Goal: Information Seeking & Learning: Learn about a topic

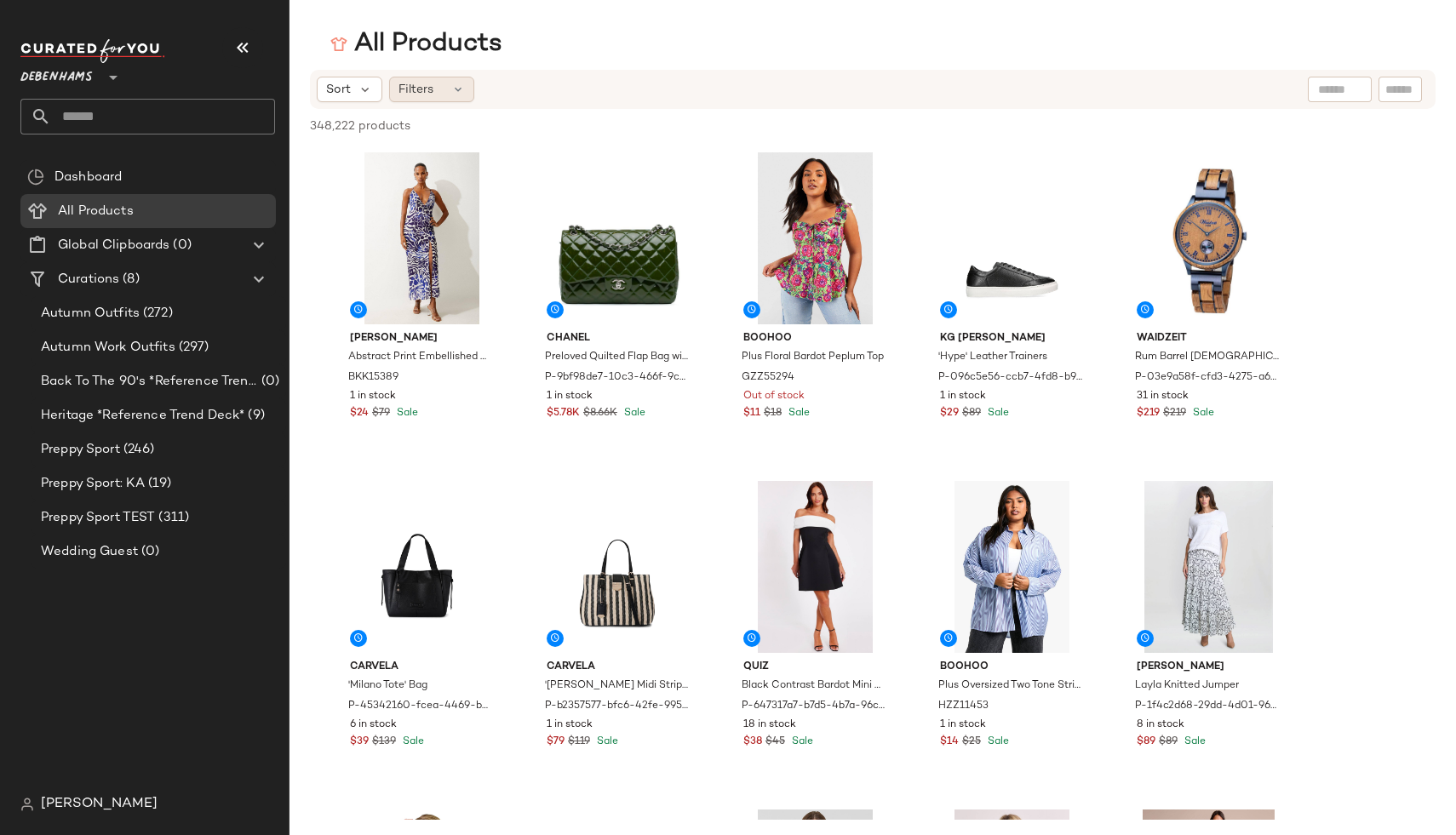
click at [428, 90] on span "Filters" at bounding box center [416, 90] width 35 height 18
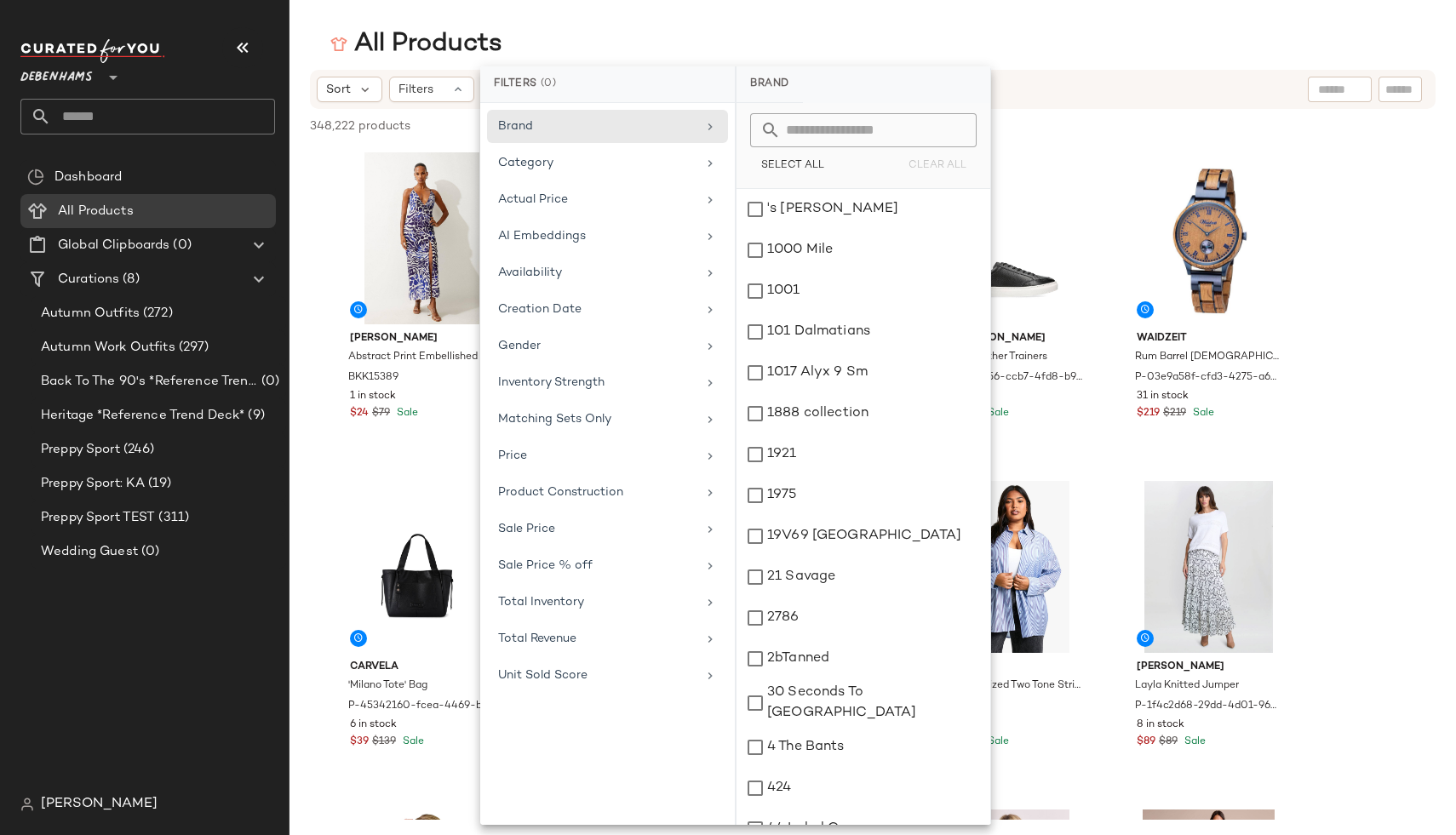
click at [1211, 338] on span "Waidzeit" at bounding box center [1208, 339] width 144 height 15
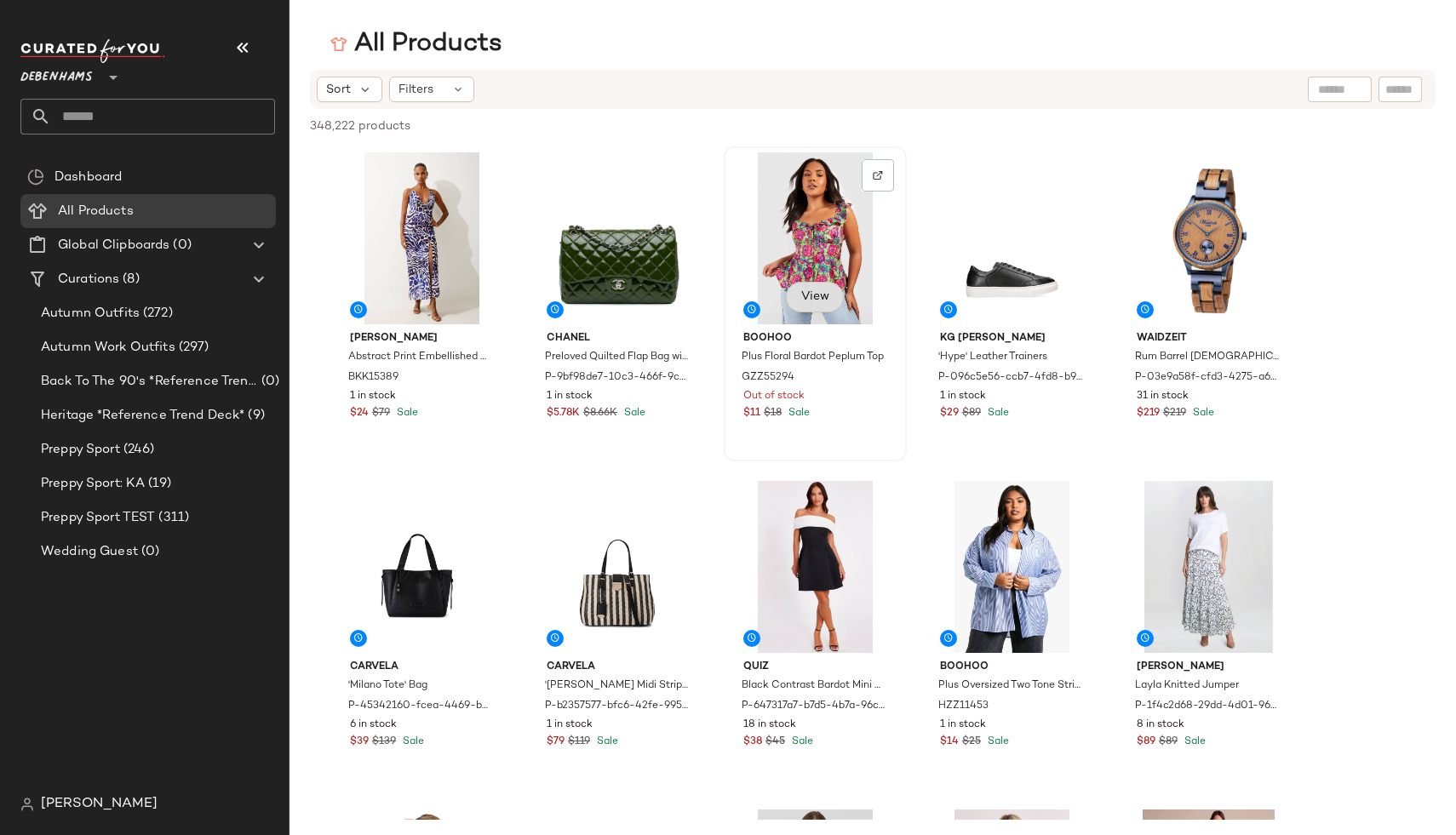
click at [823, 298] on span "View" at bounding box center [814, 297] width 29 height 13
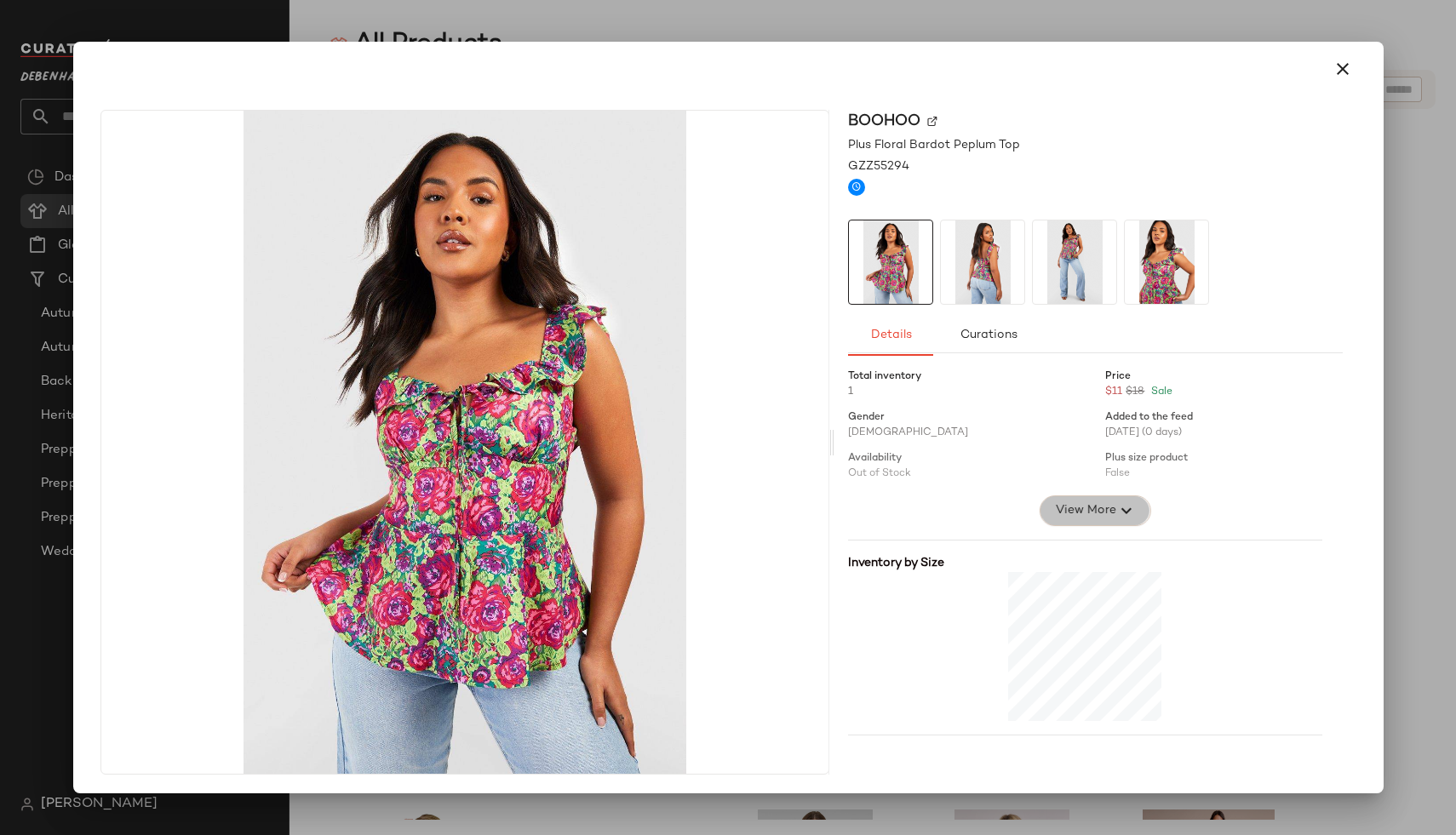
click at [1062, 516] on span "View More" at bounding box center [1084, 511] width 61 height 20
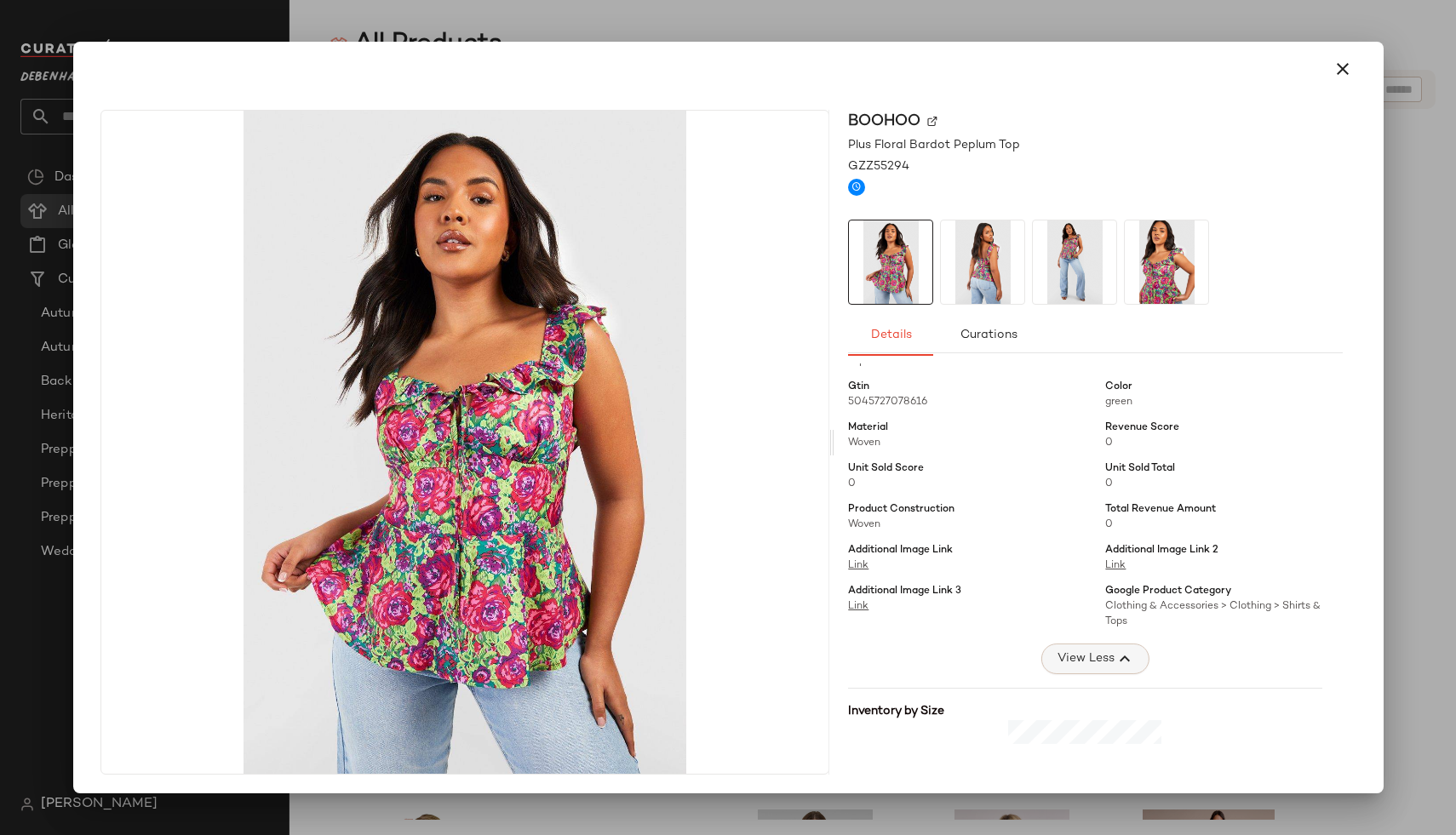
scroll to position [171, 0]
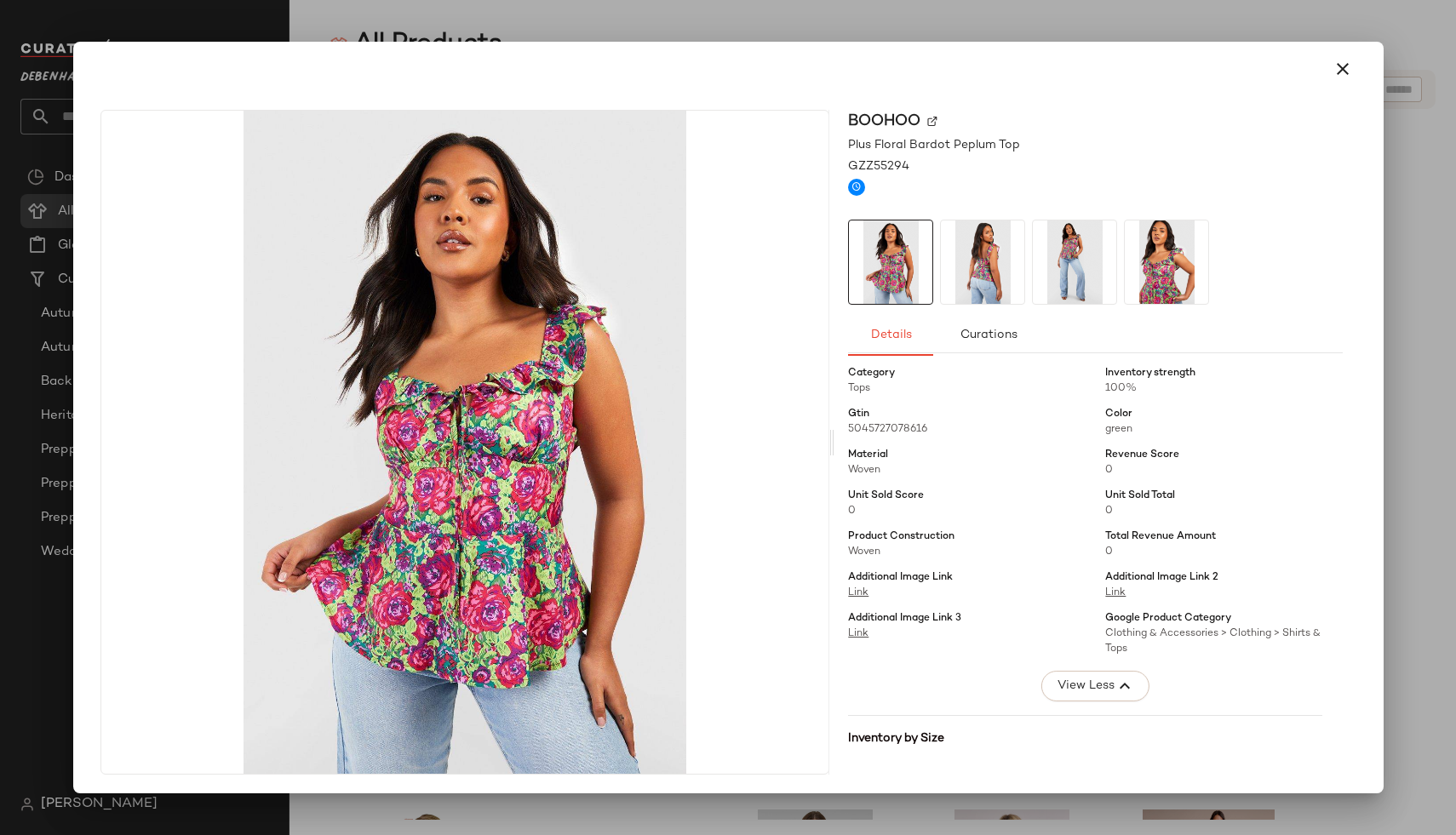
click at [1423, 393] on div at bounding box center [728, 418] width 1456 height 835
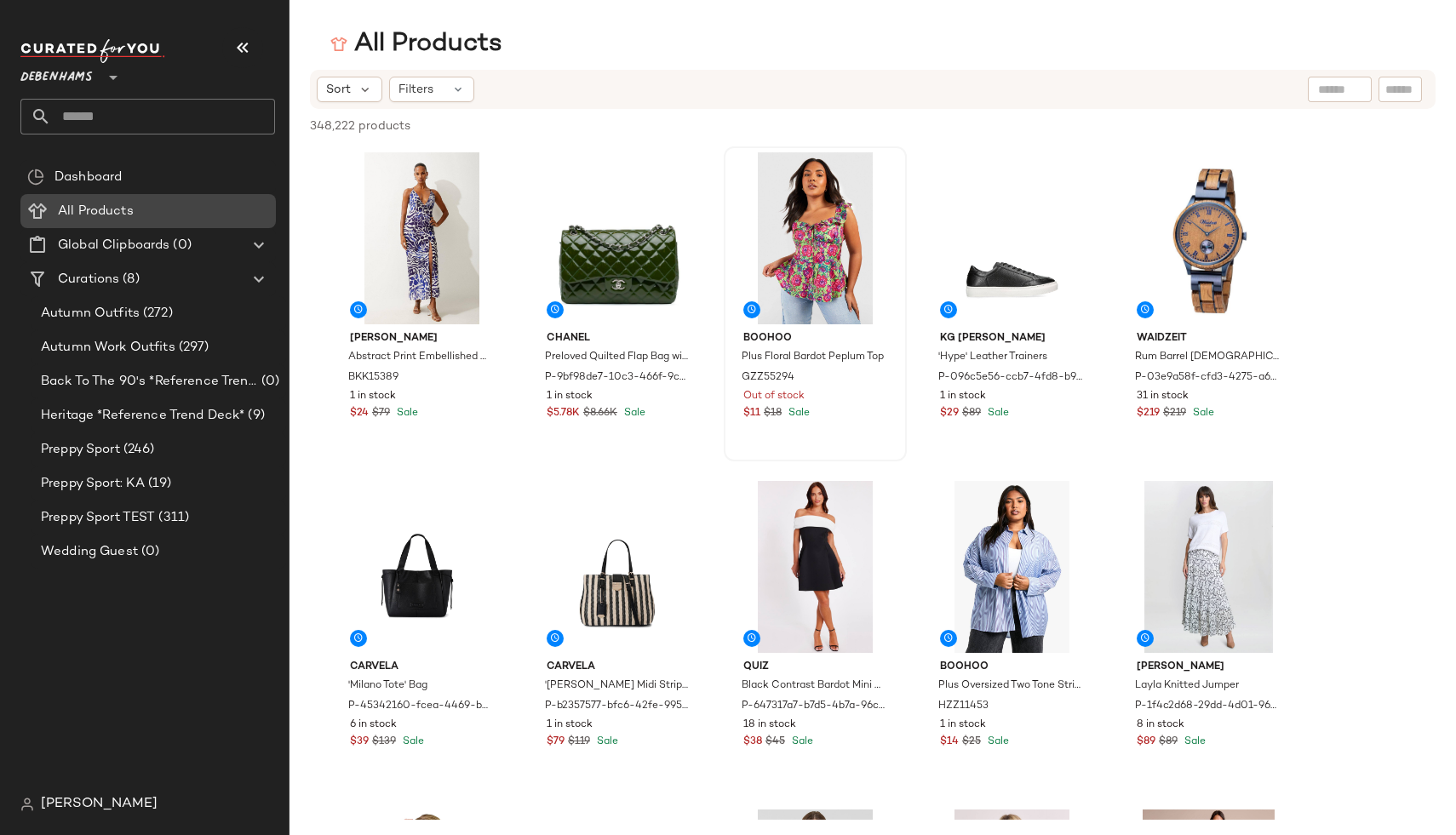
click at [103, 220] on span "All Products" at bounding box center [95, 212] width 75 height 20
click at [54, 397] on div "Back To The 90's *Reference Trend Deck* (0)" at bounding box center [159, 381] width 255 height 34
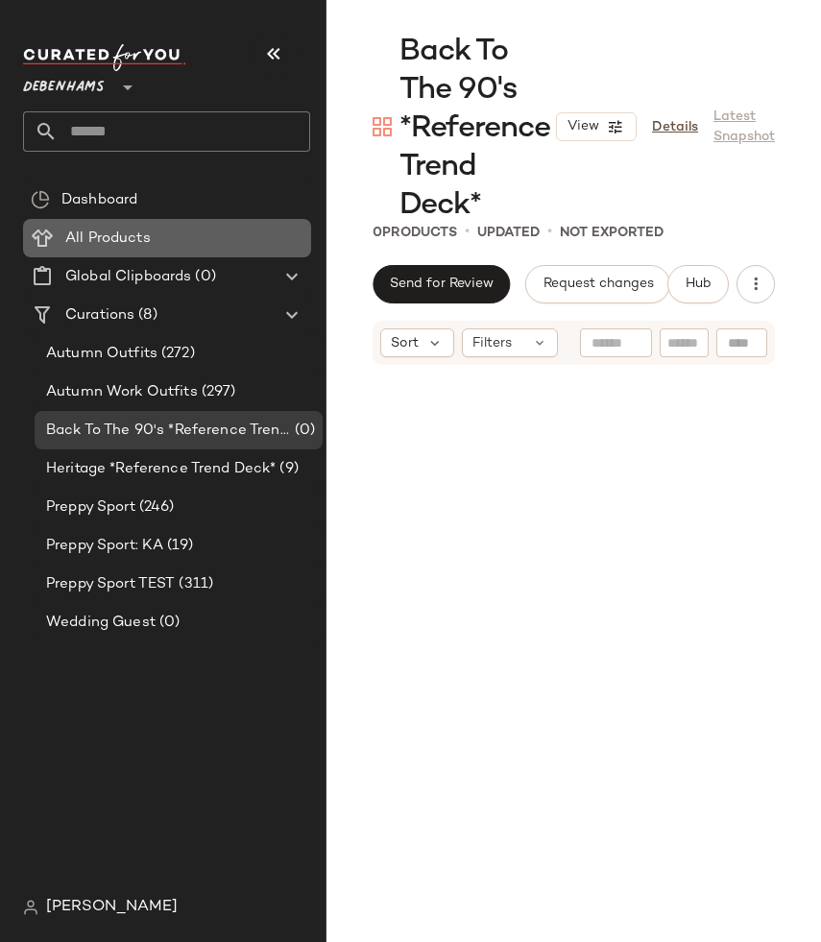
click at [136, 235] on span "All Products" at bounding box center [107, 239] width 85 height 22
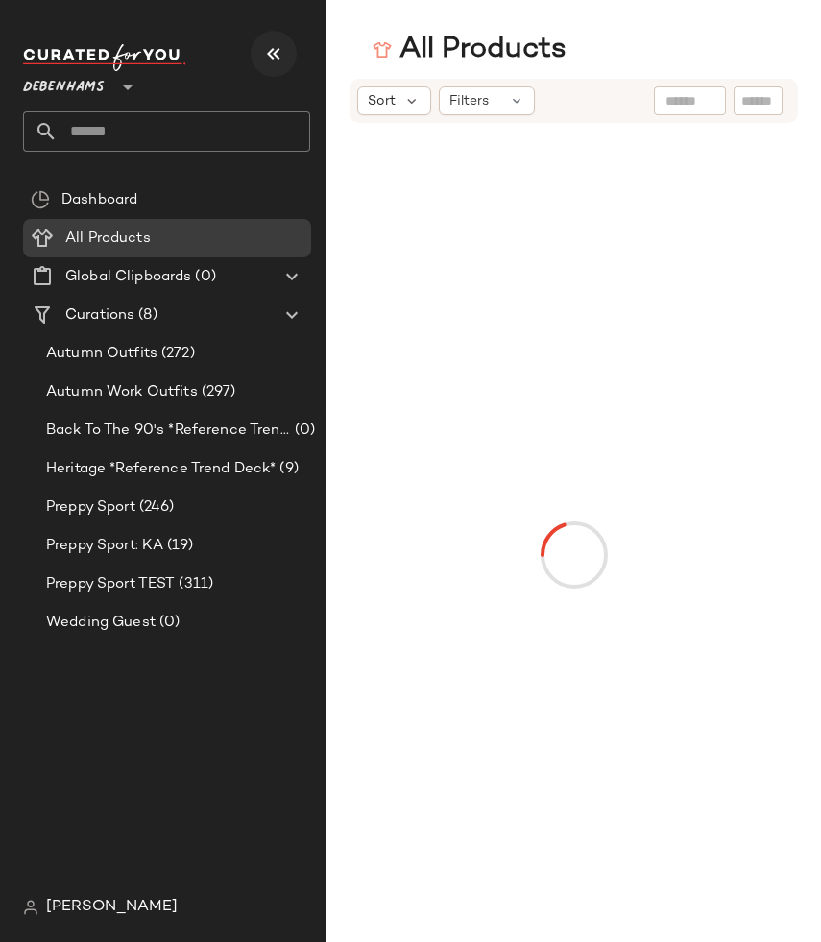
click at [272, 54] on icon "button" at bounding box center [273, 53] width 23 height 23
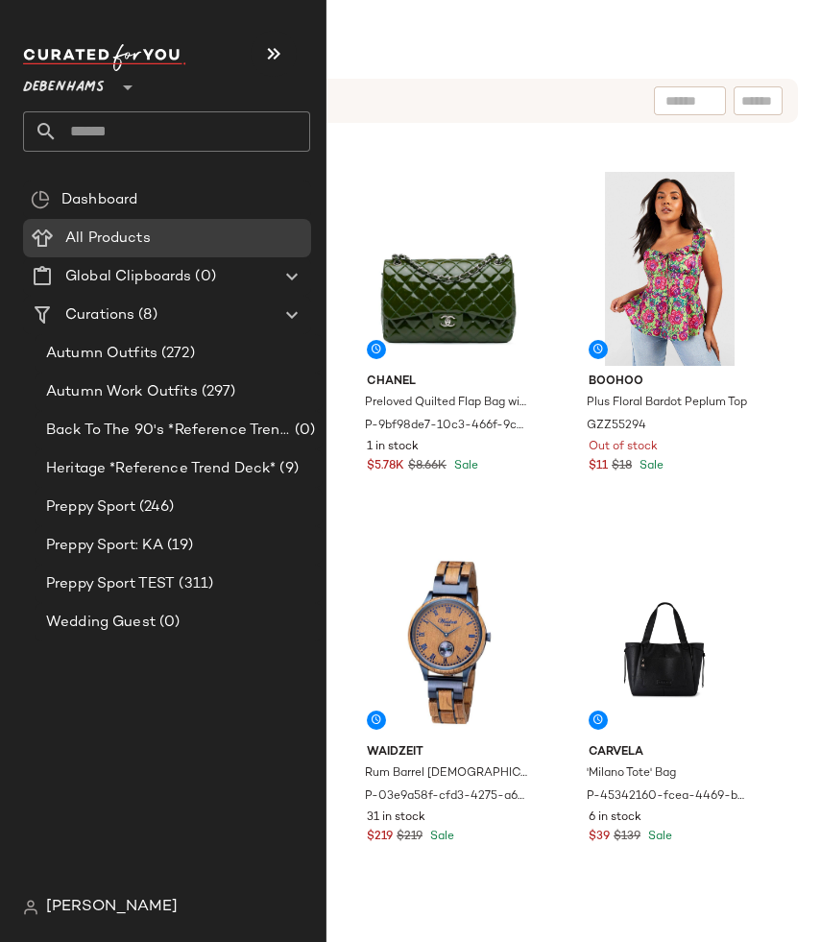
click at [49, 885] on div "Dashboard All Products Global Clipboards (0) Curations (8) Autumn Outfits (272)…" at bounding box center [174, 535] width 303 height 708
click at [50, 905] on span "[PERSON_NAME]" at bounding box center [112, 907] width 132 height 23
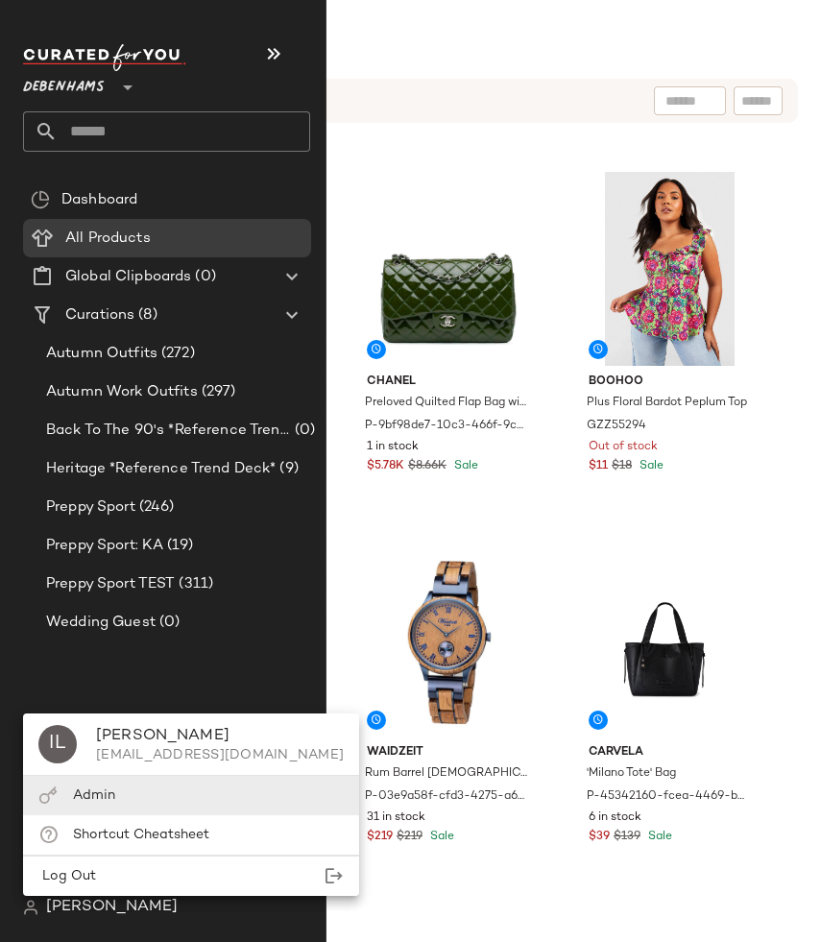
click at [85, 799] on span "Admin" at bounding box center [94, 796] width 42 height 14
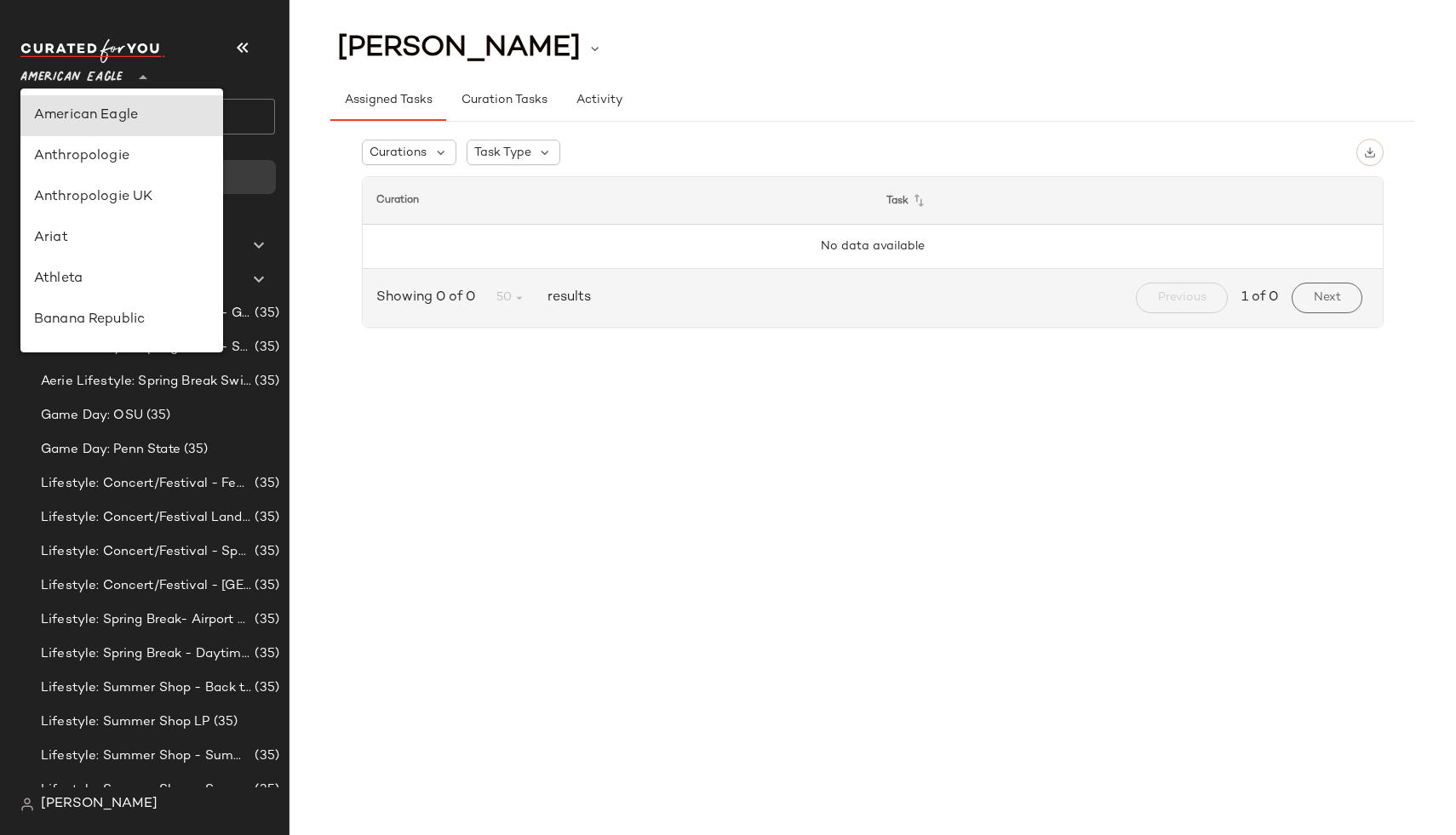
click at [61, 67] on span "American Eagle" at bounding box center [71, 73] width 102 height 31
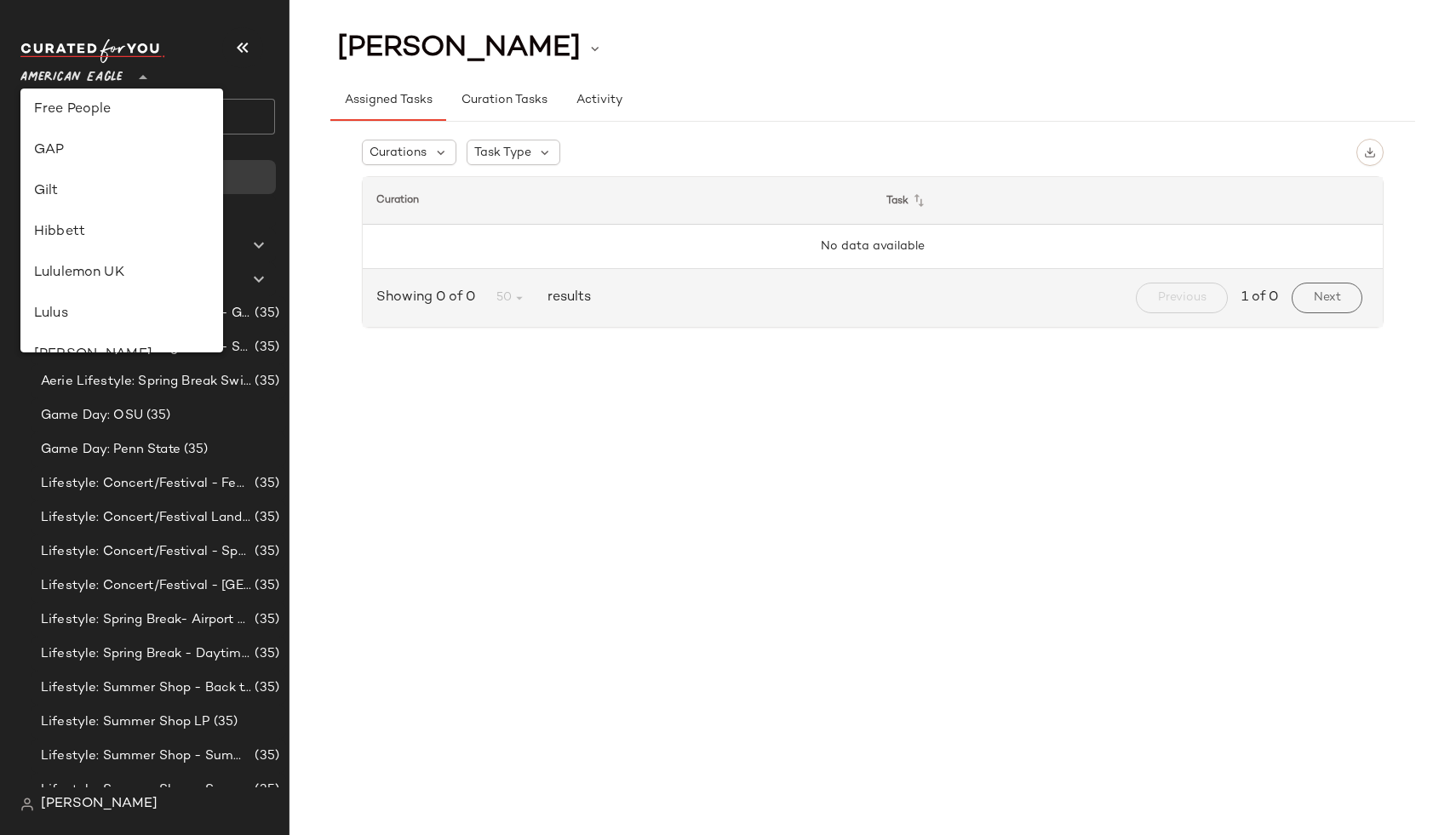
scroll to position [351, 0]
click at [116, 206] on div "Gilt" at bounding box center [121, 215] width 175 height 20
type input "**"
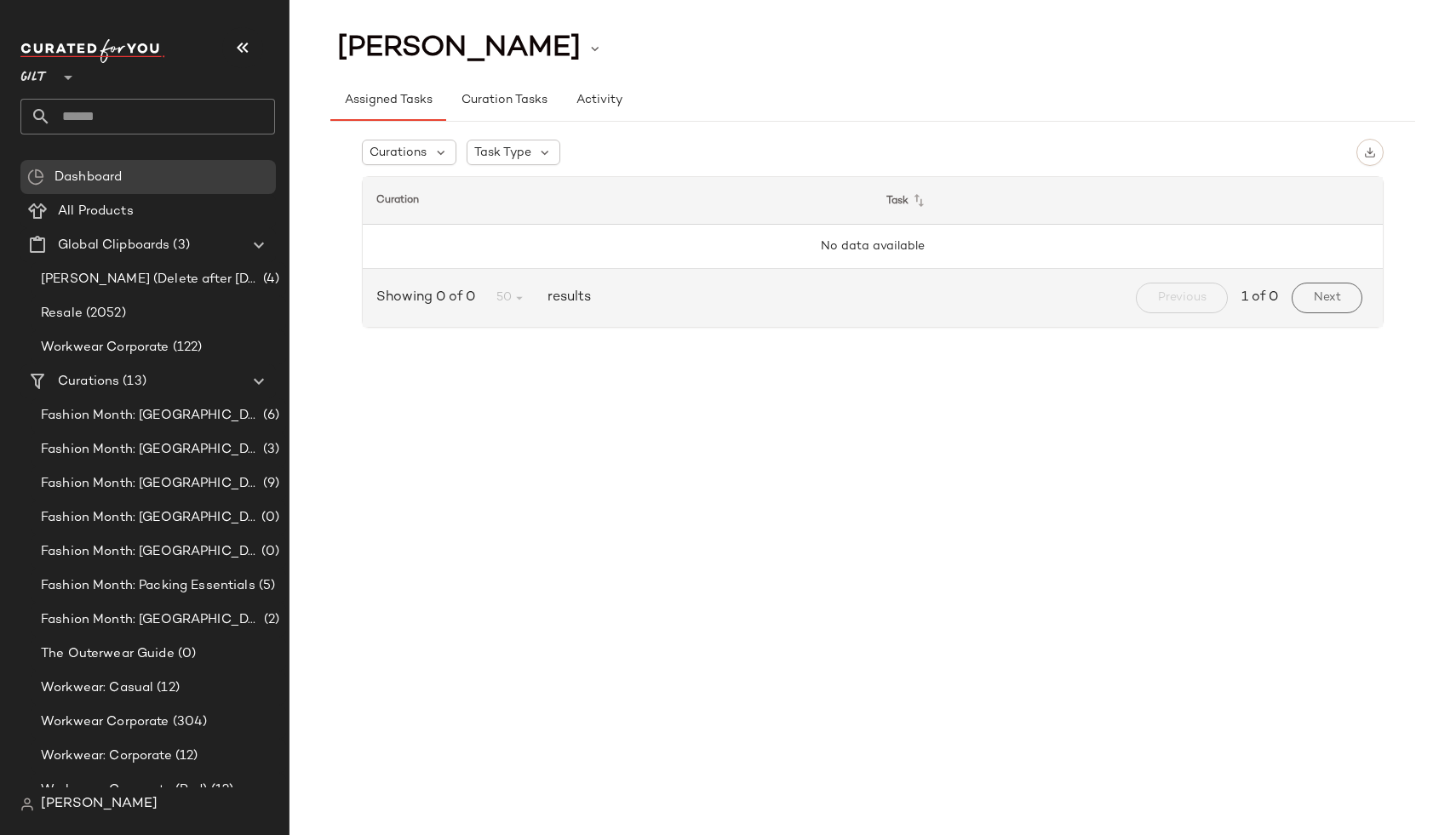
click at [984, 104] on div "Assigned Tasks Curation Tasks Activity" at bounding box center [873, 100] width 1085 height 41
click at [162, 411] on span "Fashion Month: London" at bounding box center [150, 416] width 219 height 20
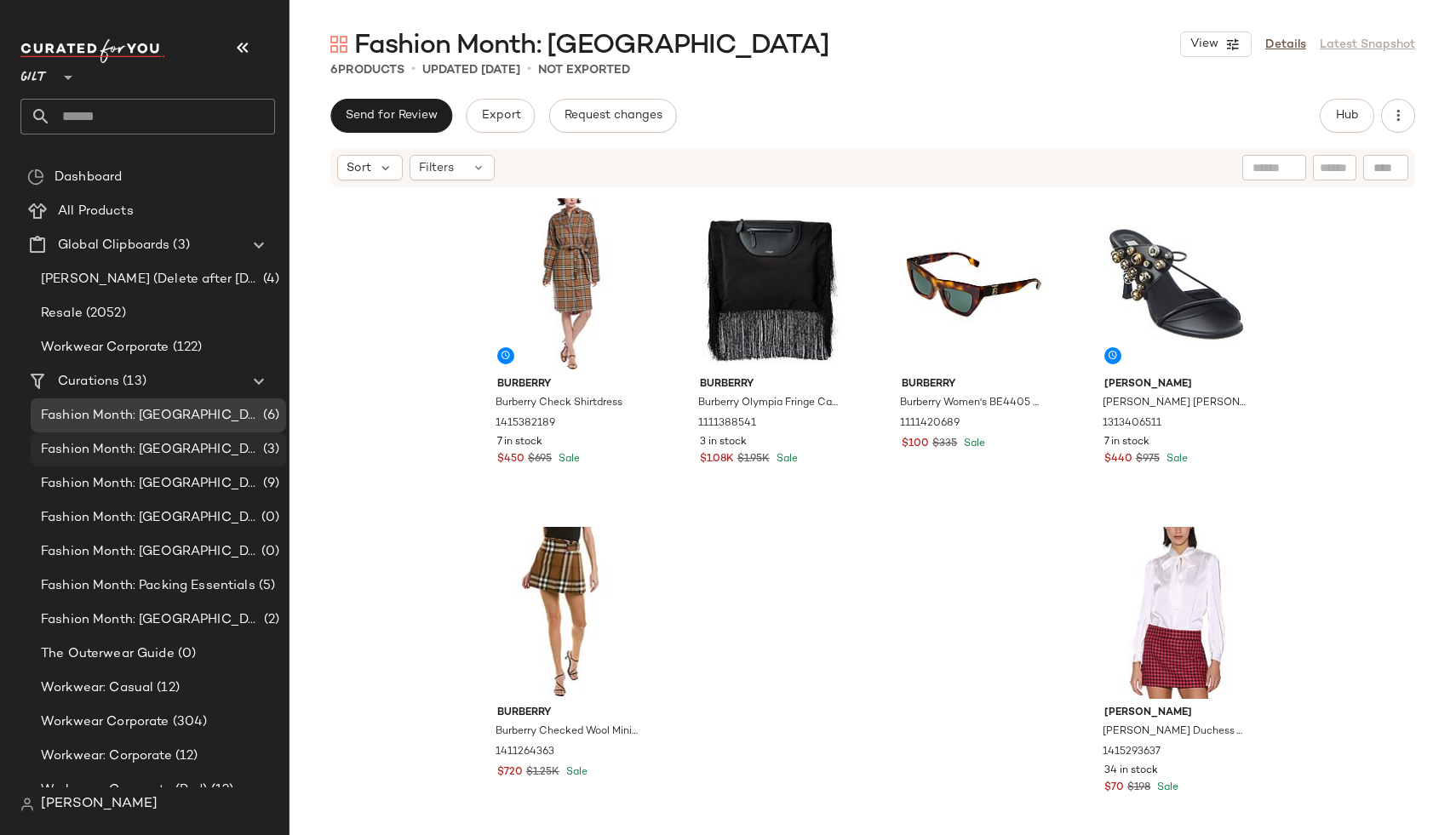
click at [204, 445] on div "Fashion Month: Milan (3)" at bounding box center [157, 450] width 244 height 20
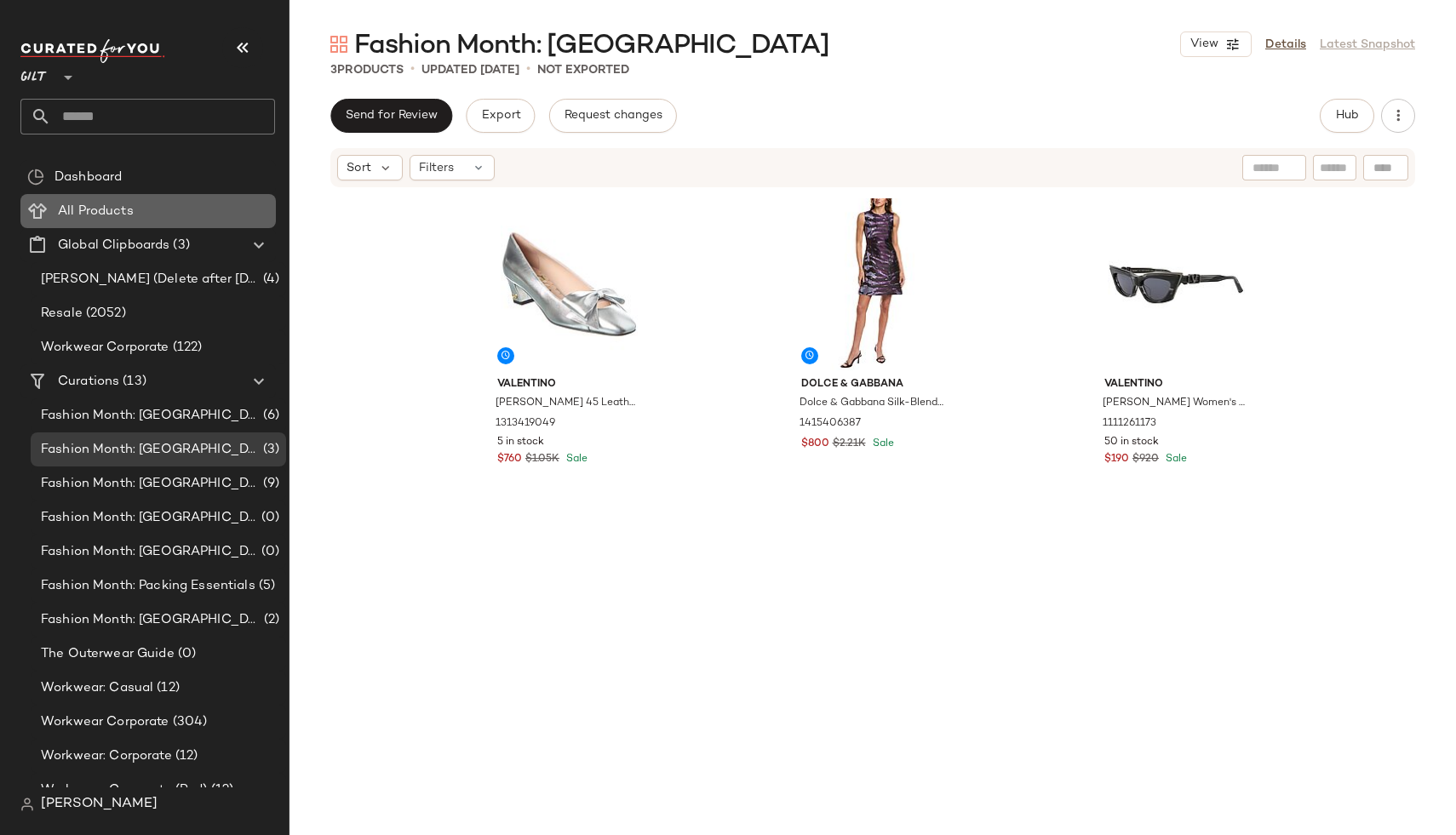
click at [161, 208] on div "All Products" at bounding box center [161, 212] width 216 height 20
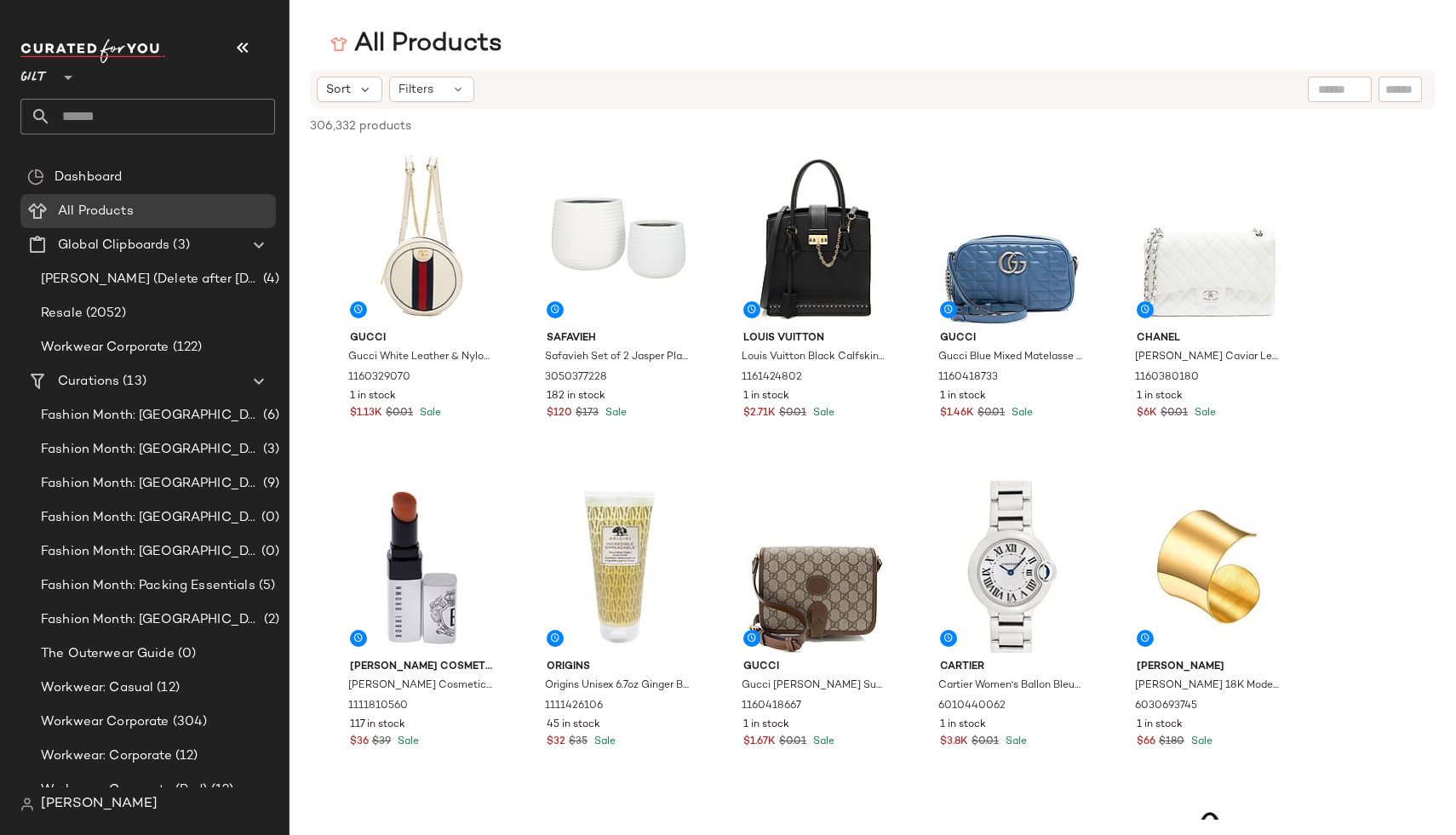
click at [400, 103] on div "Sort Filters" at bounding box center [873, 90] width 1125 height 39
click at [443, 83] on div "Filters" at bounding box center [432, 89] width 85 height 26
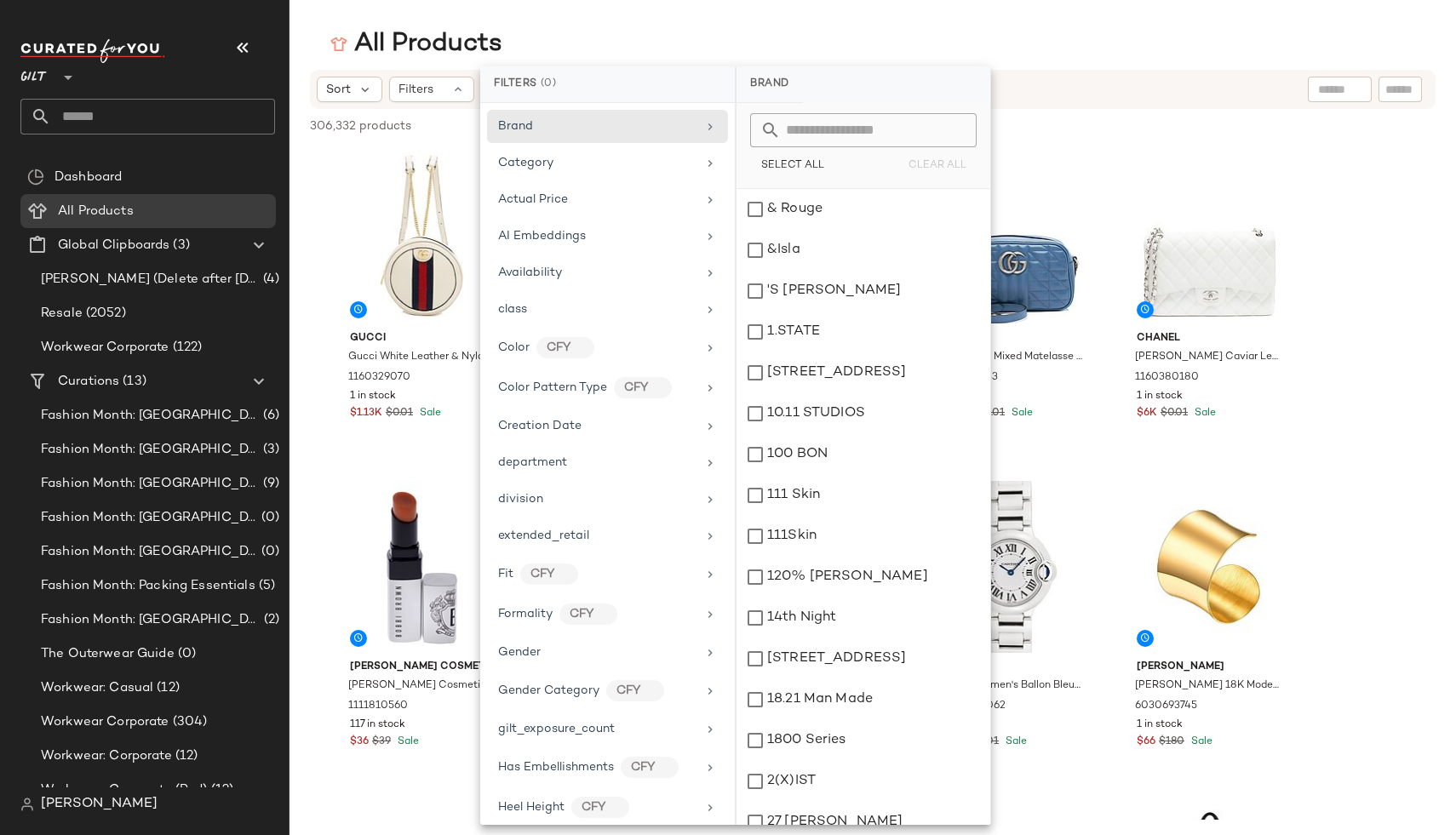
click at [337, 91] on span "Sort" at bounding box center [339, 90] width 25 height 18
click at [345, 92] on span "Sort" at bounding box center [339, 90] width 25 height 18
click at [722, 19] on main "All Products Sort Filters 306,332 products • 0 selected Deselect All Gucci Gucc…" at bounding box center [728, 418] width 1456 height 835
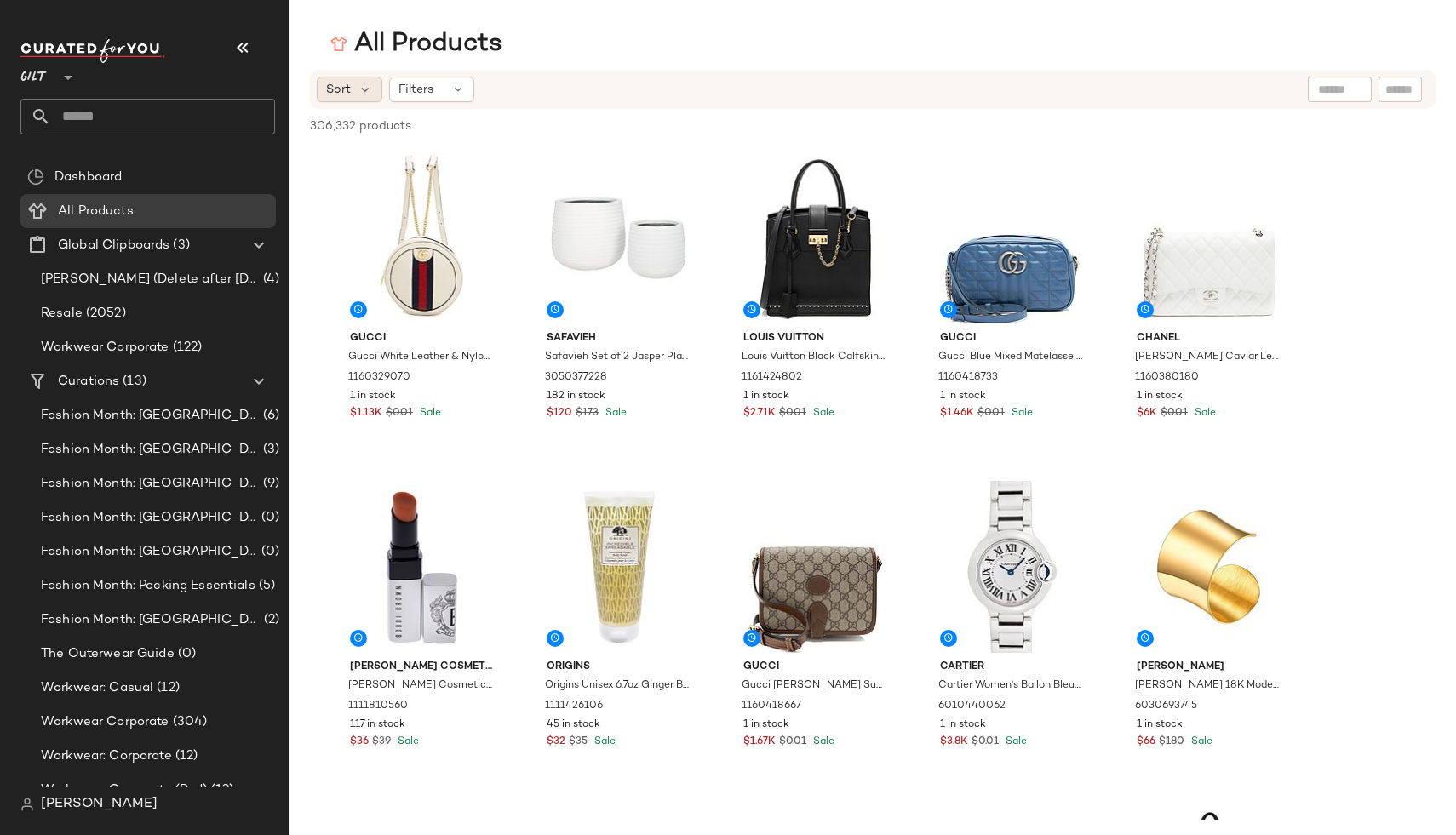
click at [339, 96] on span "Sort" at bounding box center [339, 90] width 25 height 18
click at [564, 87] on div "Sort Filters" at bounding box center [761, 89] width 891 height 26
click at [35, 790] on div "[PERSON_NAME]" at bounding box center [154, 805] width 269 height 34
click at [45, 808] on span "[PERSON_NAME]" at bounding box center [99, 804] width 117 height 20
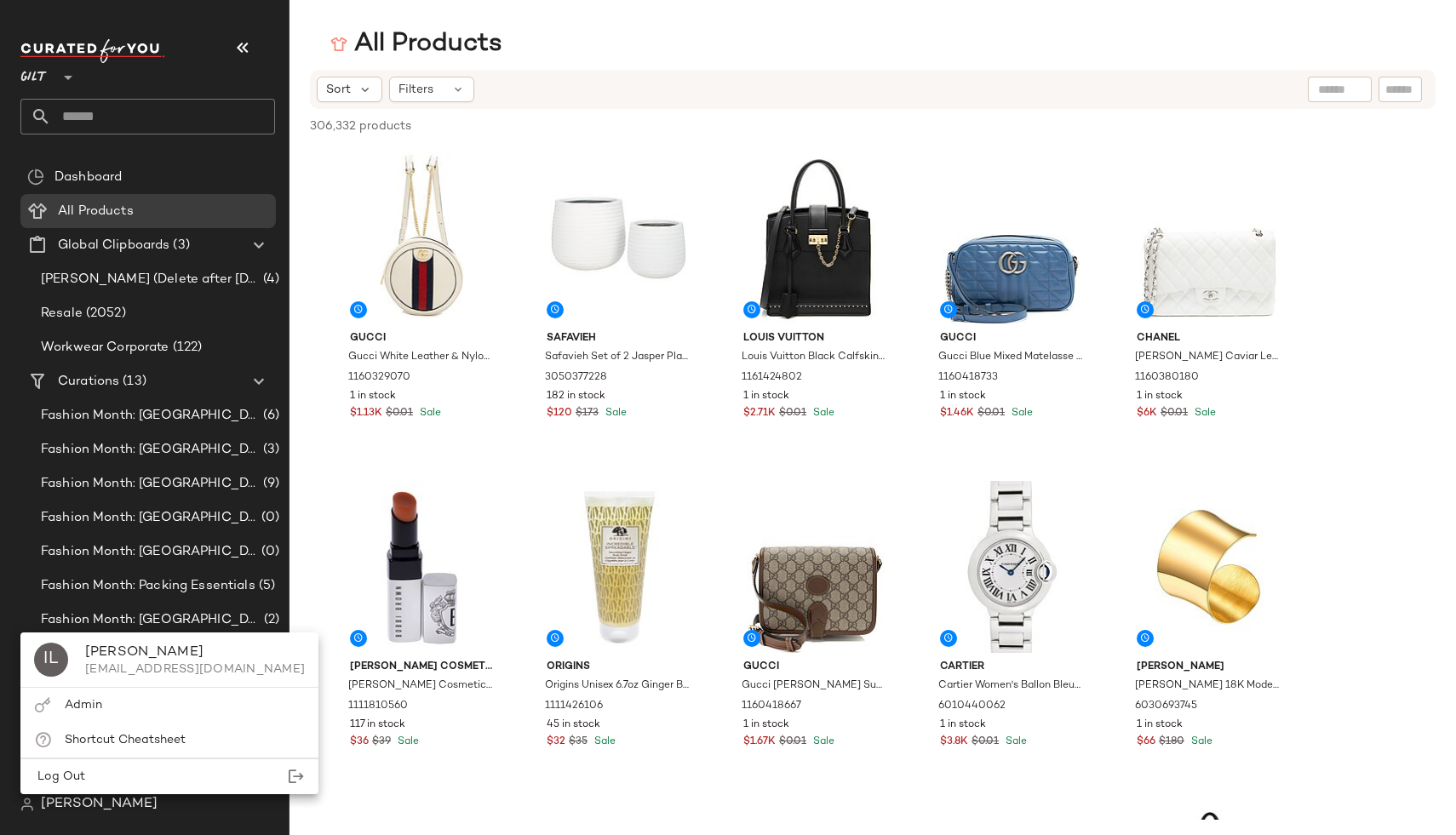
click at [84, 710] on span "Admin" at bounding box center [83, 706] width 37 height 12
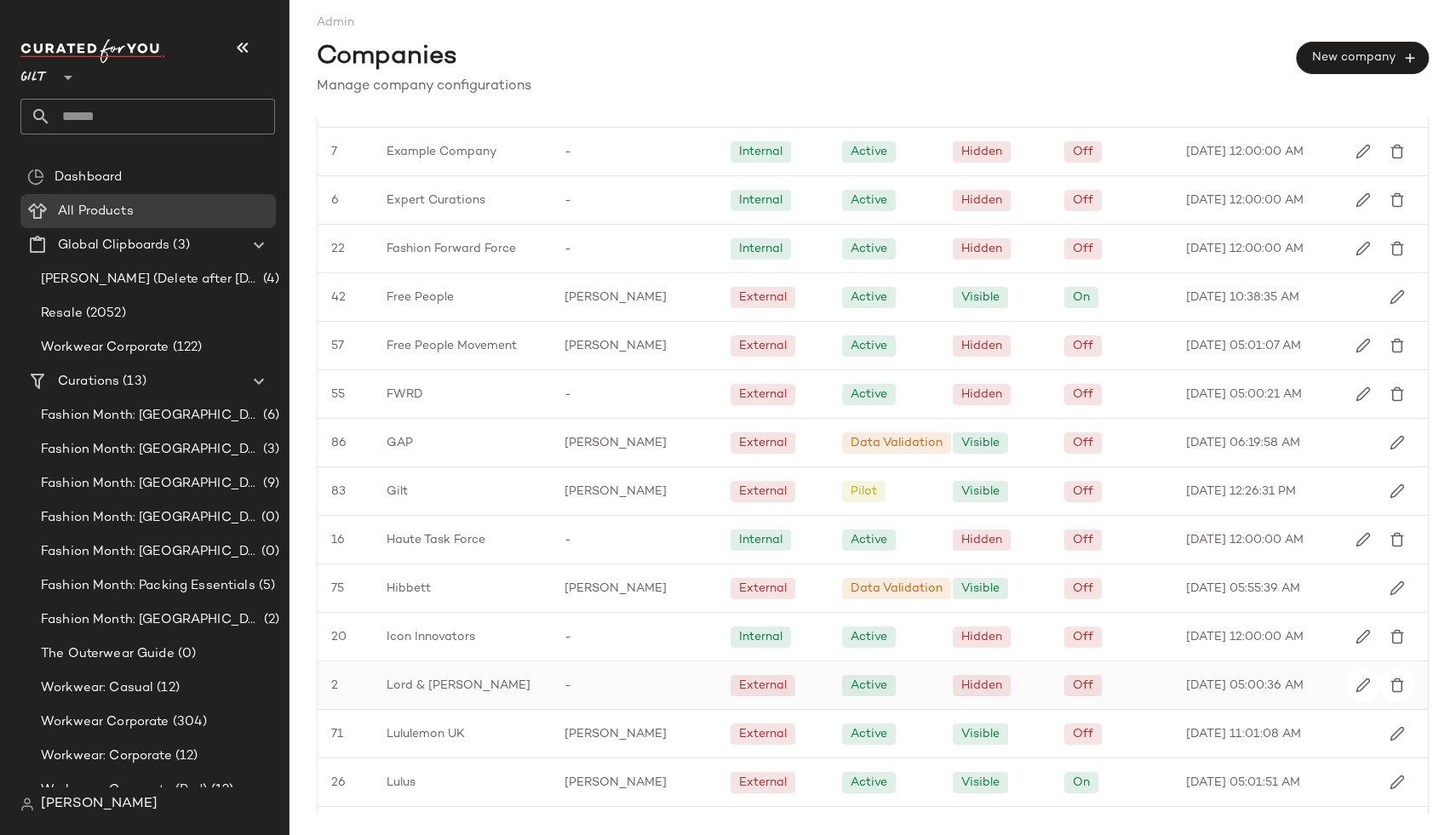
scroll to position [1165, 0]
click at [65, 204] on span "All Products" at bounding box center [95, 212] width 75 height 20
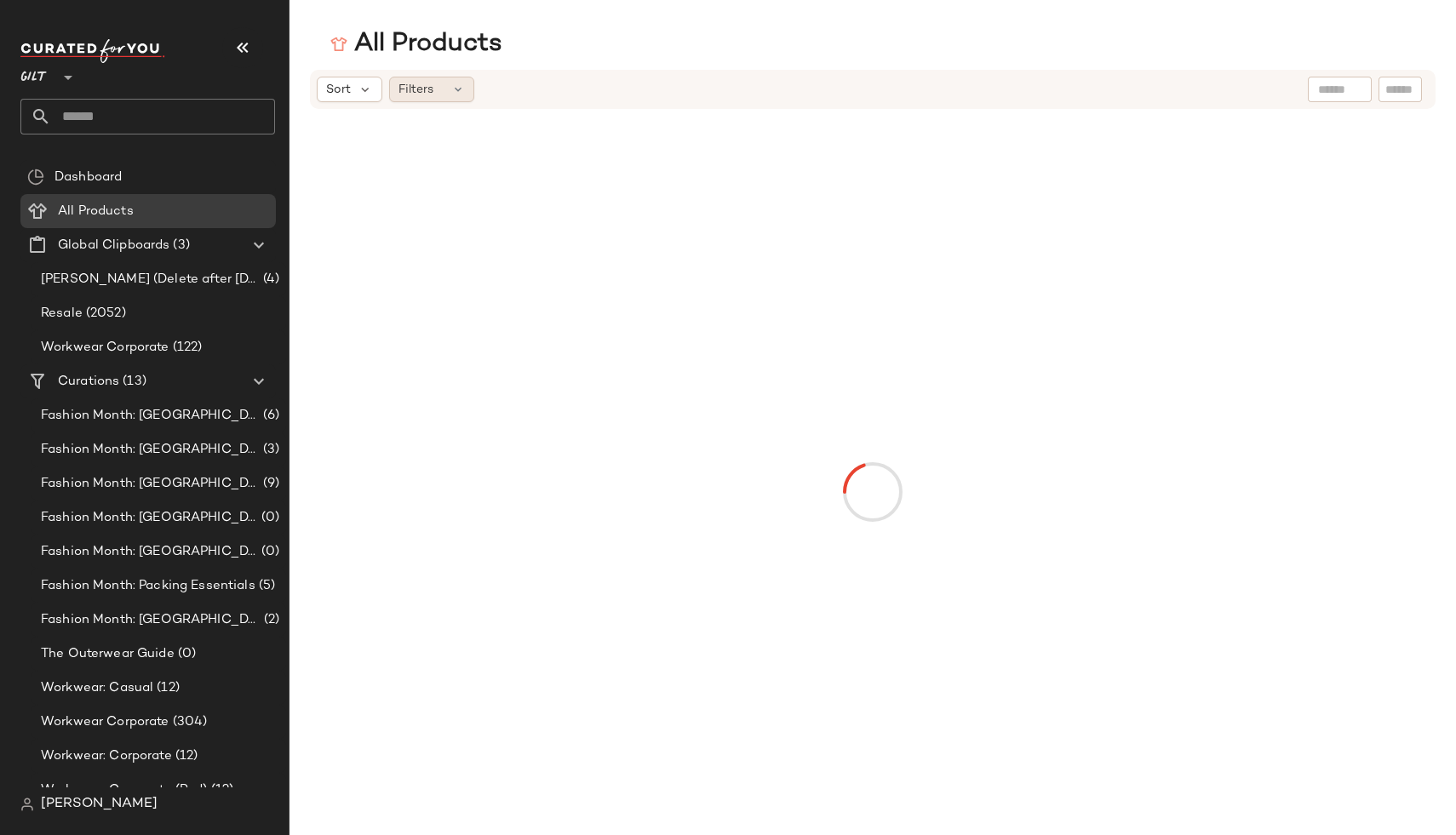
click at [423, 90] on span "Filters" at bounding box center [416, 90] width 35 height 18
click at [347, 103] on div "Sort Filters" at bounding box center [873, 90] width 1125 height 39
click at [335, 88] on span "Sort" at bounding box center [339, 90] width 25 height 18
click at [321, 26] on main "All Products Sort Filters" at bounding box center [728, 418] width 1456 height 835
click at [49, 78] on div "Gilt **" at bounding box center [37, 67] width 34 height 43
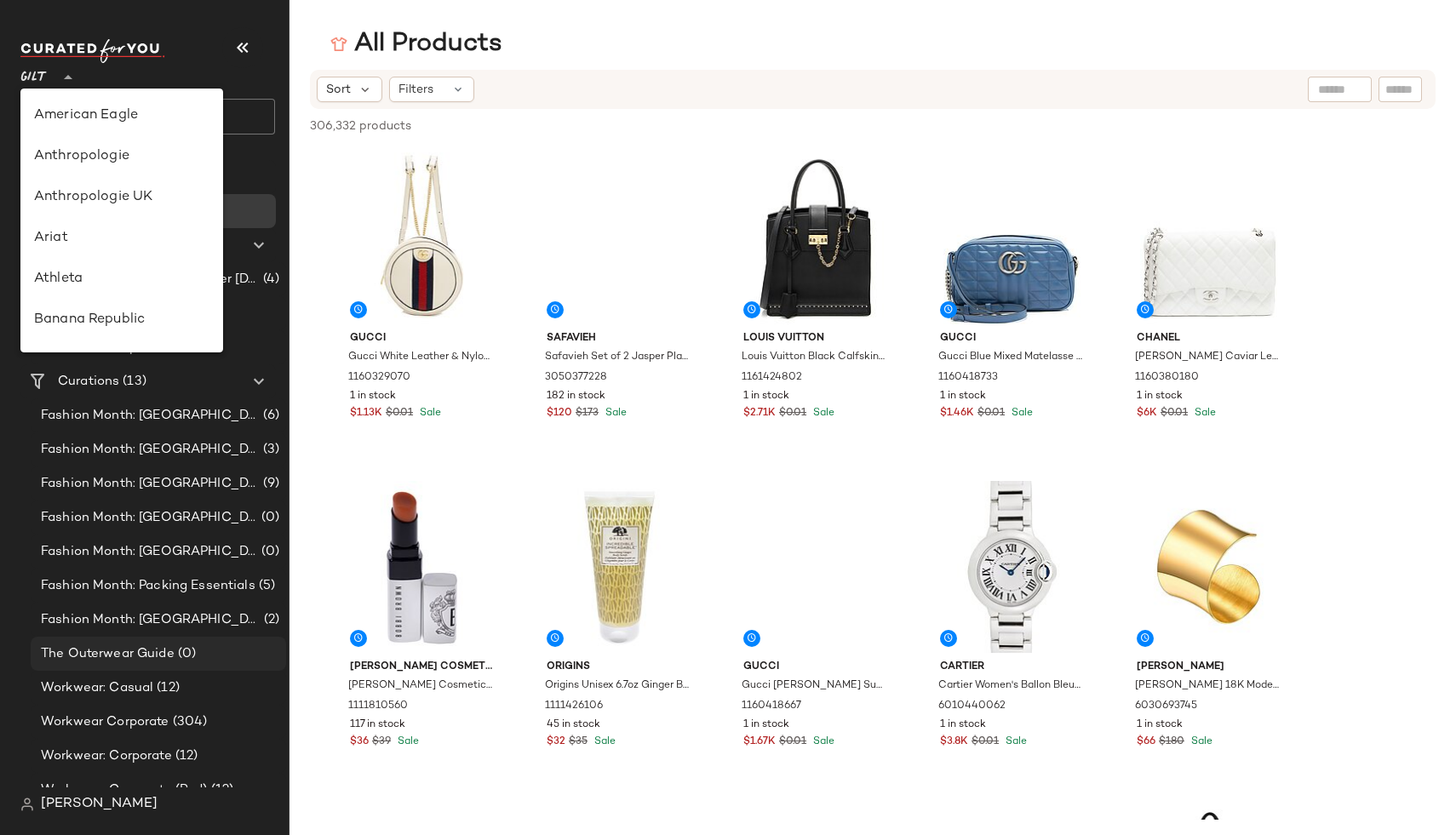
scroll to position [449, 0]
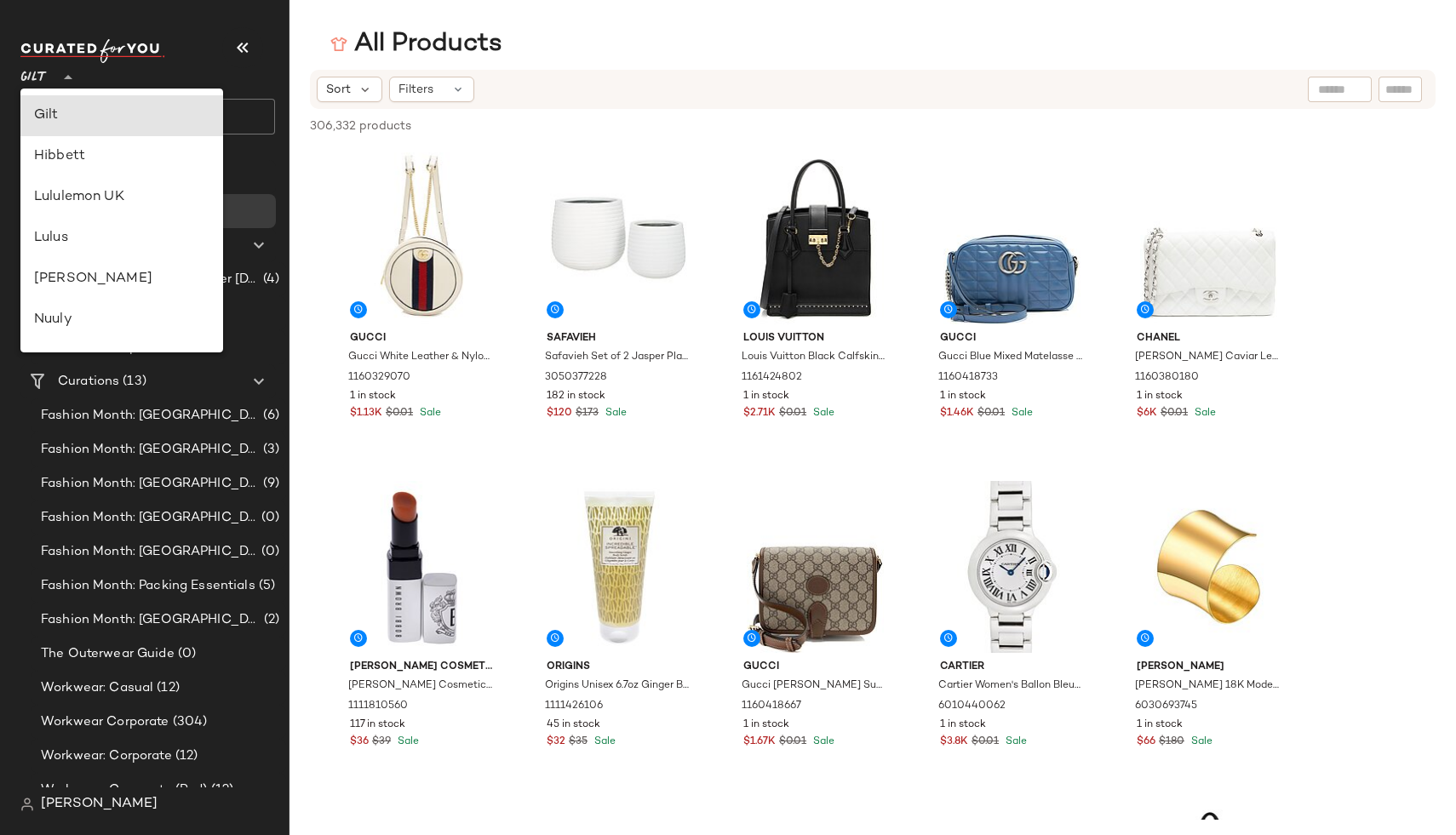
click at [44, 811] on span "[PERSON_NAME]" at bounding box center [99, 804] width 117 height 20
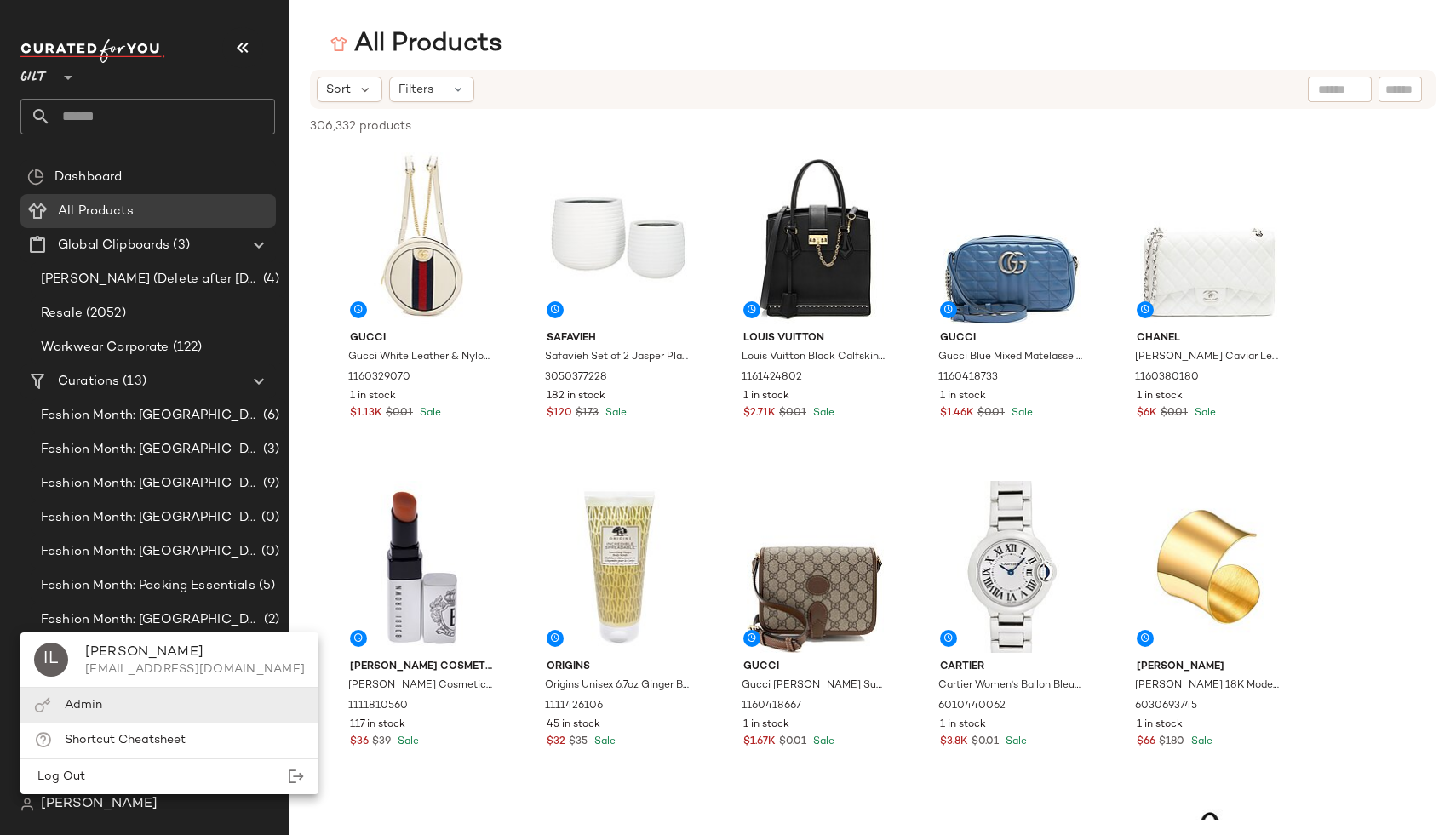
click at [98, 712] on div "Admin" at bounding box center [83, 706] width 37 height 18
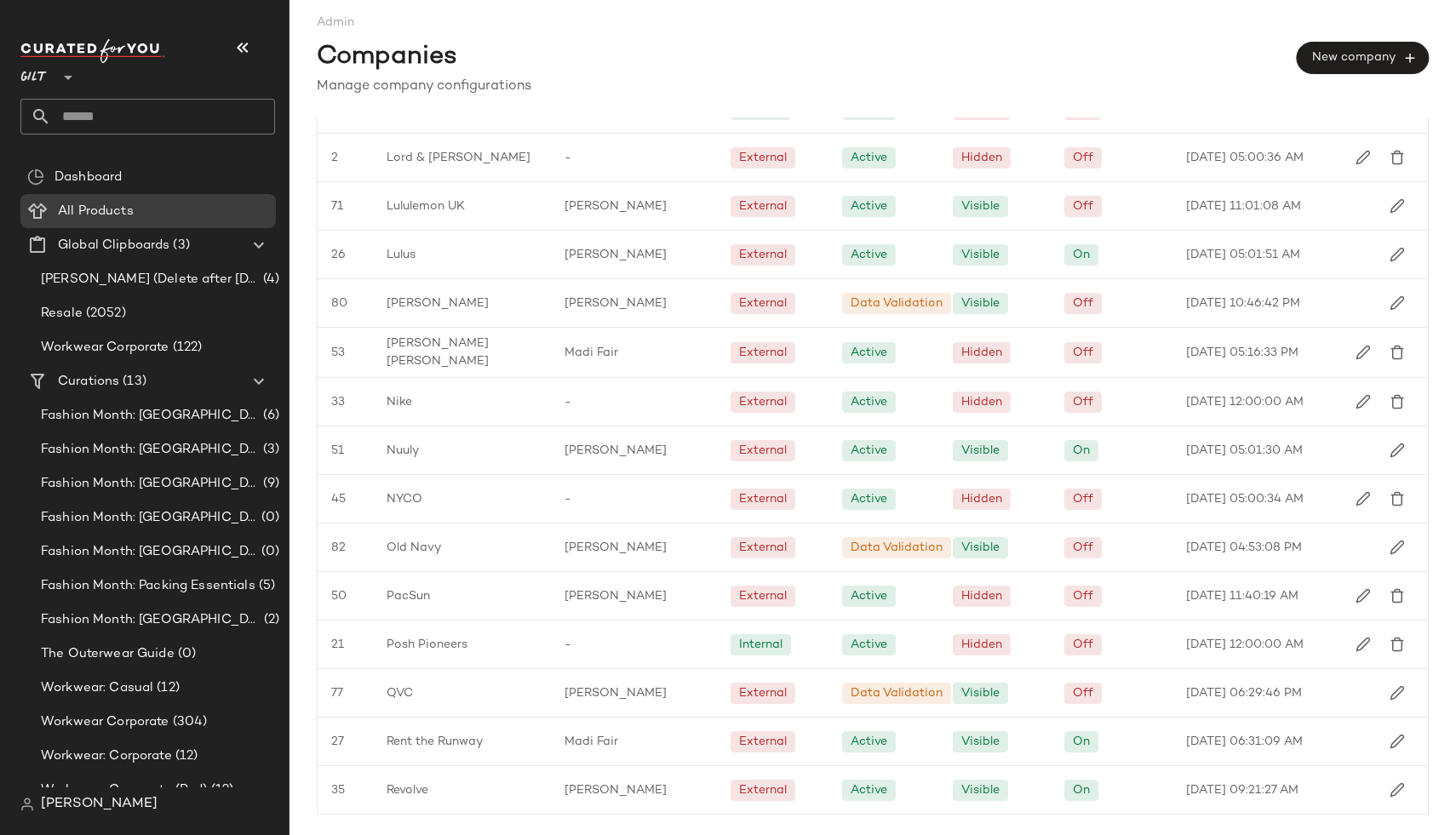
scroll to position [1844, 0]
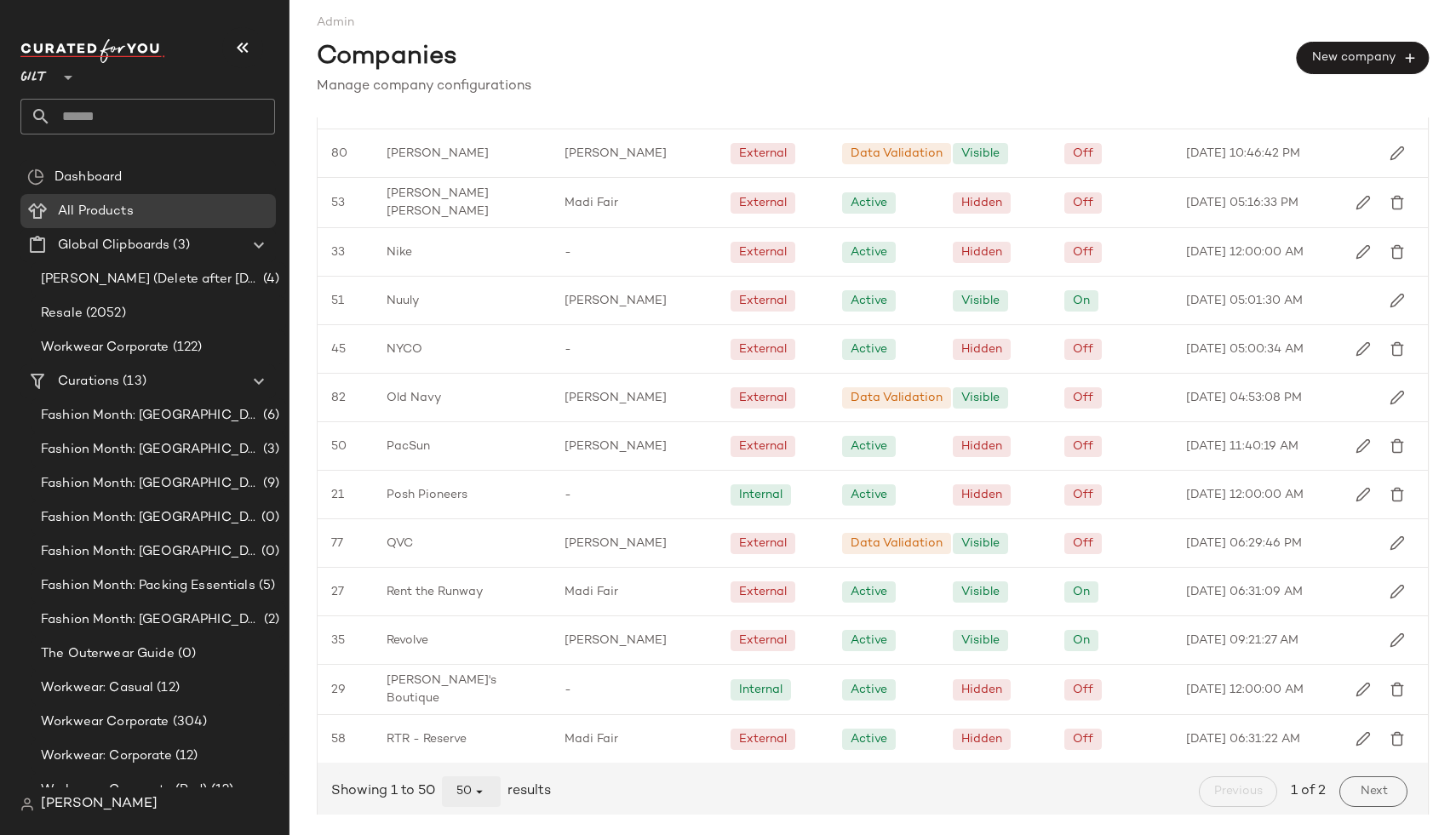
click at [468, 788] on span "50" at bounding box center [471, 792] width 32 height 15
click at [478, 734] on div "All" at bounding box center [472, 742] width 33 height 20
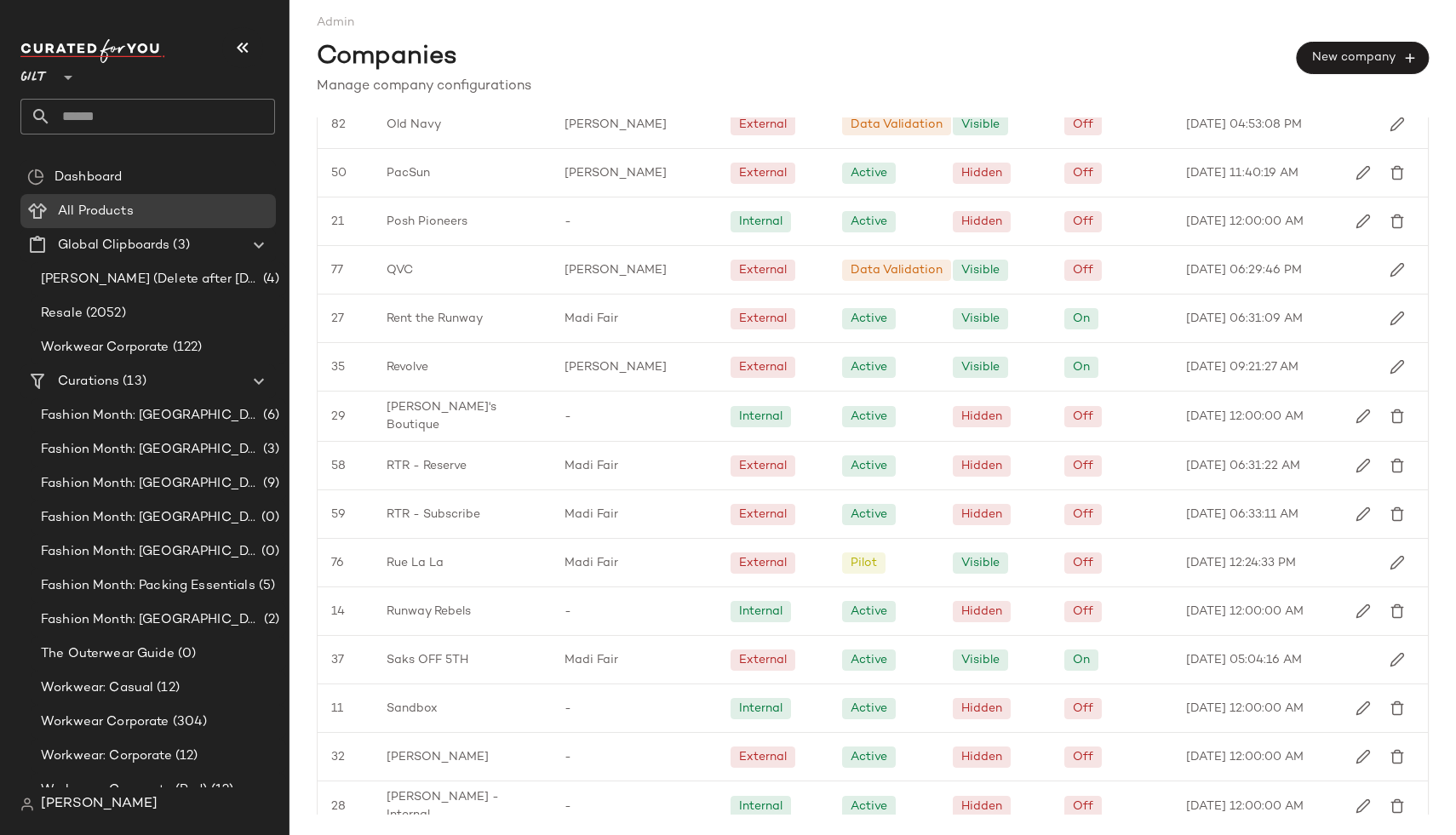
scroll to position [2114, 0]
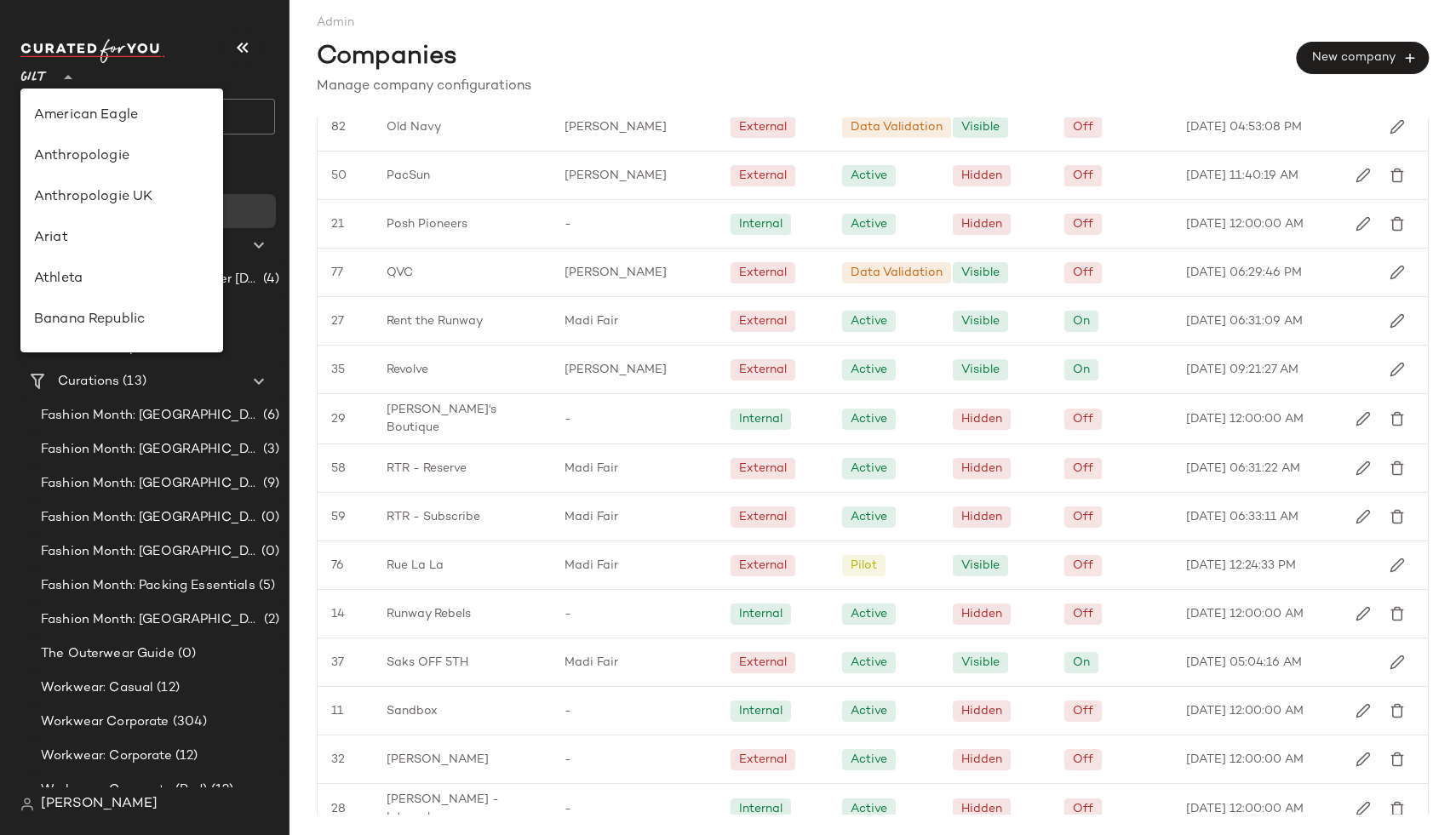
click at [55, 78] on div at bounding box center [66, 67] width 24 height 43
click at [112, 122] on div "Gilt" at bounding box center [121, 115] width 175 height 20
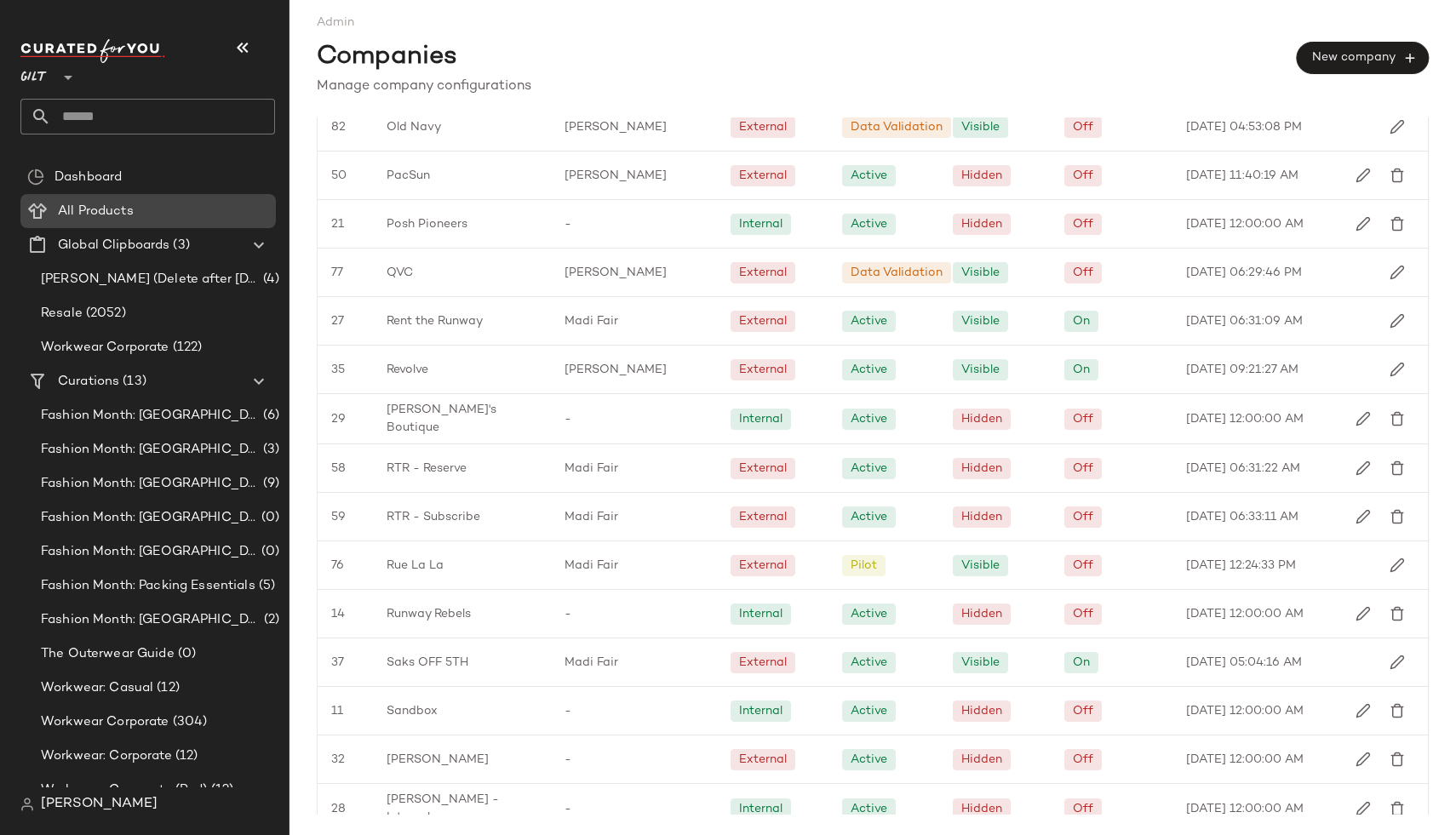
click at [97, 202] on span "All Products" at bounding box center [95, 212] width 75 height 20
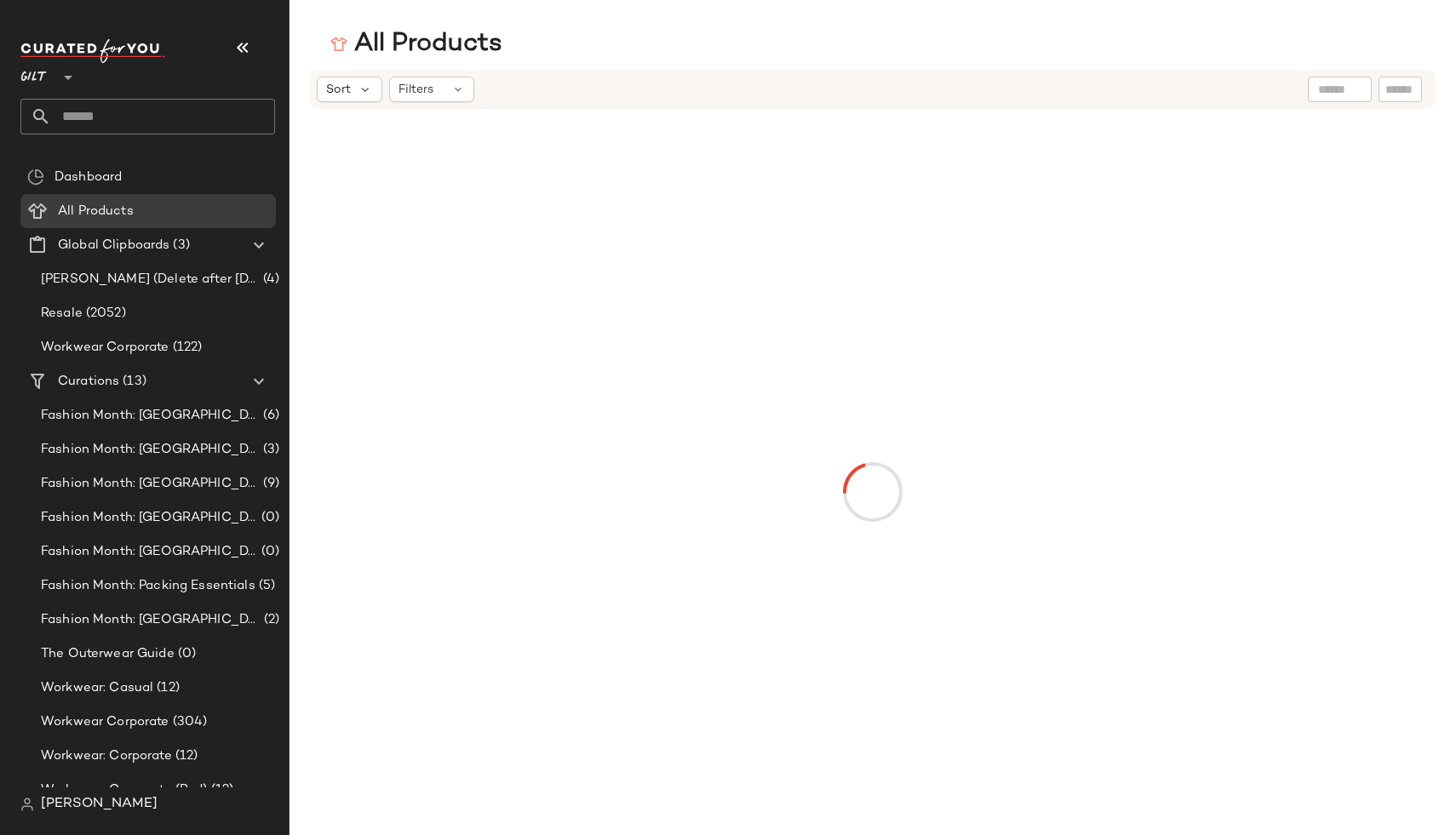
click at [440, 75] on div "Sort Filters" at bounding box center [873, 90] width 1125 height 39
drag, startPoint x: 440, startPoint y: 96, endPoint x: 347, endPoint y: 88, distance: 93.3
click at [440, 96] on div "Filters" at bounding box center [432, 89] width 85 height 26
click at [337, 72] on div "Sort Filters" at bounding box center [873, 90] width 1125 height 39
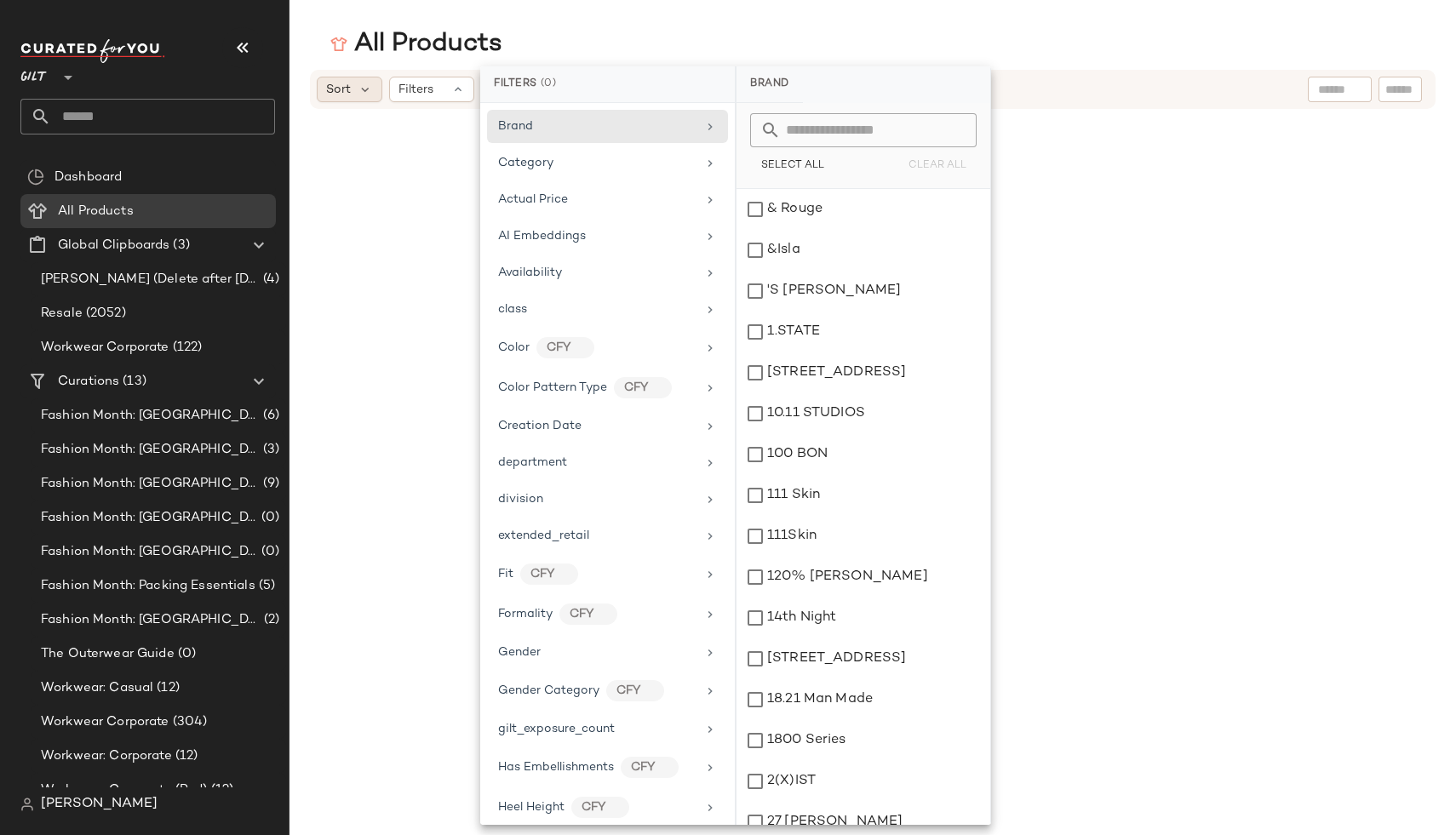
click at [353, 97] on div "Sort" at bounding box center [349, 89] width 66 height 26
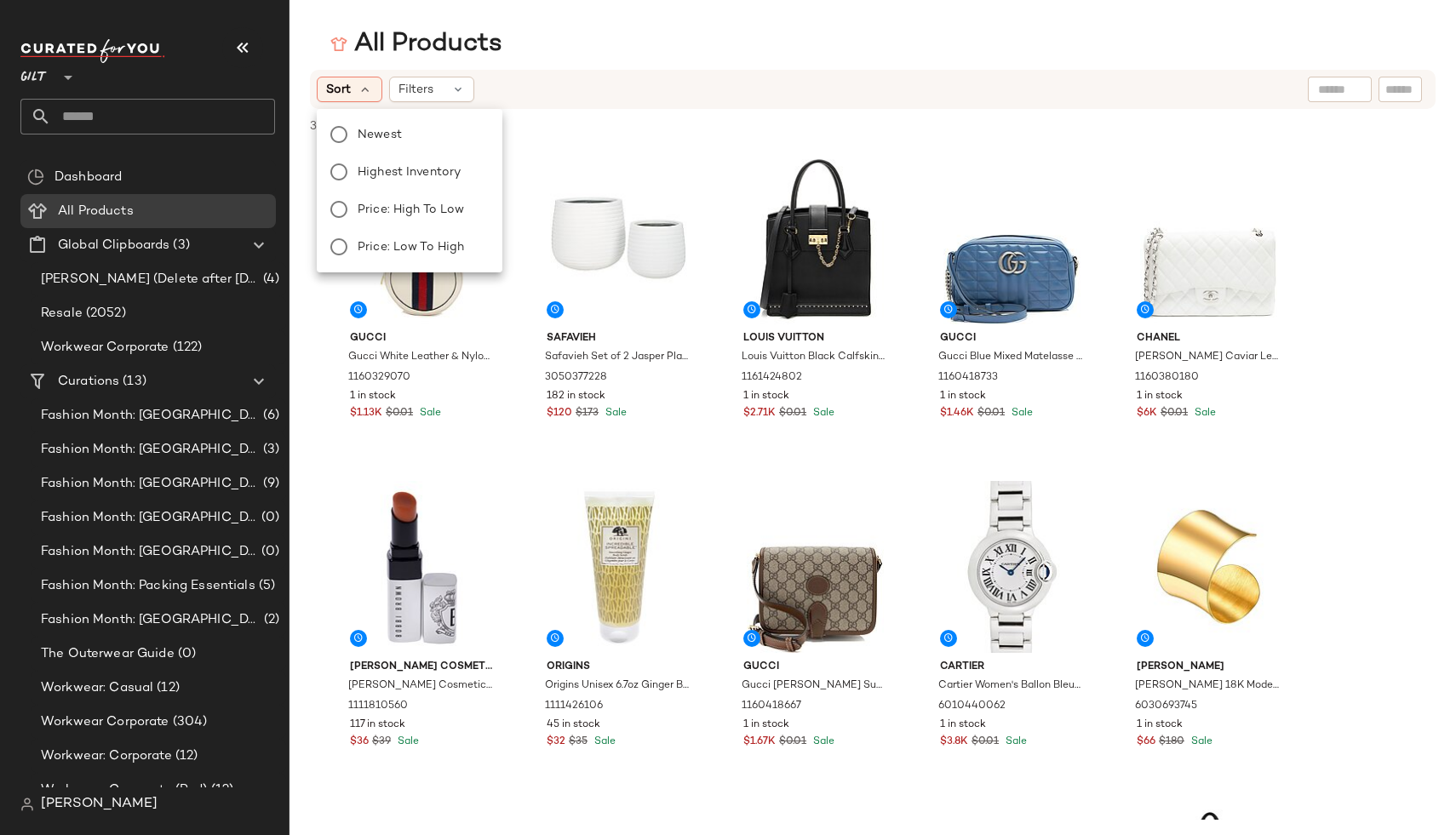
click at [471, 74] on div "Sort Filters" at bounding box center [873, 90] width 1125 height 39
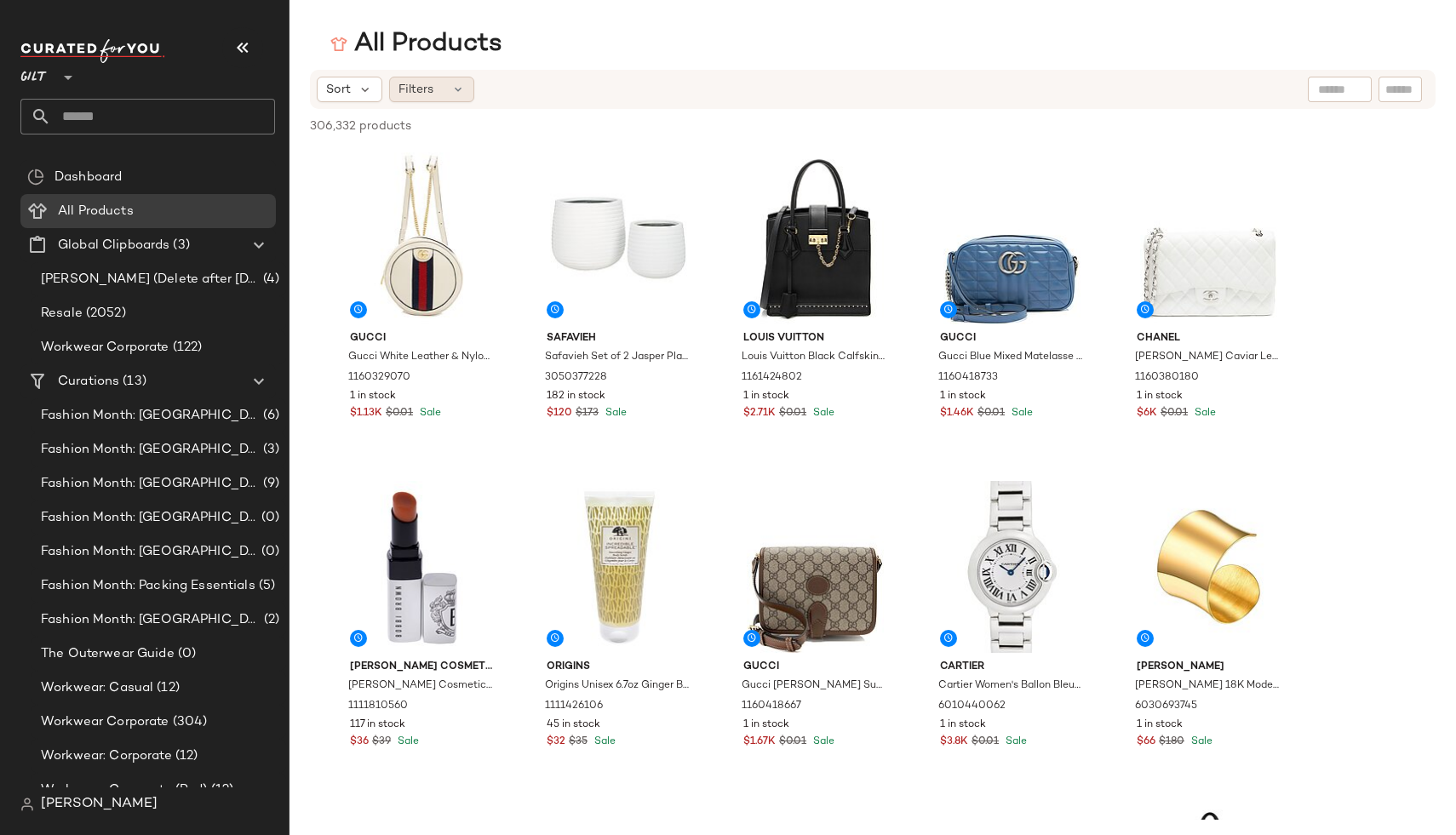
click at [451, 88] on icon at bounding box center [457, 89] width 13 height 13
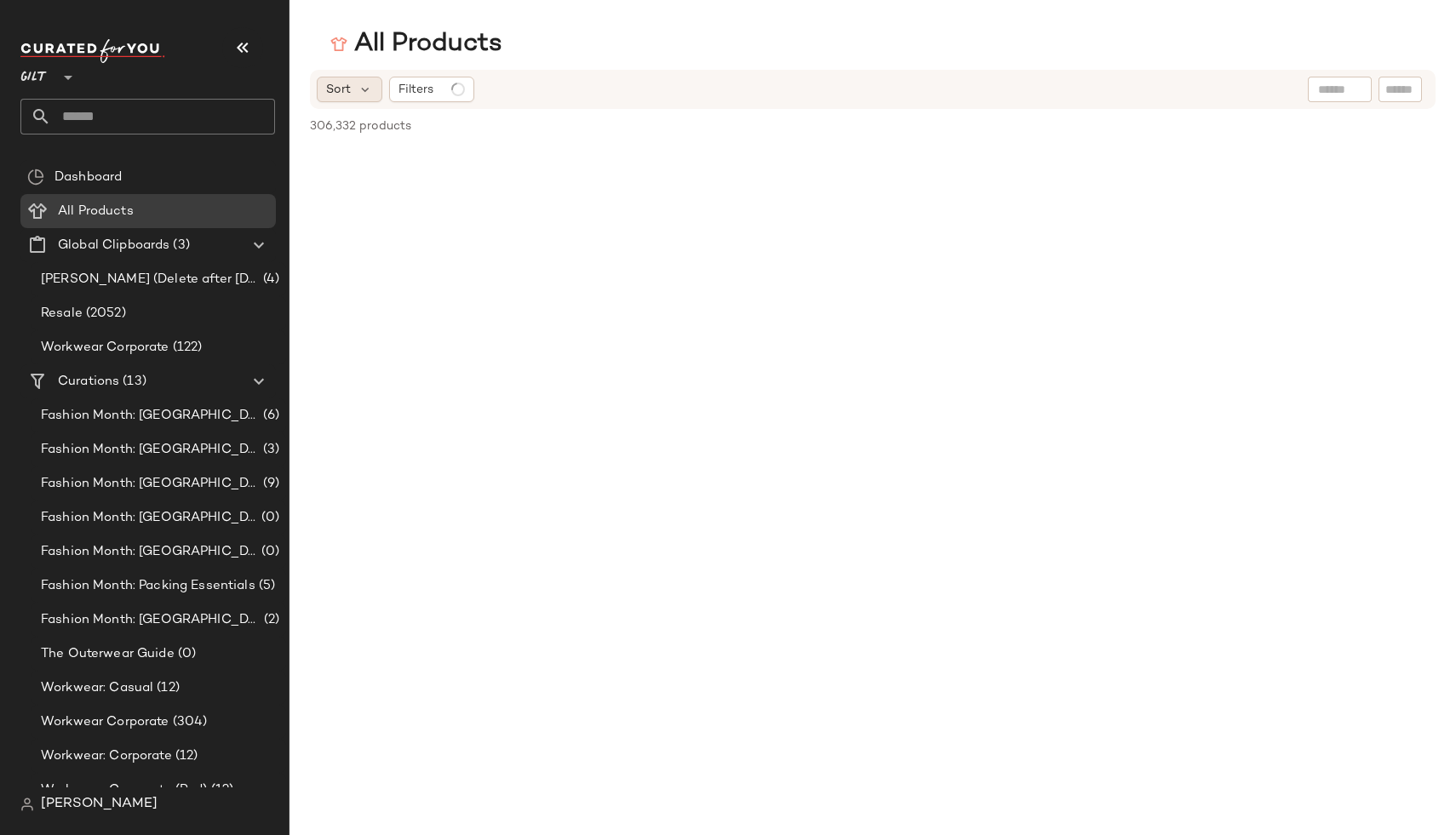
click at [335, 88] on span "Sort" at bounding box center [339, 90] width 25 height 18
click at [453, 99] on div "Filters" at bounding box center [432, 89] width 85 height 26
click at [543, 60] on div "All Products" at bounding box center [873, 44] width 1166 height 34
click at [40, 74] on span "Gilt" at bounding box center [34, 73] width 27 height 31
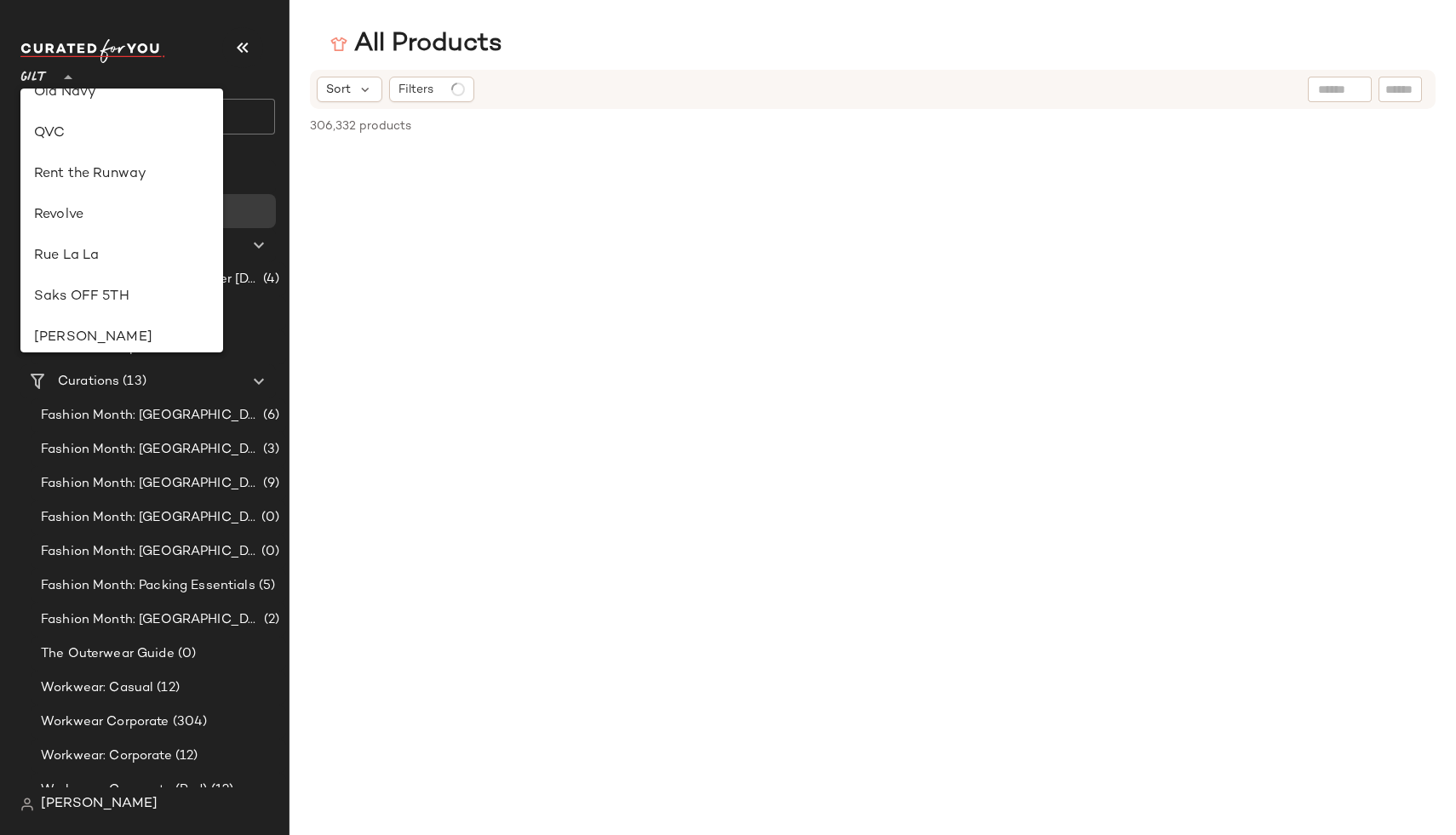
scroll to position [692, 0]
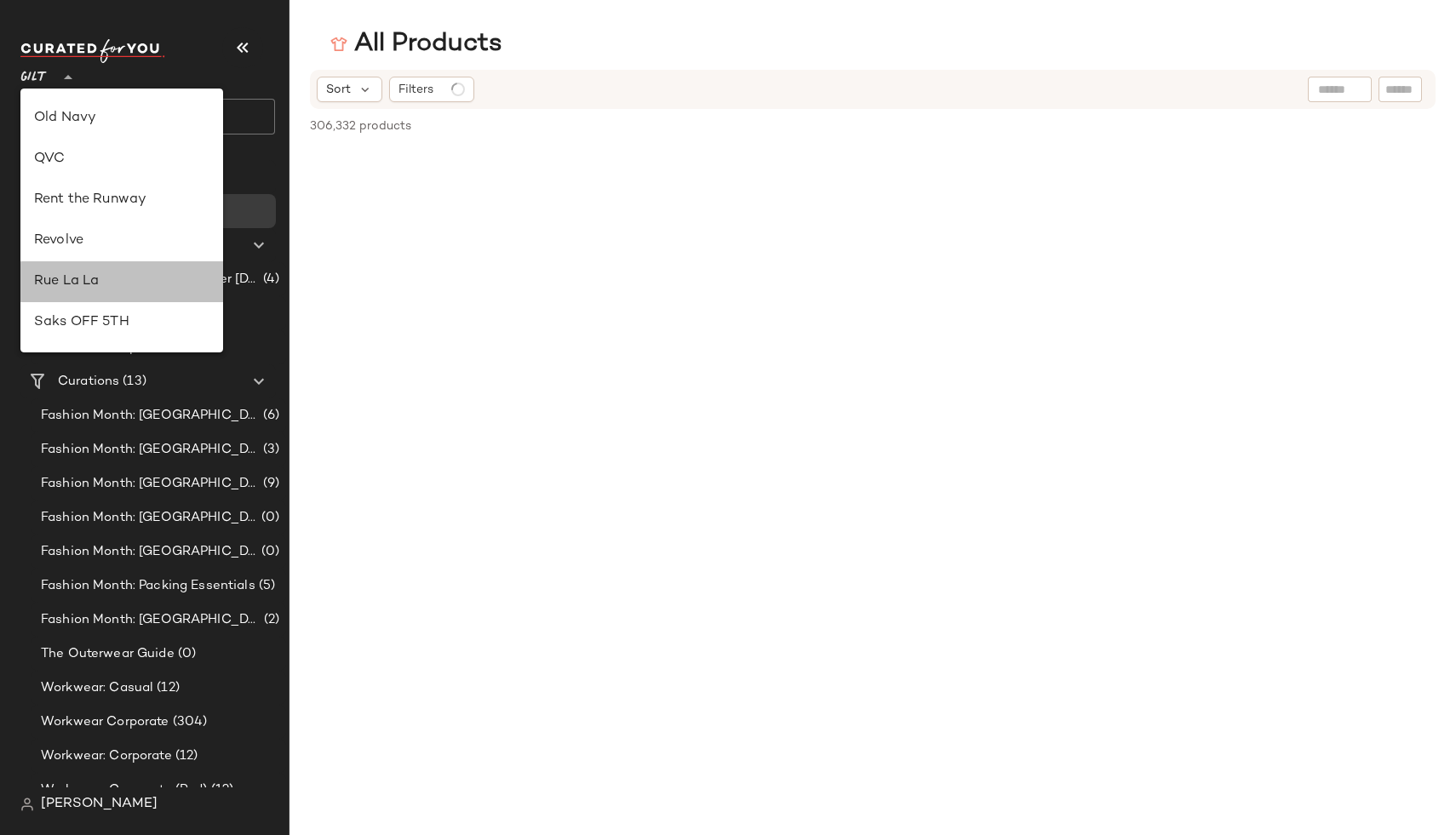
click at [72, 285] on div "Rue La La" at bounding box center [121, 281] width 175 height 20
type input "**"
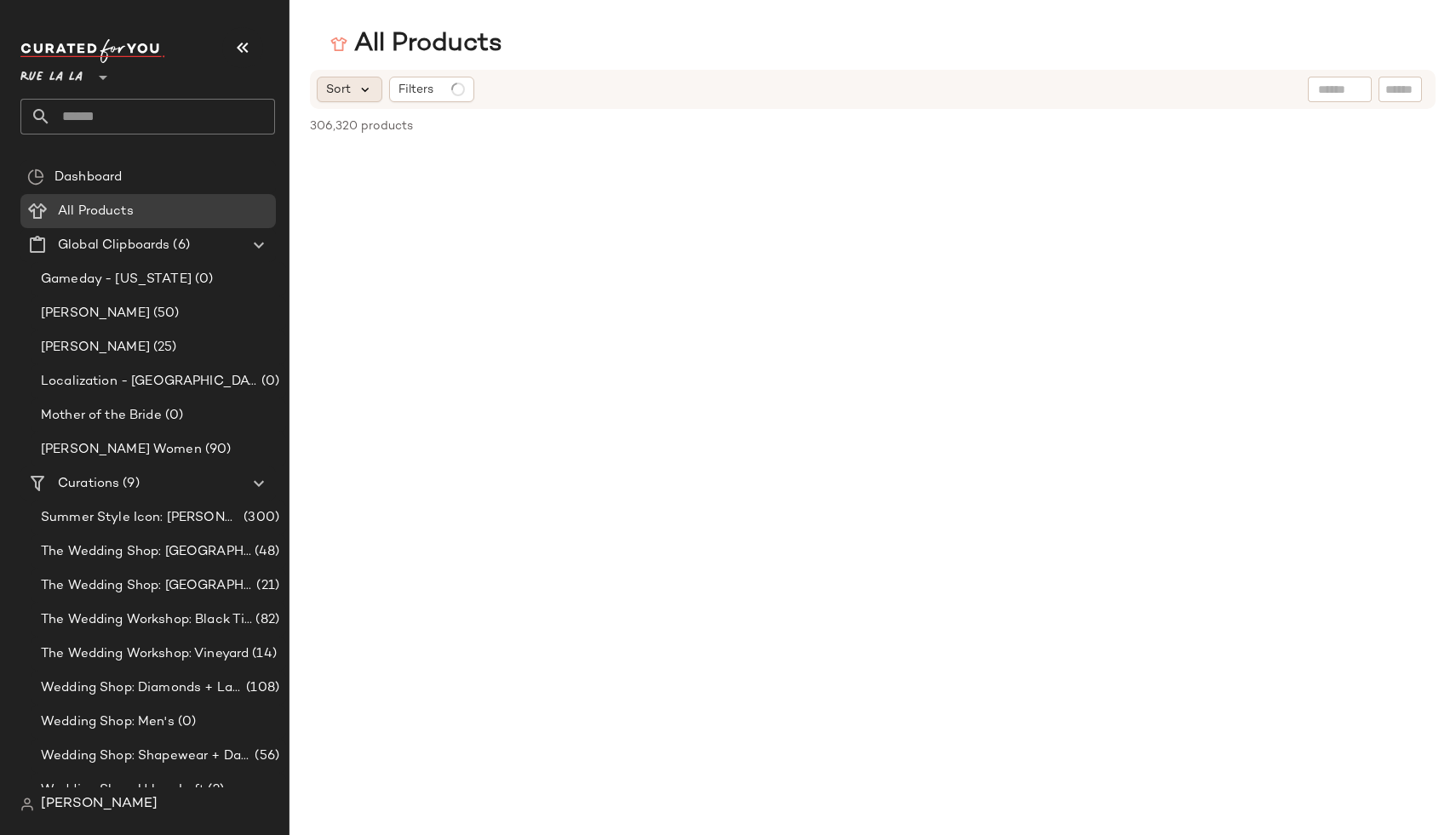
click at [362, 90] on icon at bounding box center [364, 89] width 15 height 15
click at [510, 53] on div "All Products" at bounding box center [873, 44] width 1166 height 34
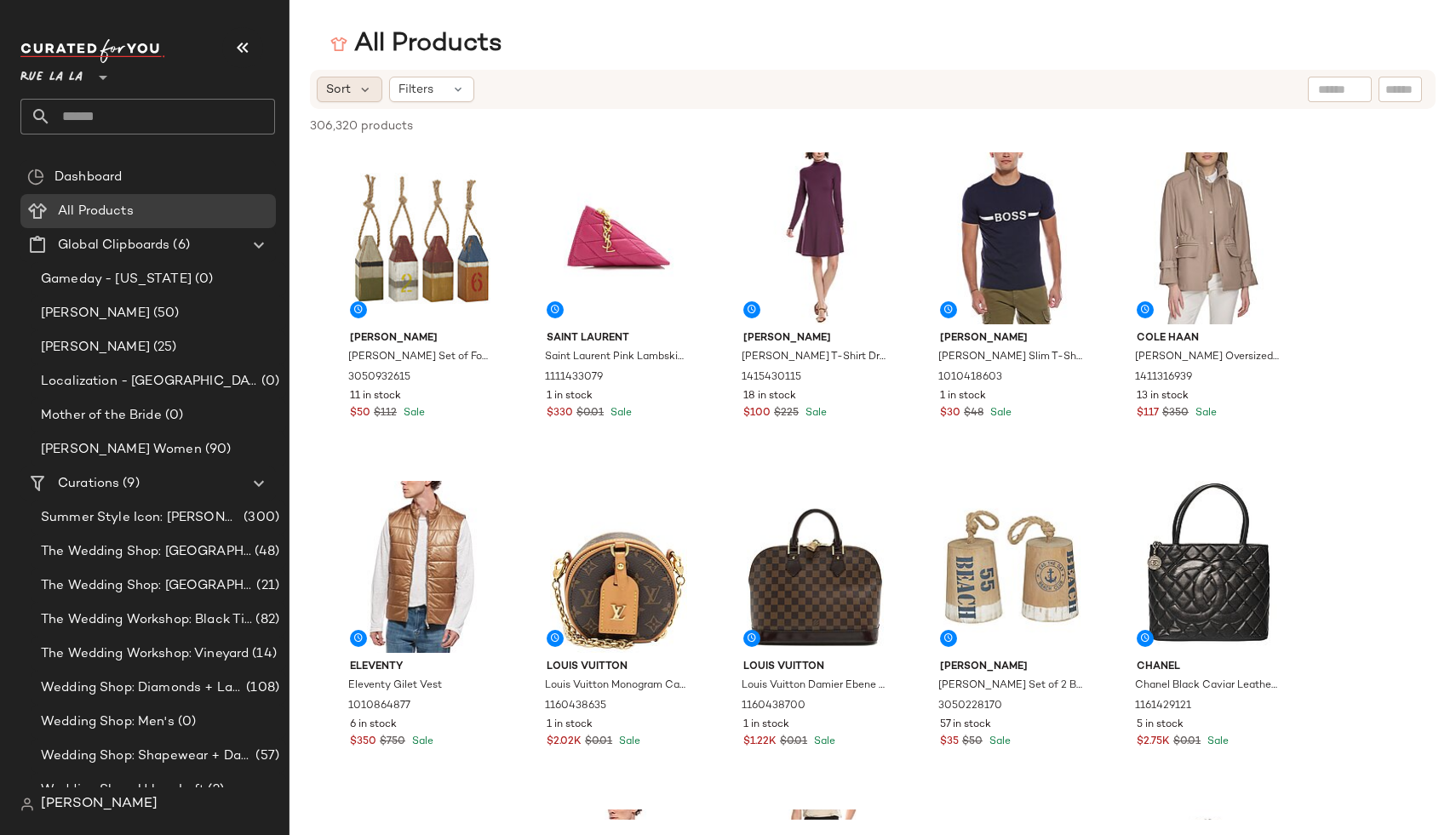
click at [351, 86] on div "Sort" at bounding box center [349, 89] width 66 height 26
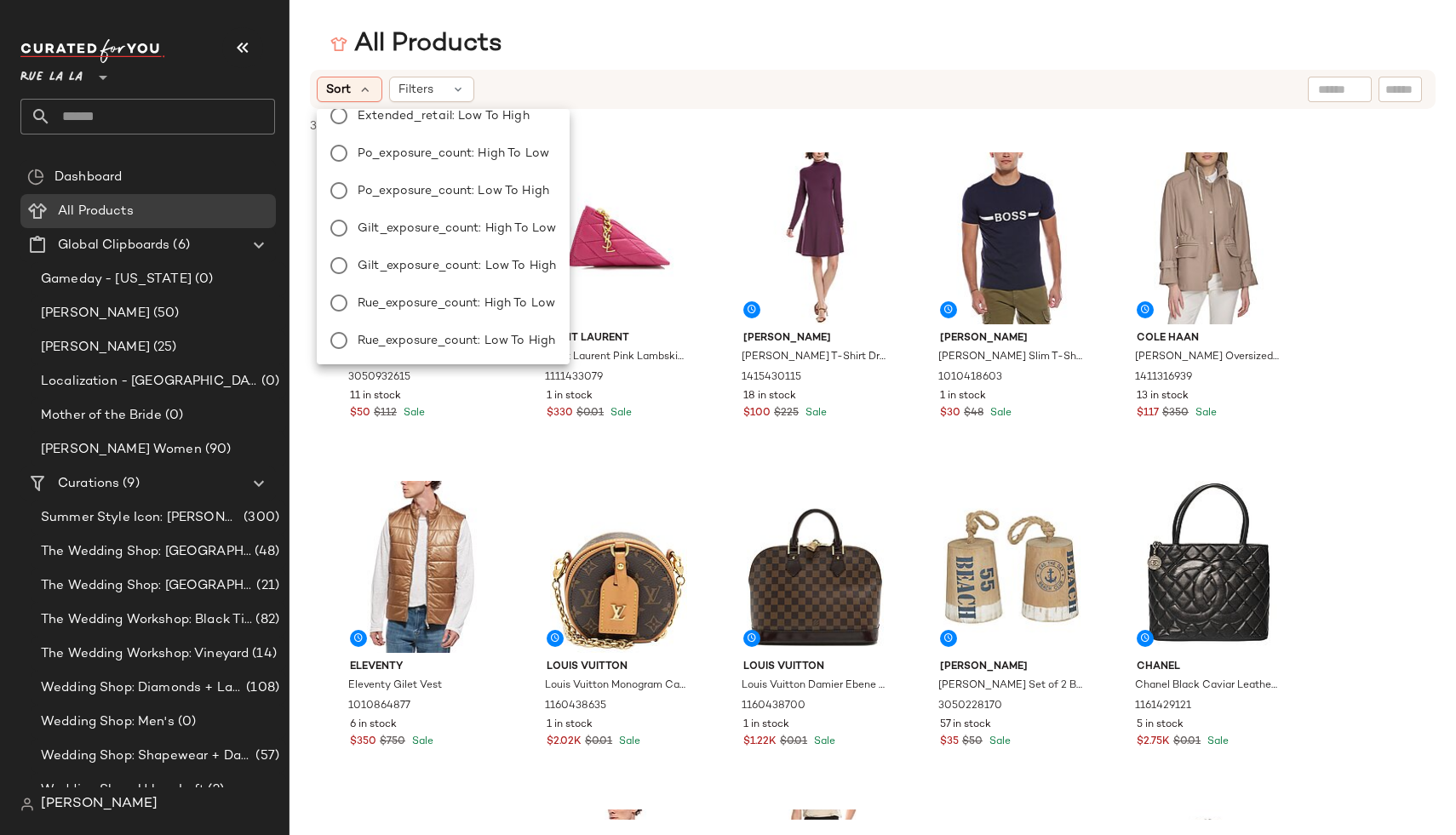
scroll to position [207, 0]
click at [443, 88] on div "Filters" at bounding box center [432, 89] width 85 height 26
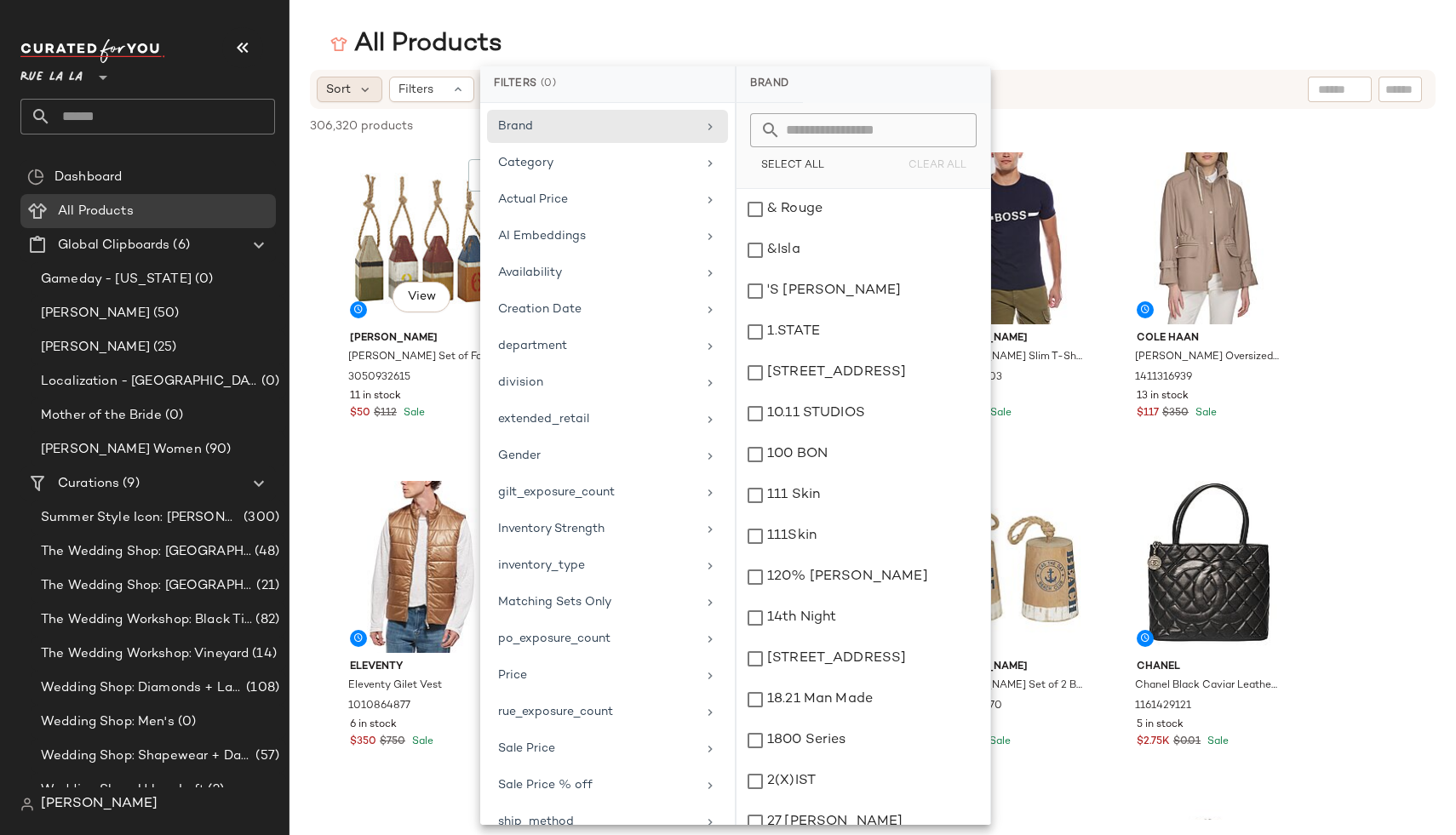
click at [350, 91] on span "Sort" at bounding box center [339, 90] width 25 height 18
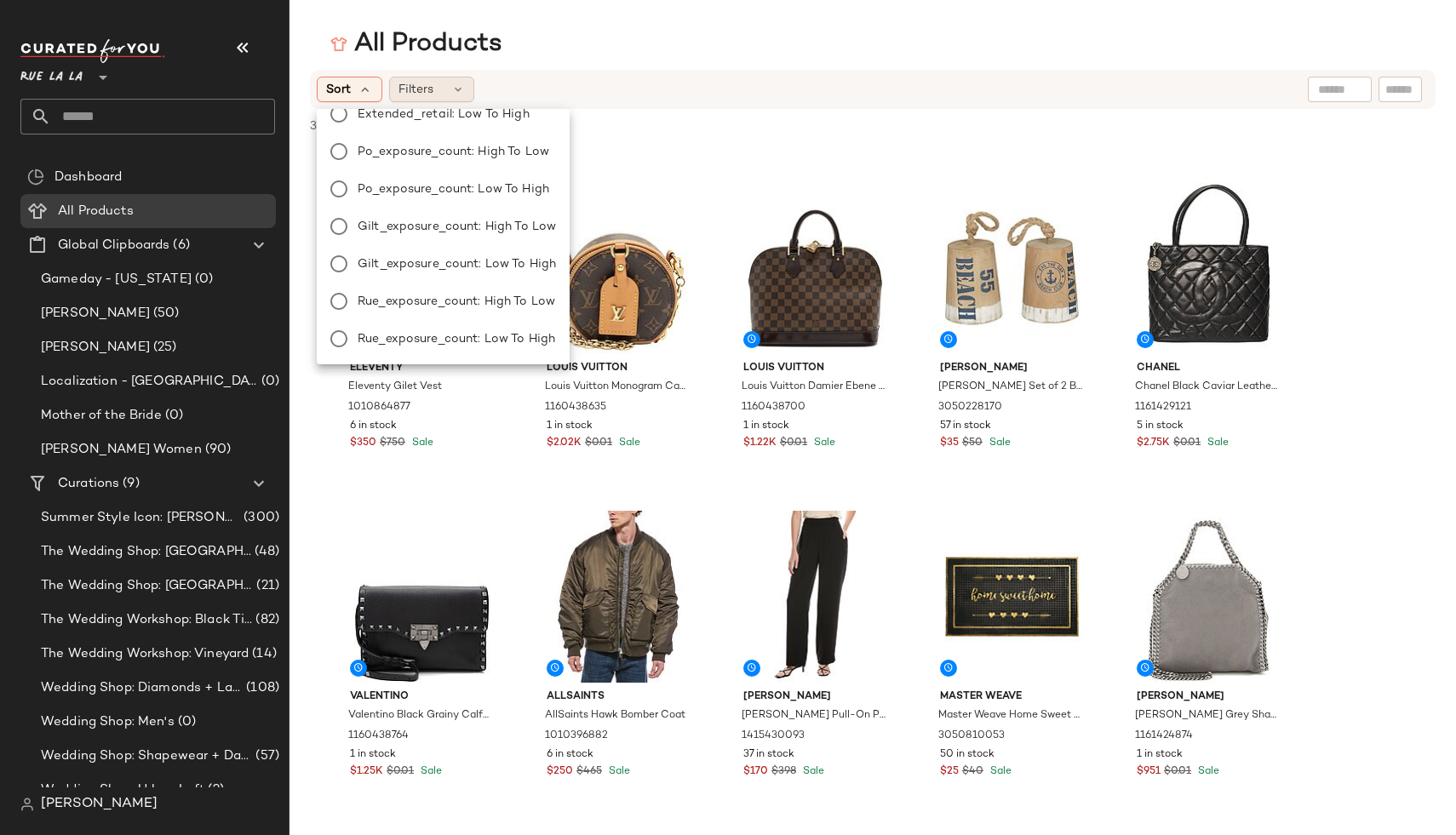
click at [451, 89] on icon at bounding box center [457, 89] width 13 height 13
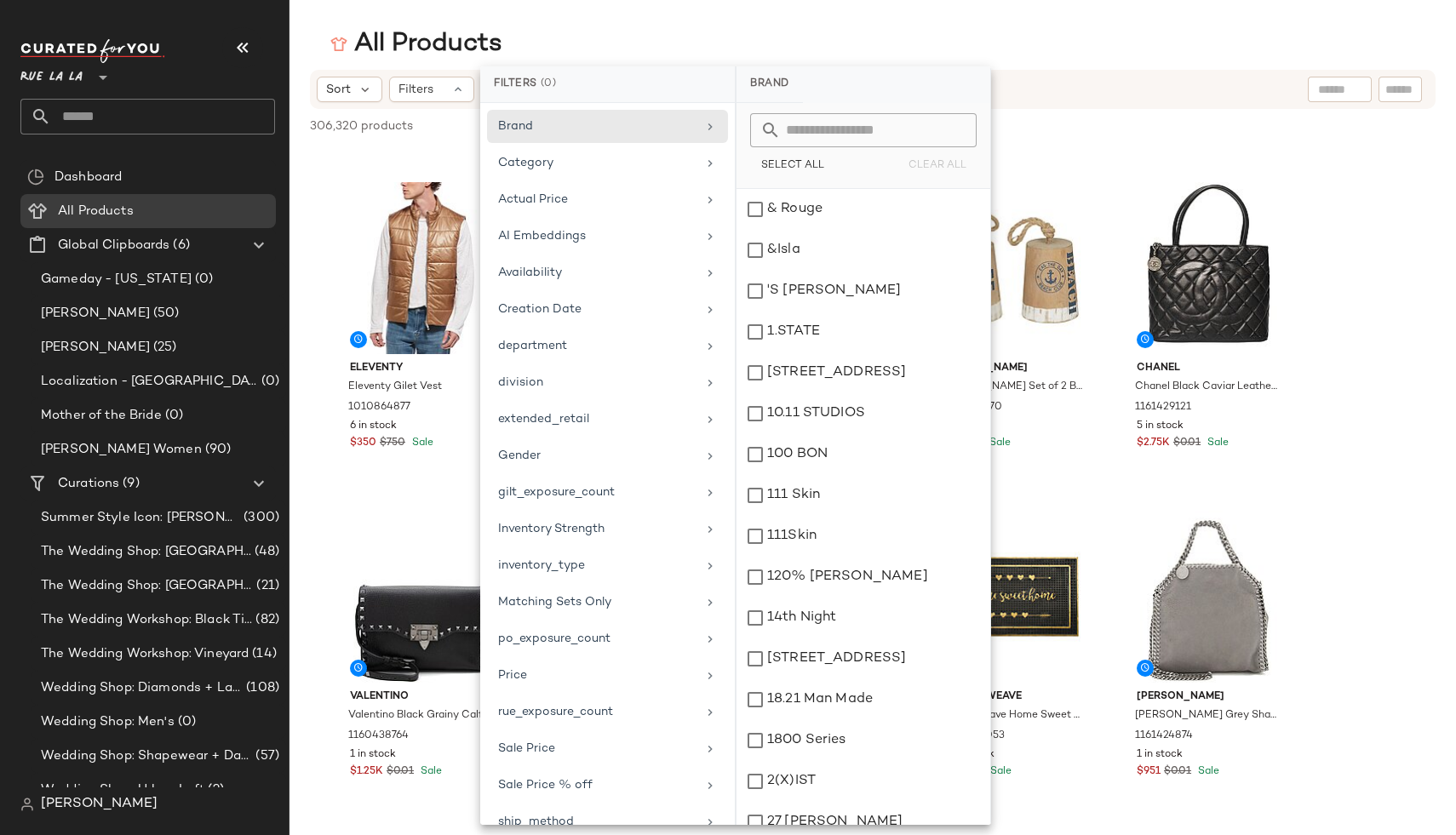
click at [515, 46] on div "All Products" at bounding box center [873, 44] width 1166 height 34
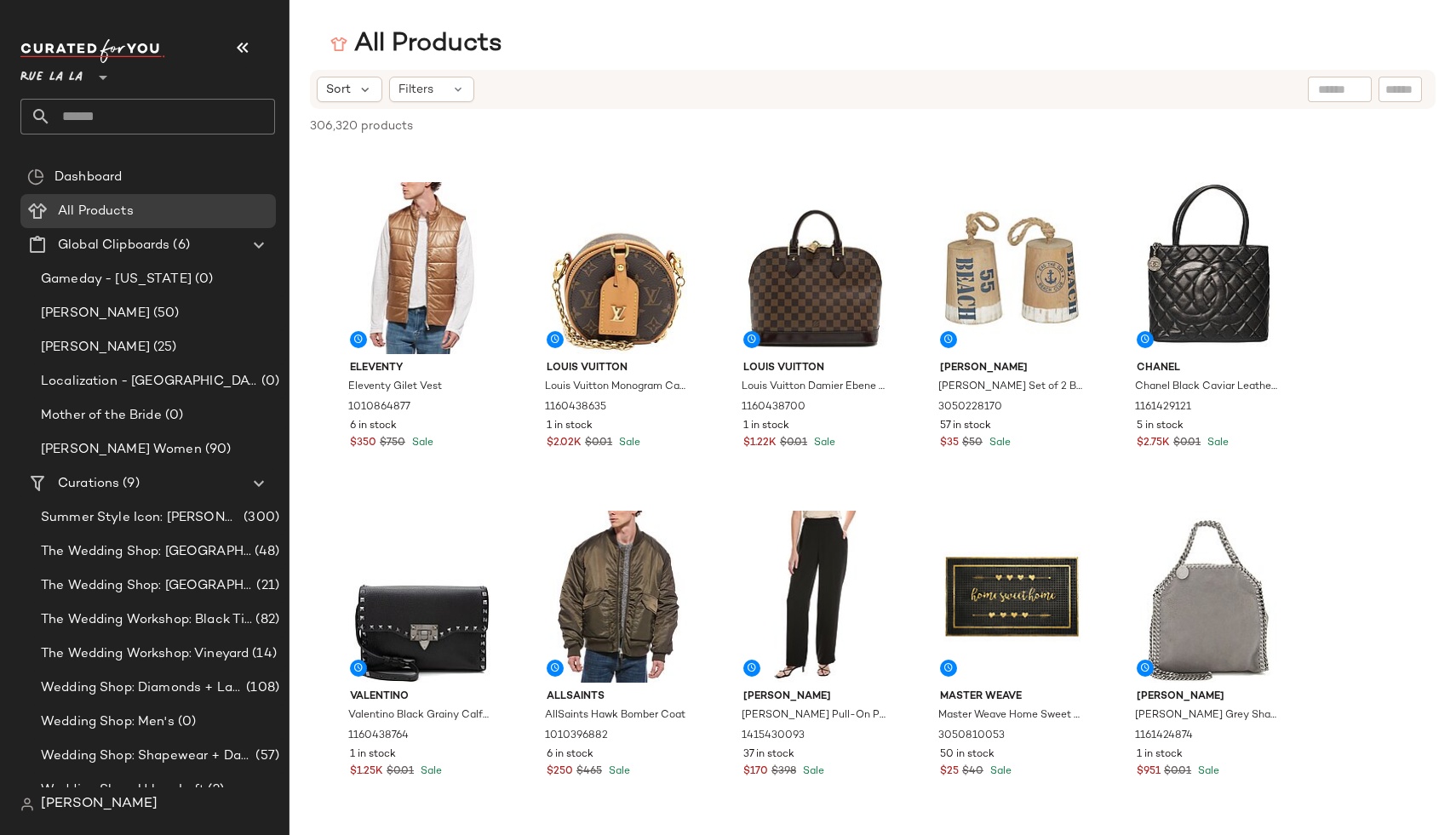
click at [32, 72] on span "Rue La La" at bounding box center [51, 73] width 62 height 31
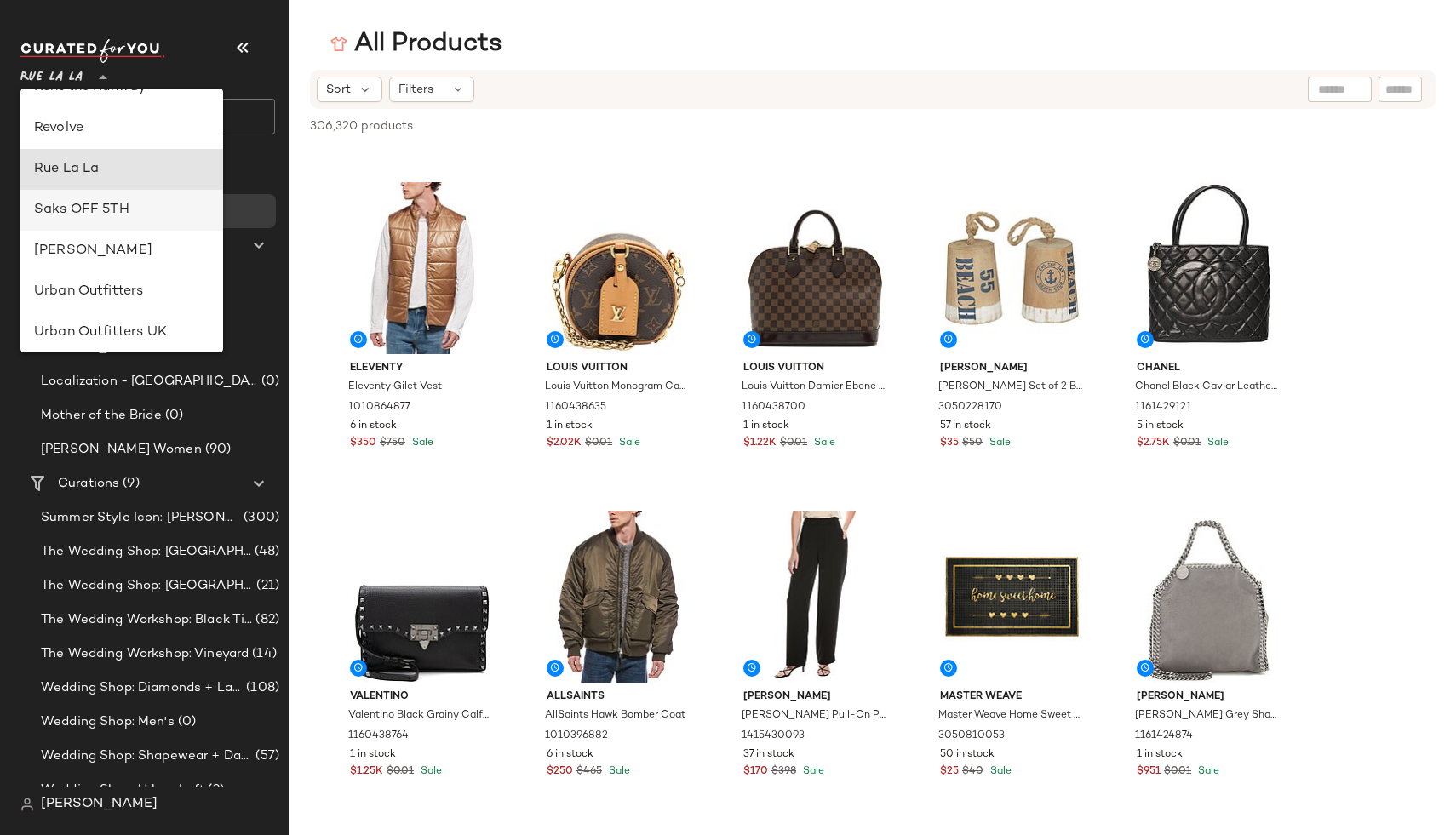
scroll to position [798, 0]
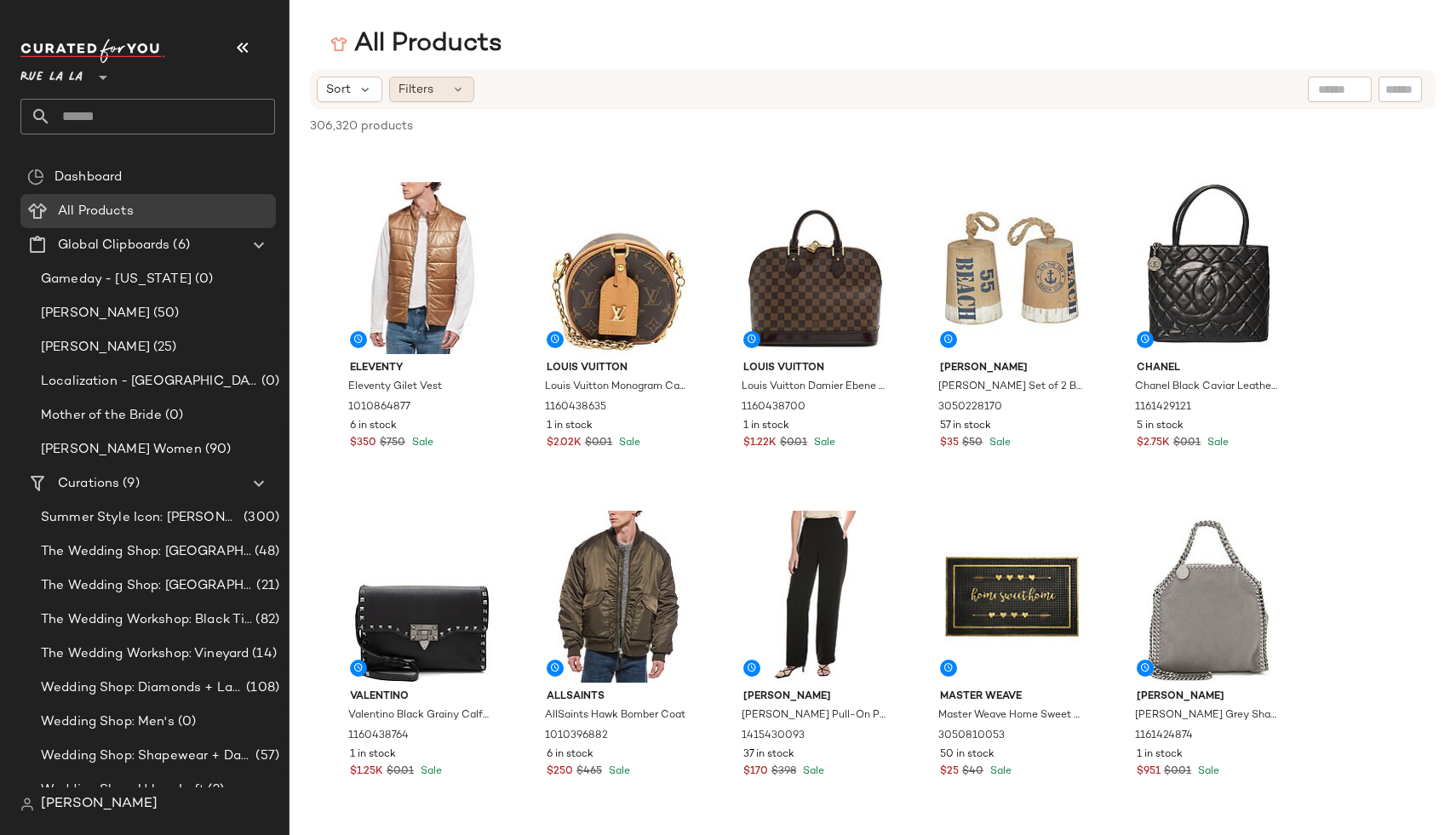
click at [432, 90] on span "Filters" at bounding box center [416, 90] width 35 height 18
click at [350, 94] on span "Sort" at bounding box center [339, 90] width 25 height 18
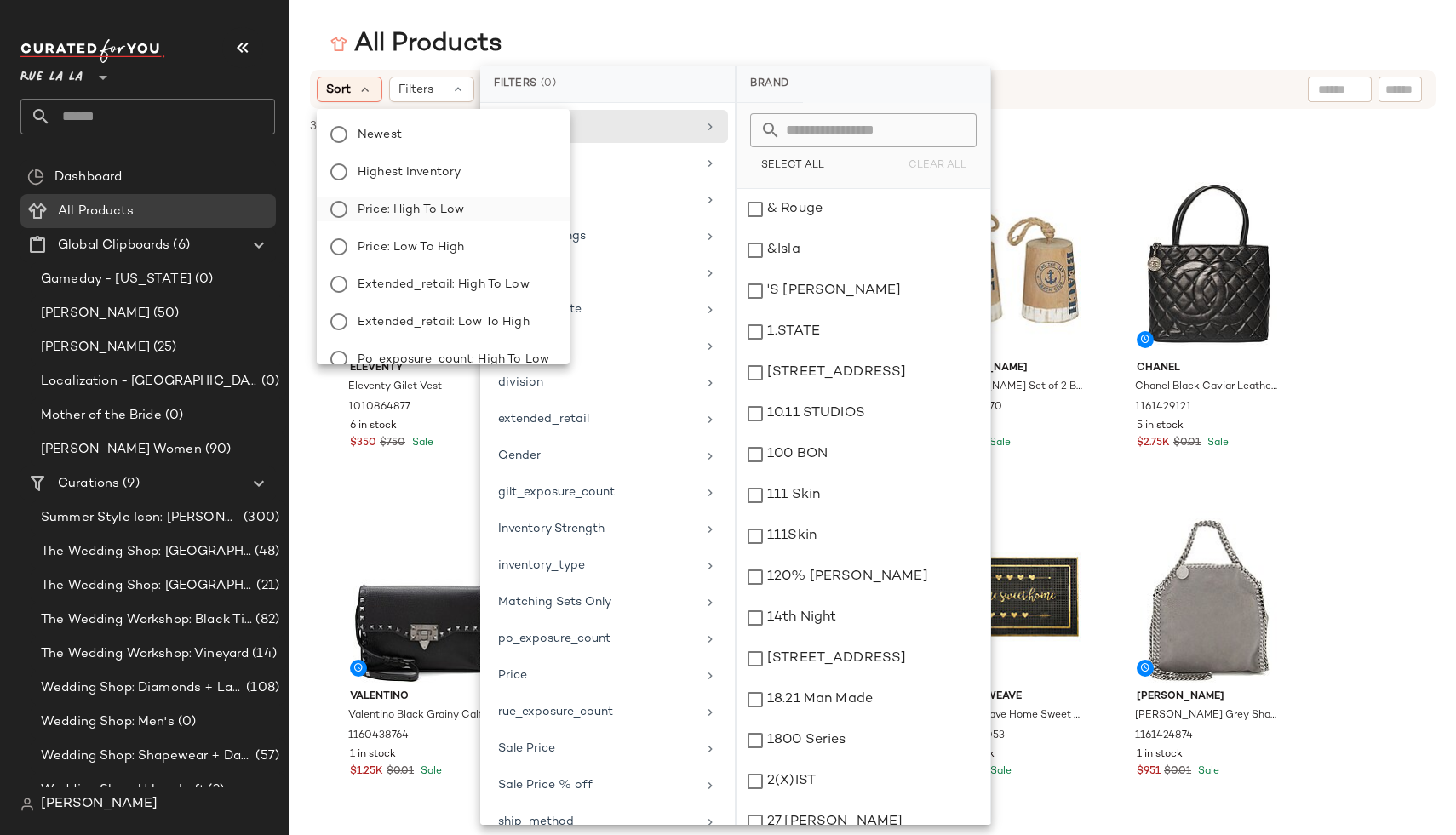
scroll to position [207, 0]
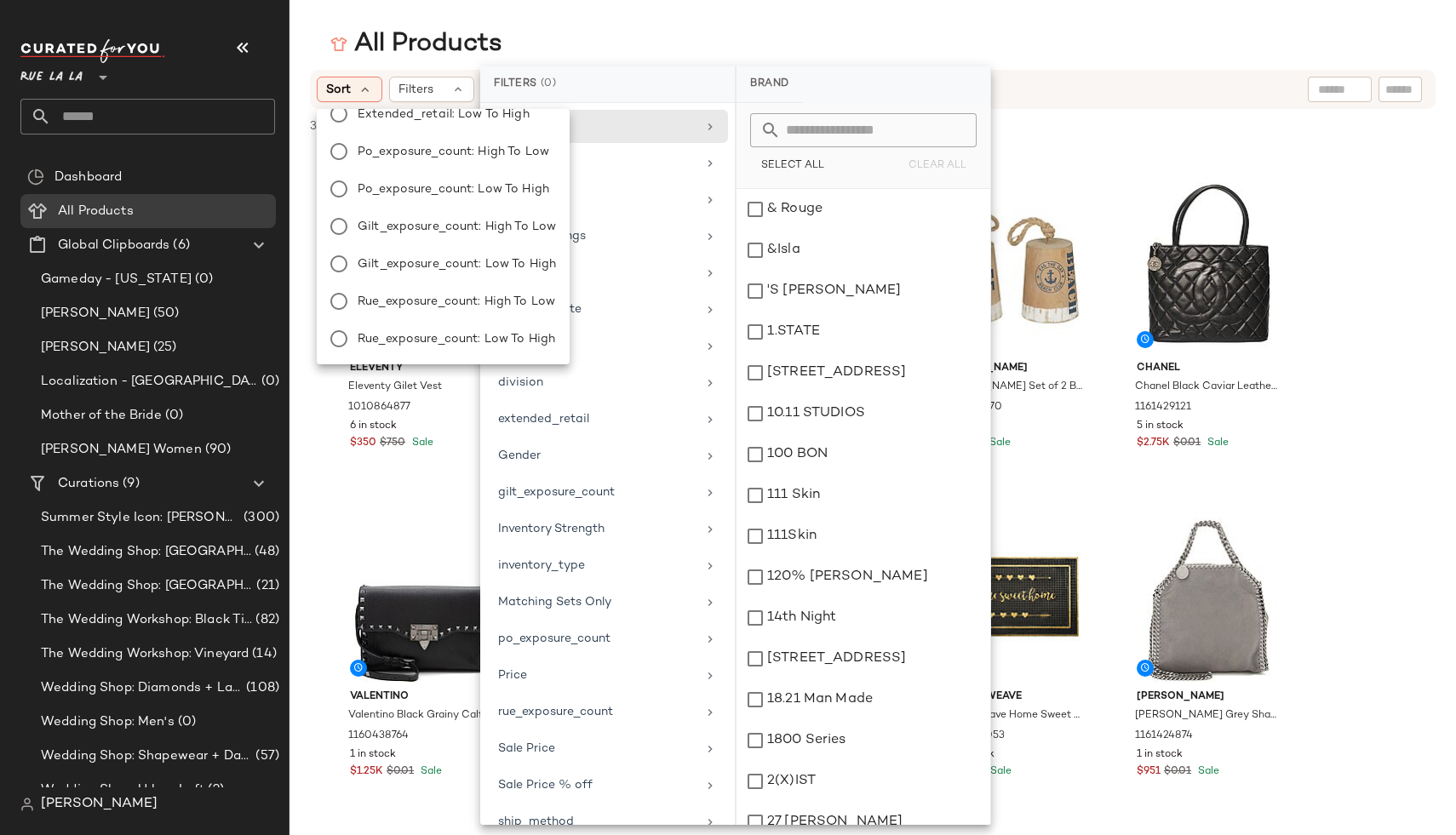
click at [580, 42] on div "All Products" at bounding box center [873, 44] width 1166 height 34
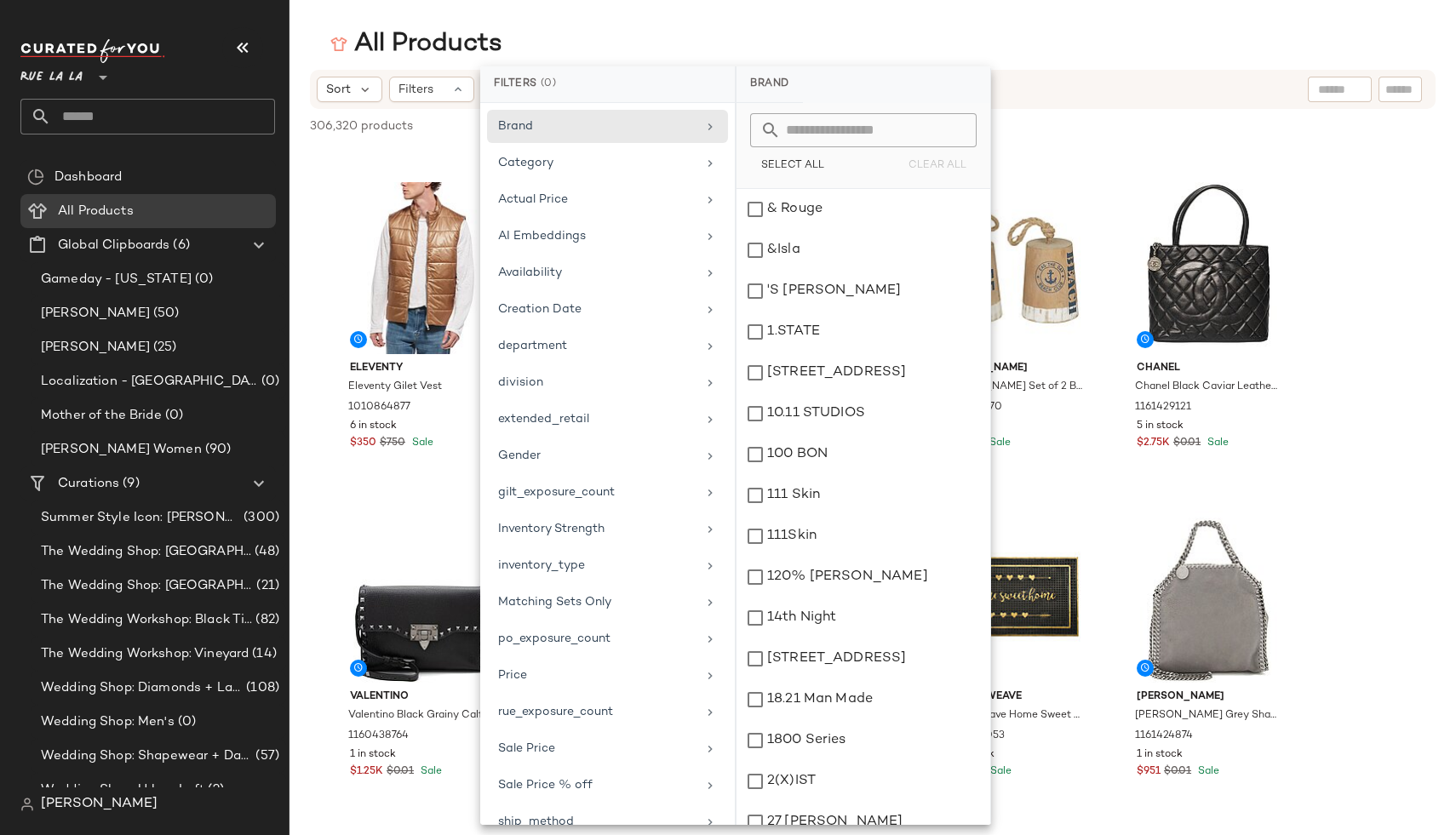
click at [61, 90] on div "Rue La La **" at bounding box center [147, 87] width 254 height 96
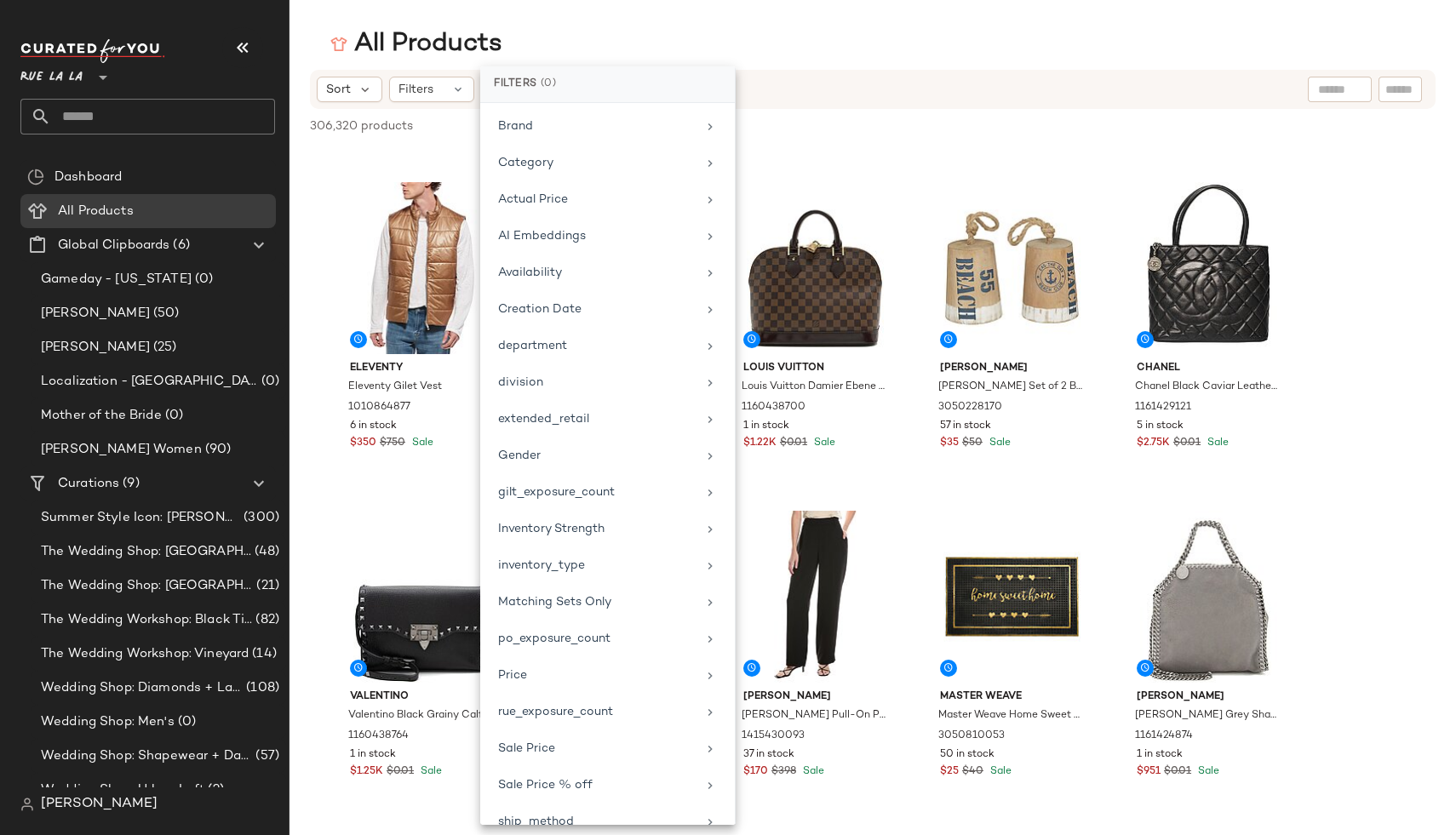
click at [52, 74] on span "Rue La La" at bounding box center [51, 73] width 62 height 31
type input "**"
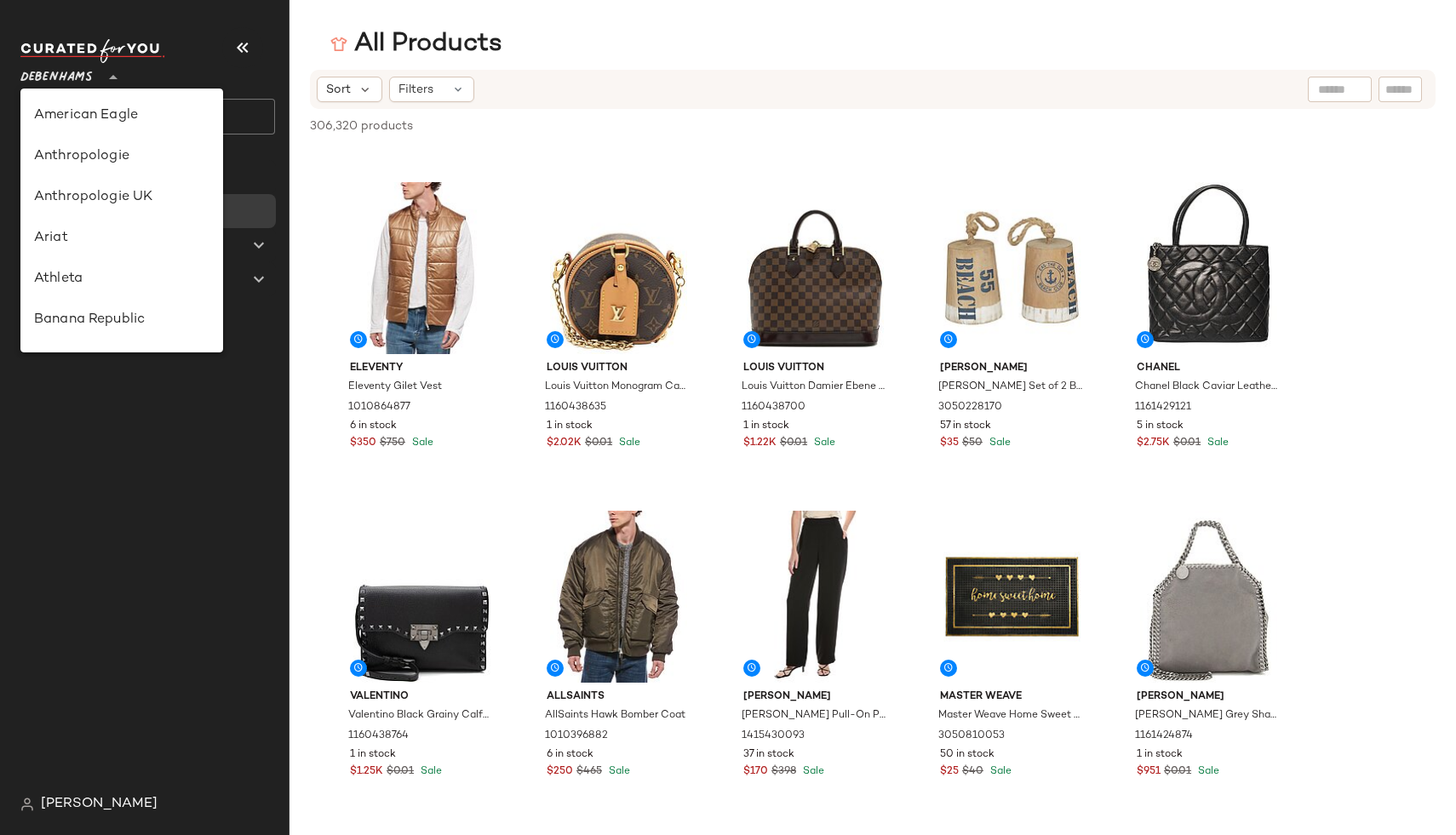
scroll to position [222, 0]
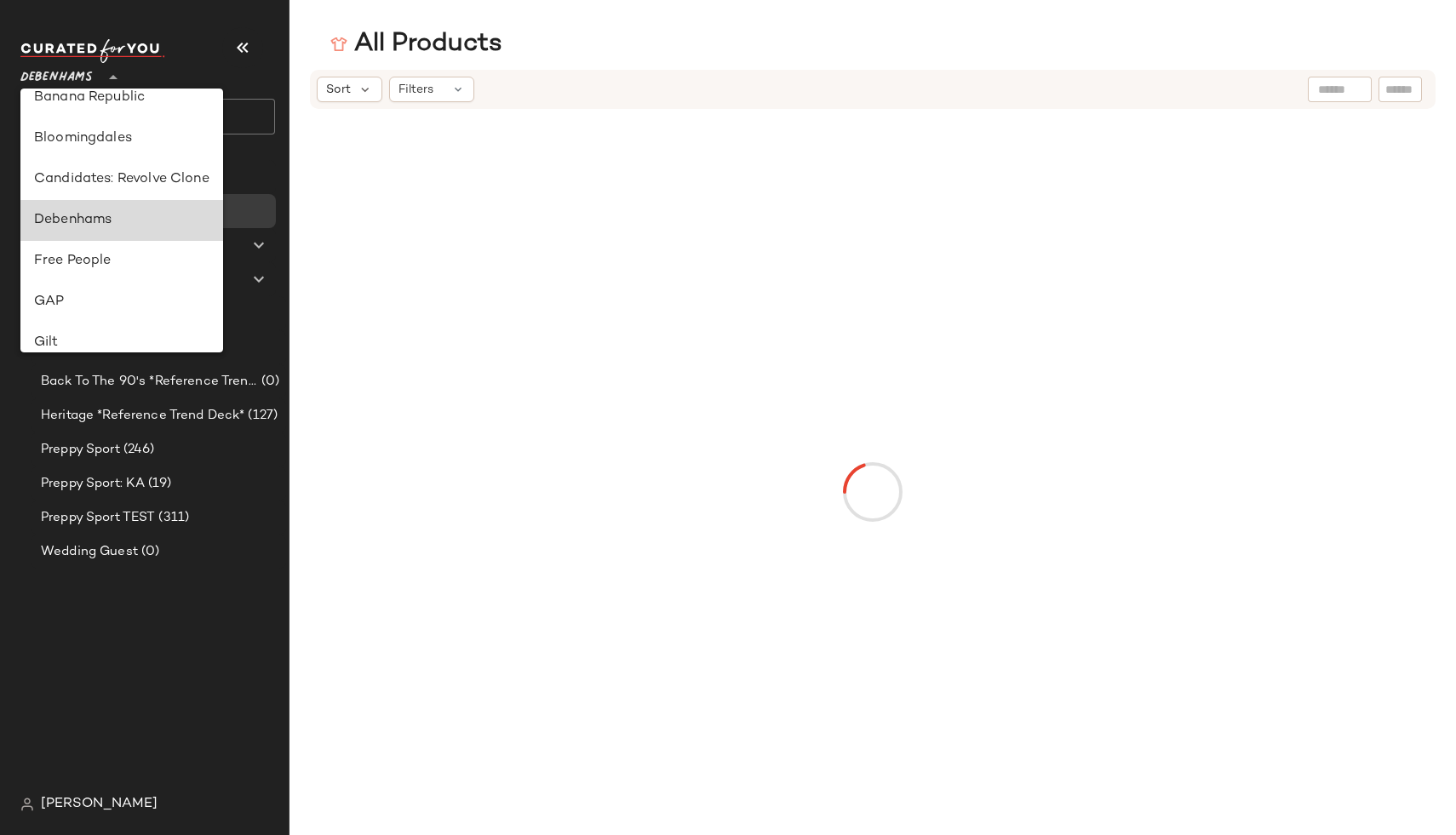
click at [119, 225] on div "Debenhams" at bounding box center [121, 220] width 175 height 20
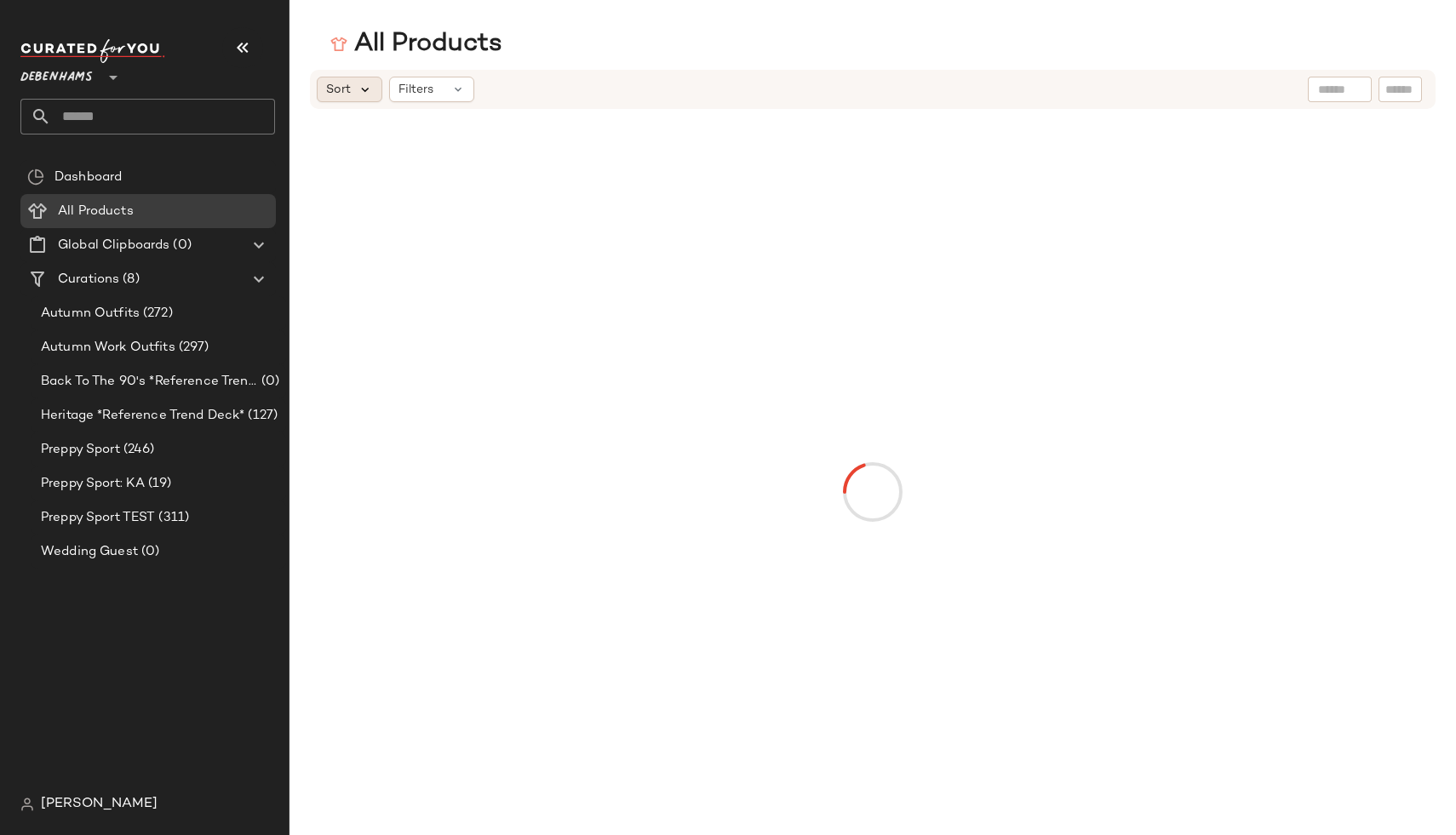
click at [362, 93] on icon at bounding box center [364, 89] width 15 height 15
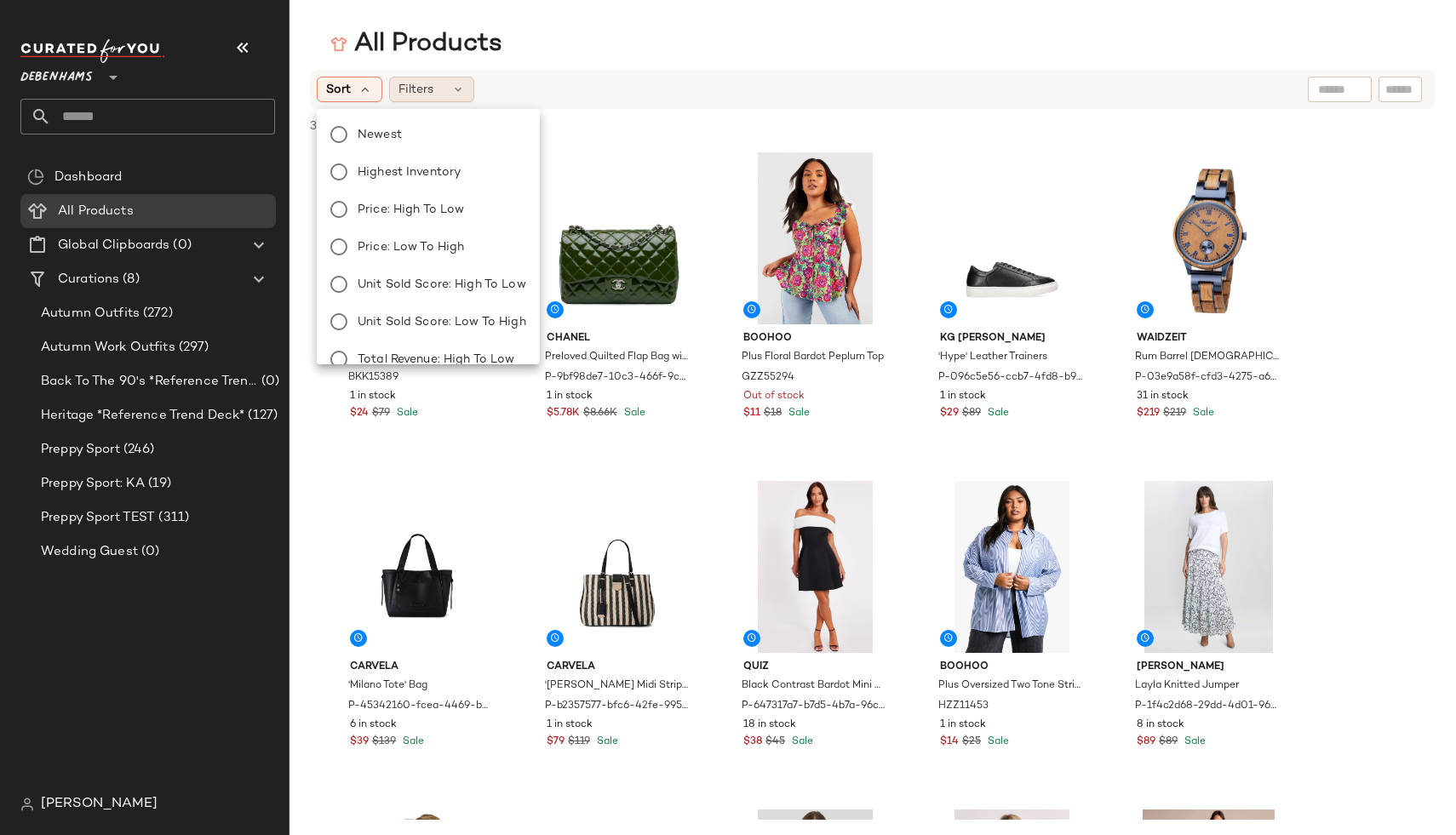
click at [432, 92] on span "Filters" at bounding box center [416, 90] width 35 height 18
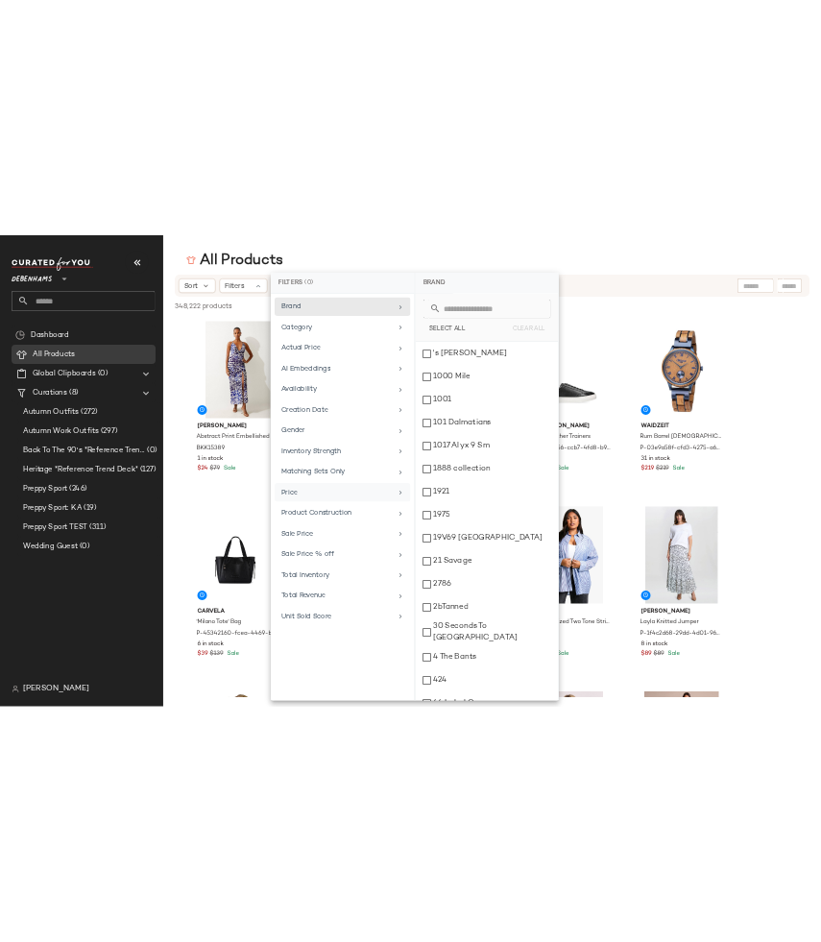
scroll to position [967, 0]
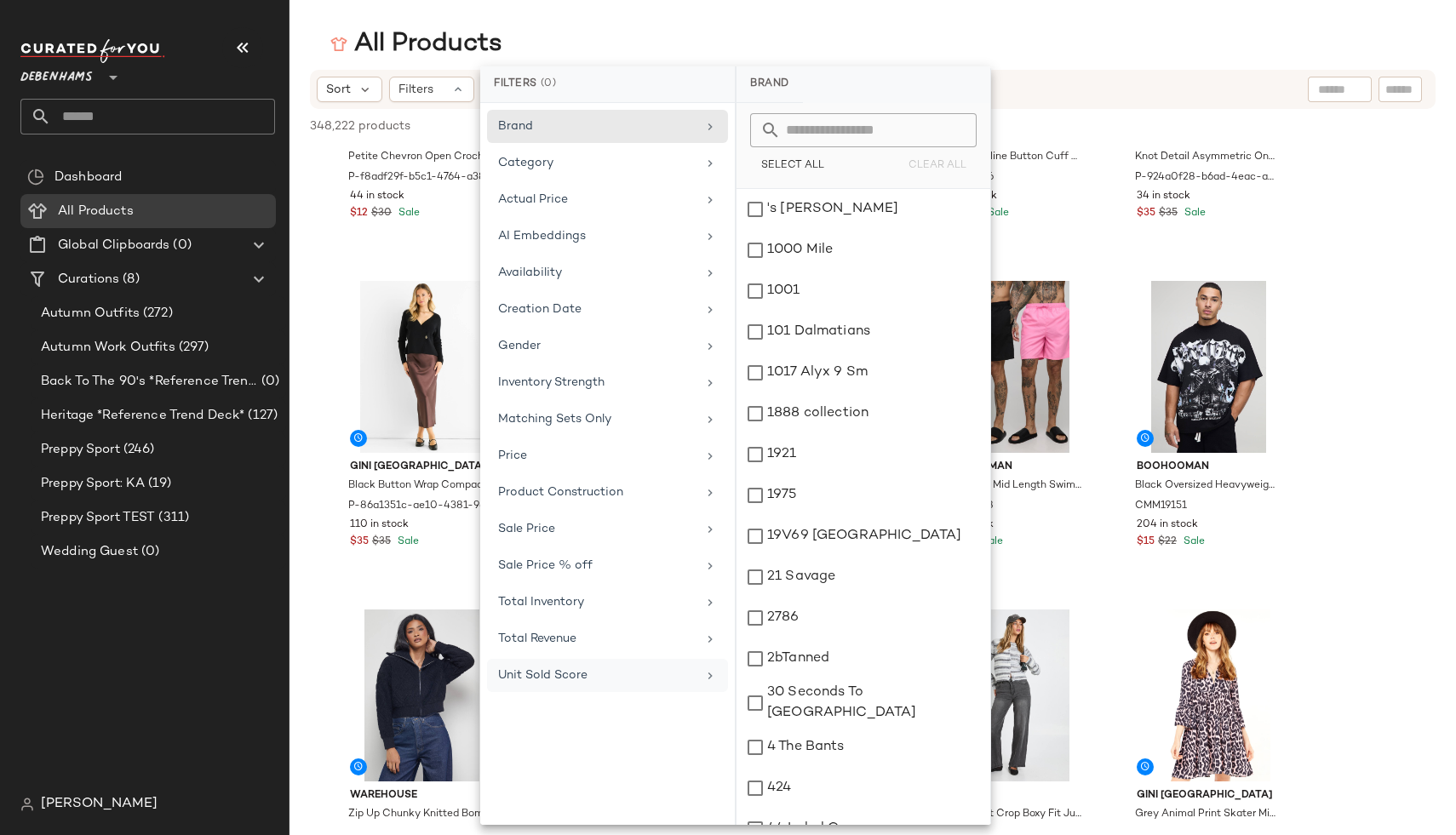
click at [549, 673] on span "Unit Sold Score" at bounding box center [542, 675] width 90 height 12
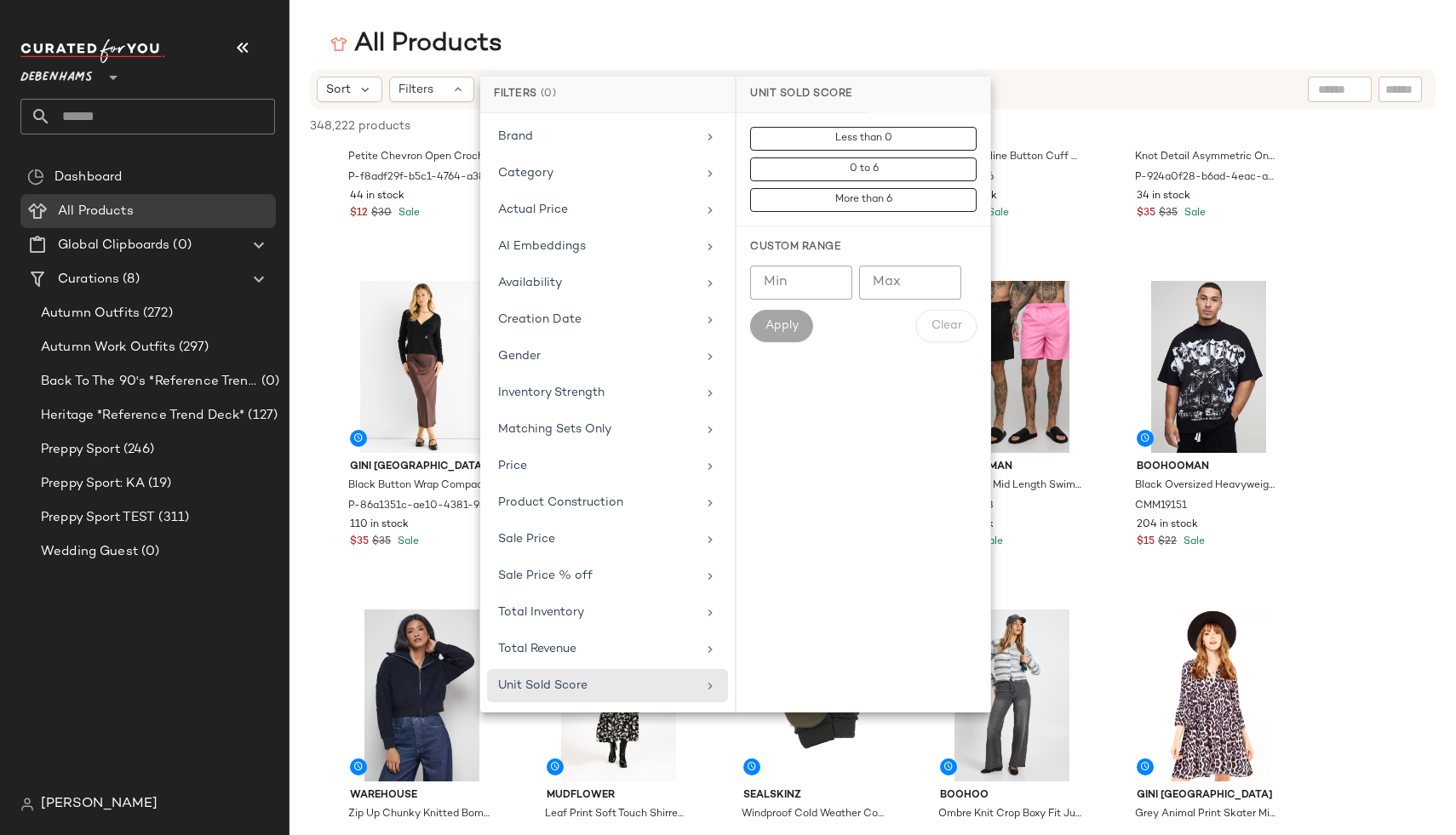
click at [798, 40] on div "All Products" at bounding box center [873, 44] width 1166 height 34
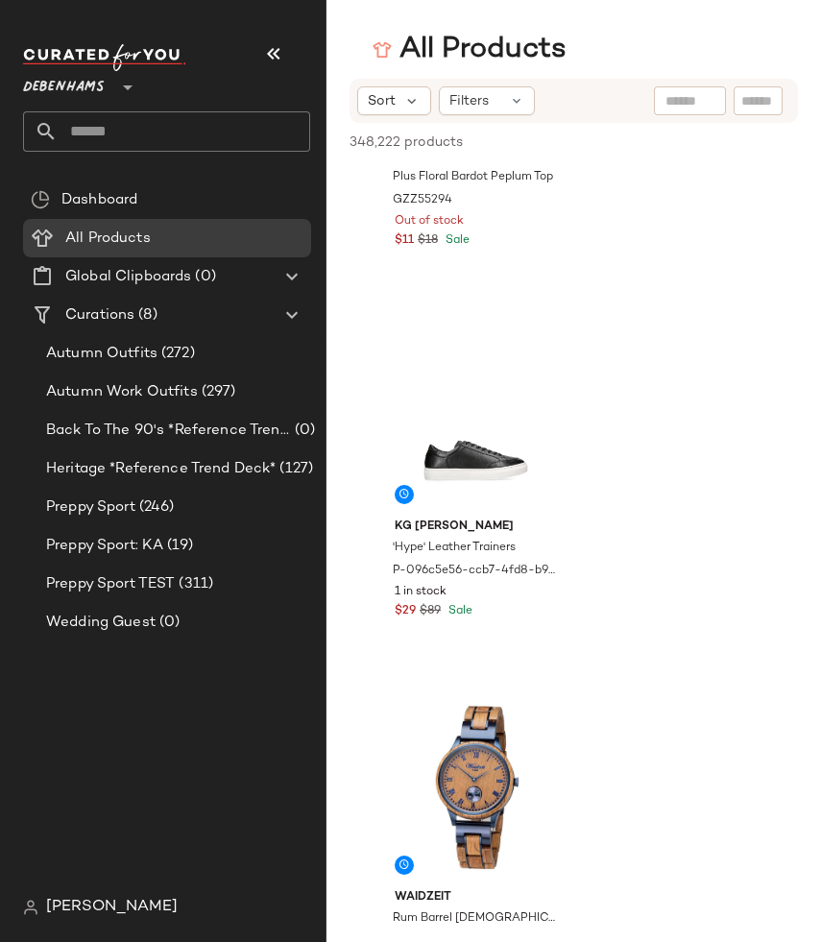
scroll to position [3934, 0]
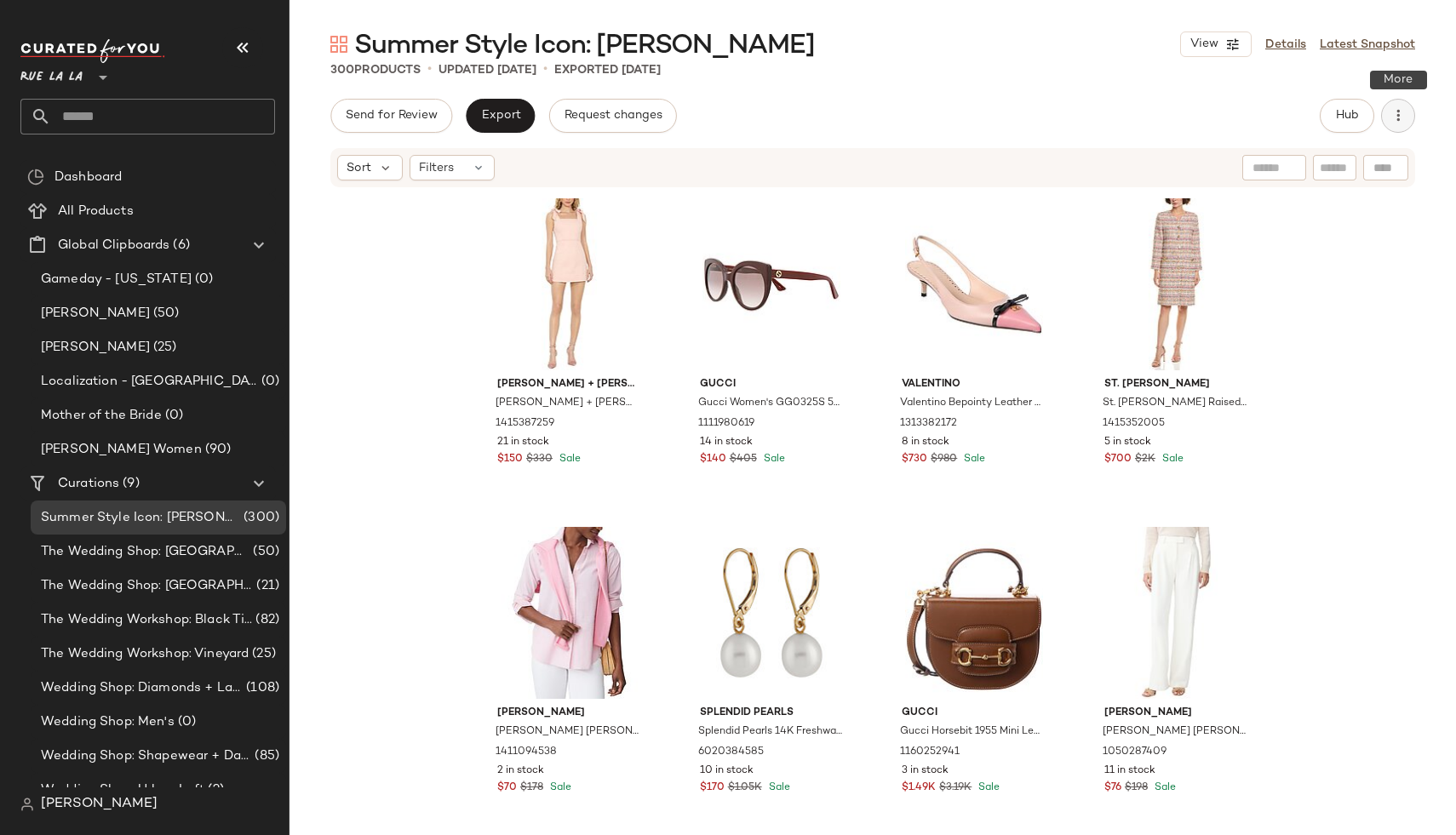
click at [1393, 121] on icon "button" at bounding box center [1398, 115] width 17 height 17
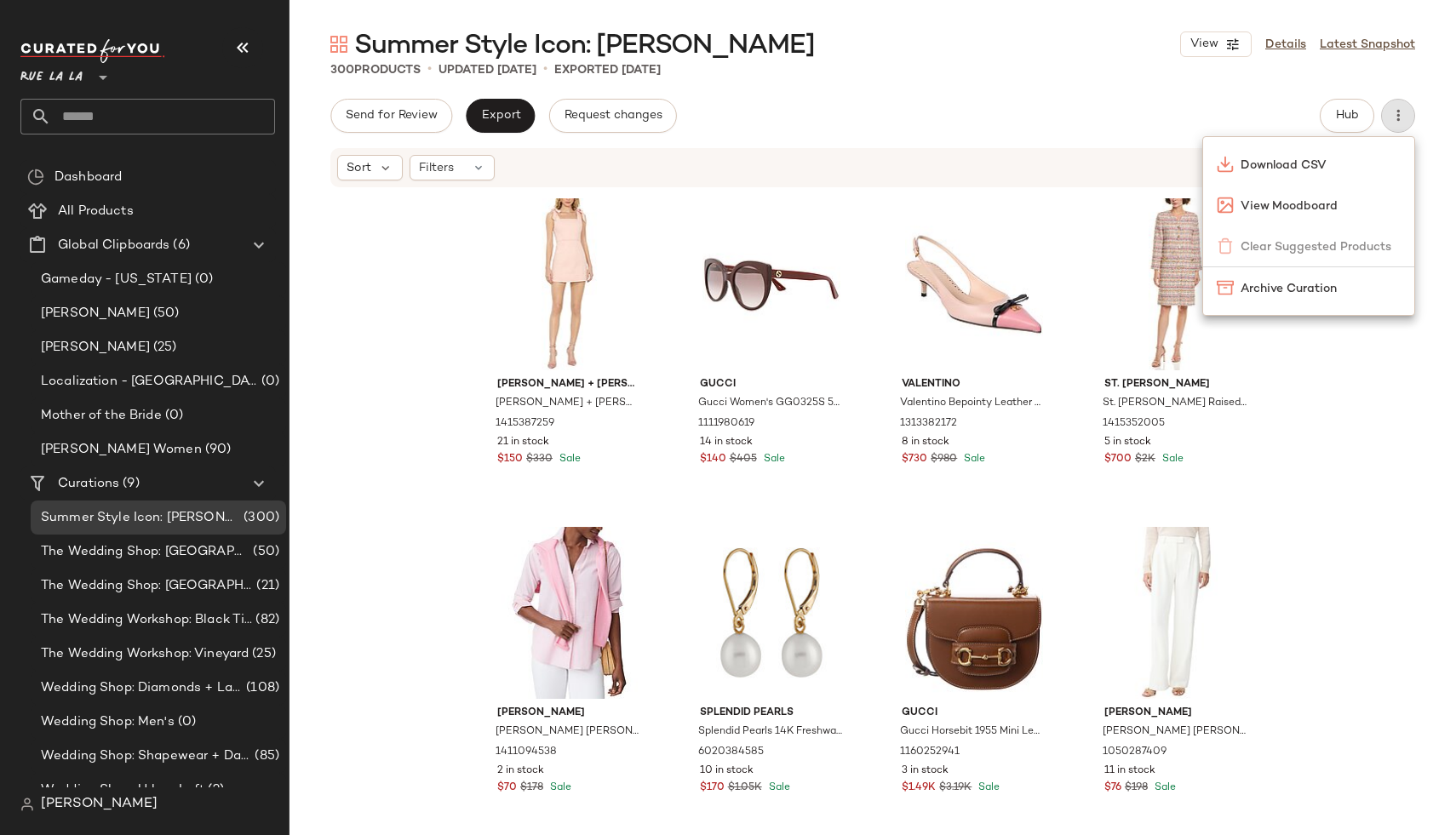
click at [1246, 102] on div "Send for Review Export Request changes Hub" at bounding box center [873, 115] width 1085 height 34
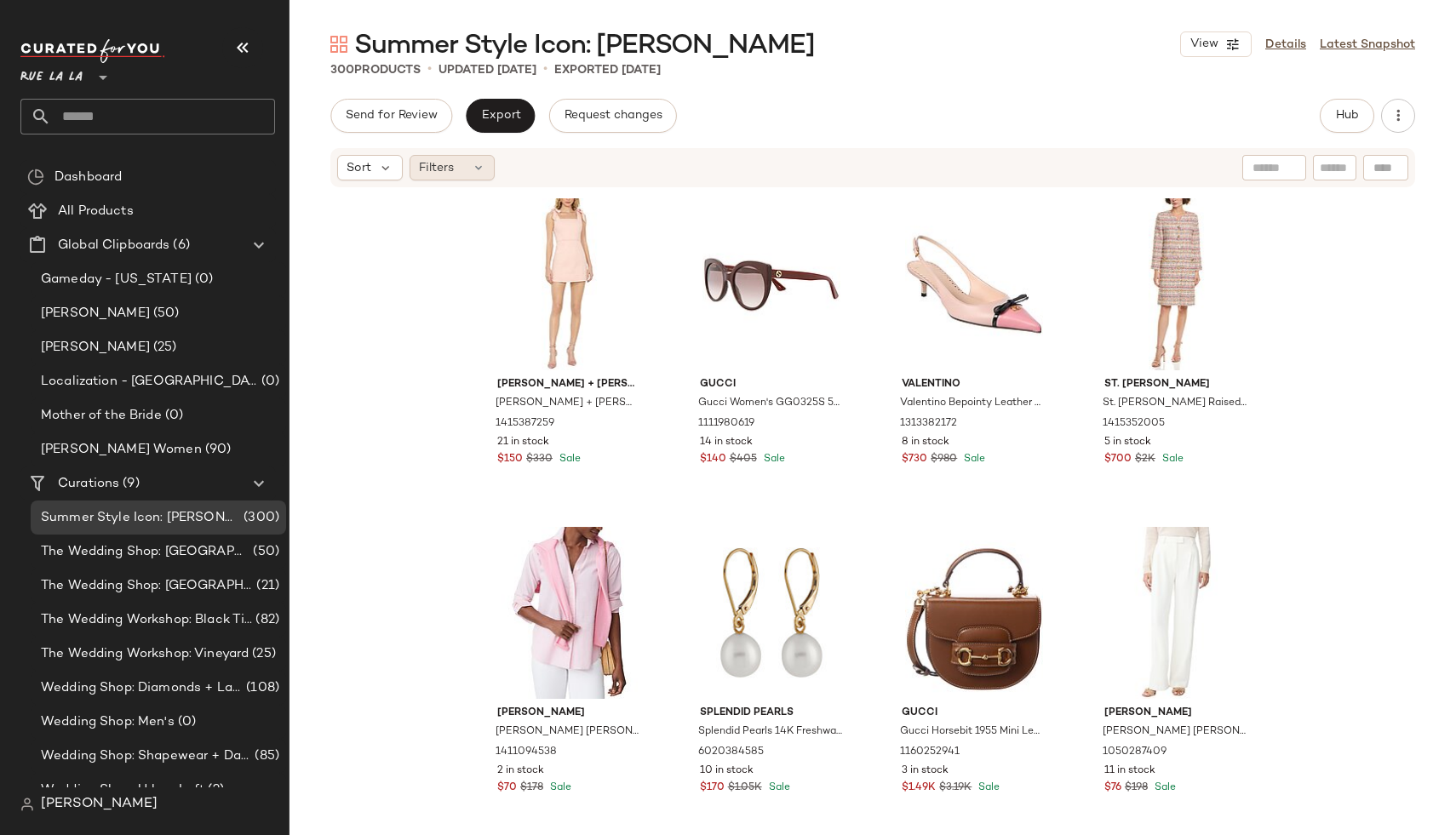
click at [454, 161] on div "Filters" at bounding box center [452, 168] width 85 height 26
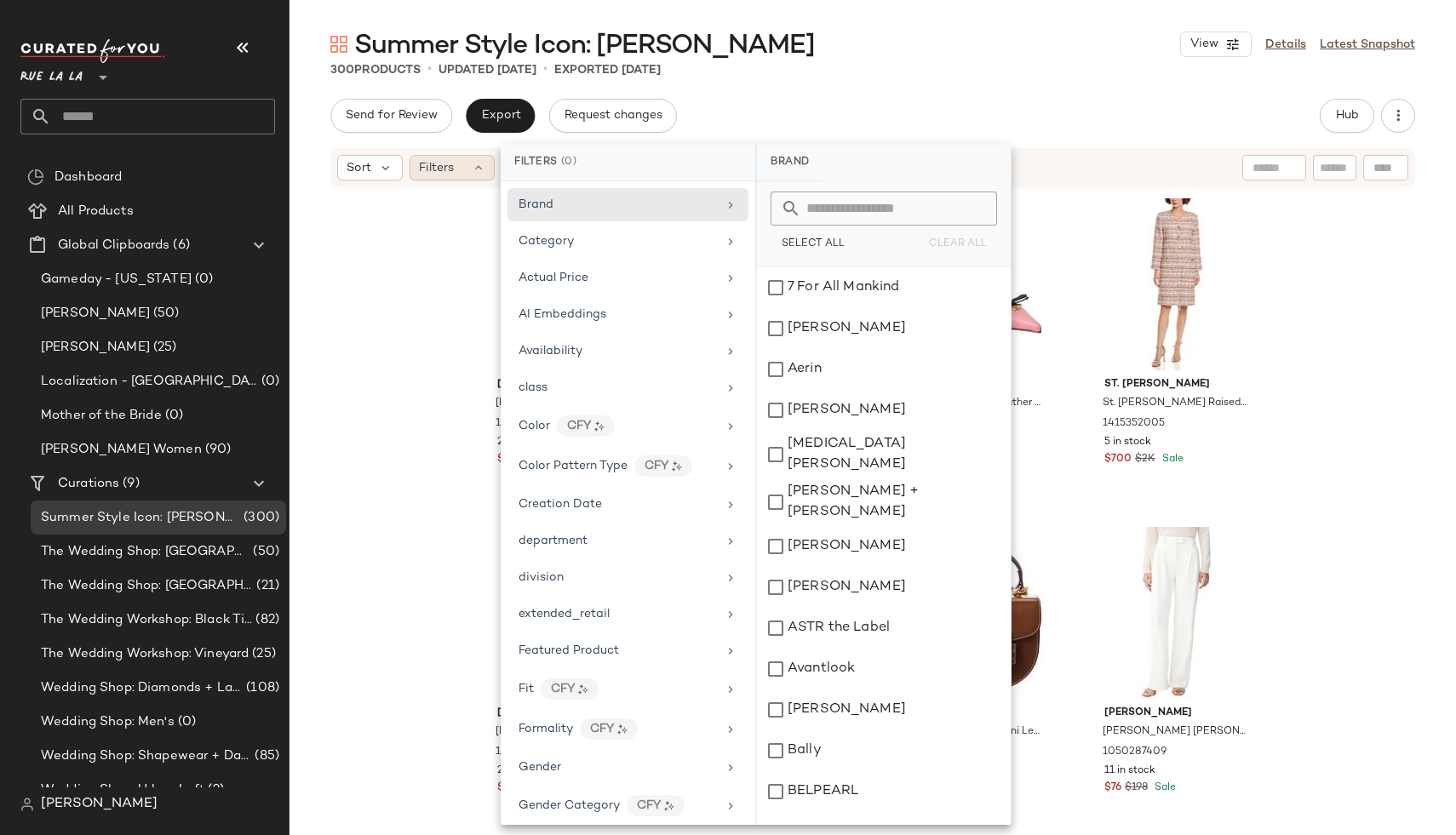
click at [454, 161] on div "Filters" at bounding box center [452, 168] width 85 height 26
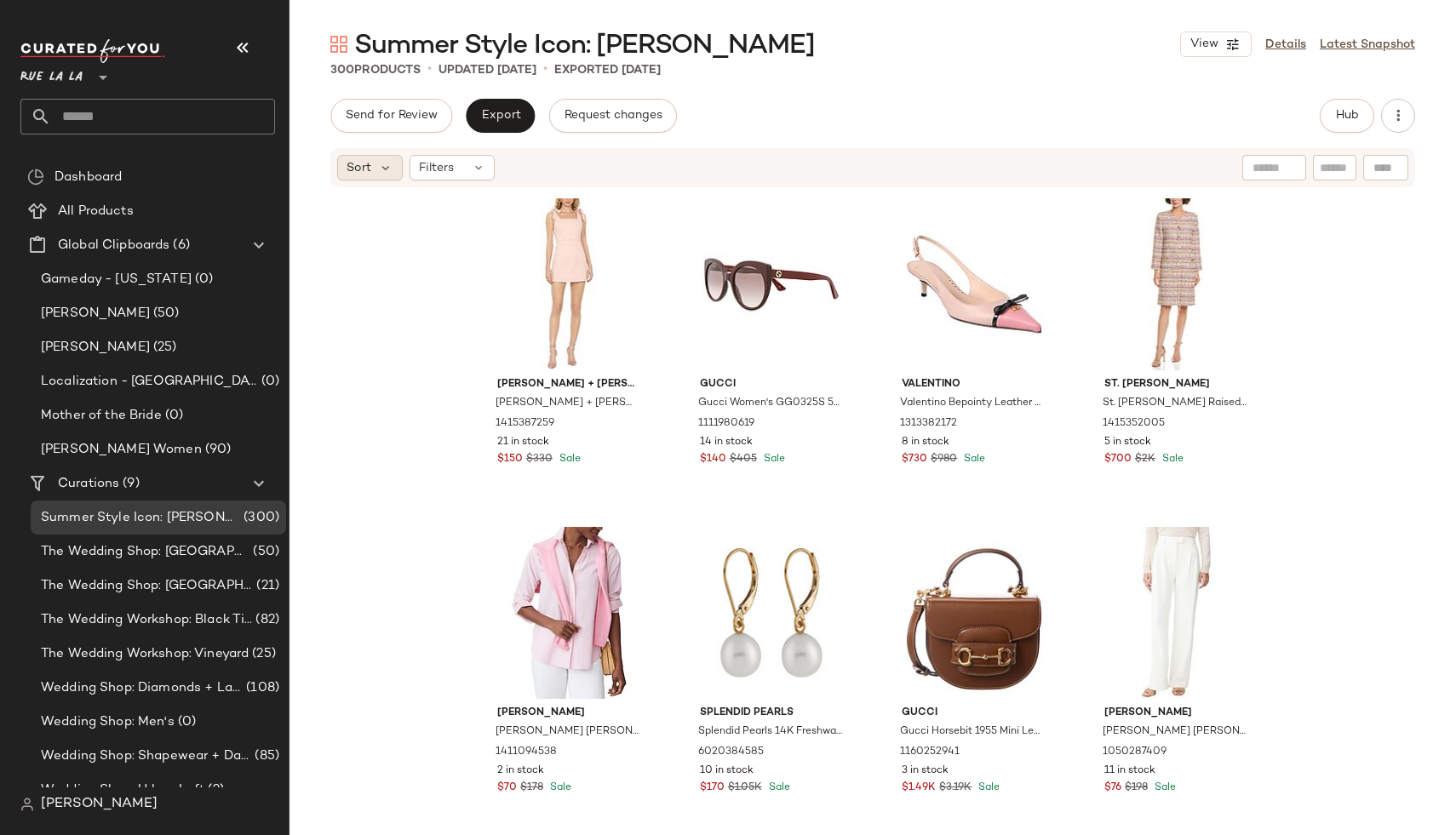
click at [357, 166] on span "Sort" at bounding box center [359, 168] width 25 height 18
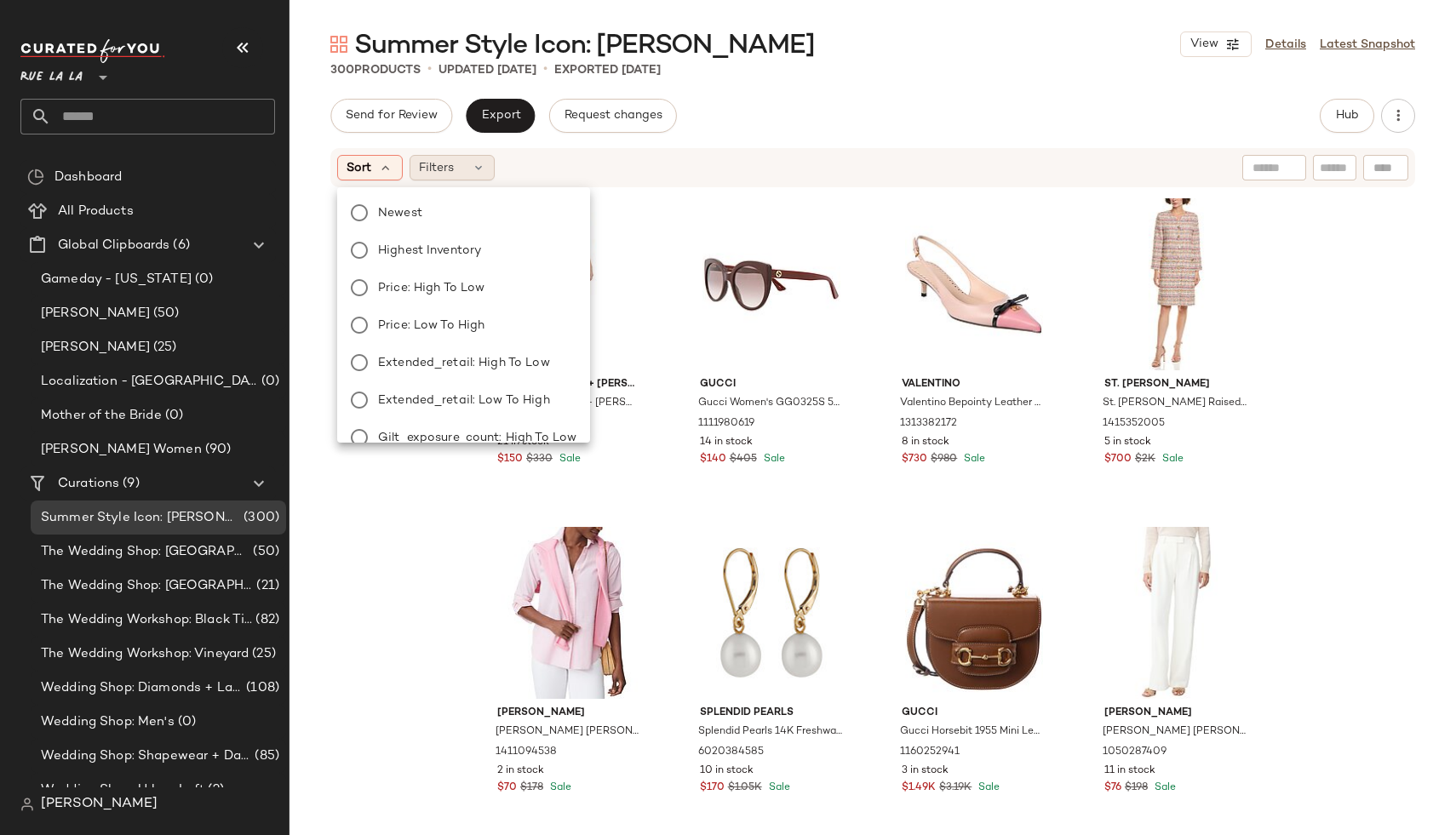
click at [455, 162] on div "Filters" at bounding box center [452, 168] width 85 height 26
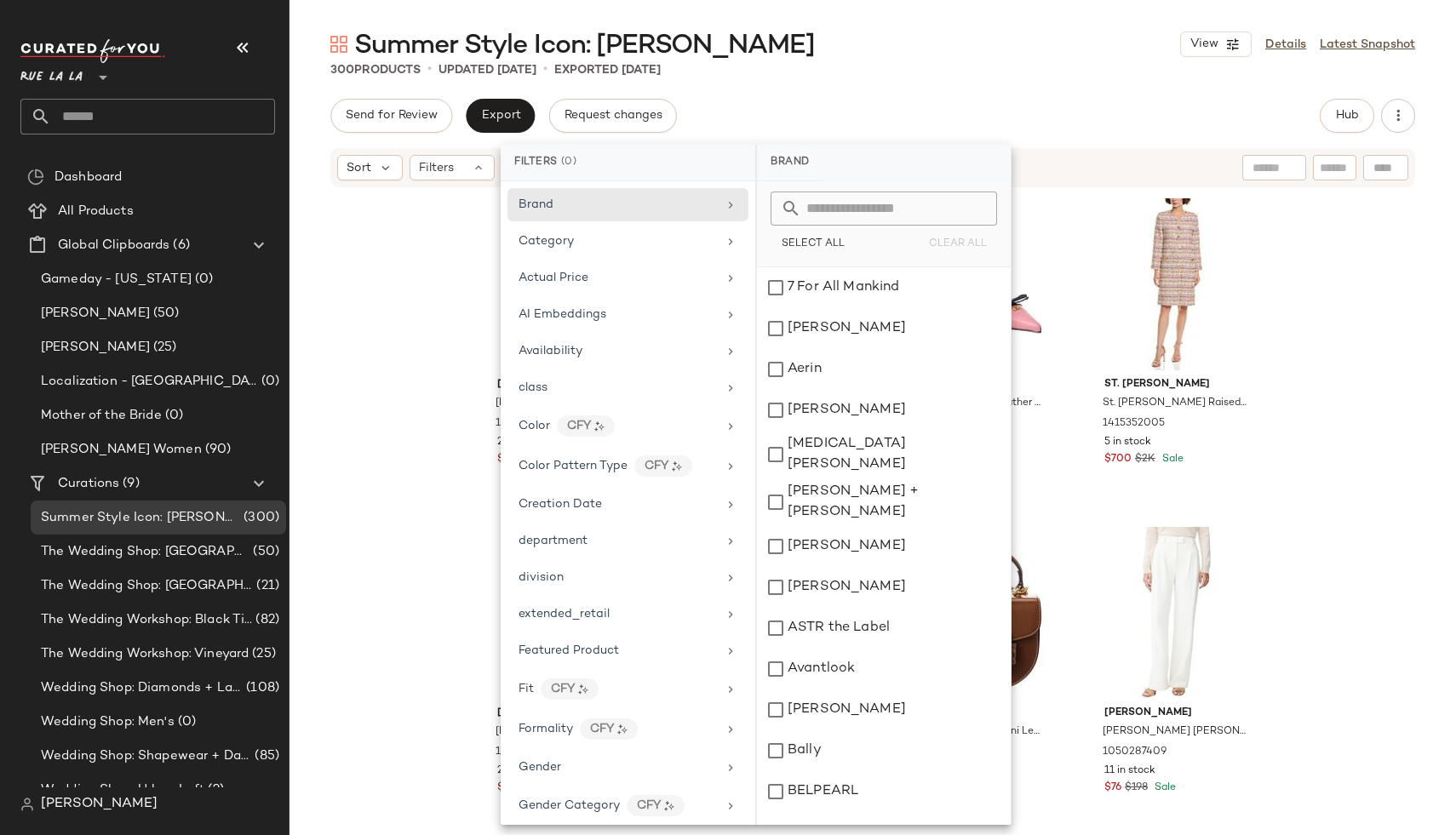
click at [843, 122] on div "Send for Review Export Request changes Hub" at bounding box center [873, 115] width 1085 height 34
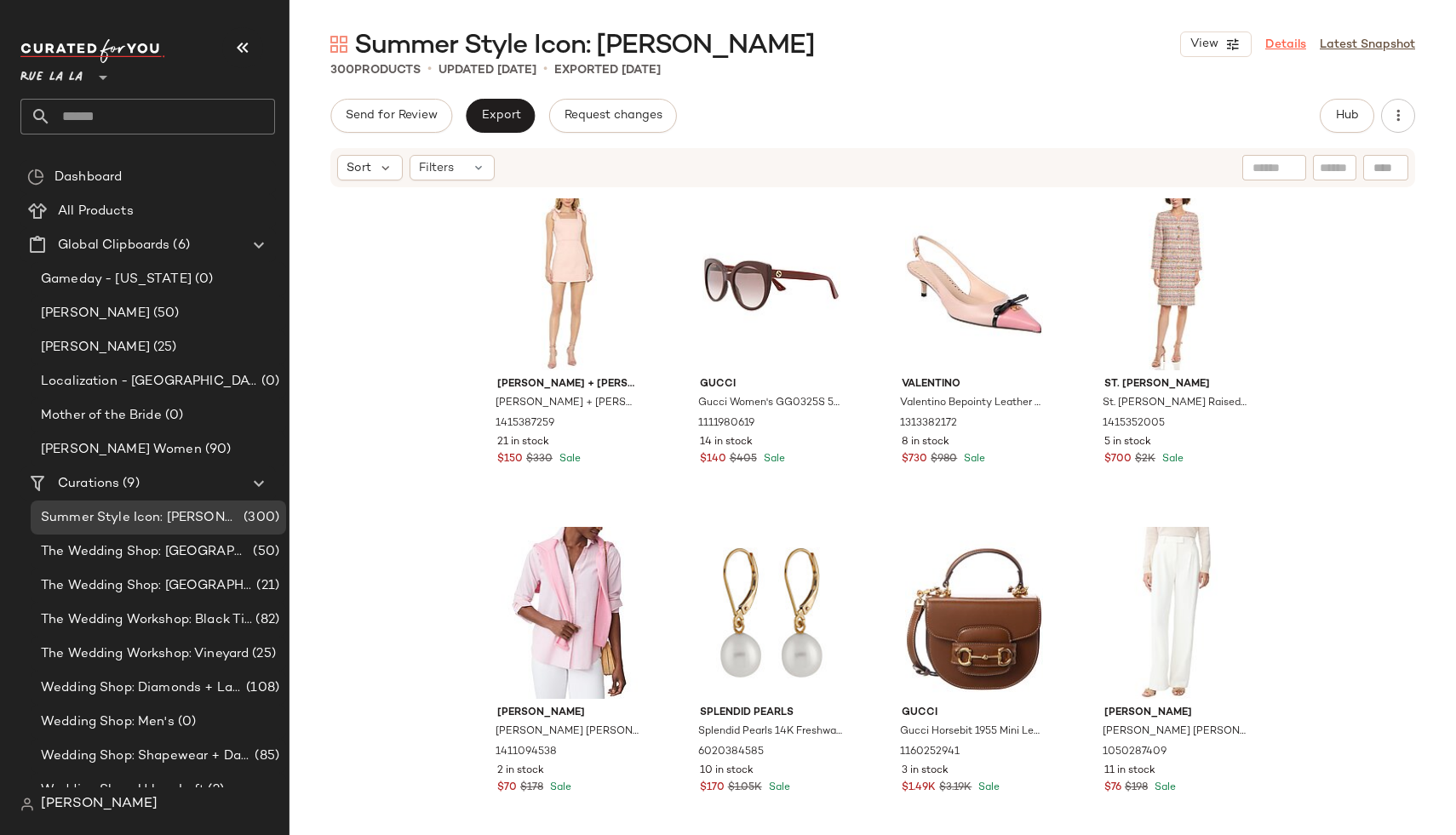
click at [1285, 45] on link "Details" at bounding box center [1285, 44] width 41 height 18
click at [1190, 51] on span "View" at bounding box center [1203, 43] width 29 height 13
click at [923, 109] on div "Send for Review Export Request changes Hub" at bounding box center [873, 115] width 1085 height 34
click at [1384, 51] on link "Latest Snapshot" at bounding box center [1367, 44] width 96 height 18
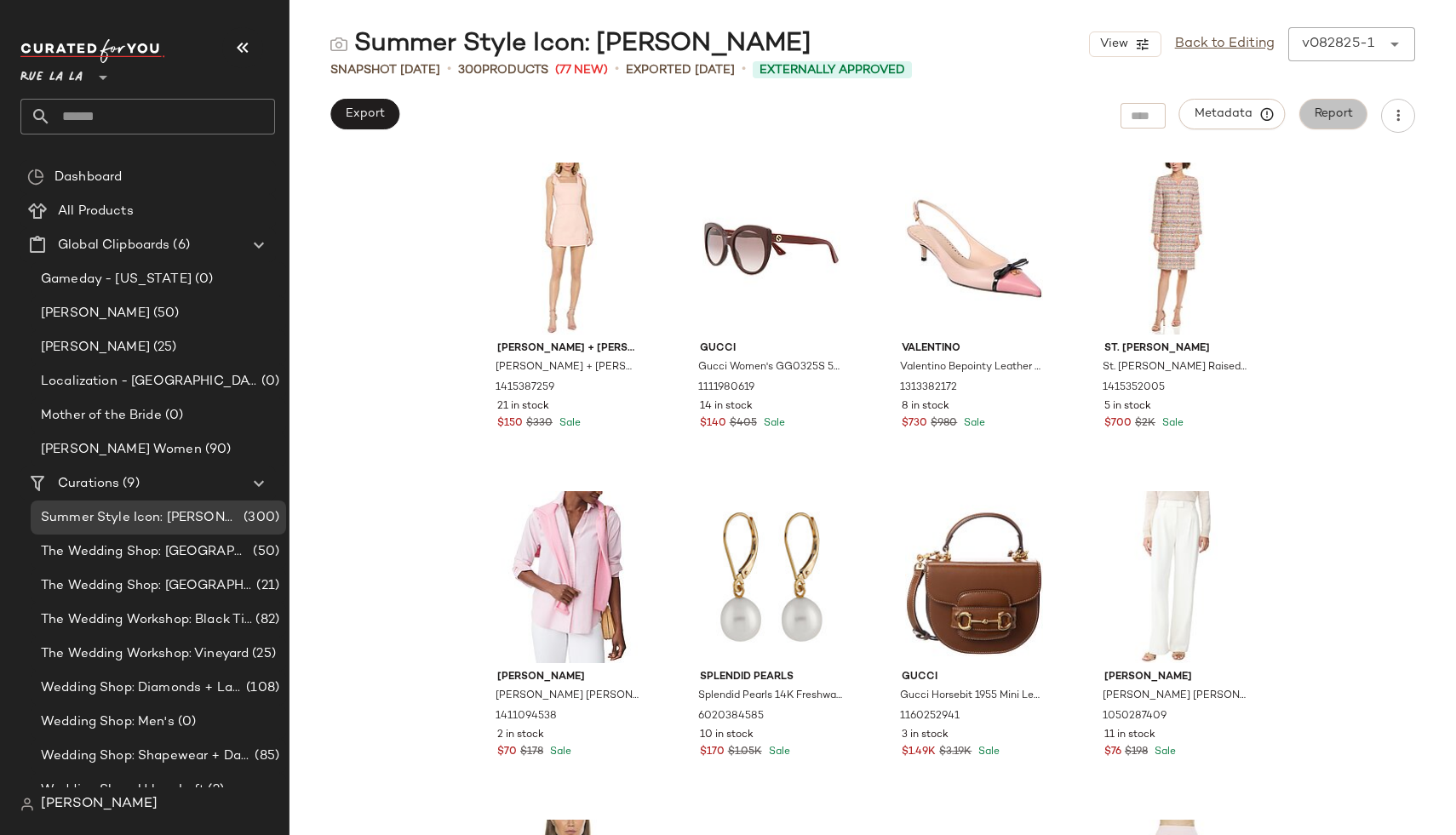
click at [1338, 121] on button "Report" at bounding box center [1333, 113] width 68 height 31
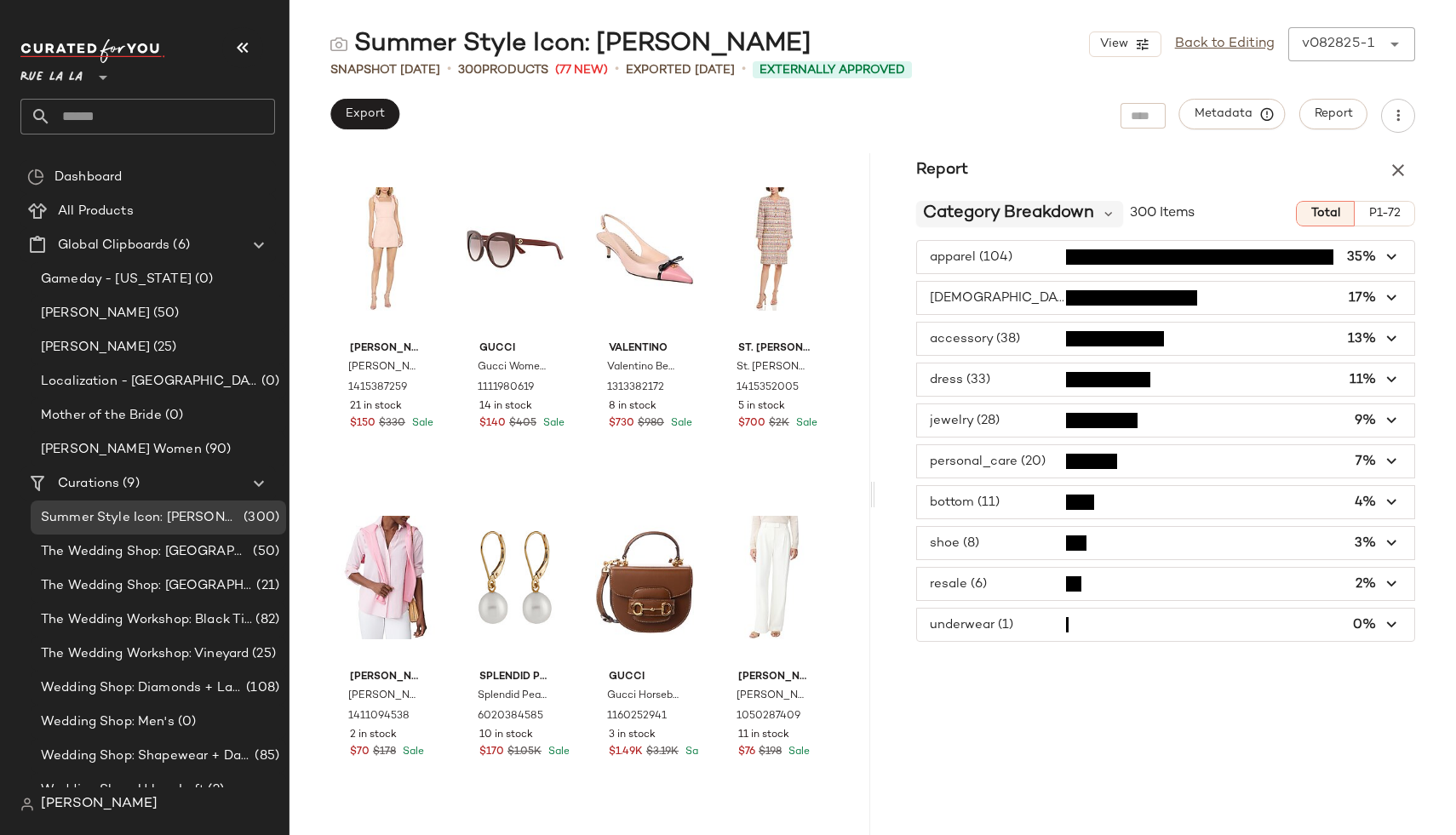
click at [1100, 208] on div "Category Breakdown" at bounding box center [1019, 214] width 206 height 26
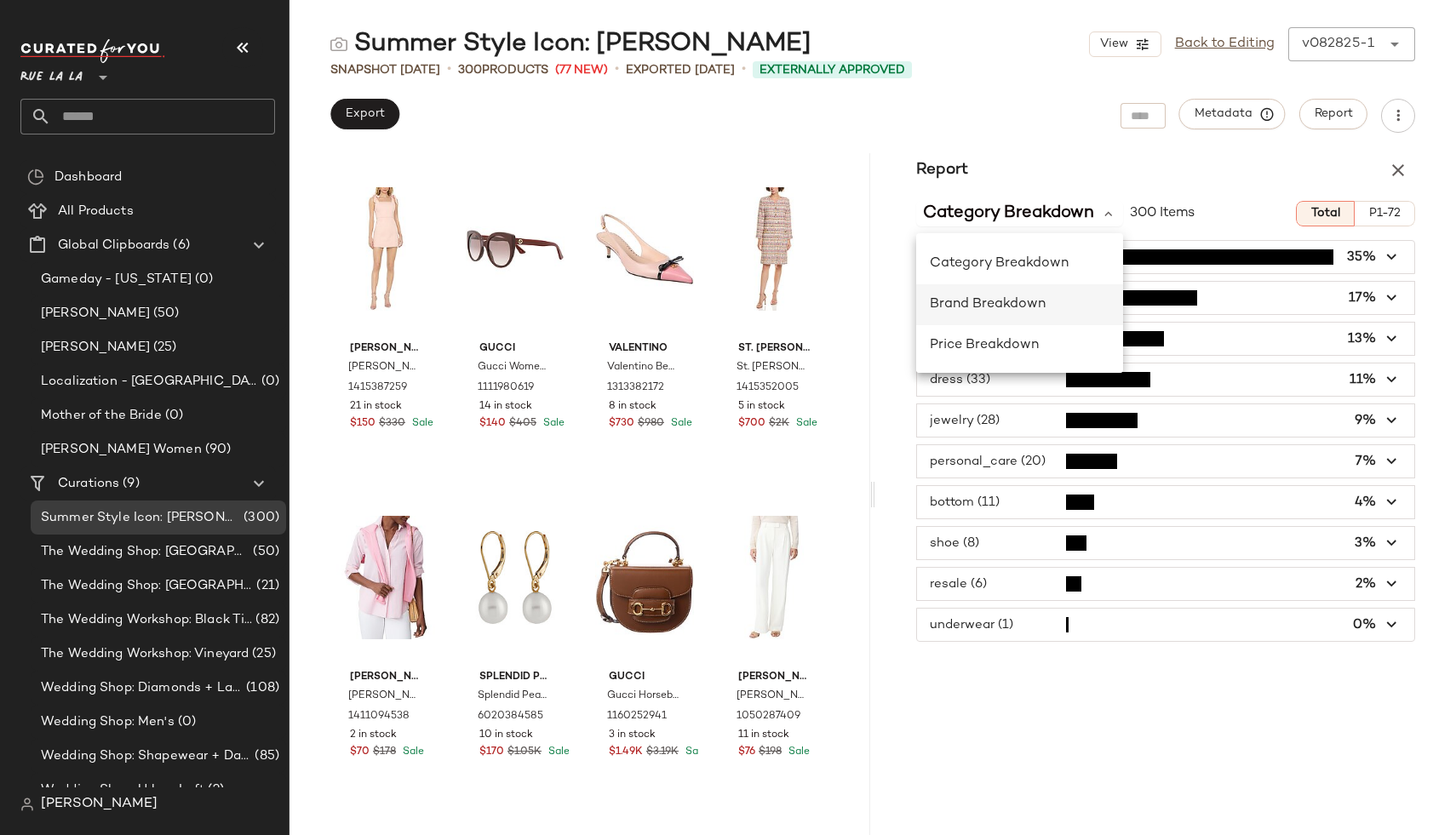
click at [1042, 308] on span "Brand Breakdown" at bounding box center [987, 304] width 116 height 14
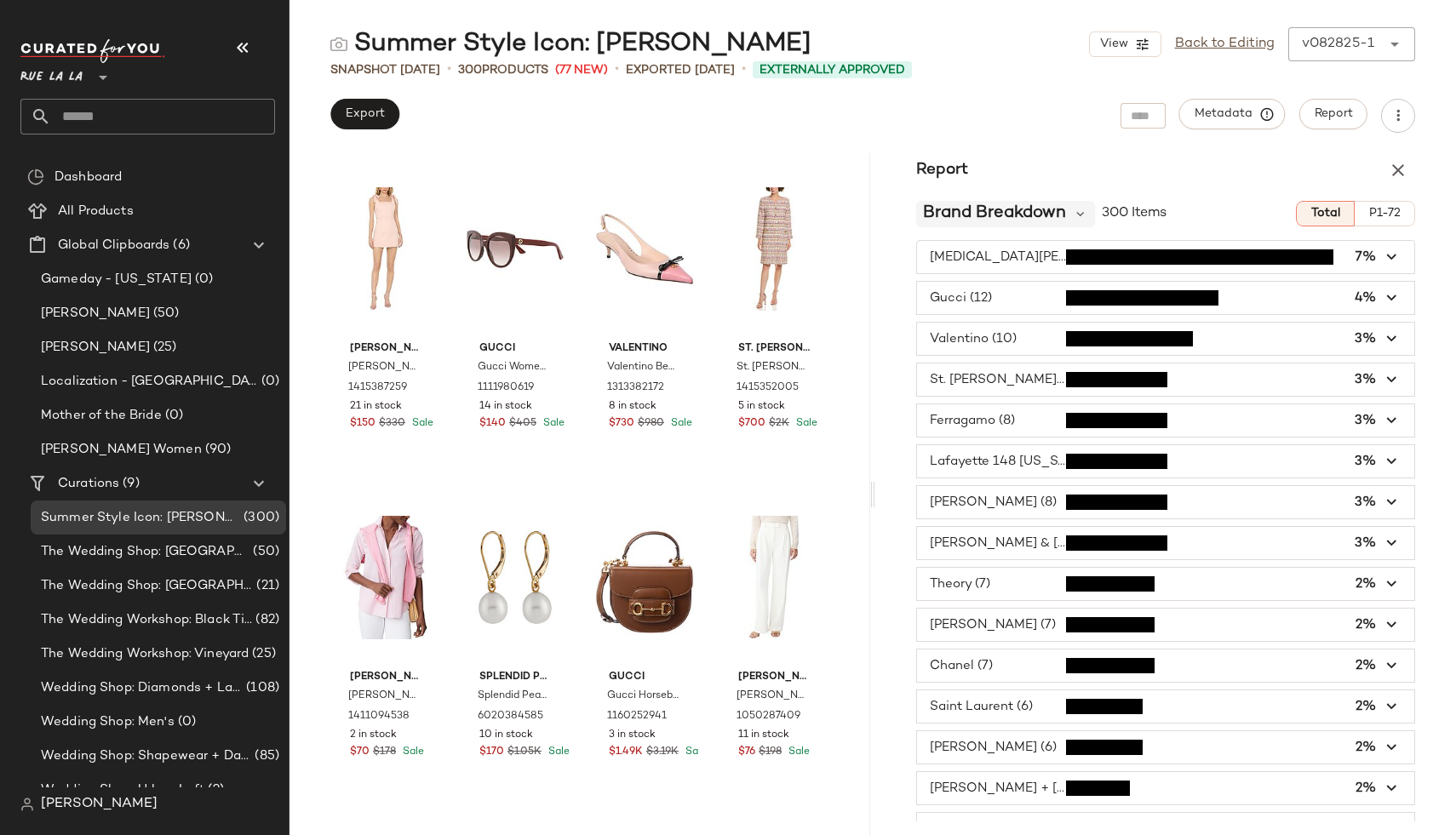
click at [1032, 212] on span "Brand Breakdown" at bounding box center [993, 214] width 143 height 26
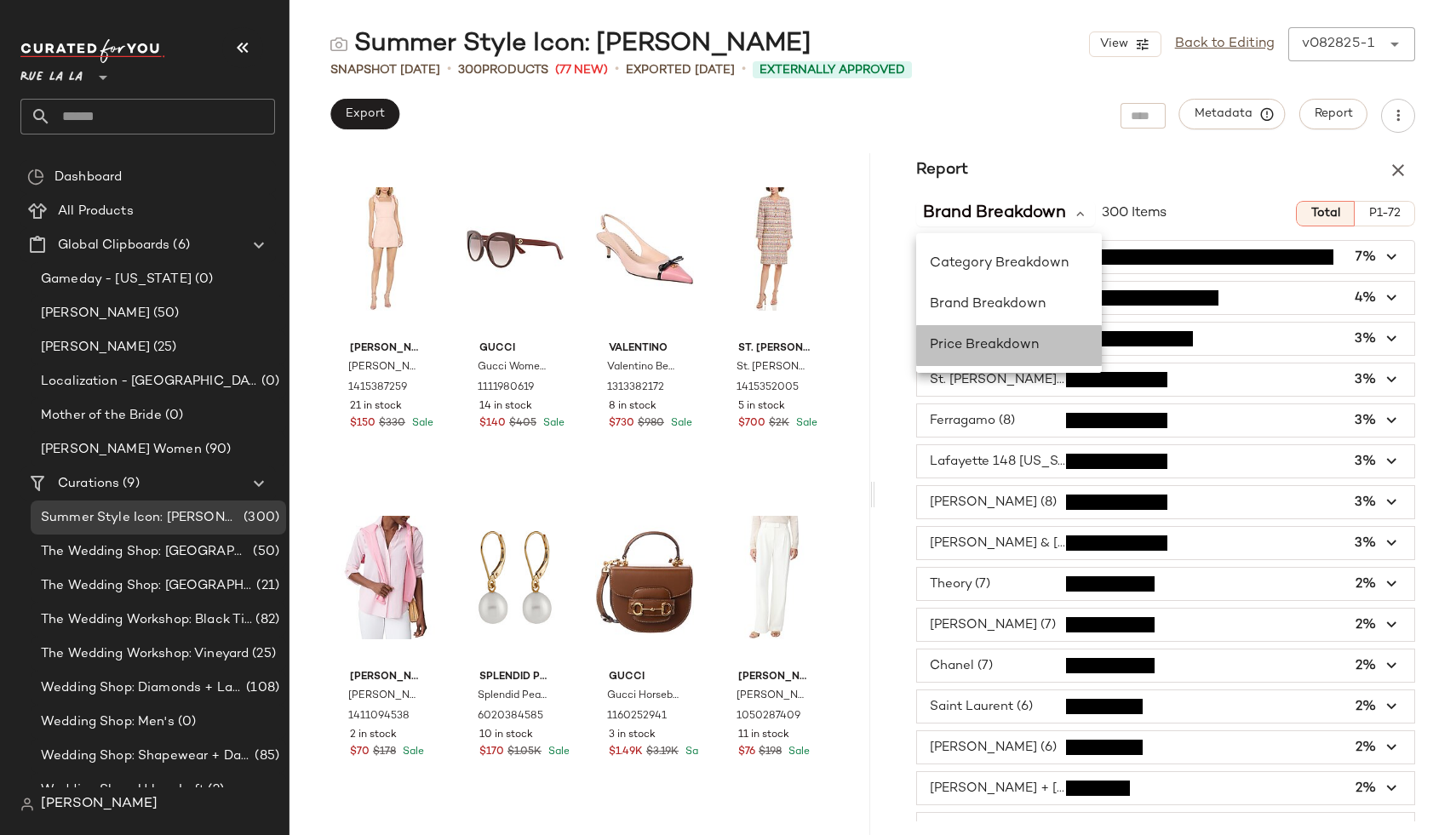
click at [981, 335] on div "Price Breakdown" at bounding box center [1008, 345] width 159 height 20
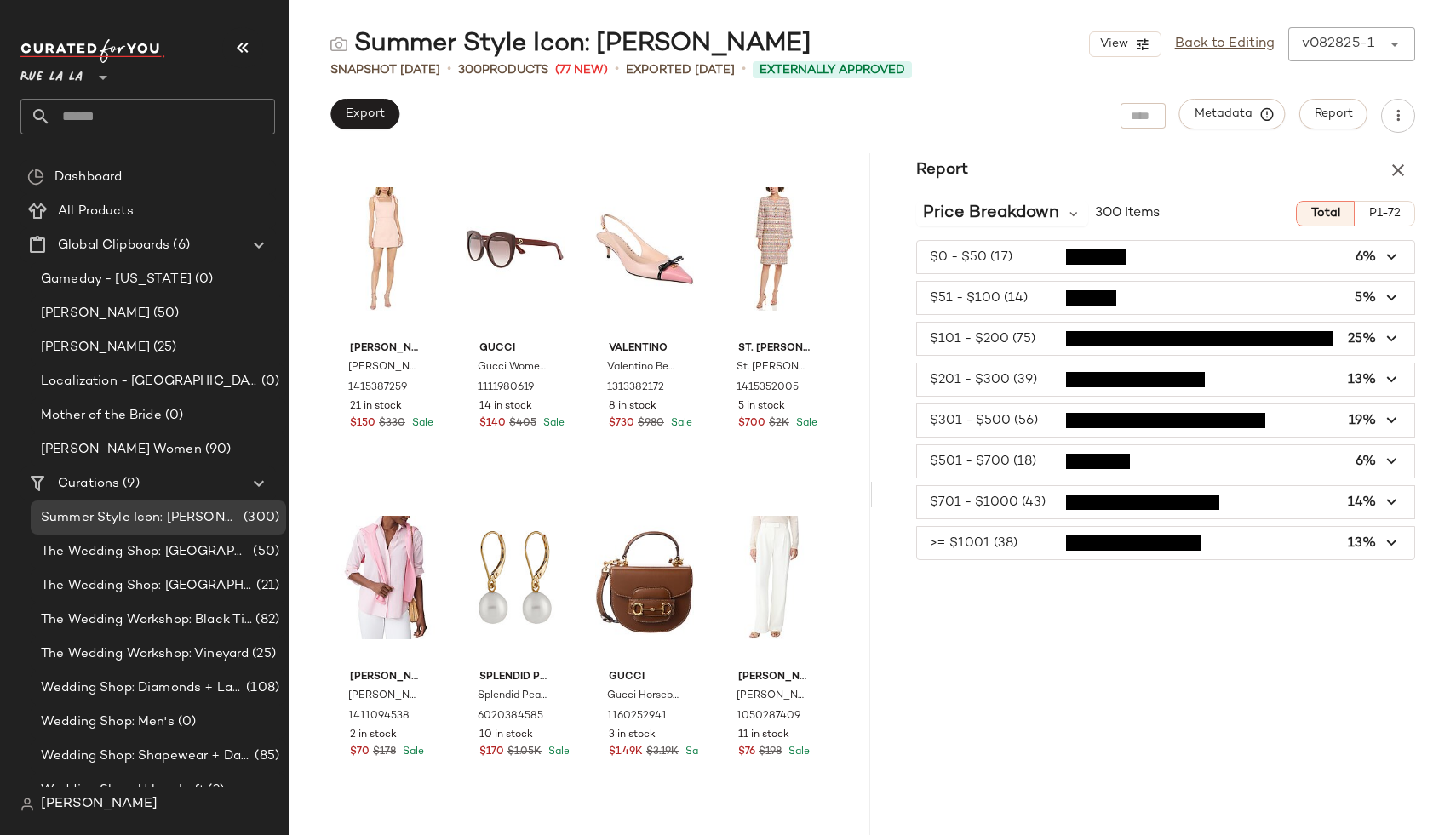
click at [1383, 220] on span "P1-72" at bounding box center [1384, 213] width 33 height 13
click at [1329, 219] on span "Total" at bounding box center [1324, 213] width 30 height 13
click at [1398, 172] on icon "button" at bounding box center [1398, 170] width 20 height 20
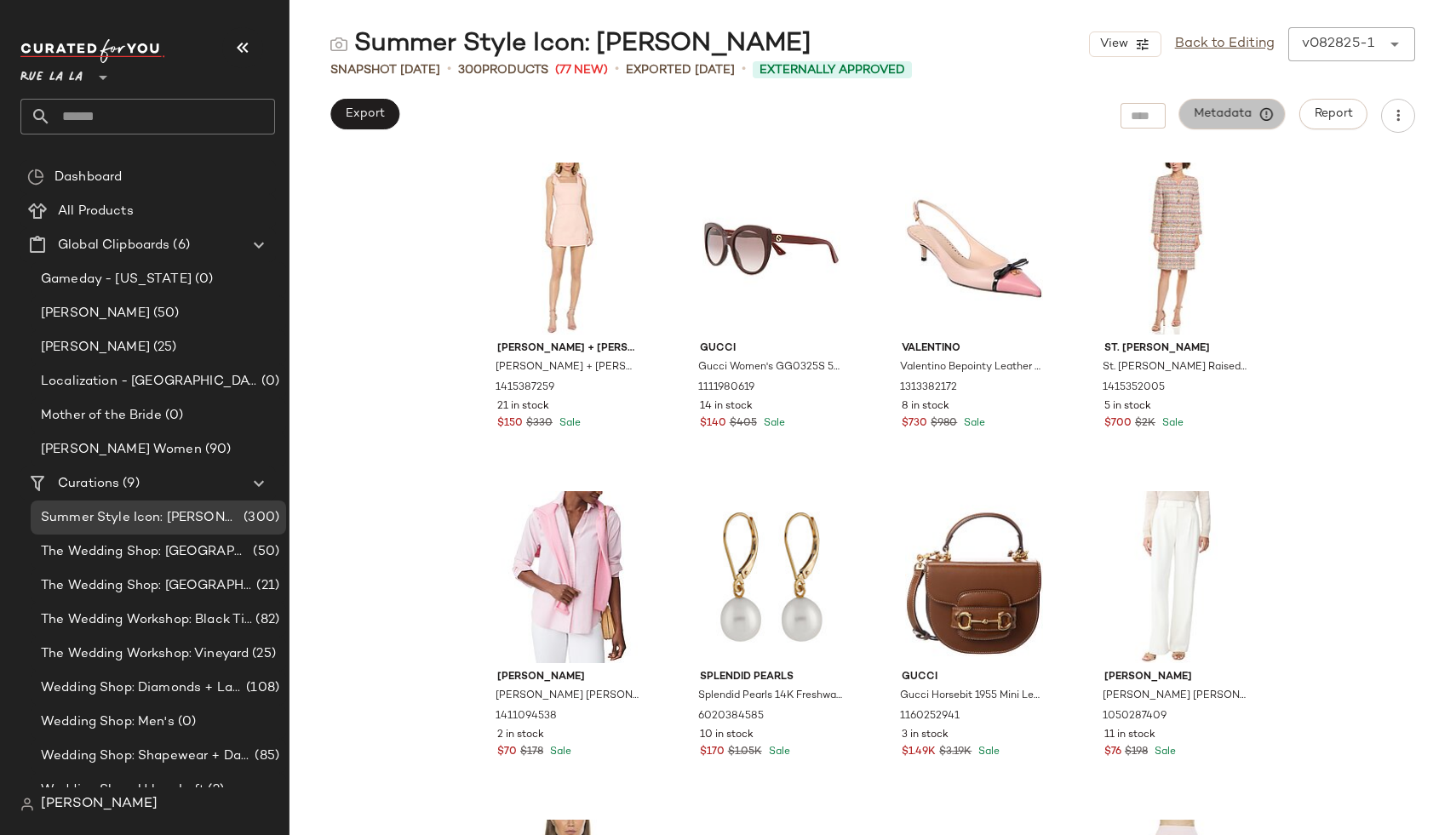
click at [1248, 110] on span "Metadata" at bounding box center [1232, 113] width 77 height 15
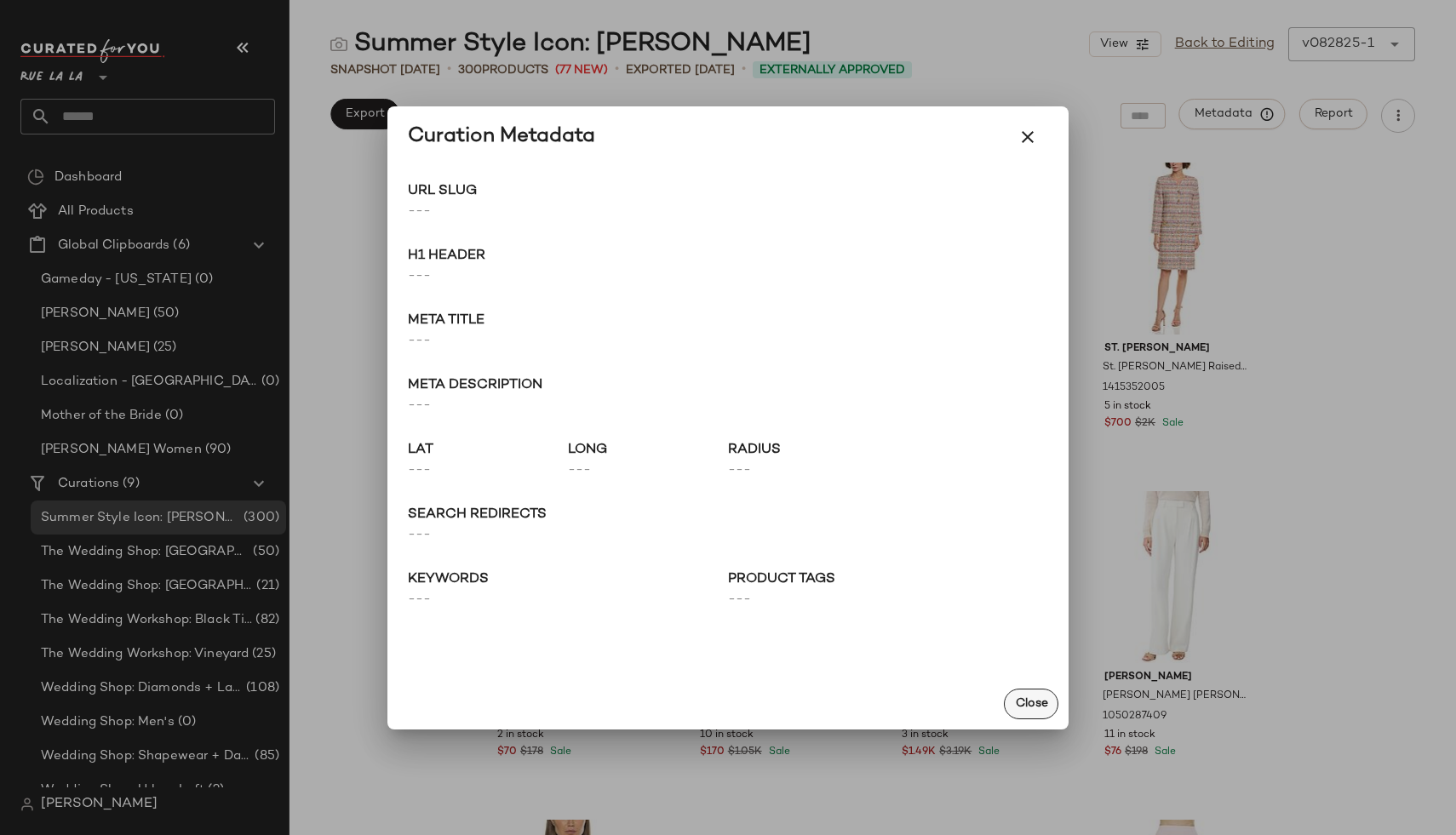
click at [1023, 710] on button "Close" at bounding box center [1031, 704] width 54 height 31
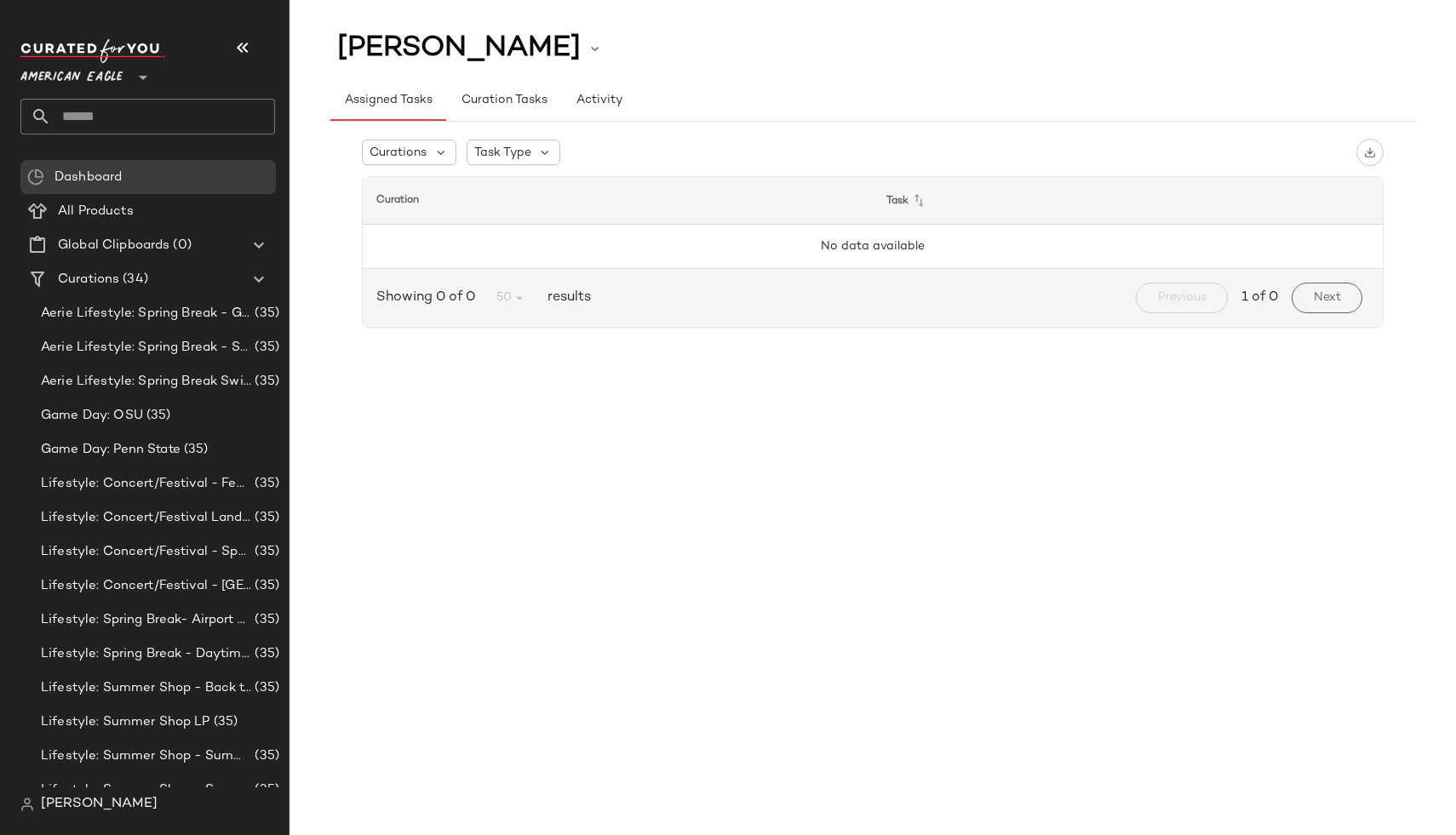
click at [93, 98] on div "American Eagle **" at bounding box center [147, 87] width 254 height 96
click at [81, 82] on span "American Eagle" at bounding box center [71, 73] width 102 height 31
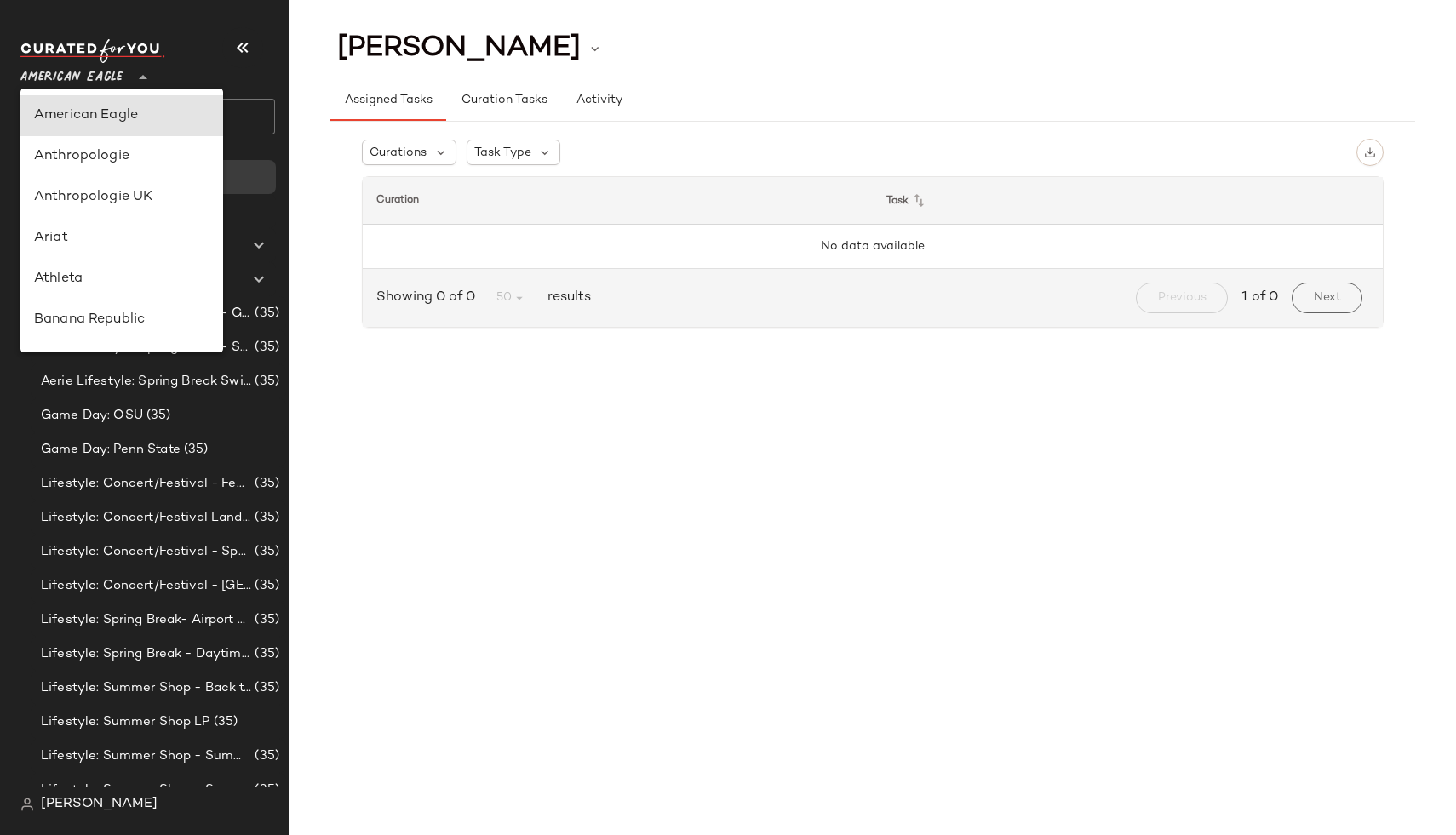
type input "**"
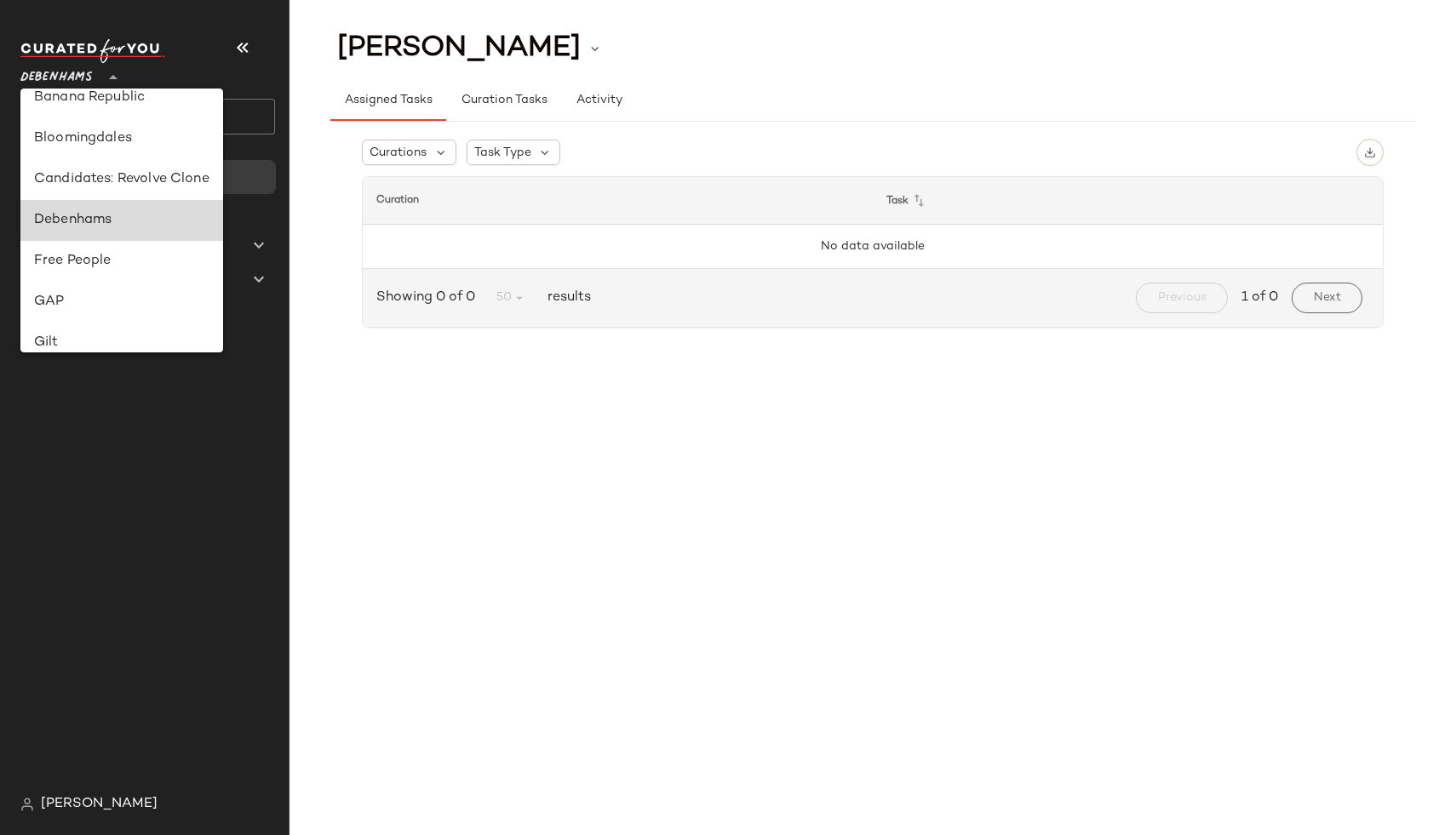
click at [102, 216] on div "Debenhams" at bounding box center [121, 220] width 175 height 20
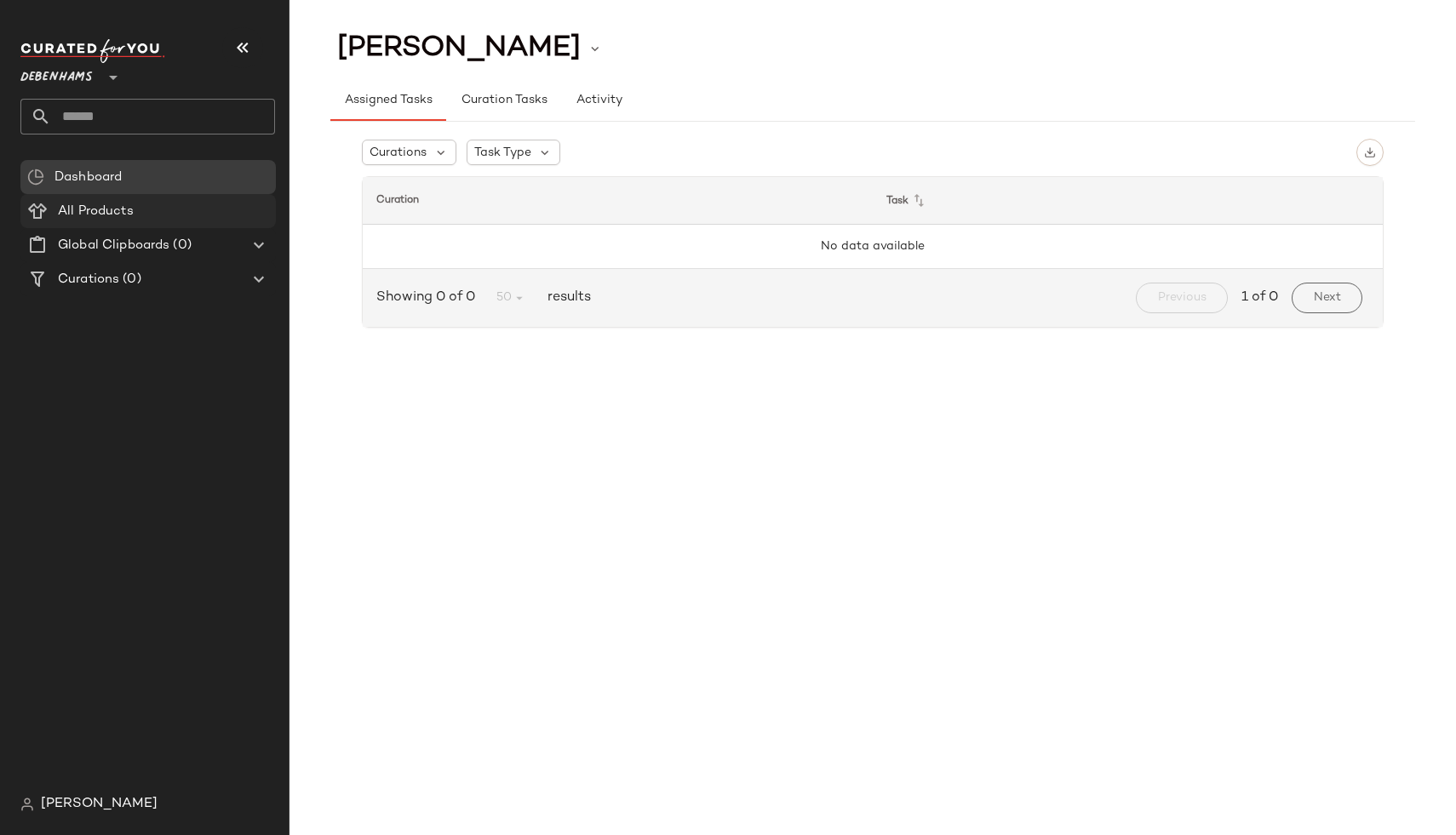
click at [83, 205] on span "All Products" at bounding box center [95, 212] width 75 height 20
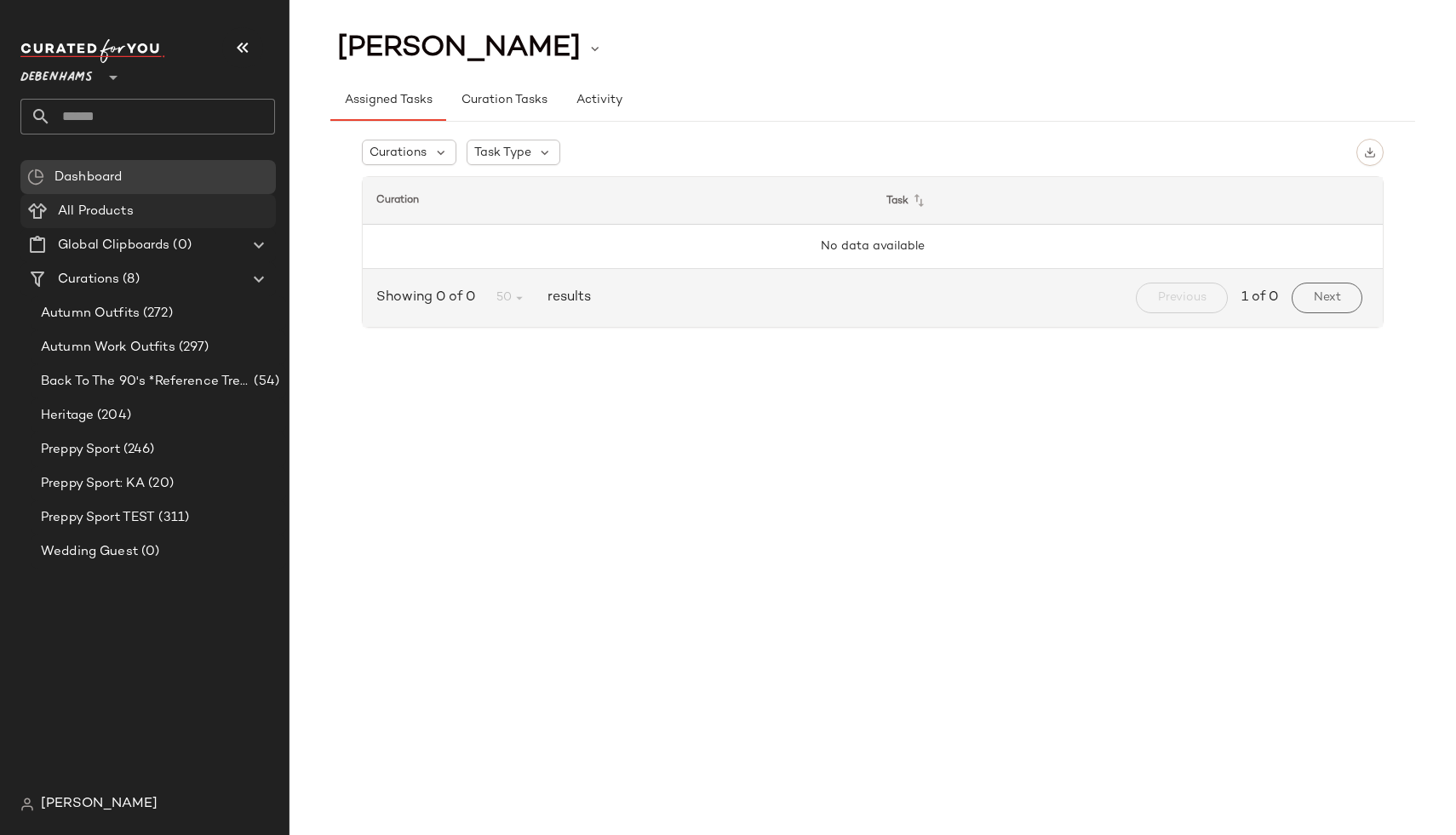
click at [84, 208] on span "All Products" at bounding box center [95, 212] width 75 height 20
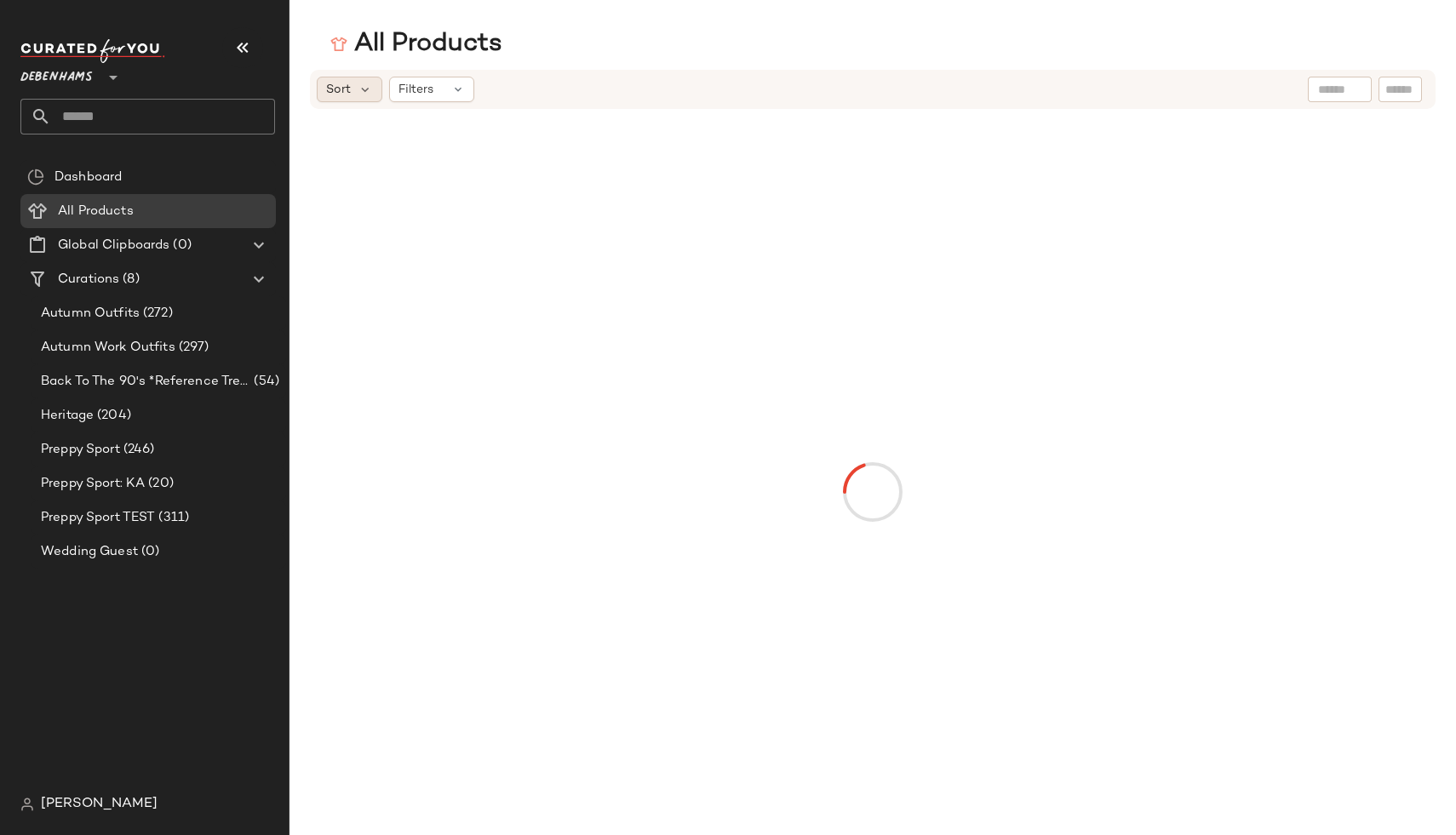
click at [355, 82] on div "Sort" at bounding box center [349, 89] width 66 height 26
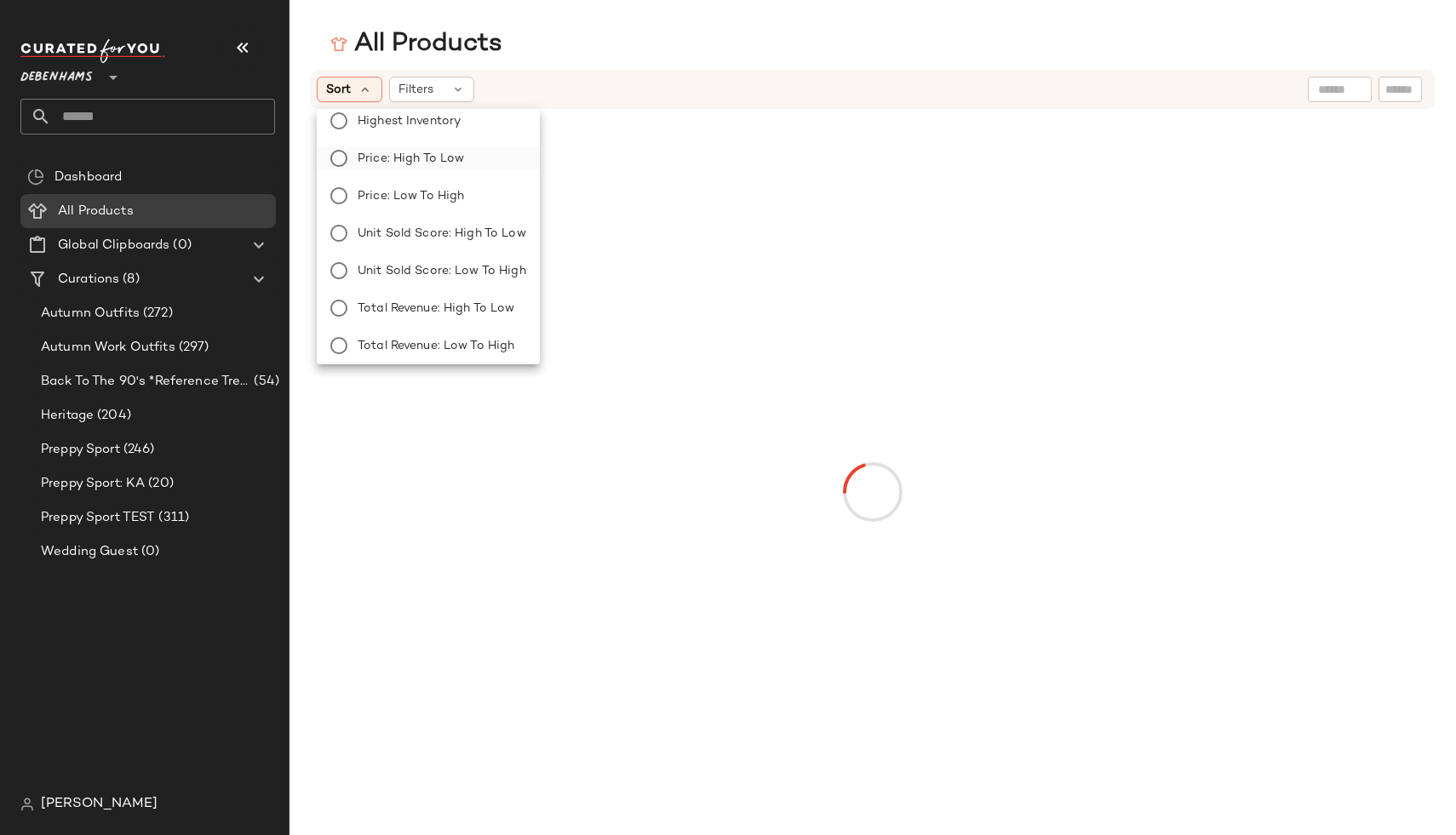
scroll to position [58, 0]
click at [632, 80] on div "Sort Filters" at bounding box center [761, 89] width 891 height 26
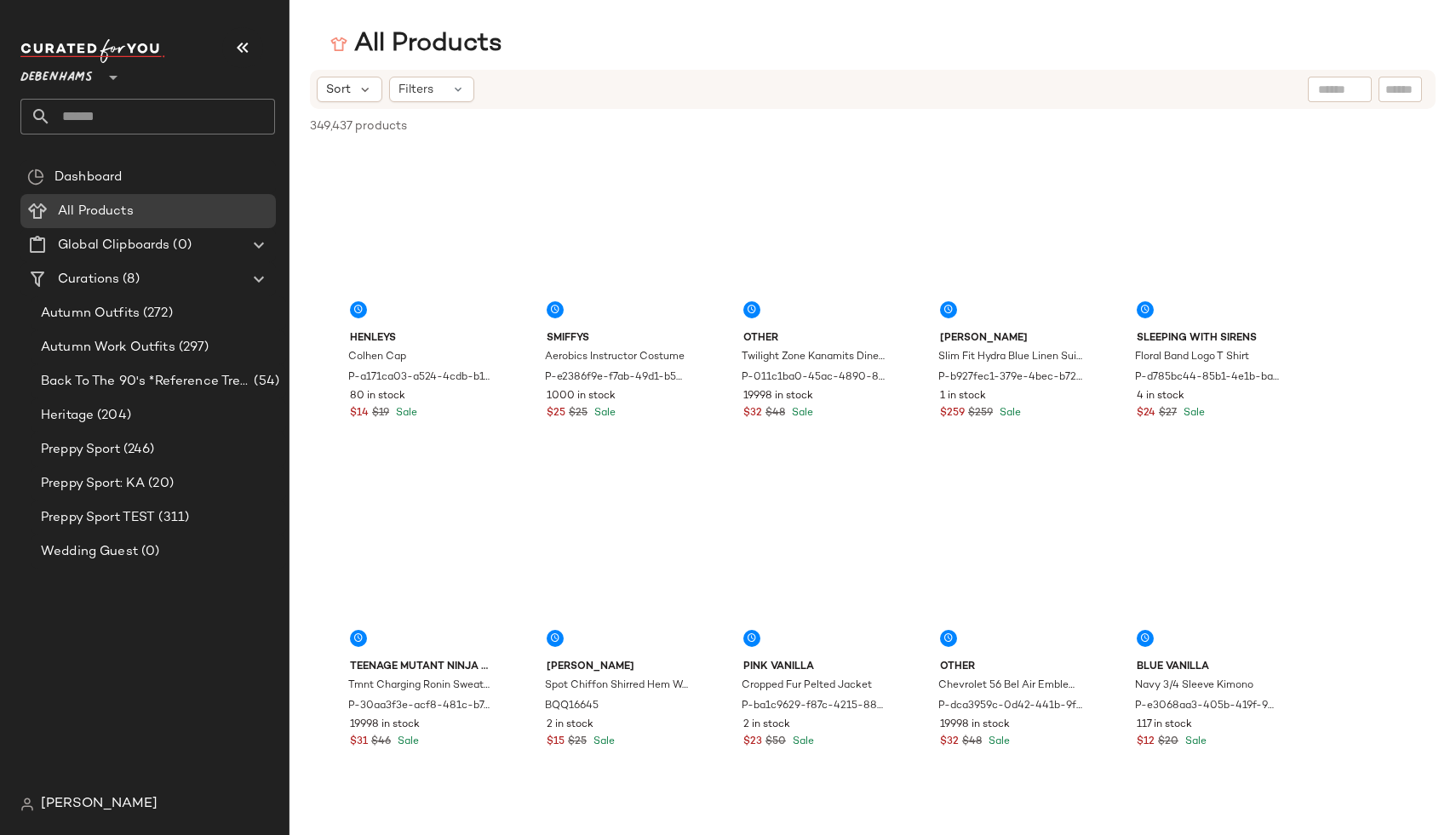
click at [435, 72] on div "Sort Filters" at bounding box center [873, 90] width 1125 height 39
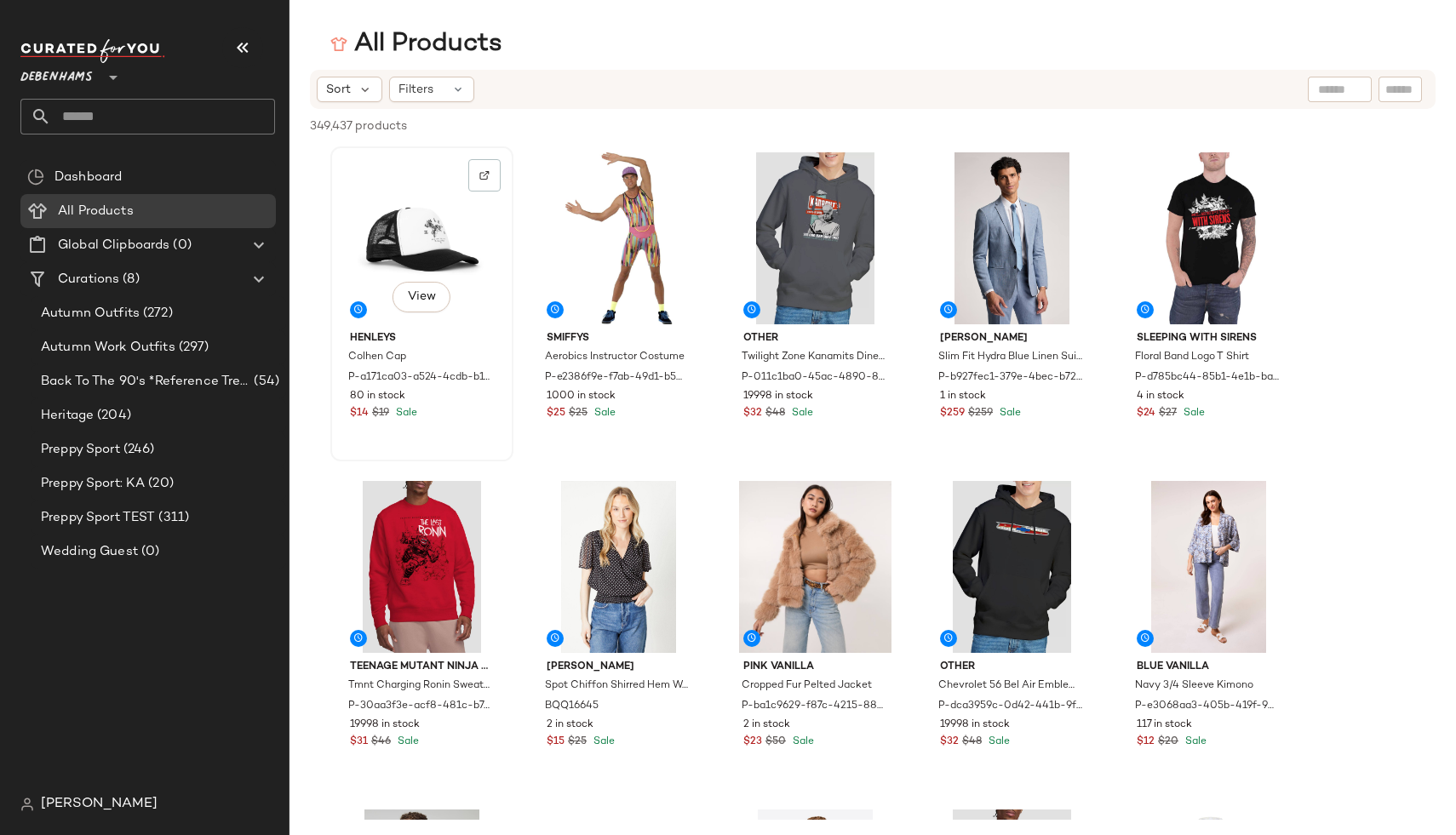
scroll to position [18, 0]
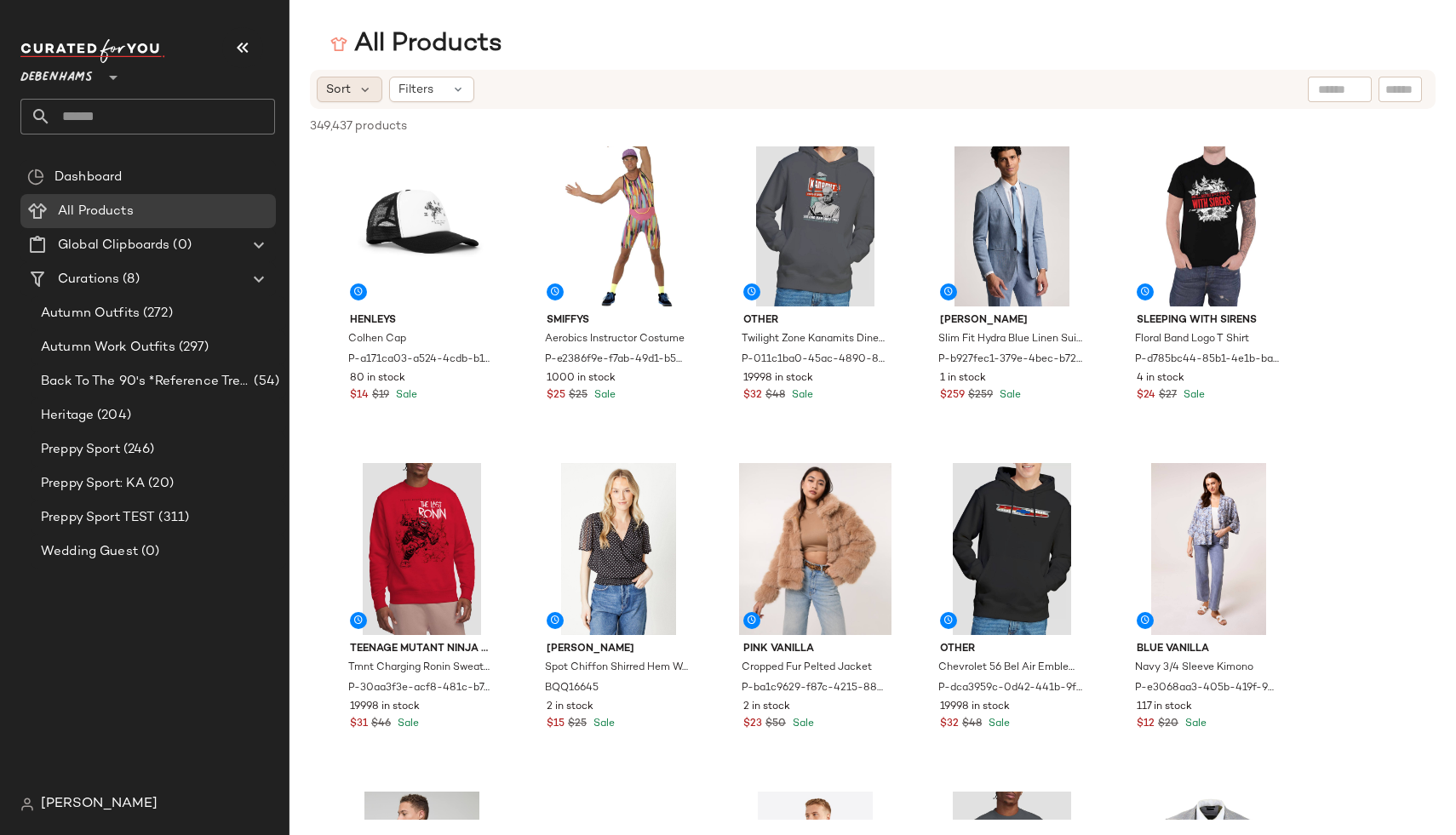
click at [351, 87] on div "Sort" at bounding box center [349, 89] width 66 height 26
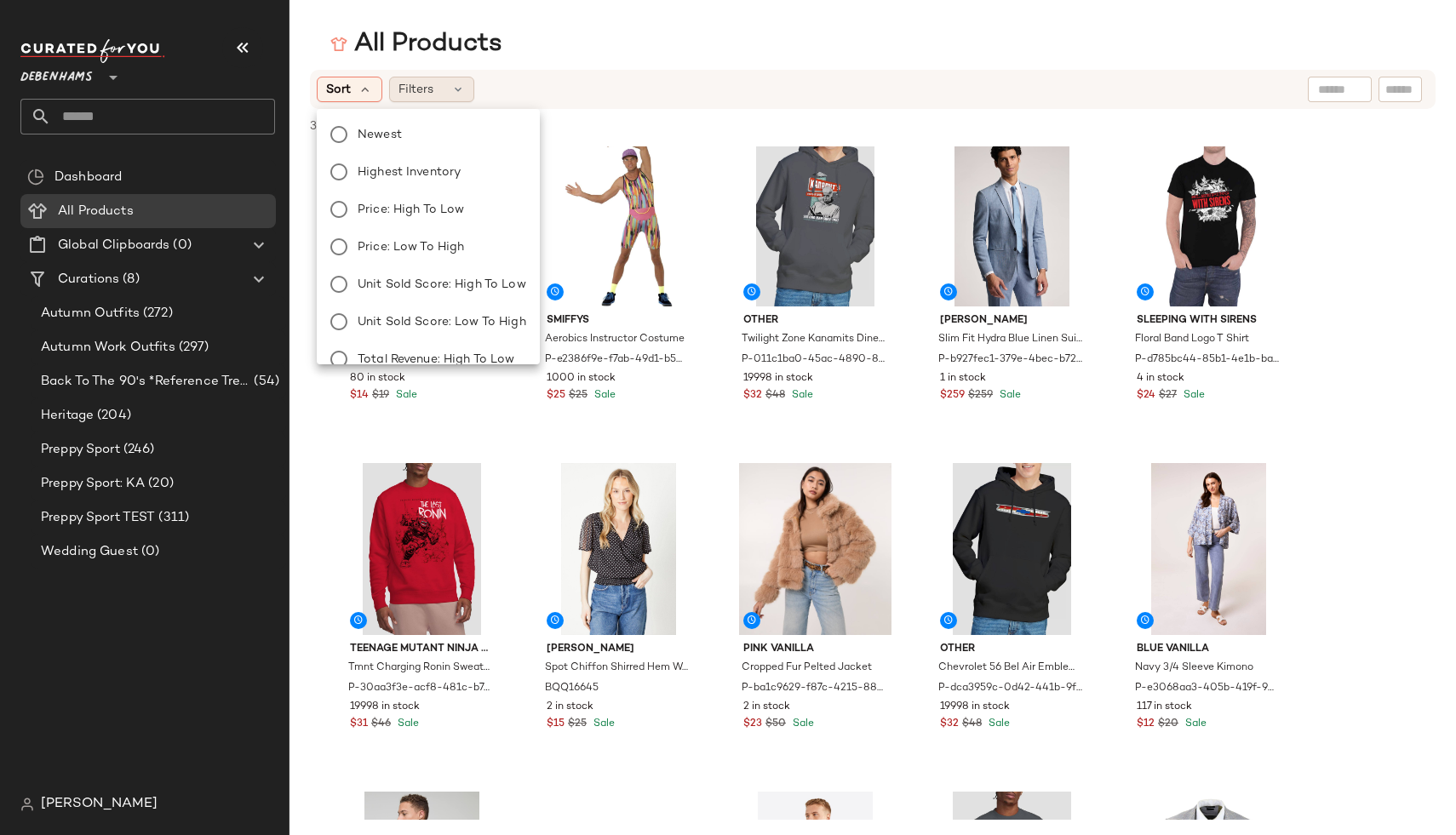
click at [438, 78] on div "Filters" at bounding box center [432, 89] width 85 height 26
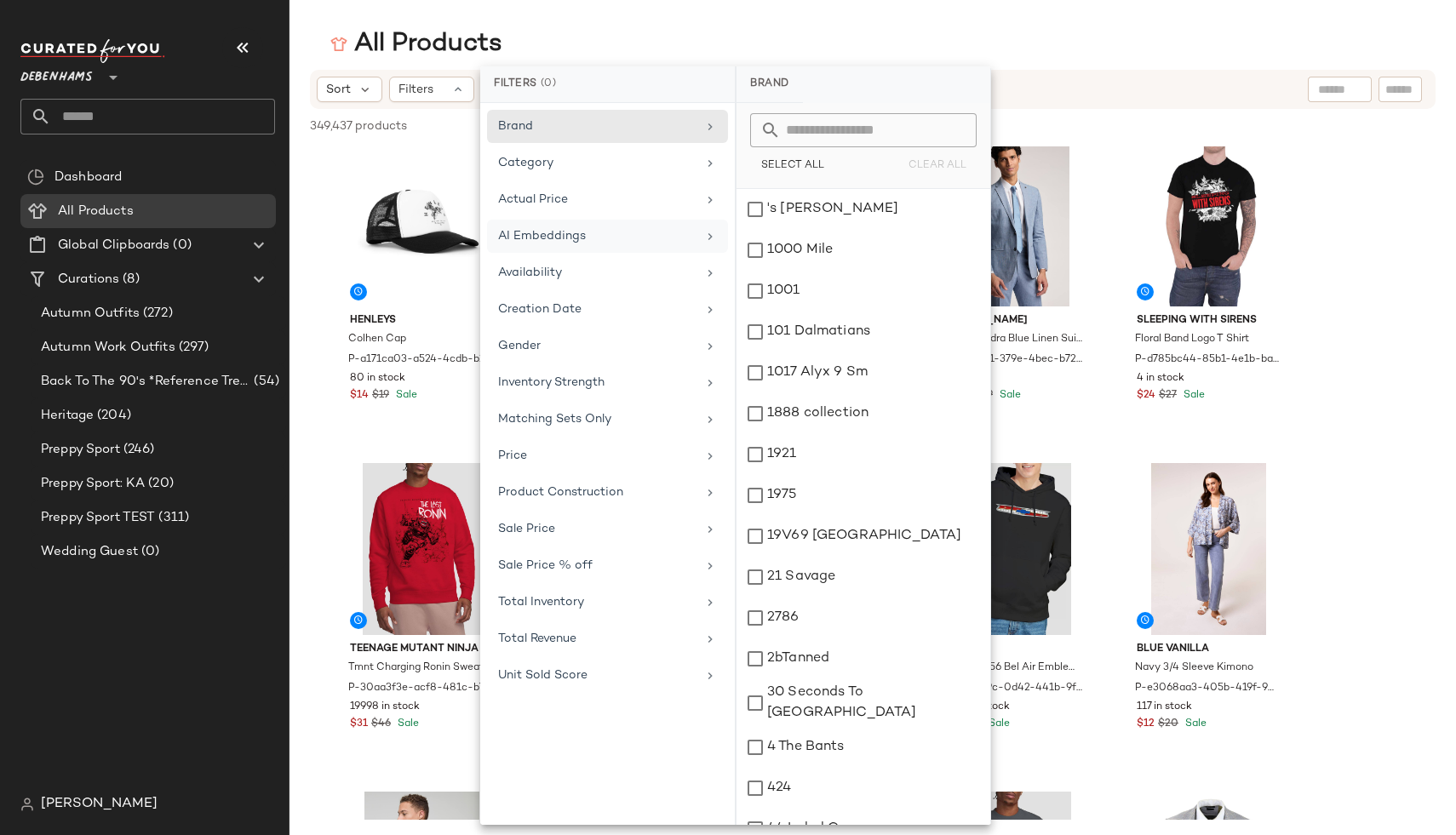
scroll to position [0, 0]
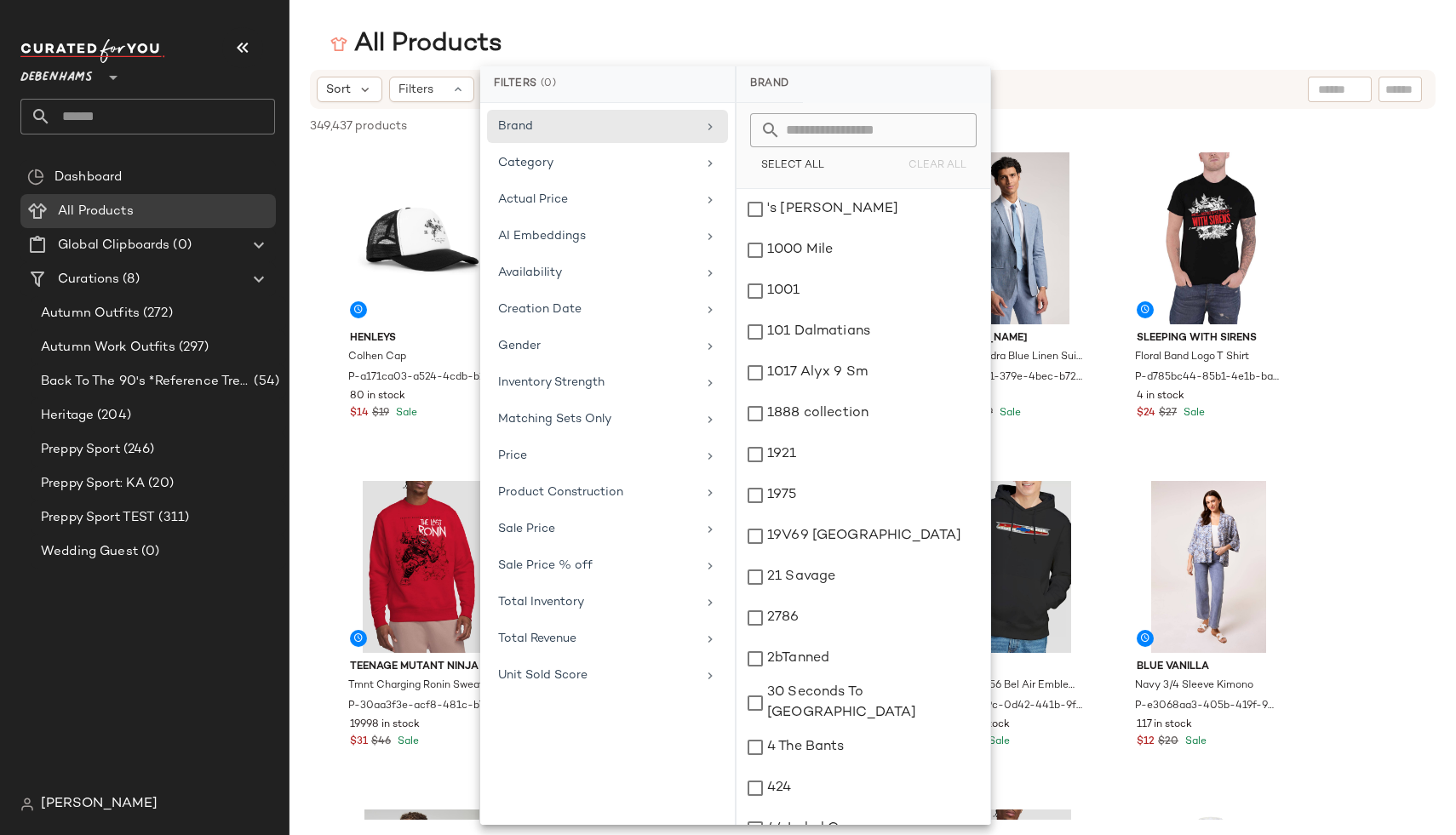
click at [553, 43] on div "All Products" at bounding box center [873, 44] width 1166 height 34
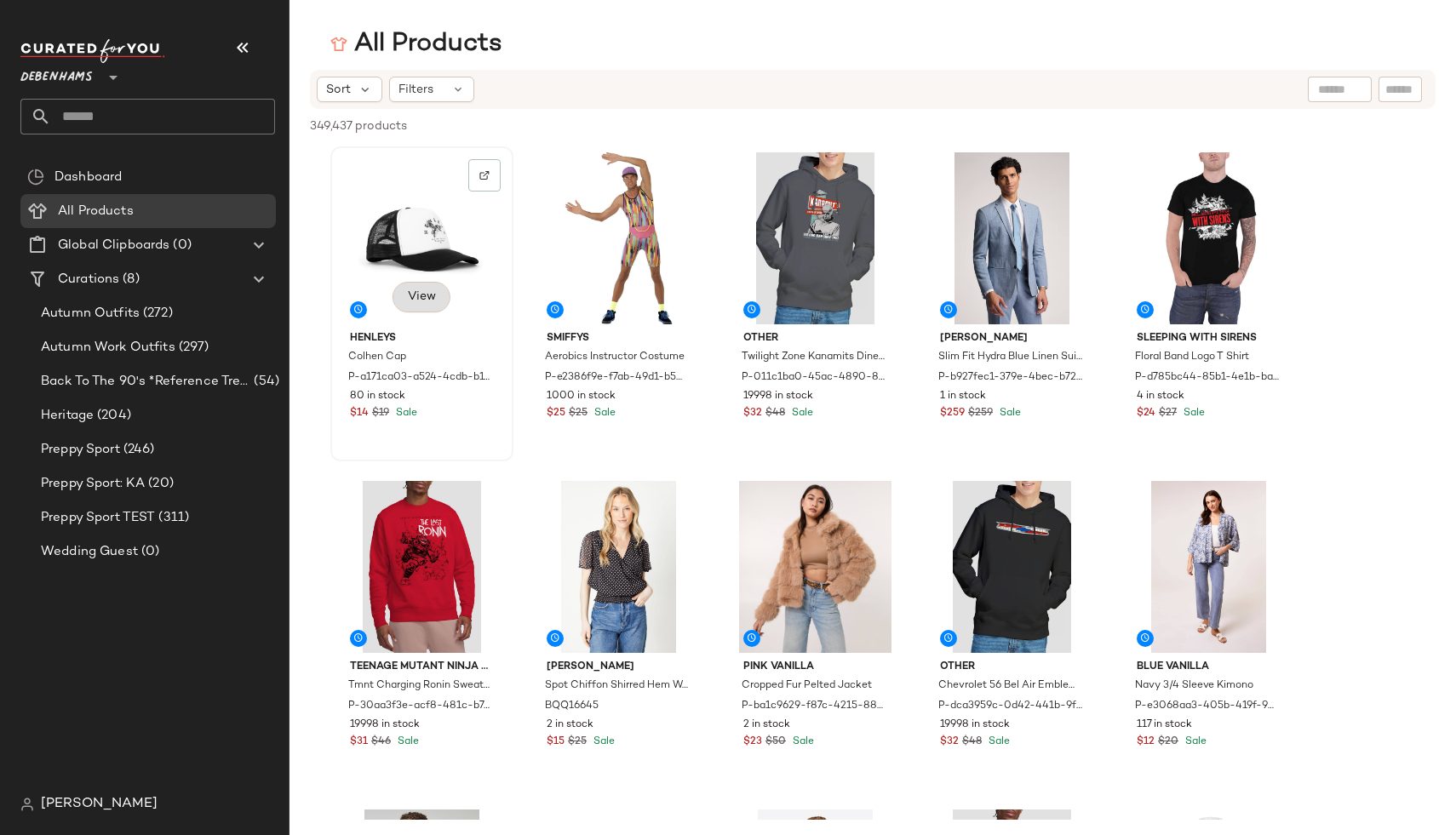
click at [419, 301] on span "View" at bounding box center [421, 297] width 29 height 13
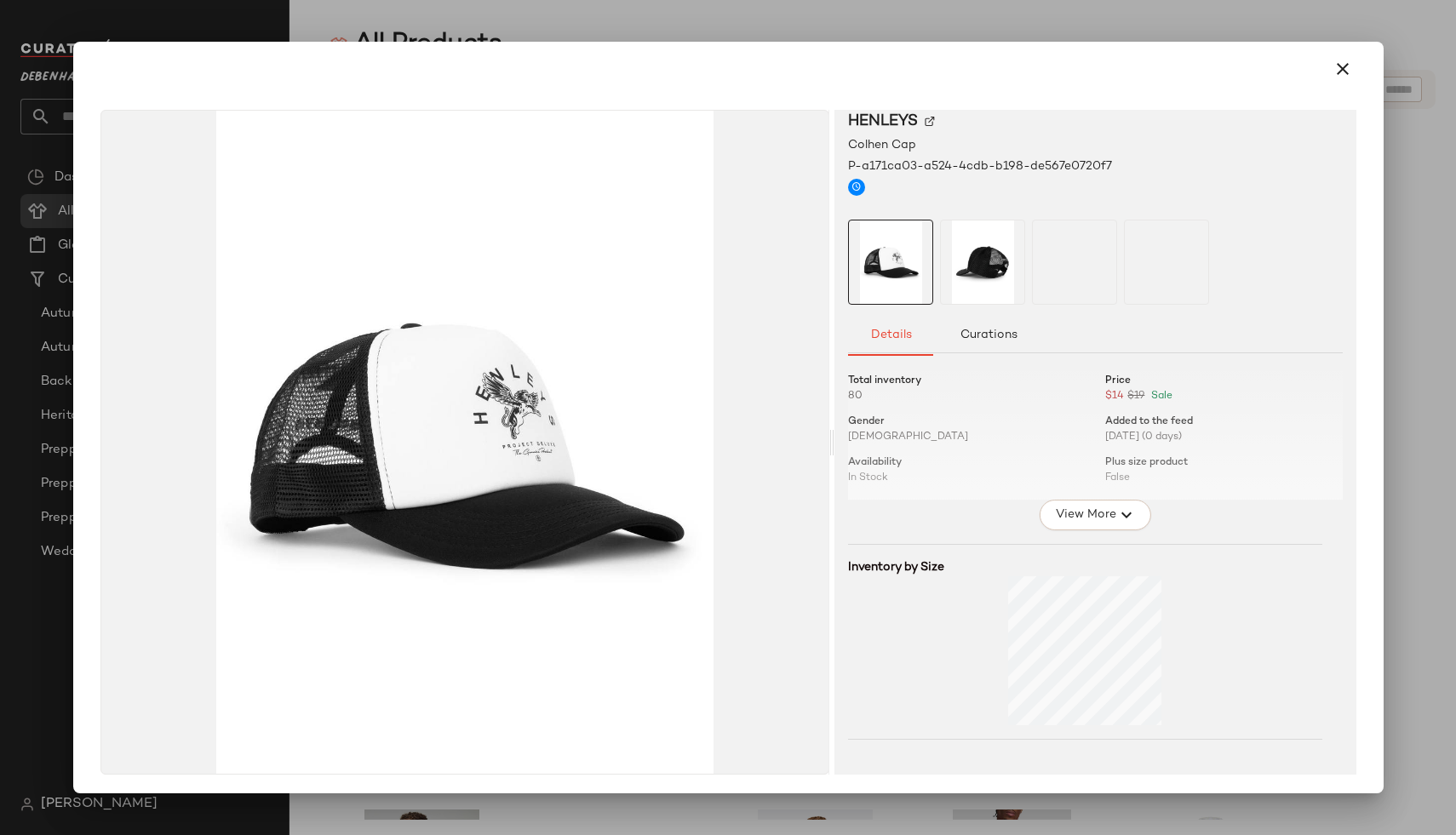
click at [1091, 499] on div at bounding box center [1094, 430] width 494 height 140
click at [1089, 511] on span "View More" at bounding box center [1084, 515] width 61 height 20
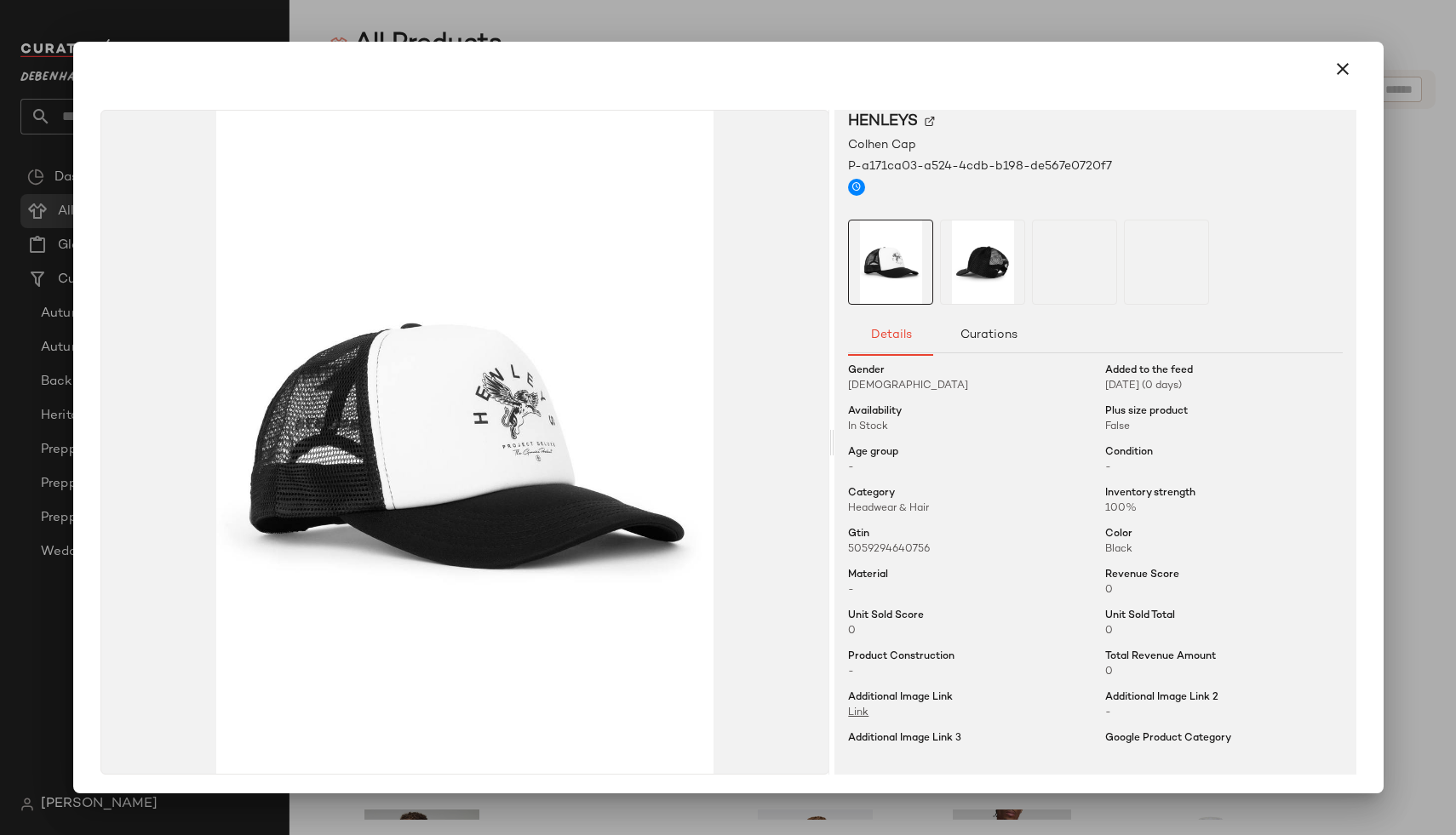
scroll to position [54, 0]
click at [1409, 238] on div at bounding box center [728, 418] width 1456 height 835
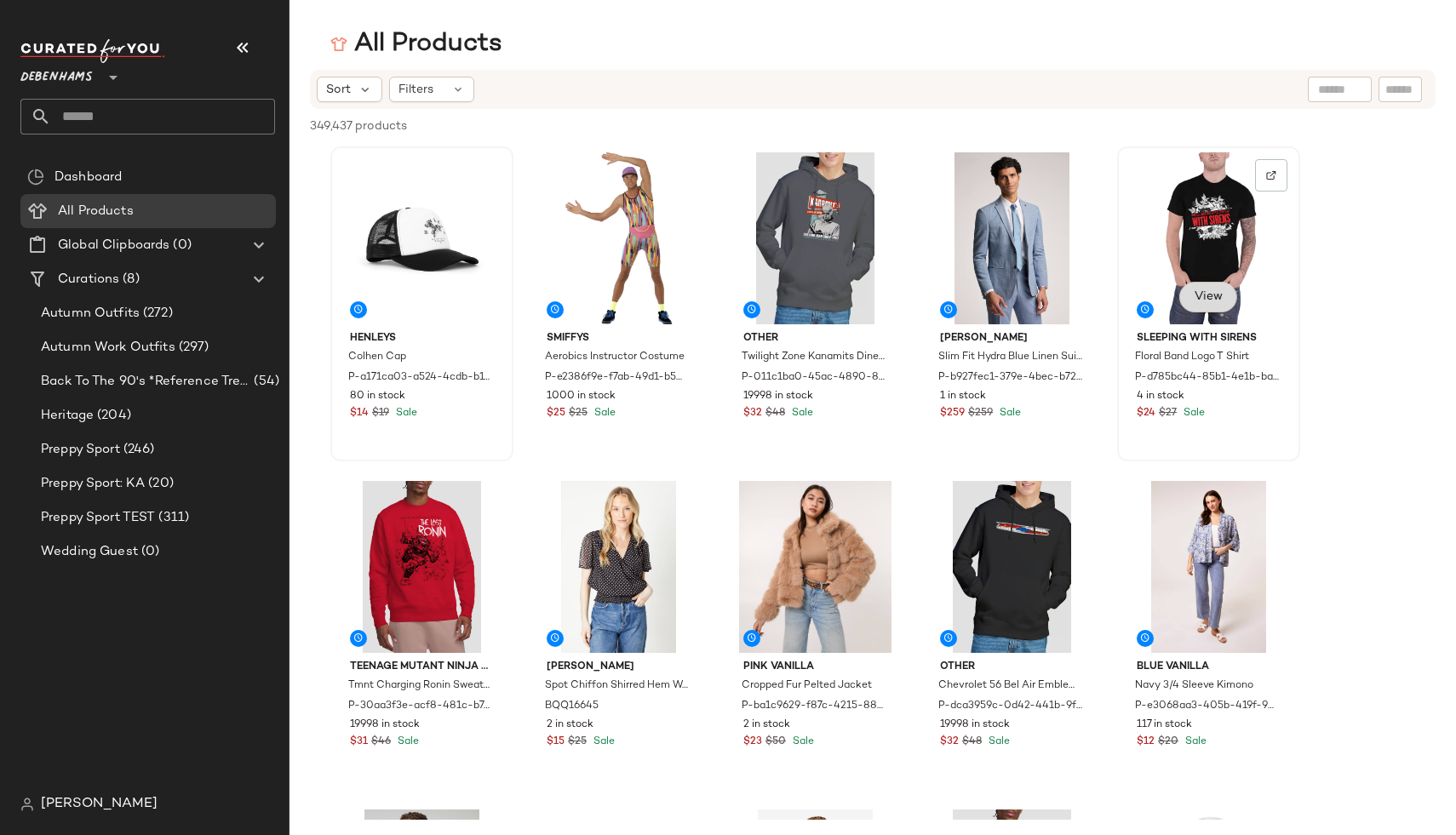
click at [1214, 294] on span "View" at bounding box center [1208, 297] width 29 height 13
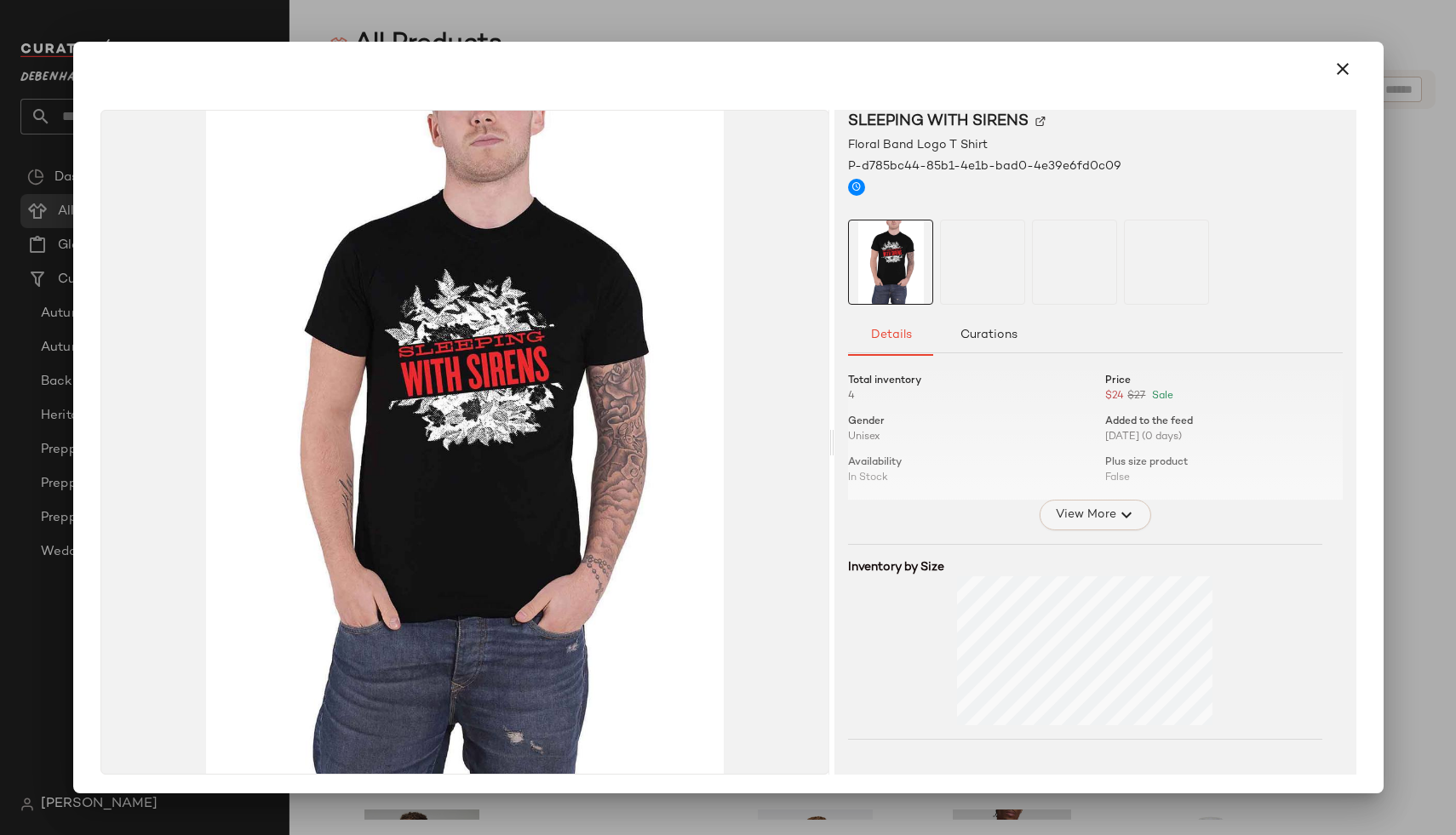
click at [1092, 512] on span "View More" at bounding box center [1084, 515] width 61 height 20
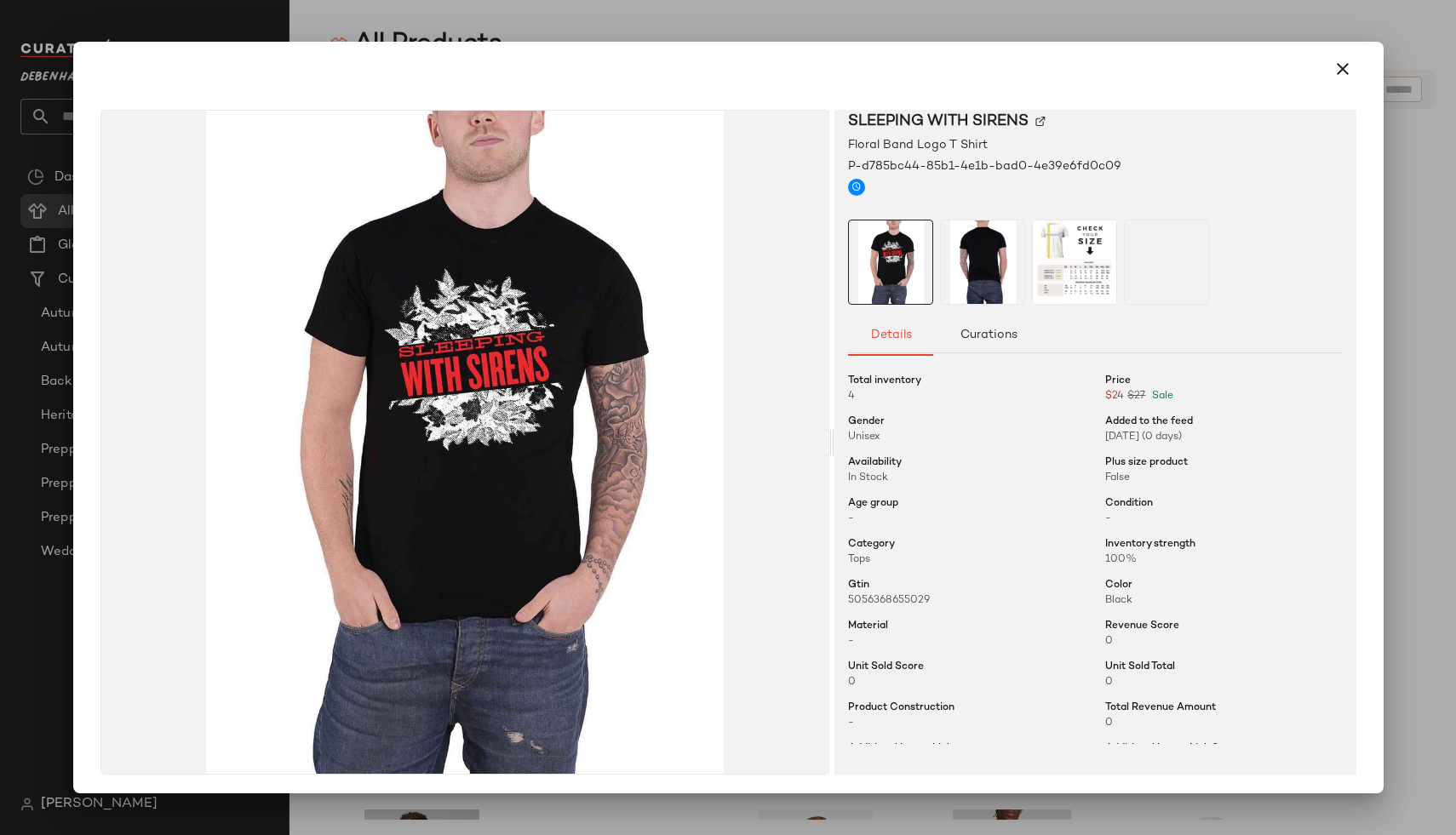
click at [1408, 219] on div at bounding box center [728, 418] width 1456 height 835
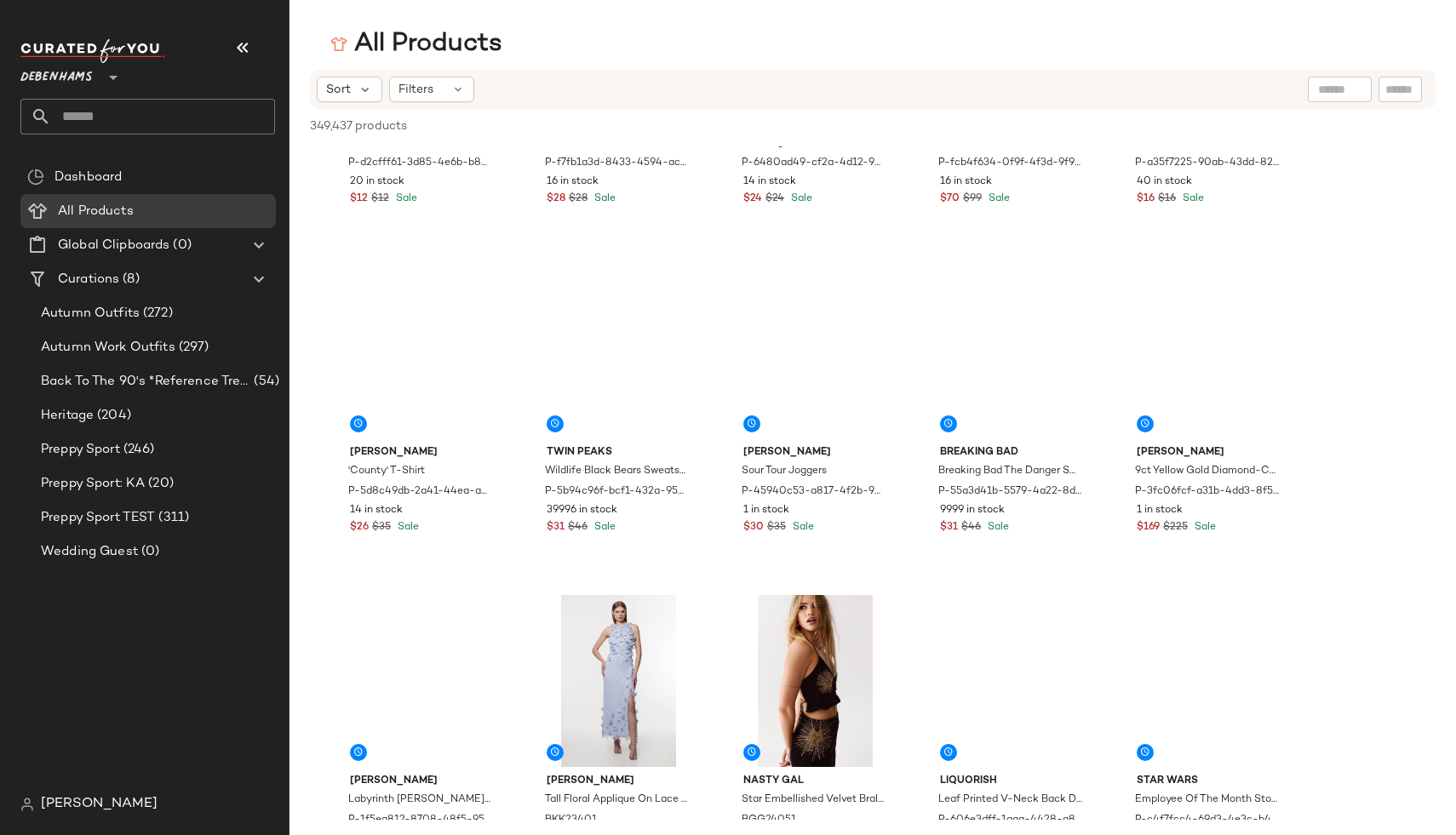
scroll to position [5299, 0]
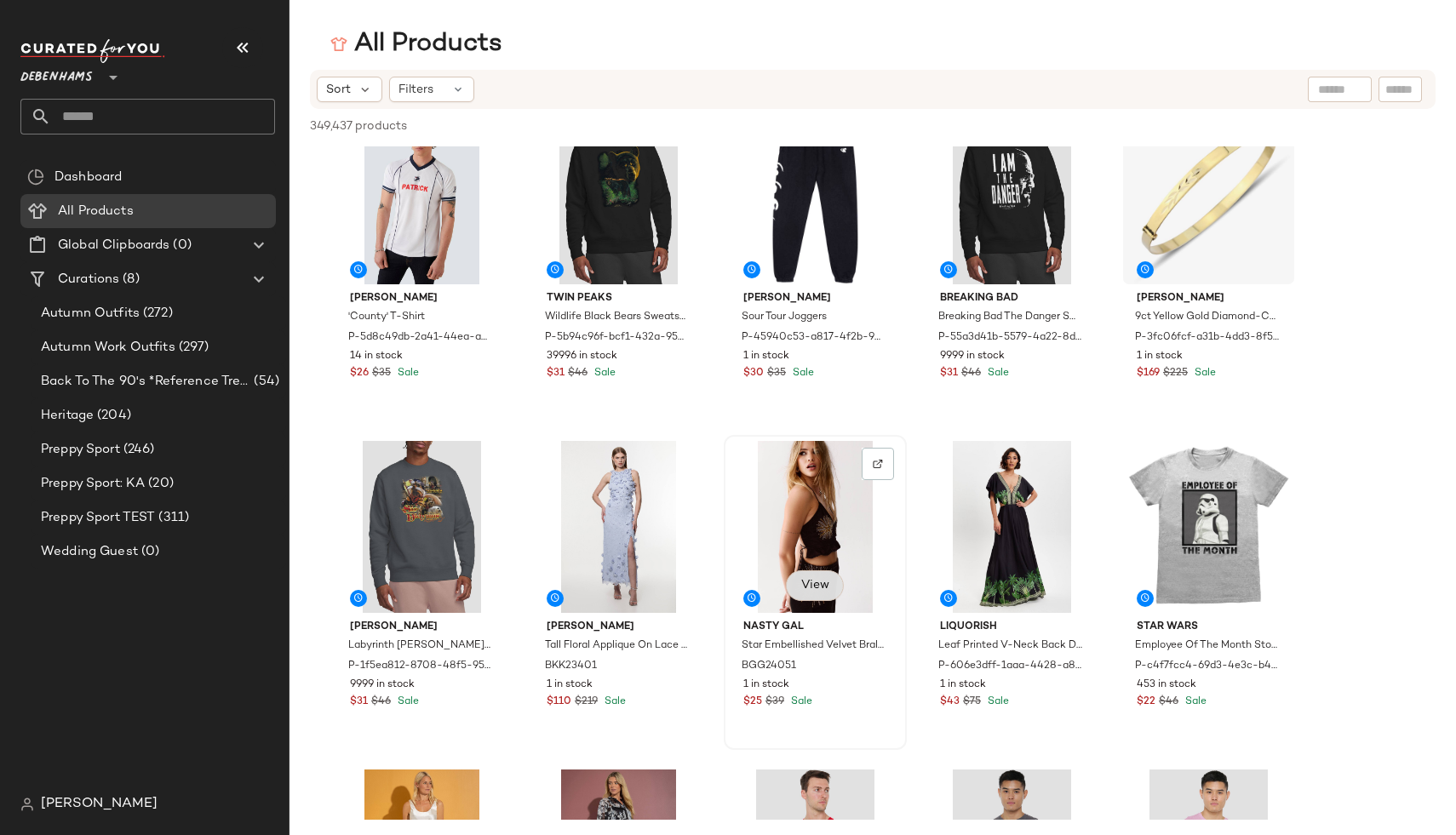
click at [806, 581] on span "View" at bounding box center [814, 585] width 29 height 13
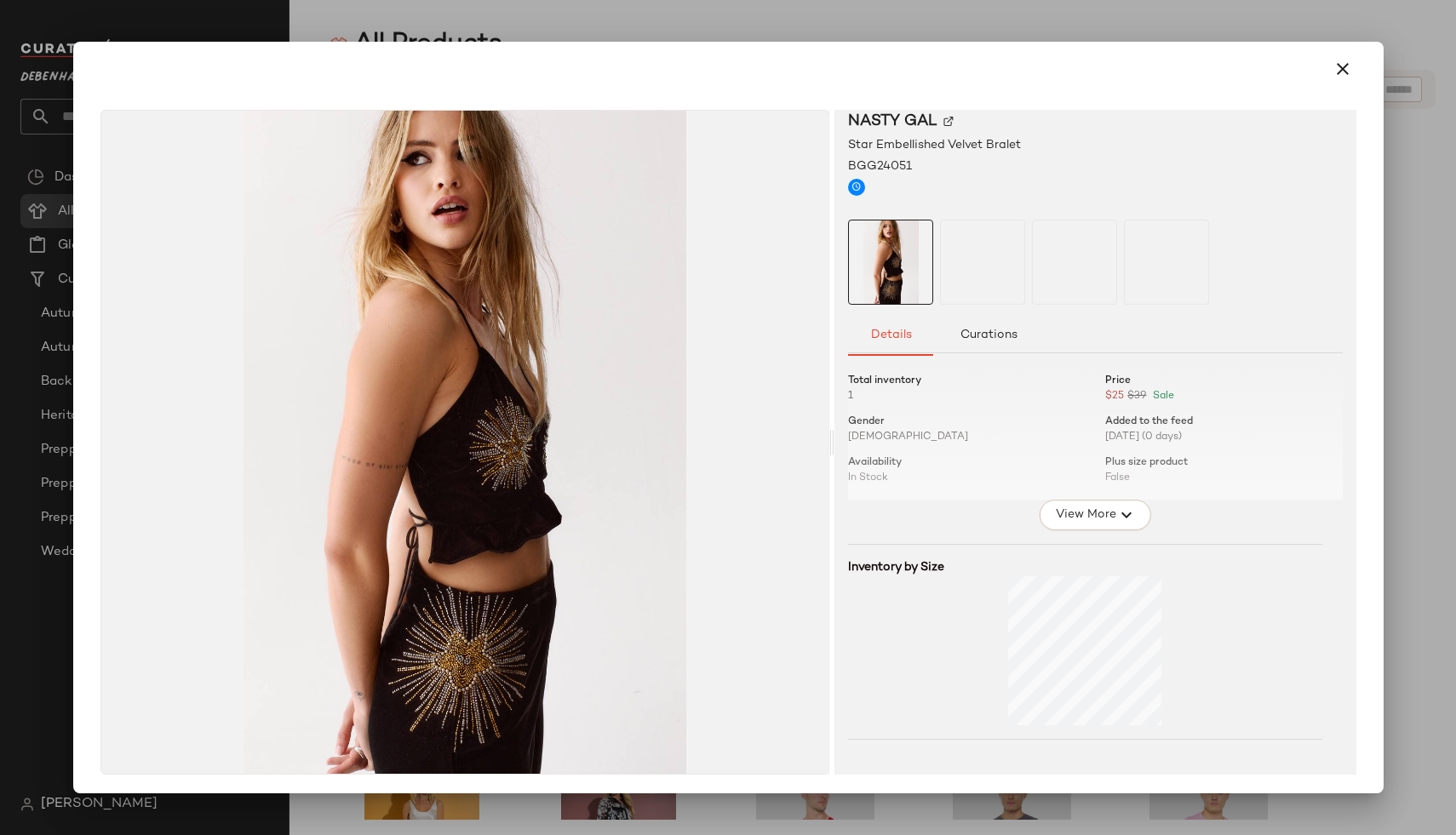
click at [1120, 476] on div at bounding box center [1094, 430] width 494 height 140
click at [1077, 515] on span "View More" at bounding box center [1084, 515] width 61 height 20
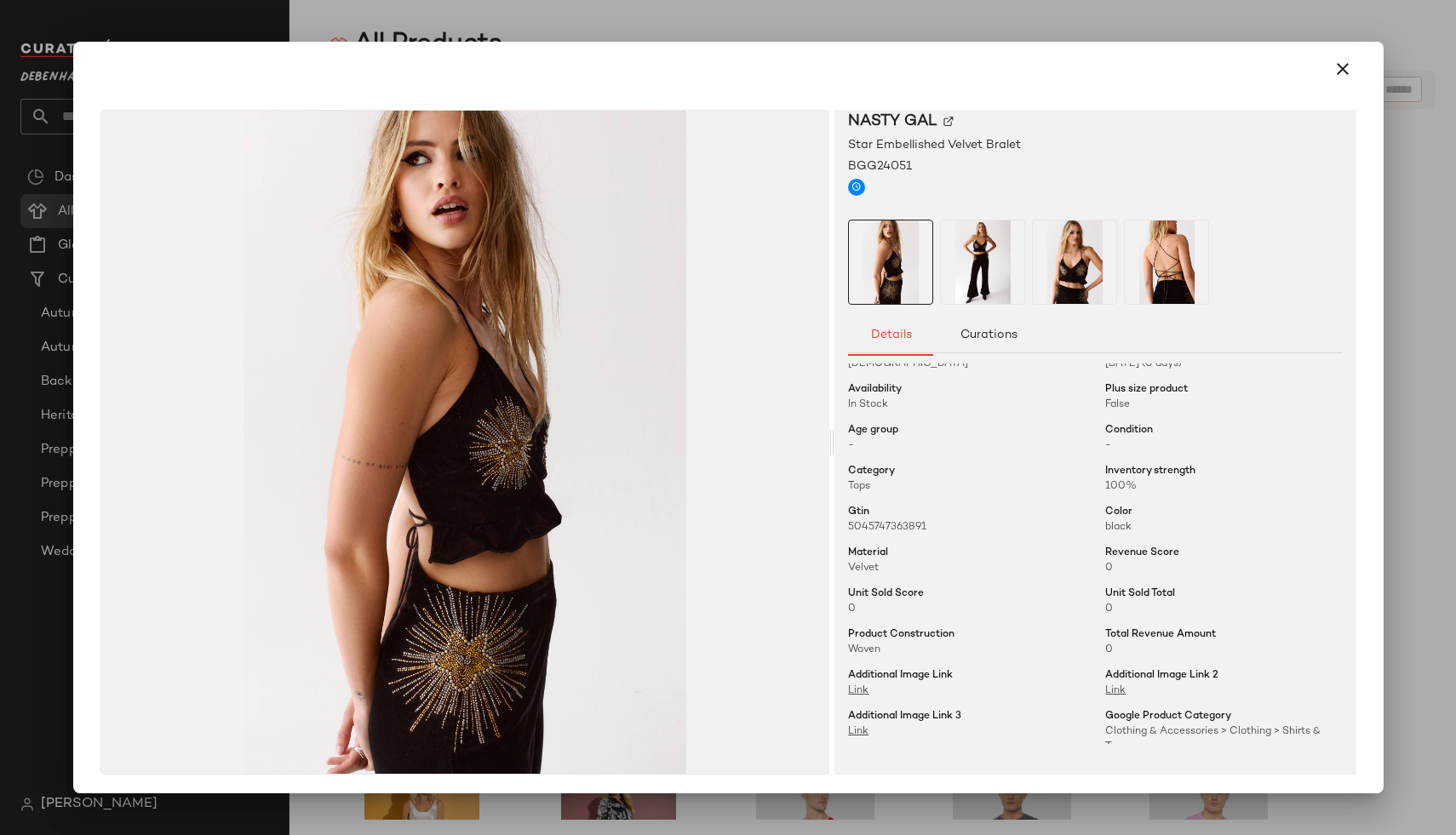
scroll to position [81, 0]
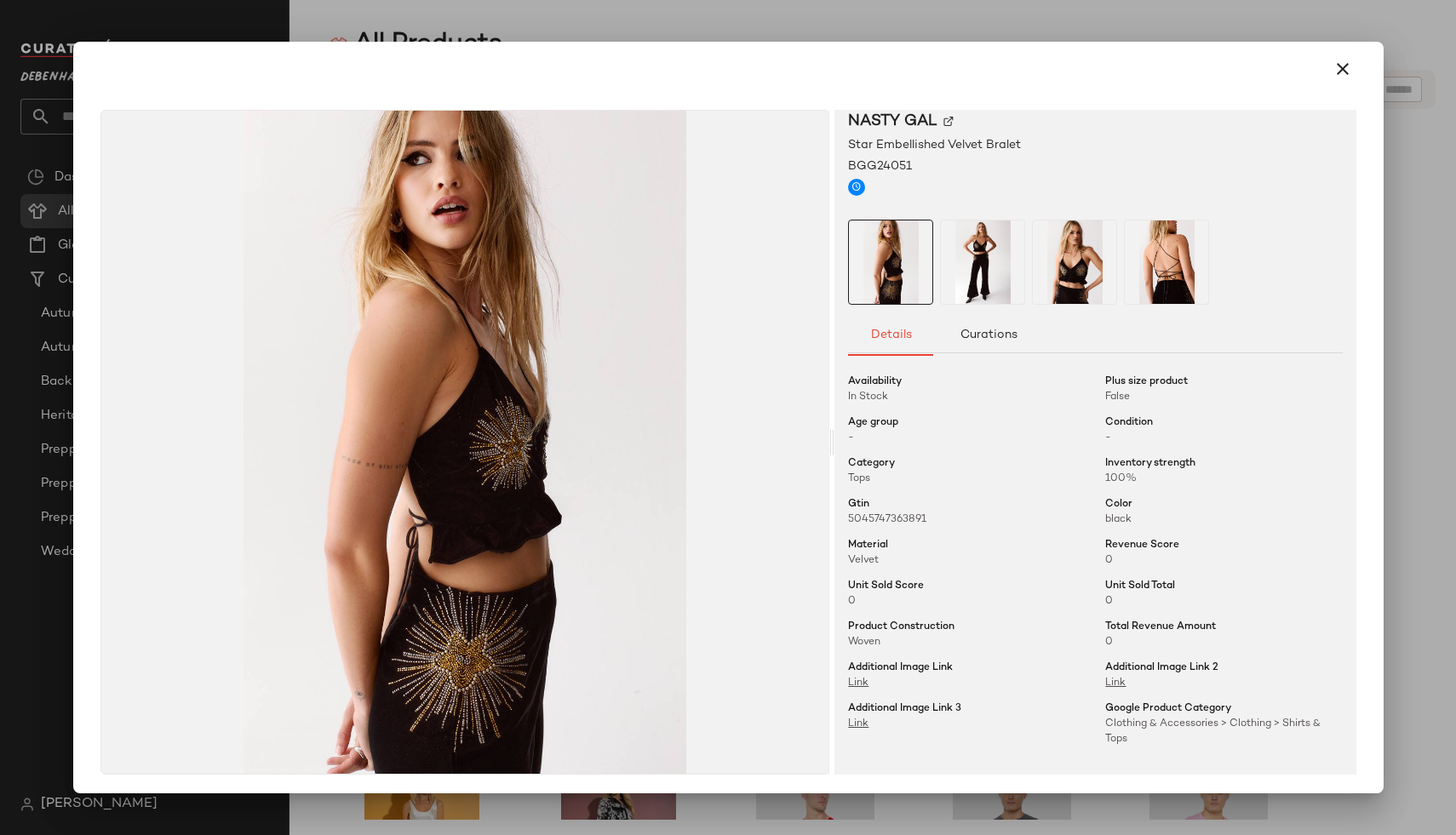
click at [1396, 267] on div at bounding box center [728, 418] width 1456 height 835
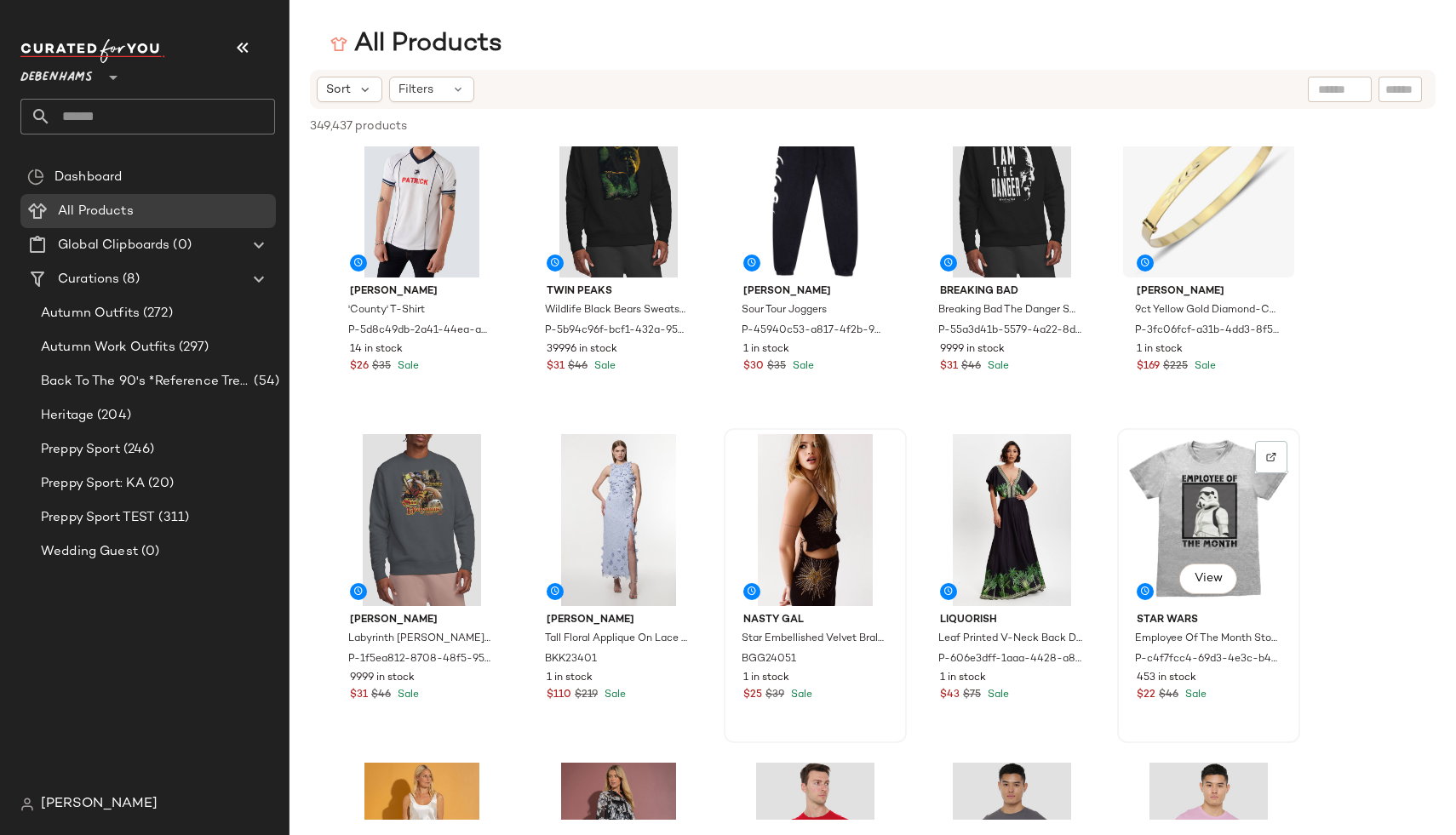
scroll to position [5307, 0]
click at [1211, 251] on span "View" at bounding box center [1208, 249] width 29 height 13
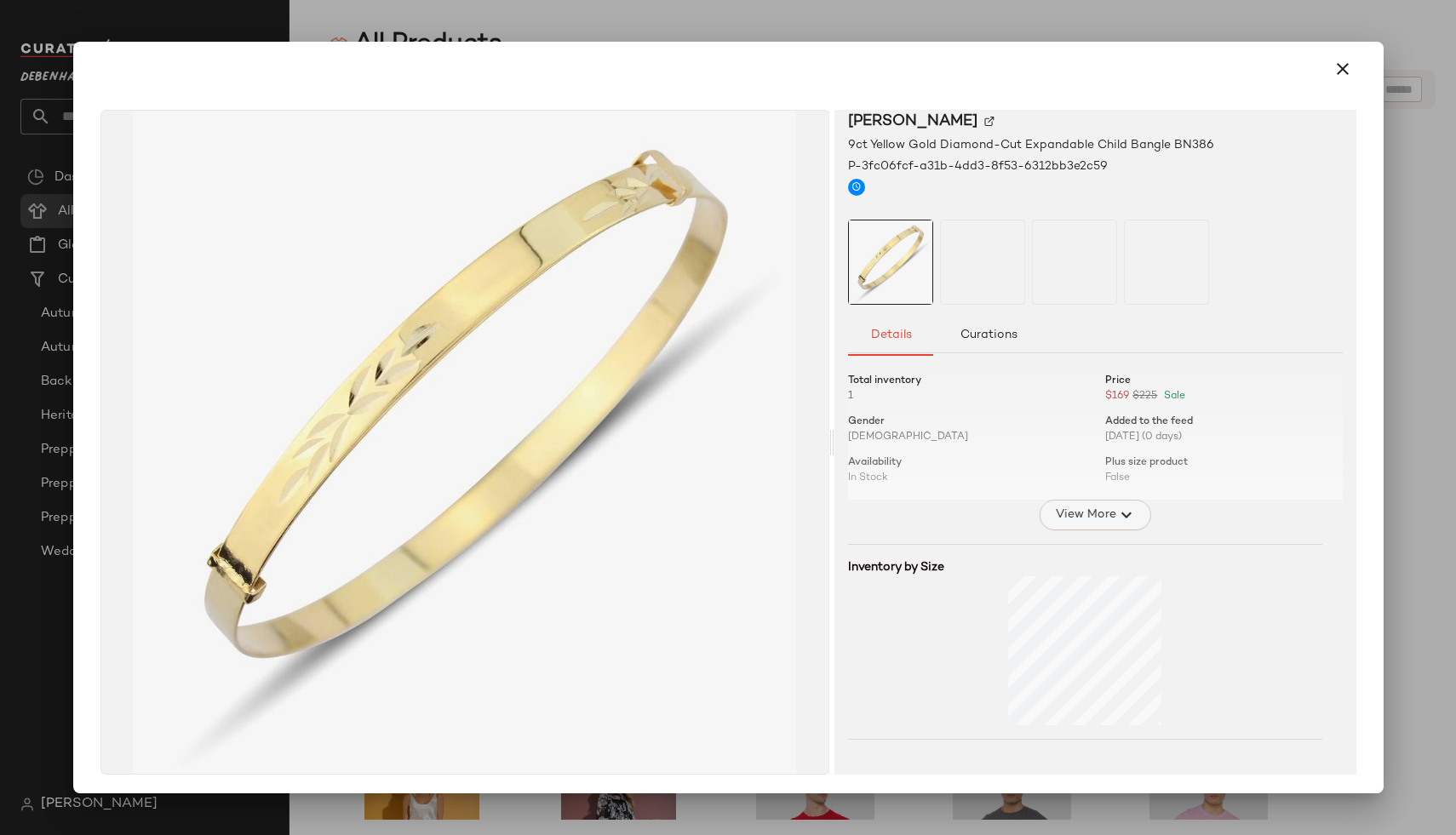
click at [1066, 517] on span "View More" at bounding box center [1084, 515] width 61 height 20
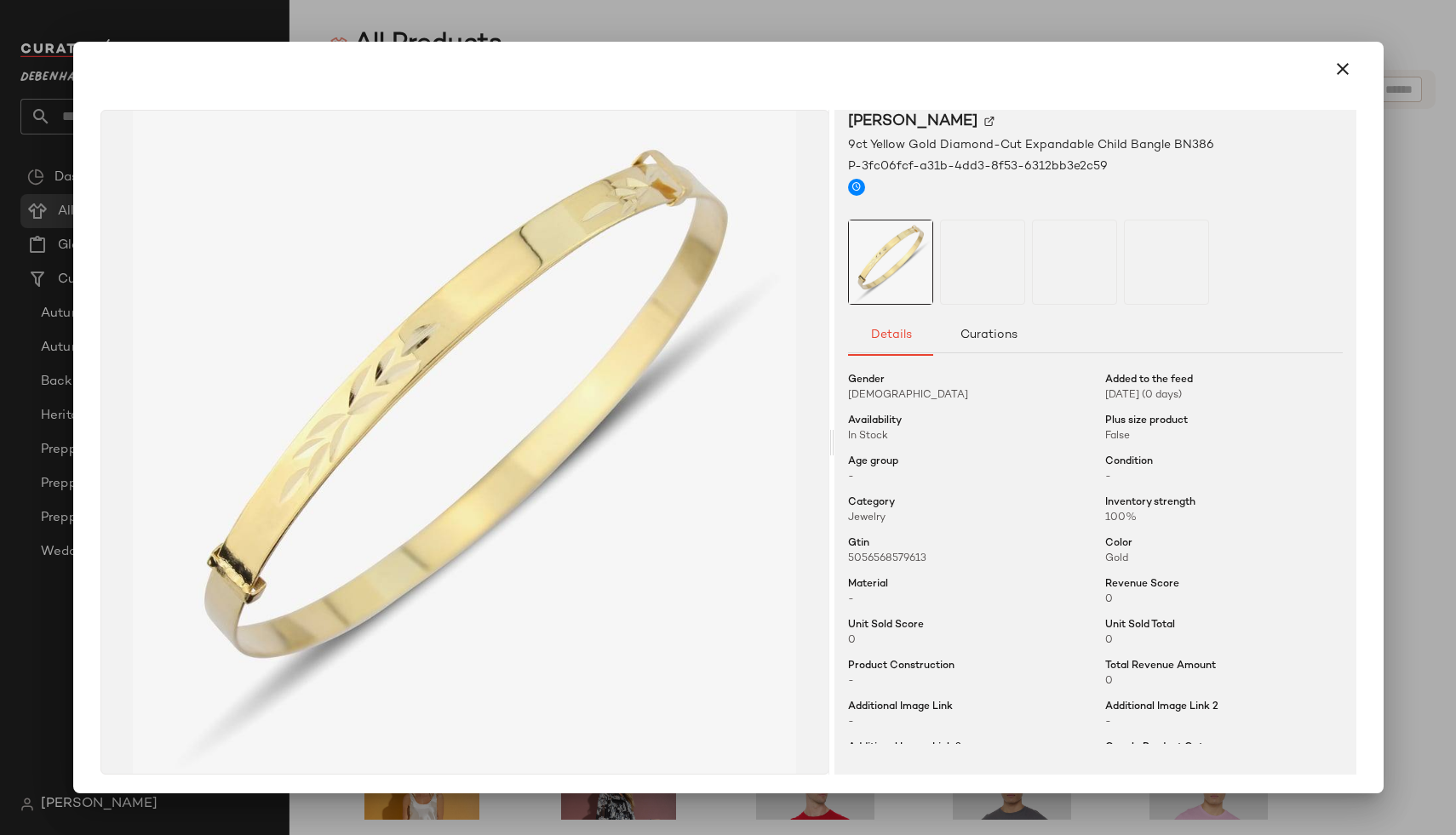
scroll to position [66, 0]
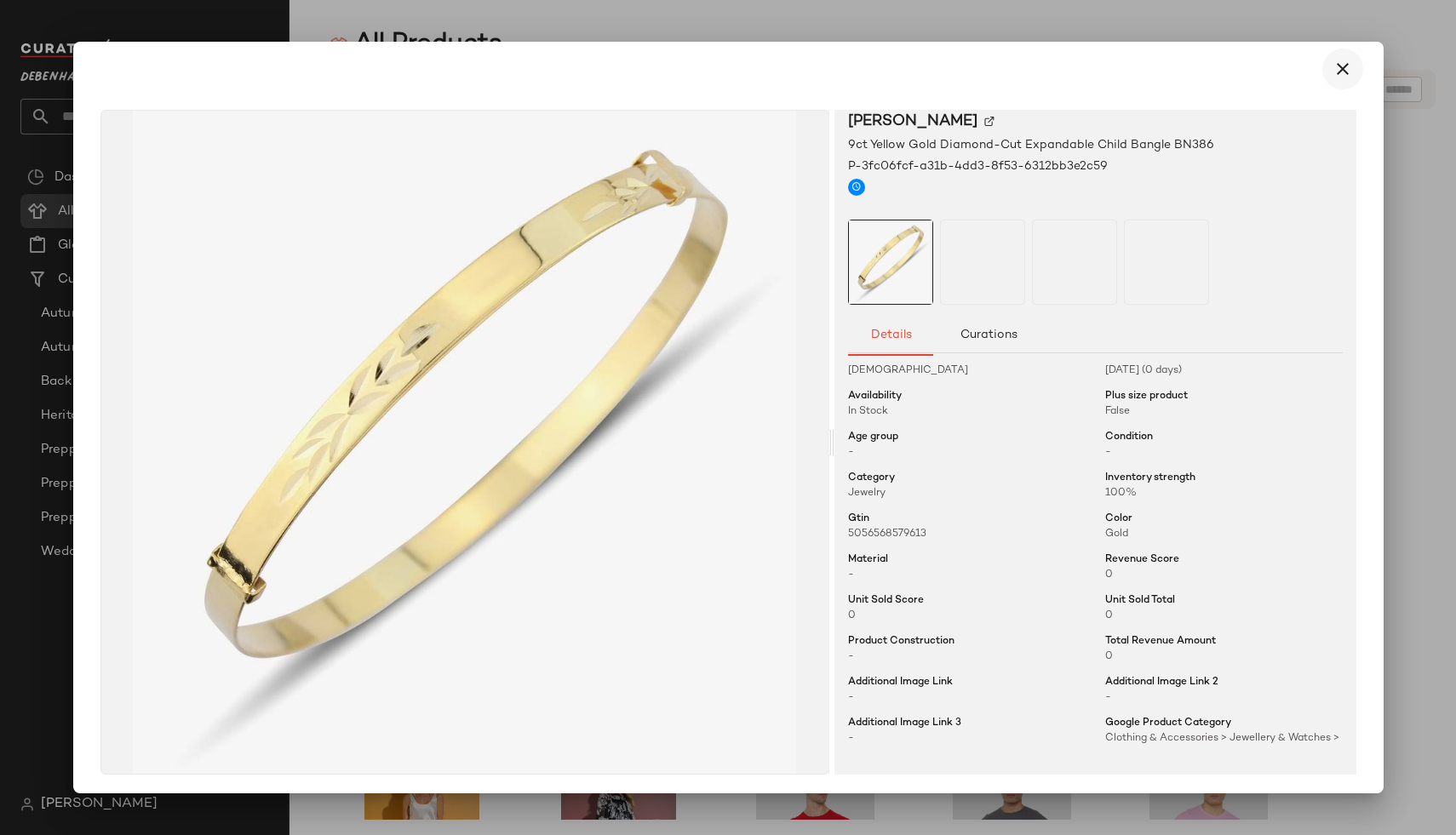
click at [1333, 74] on icon "button" at bounding box center [1342, 68] width 20 height 20
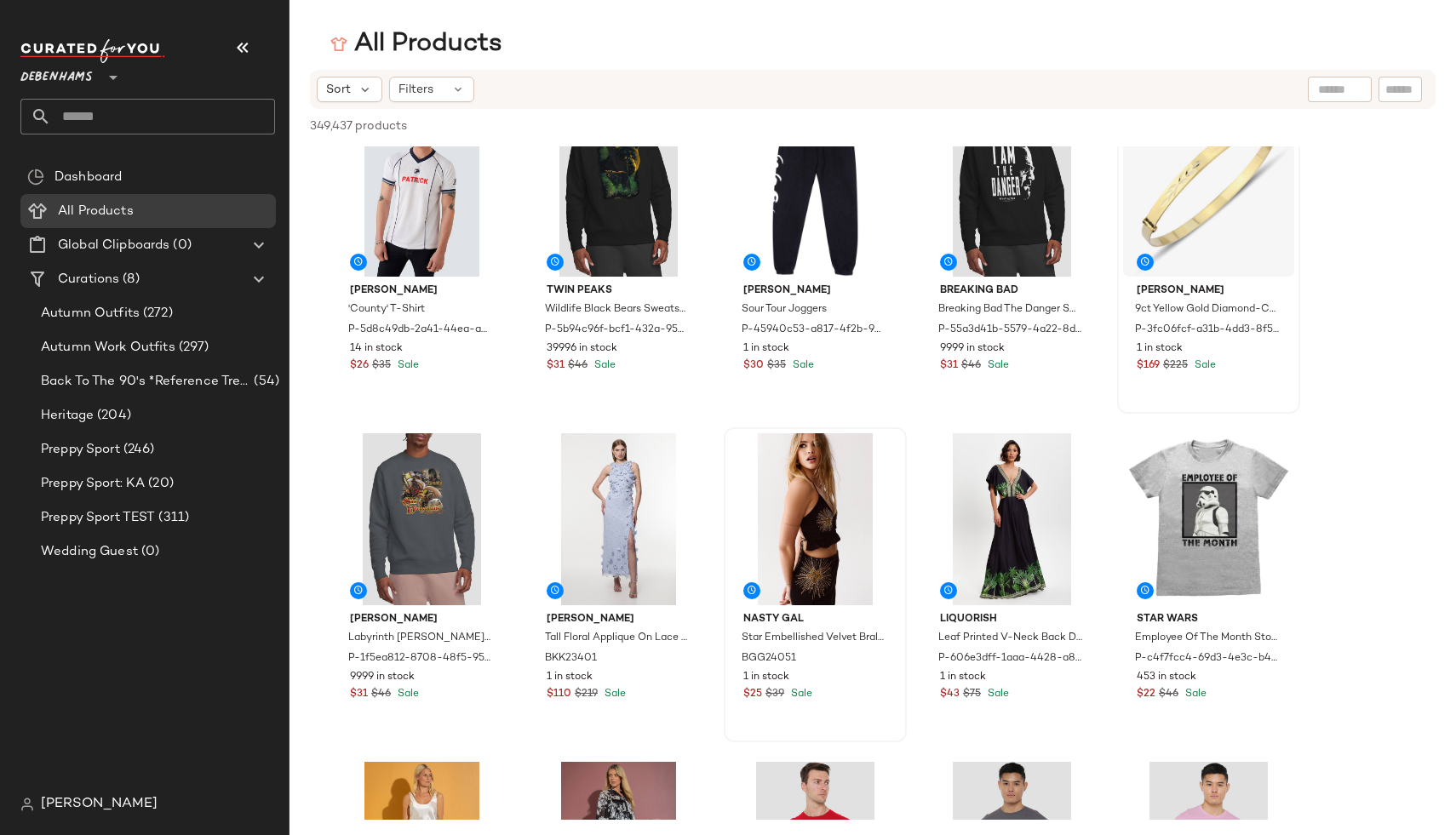
click at [1400, 84] on input "text" at bounding box center [1400, 90] width 30 height 18
paste input "**********"
type input "**********"
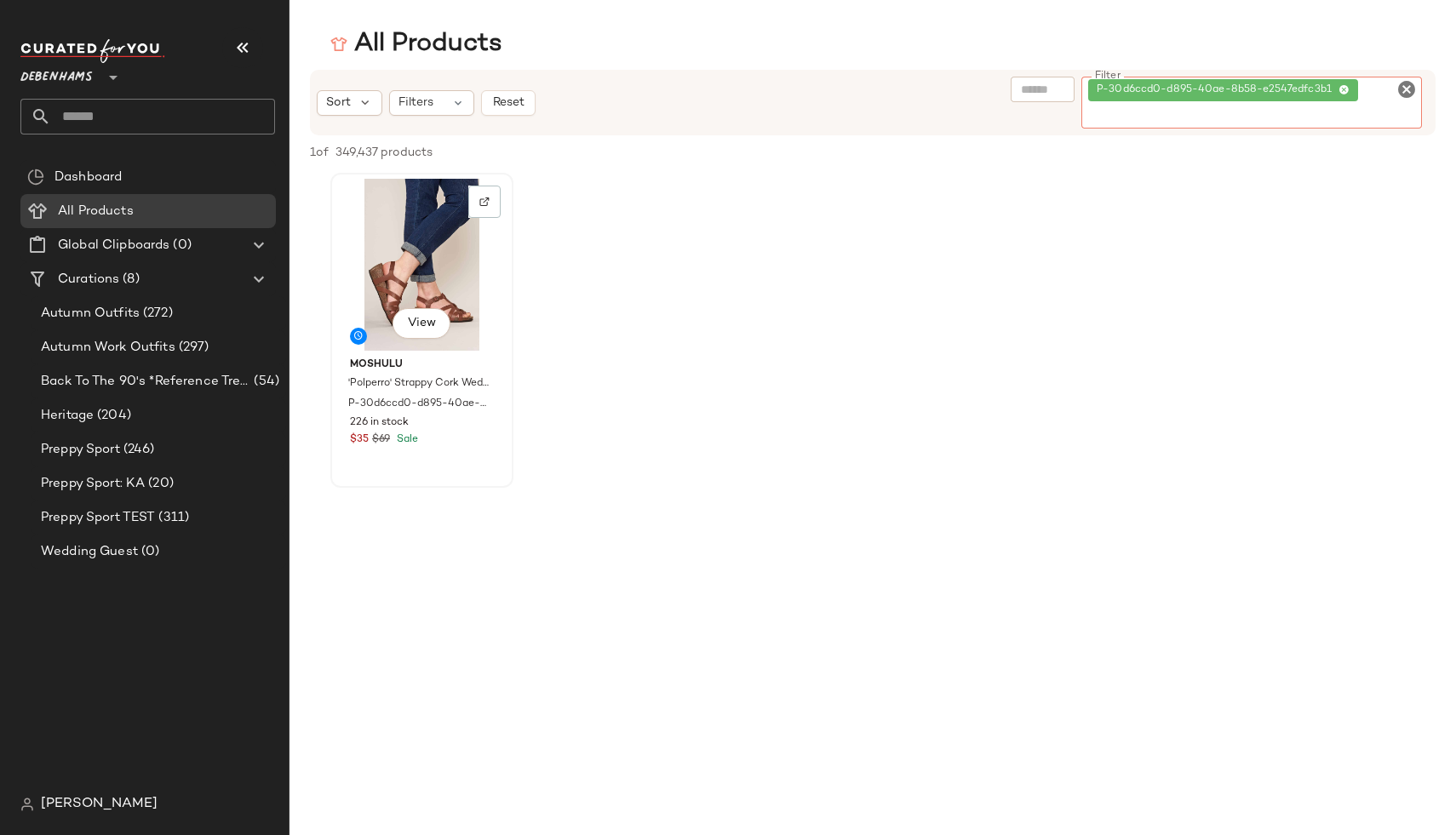
click at [413, 327] on div "View Moshulu 'Polperro' Strappy Cork Wedge Sandals P-30d6ccd0-d895-40ae-8b58-e2…" at bounding box center [422, 331] width 180 height 312
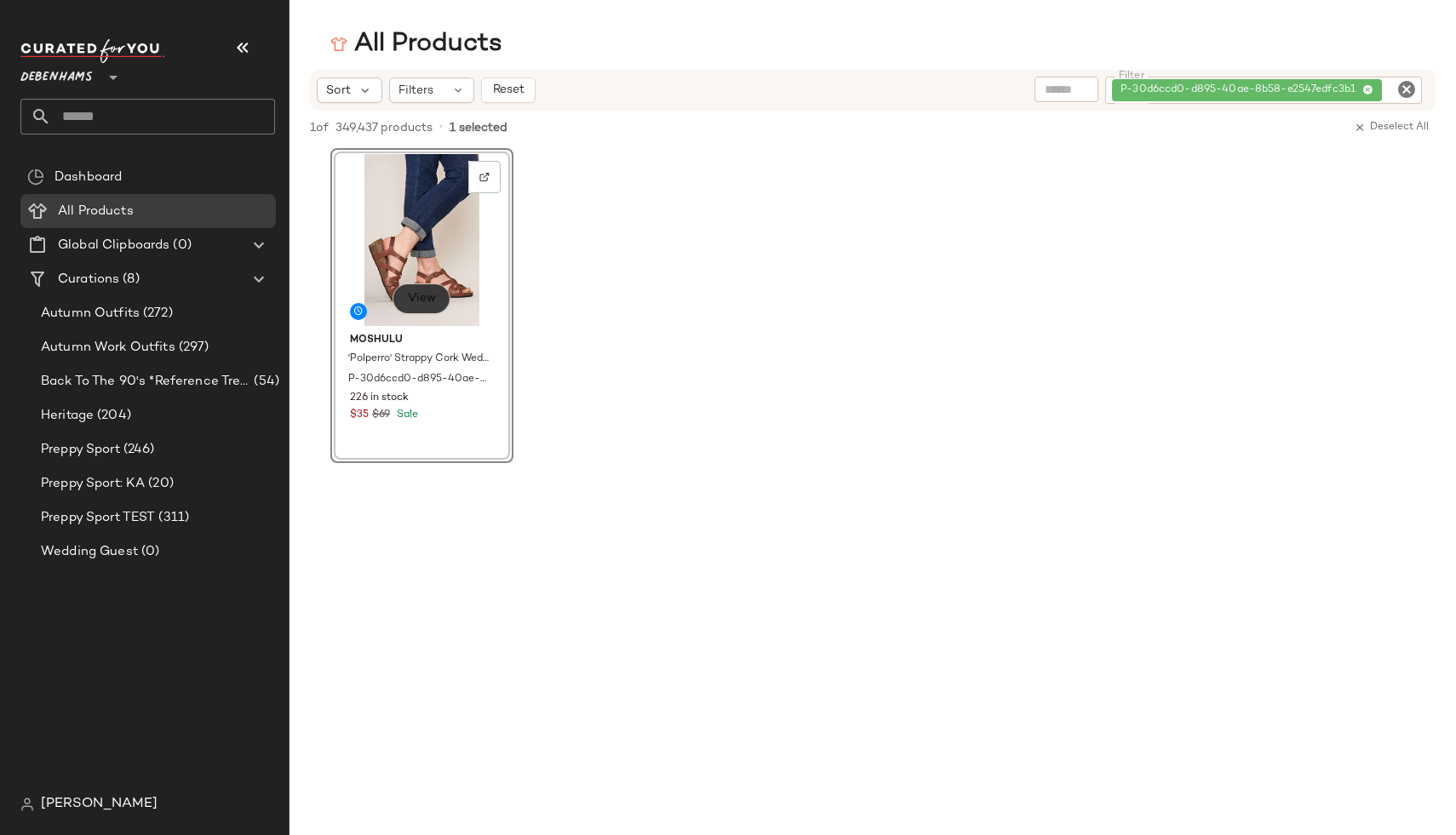
click at [416, 310] on button "View" at bounding box center [421, 299] width 58 height 31
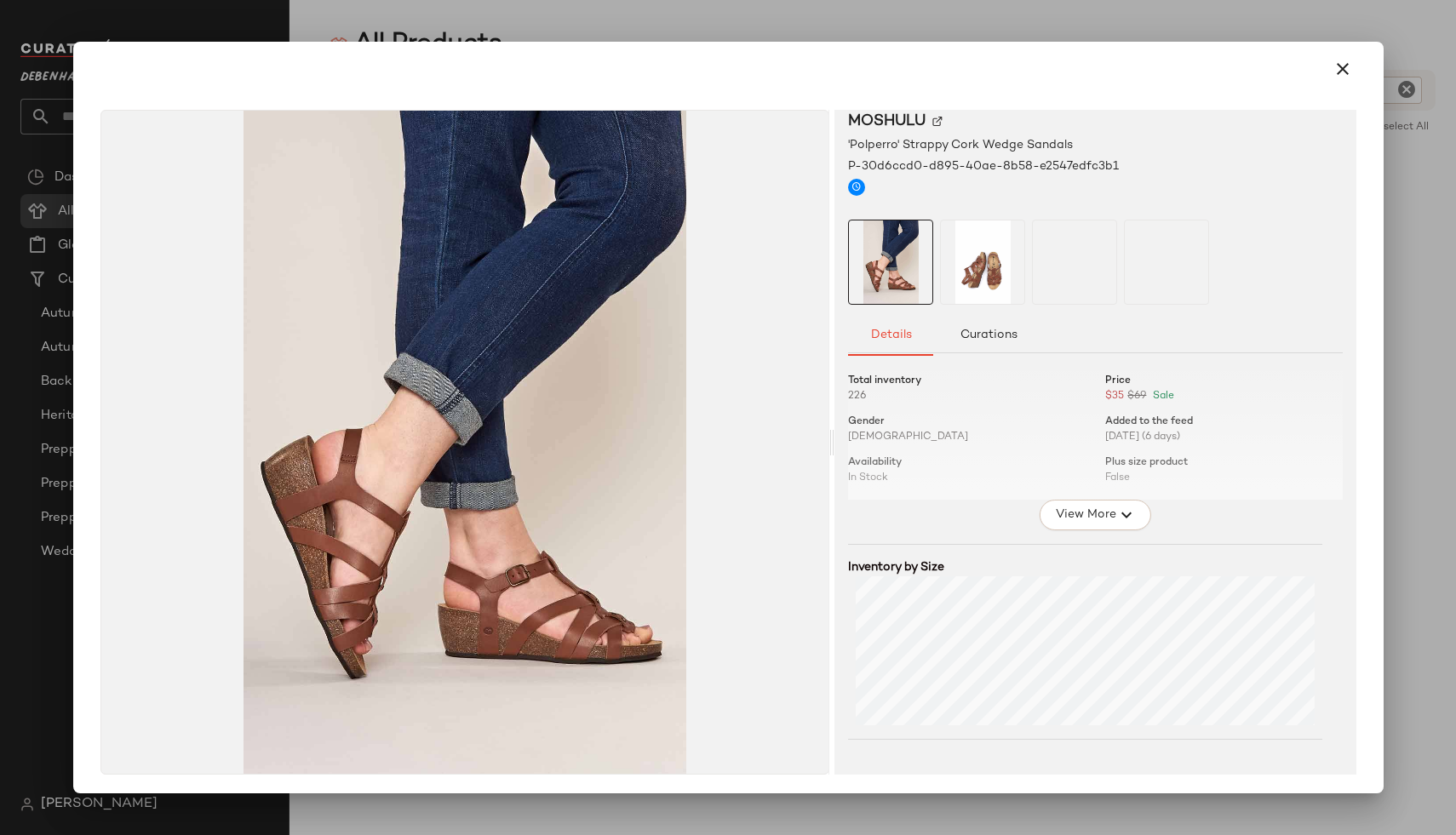
scroll to position [80, 0]
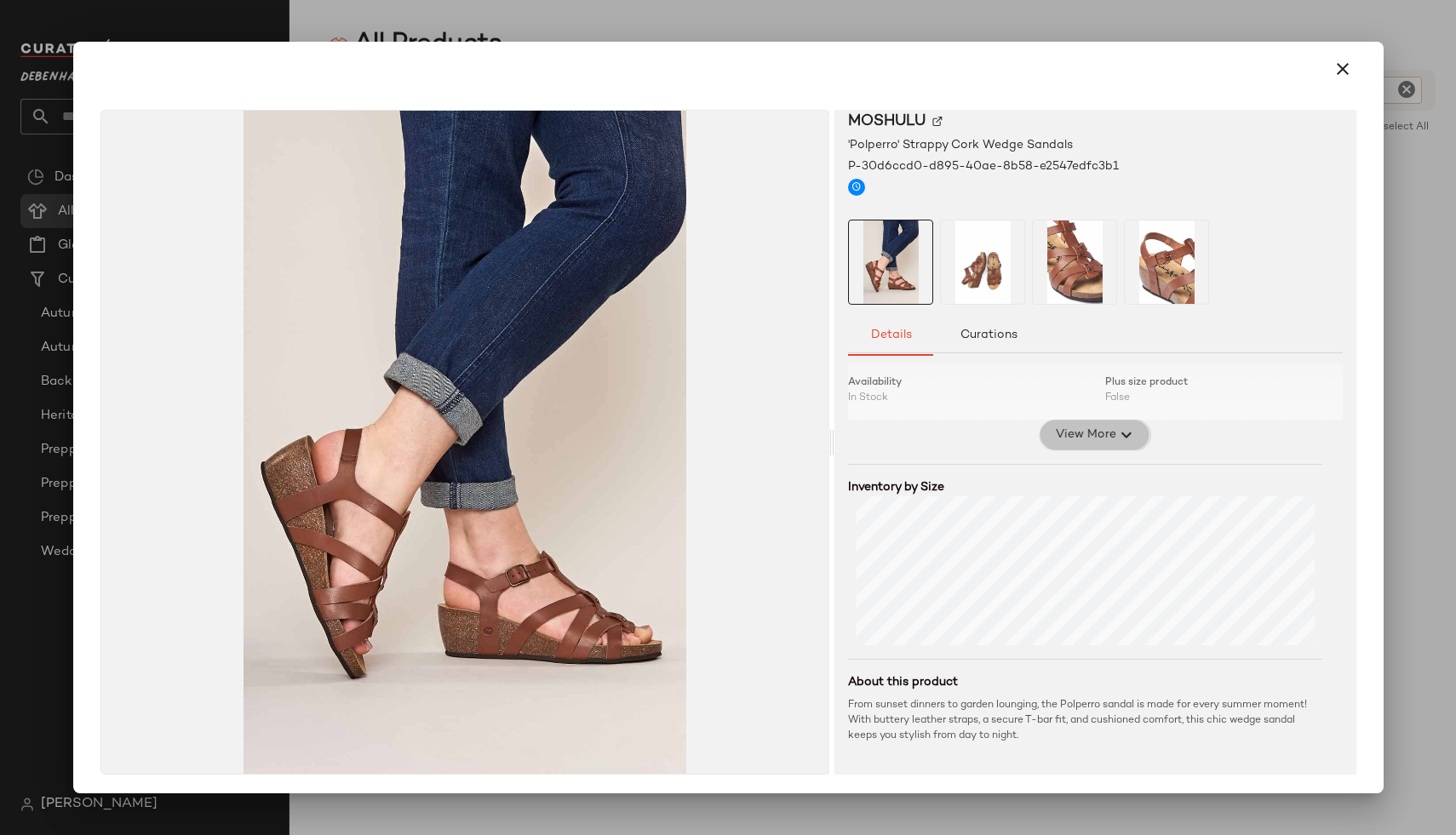
click at [1070, 428] on span "View More" at bounding box center [1084, 434] width 61 height 20
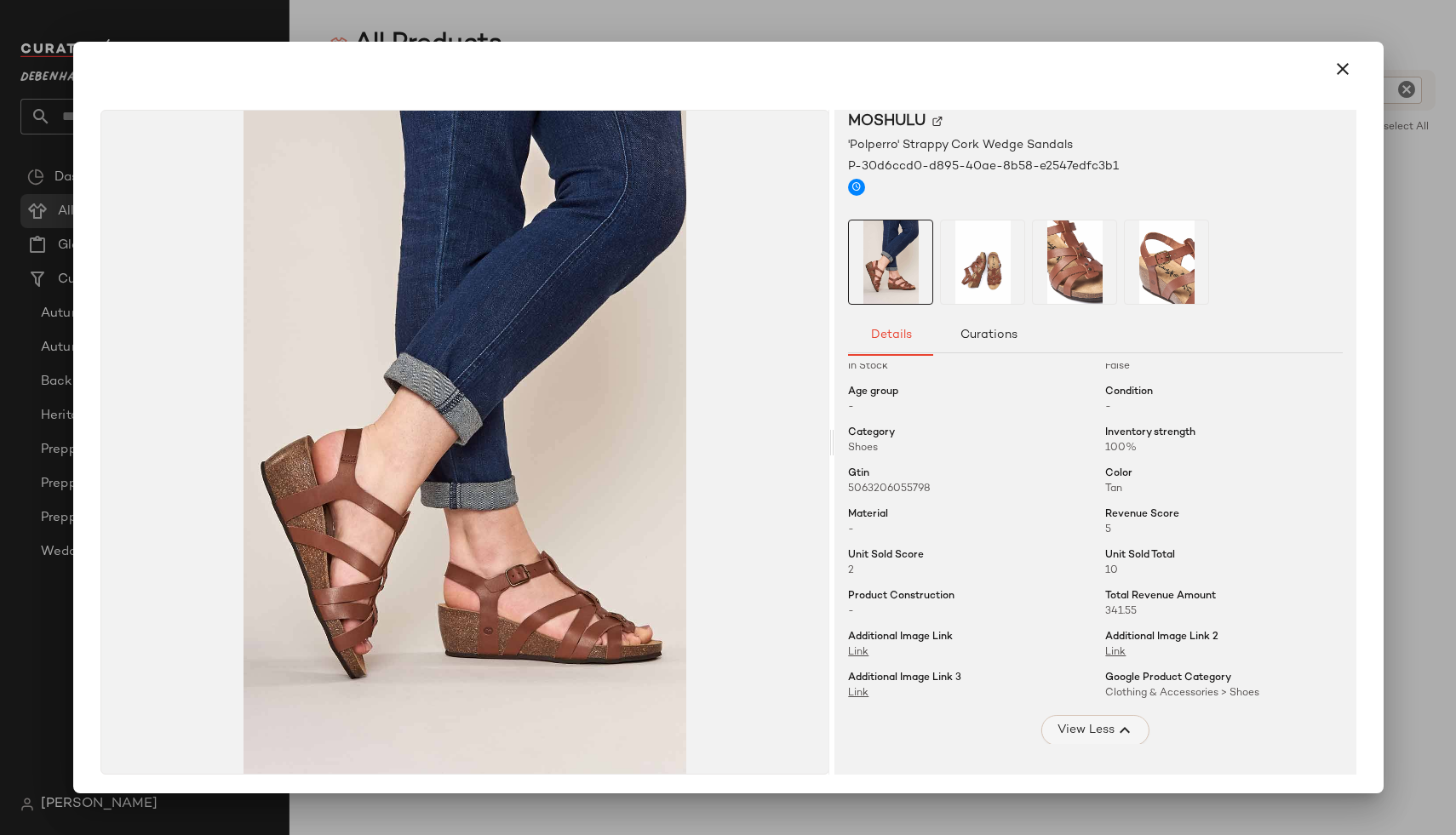
scroll to position [114, 0]
click at [1409, 267] on div at bounding box center [728, 418] width 1456 height 835
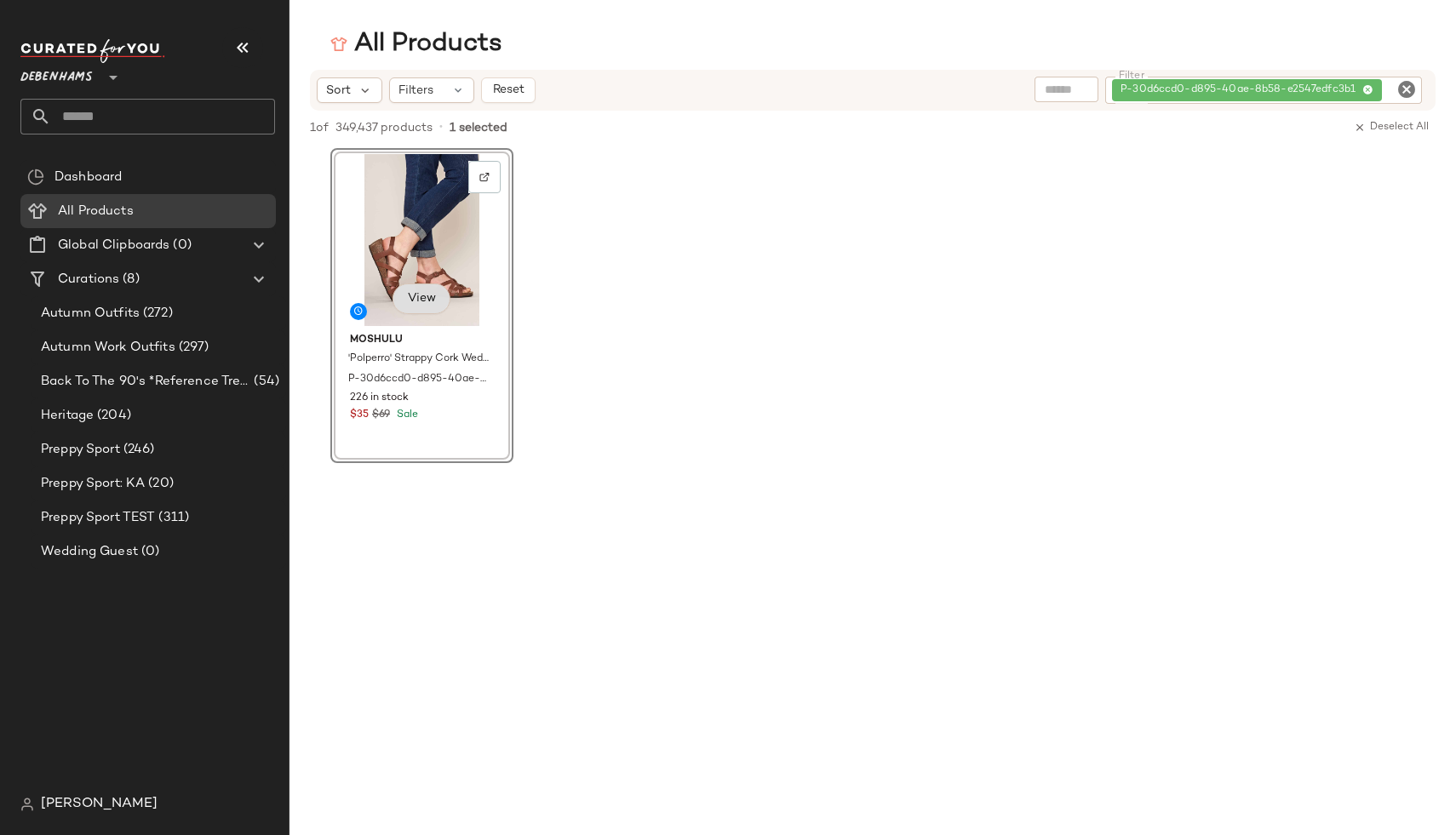
click at [424, 298] on span "View" at bounding box center [421, 298] width 29 height 13
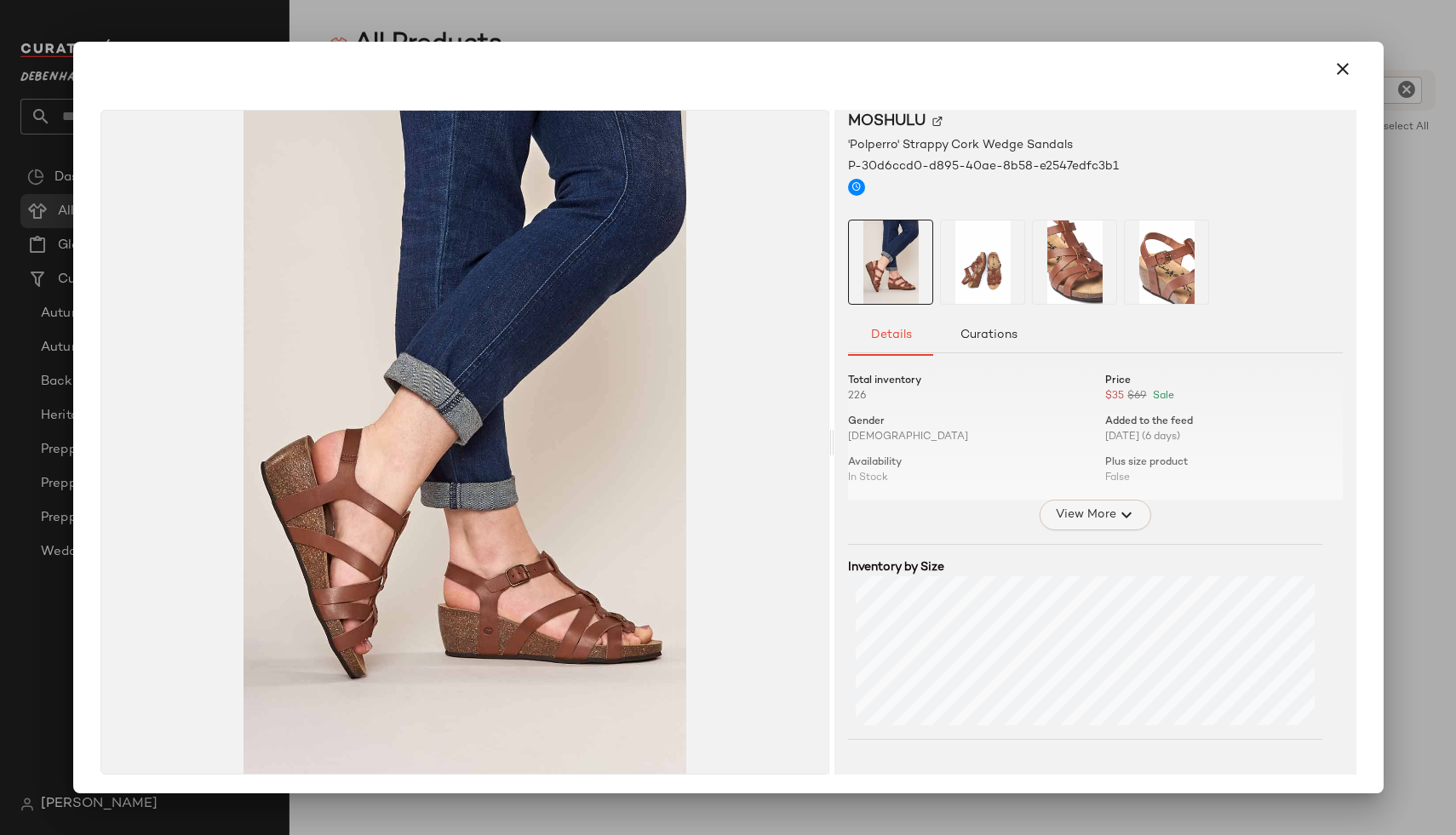
click at [1084, 508] on span "View More" at bounding box center [1084, 515] width 61 height 20
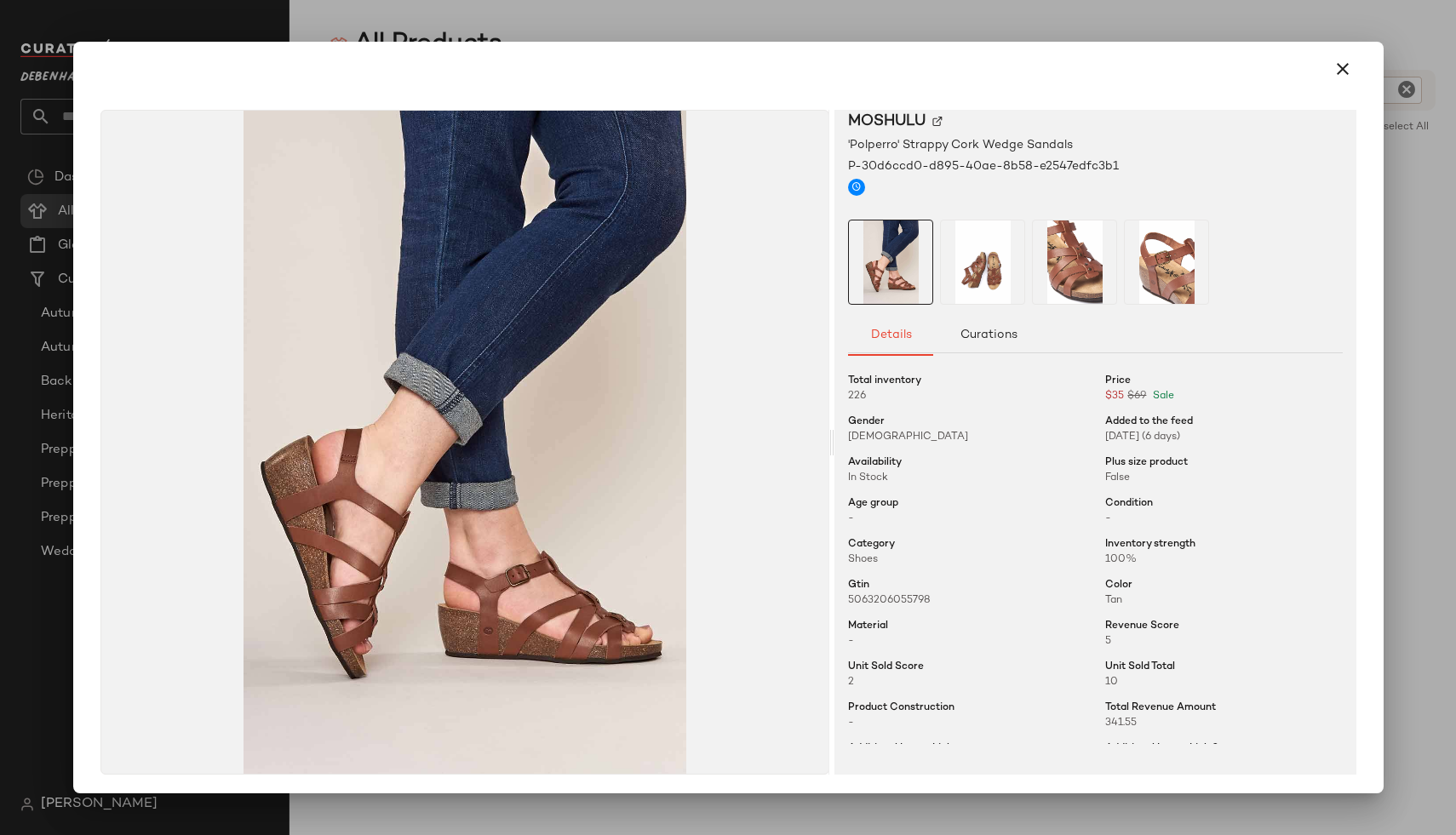
click at [1434, 222] on div at bounding box center [728, 418] width 1456 height 835
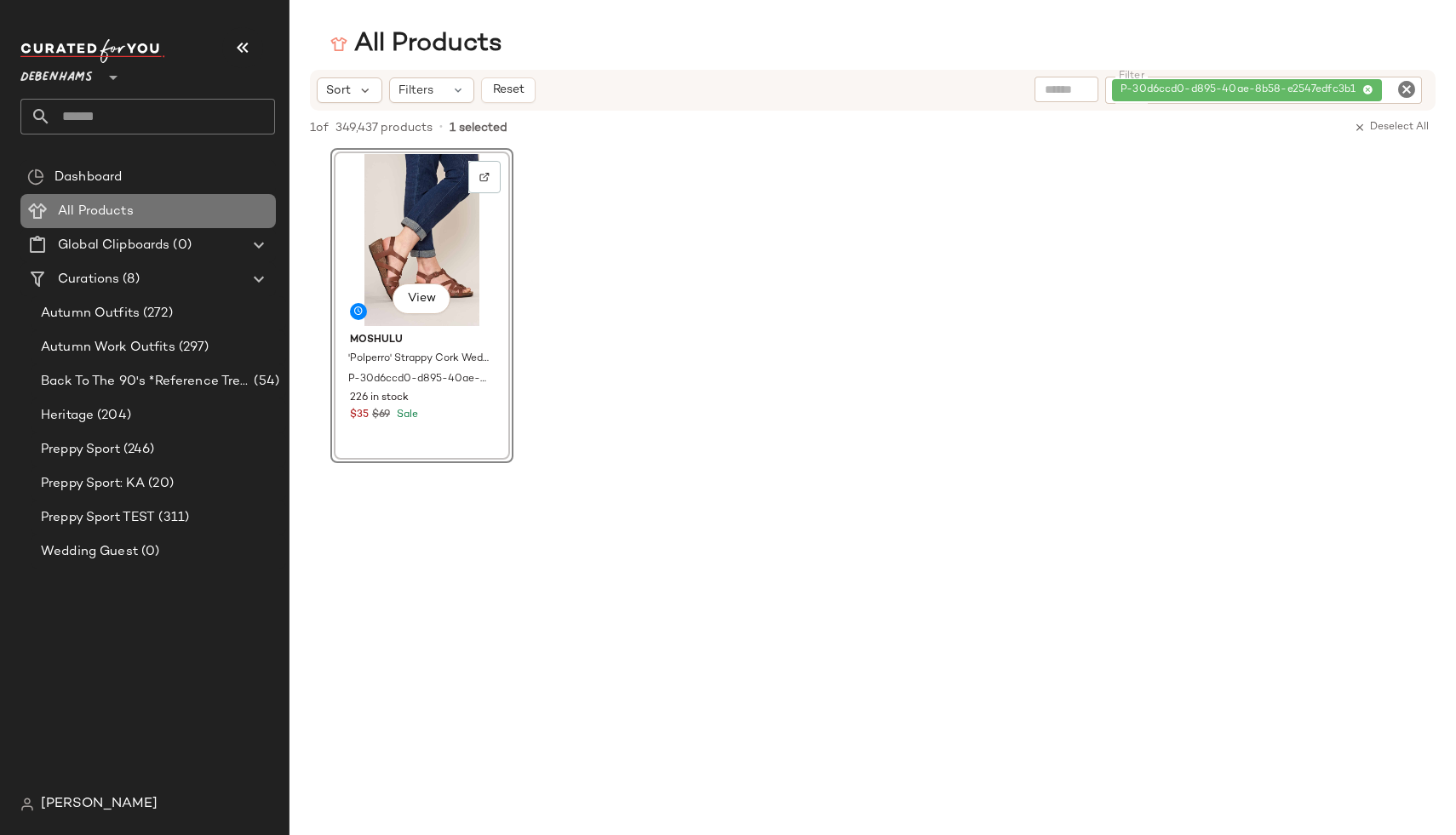
click at [72, 202] on span "All Products" at bounding box center [95, 212] width 75 height 20
click at [97, 179] on span "Dashboard" at bounding box center [88, 177] width 67 height 20
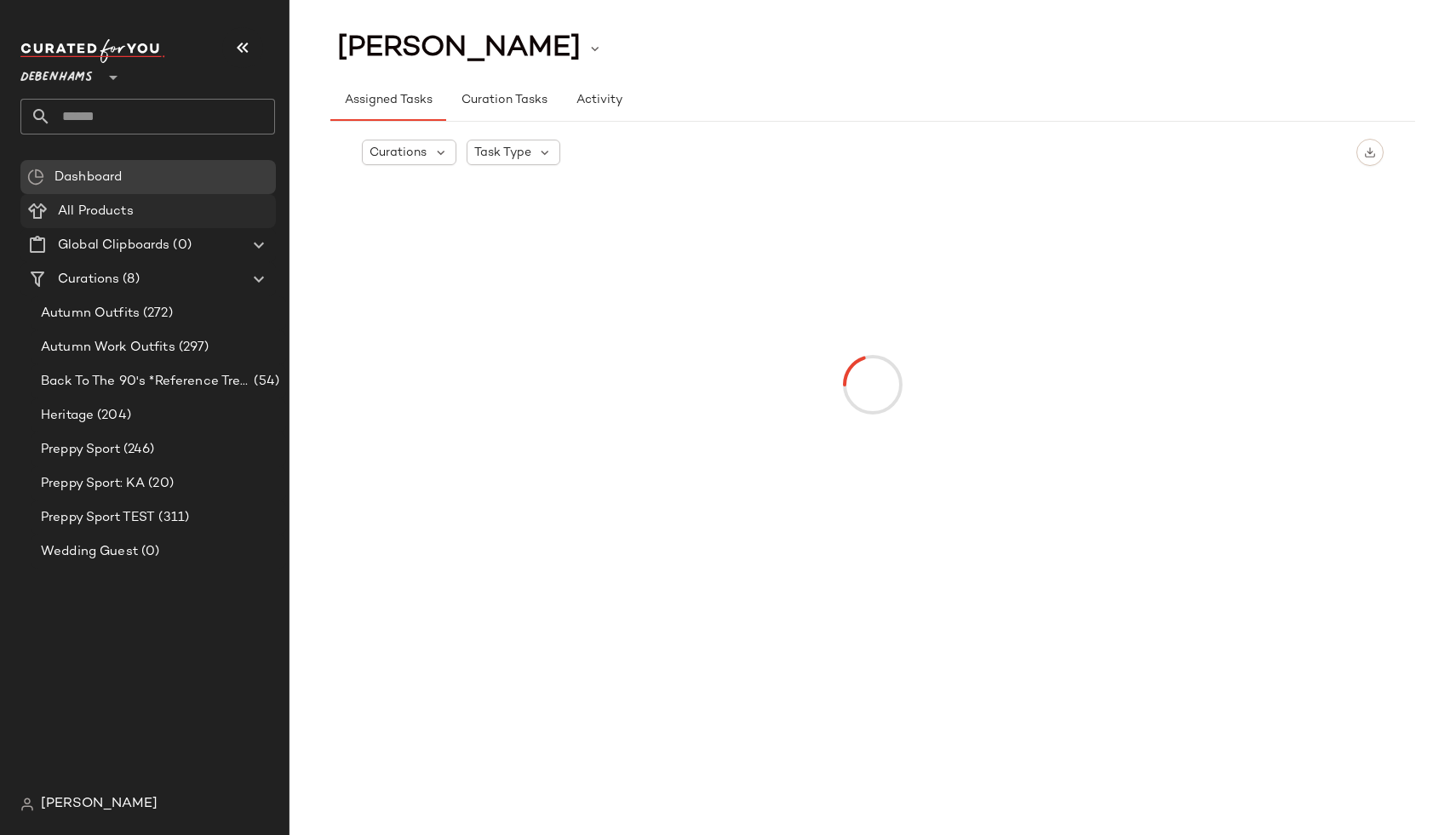
click at [97, 214] on span "All Products" at bounding box center [95, 212] width 75 height 20
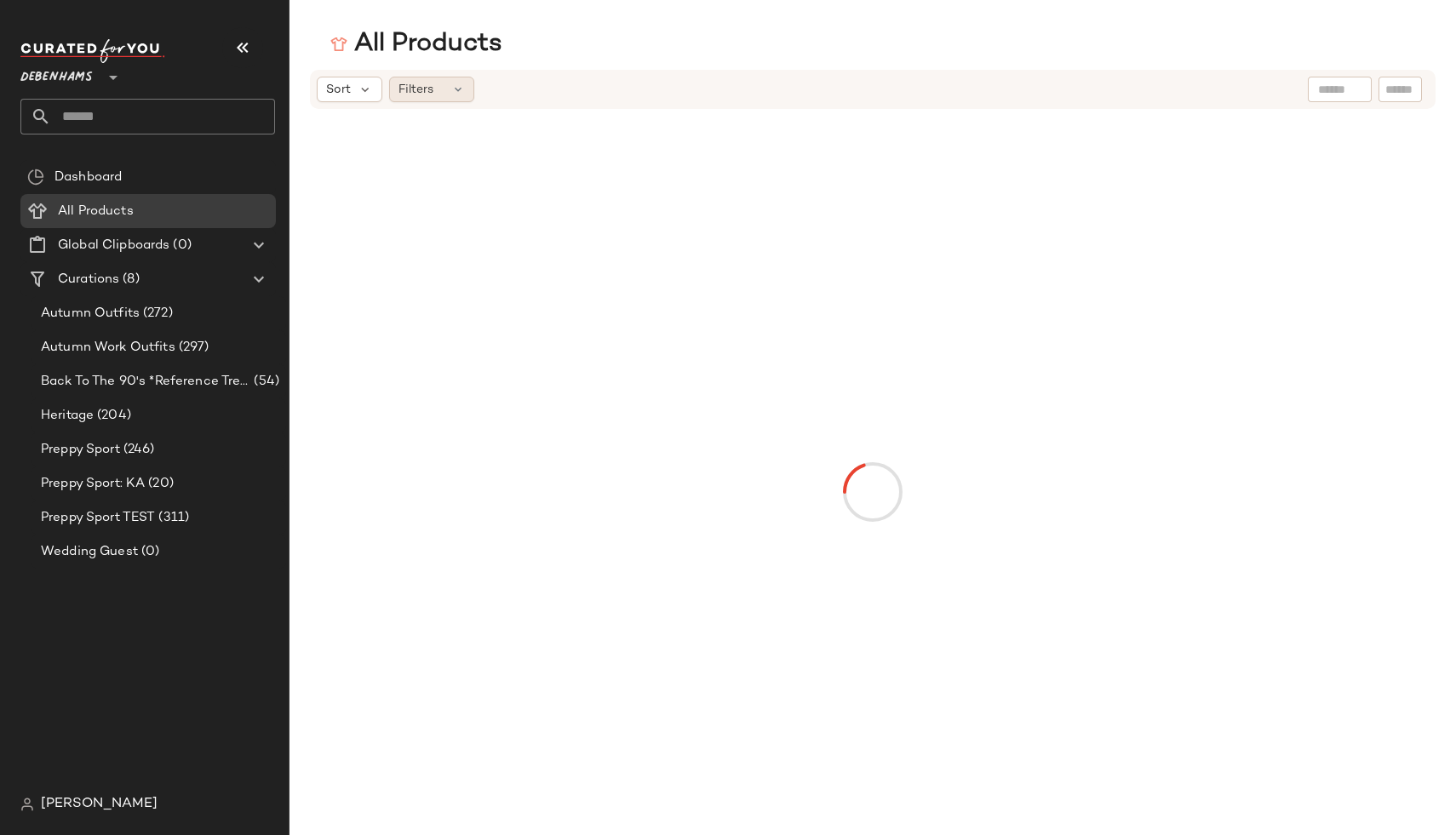
click at [424, 95] on span "Filters" at bounding box center [416, 90] width 35 height 18
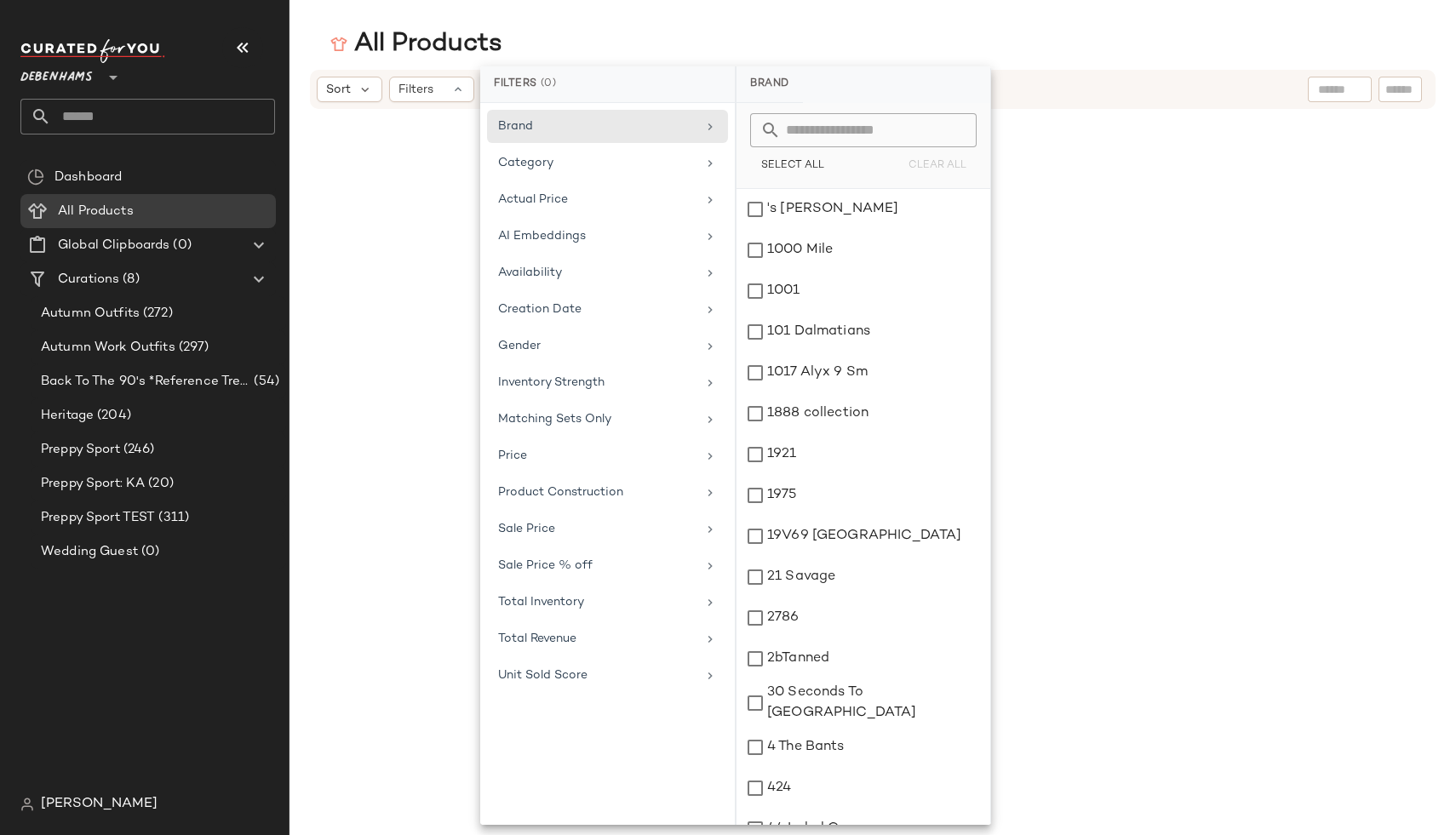
click at [510, 33] on div "All Products" at bounding box center [873, 44] width 1166 height 34
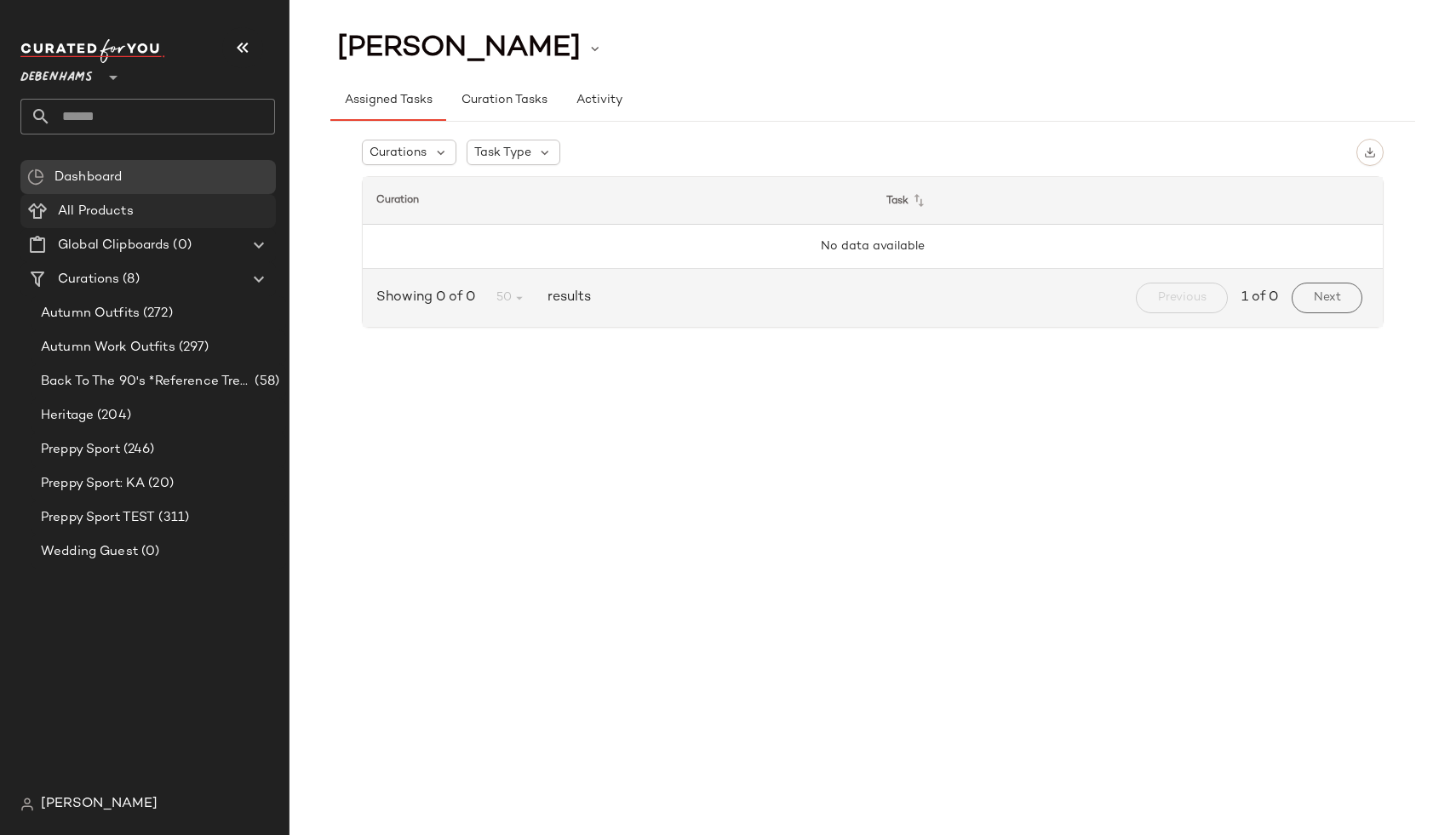
click at [198, 202] on div "All Products" at bounding box center [161, 212] width 216 height 20
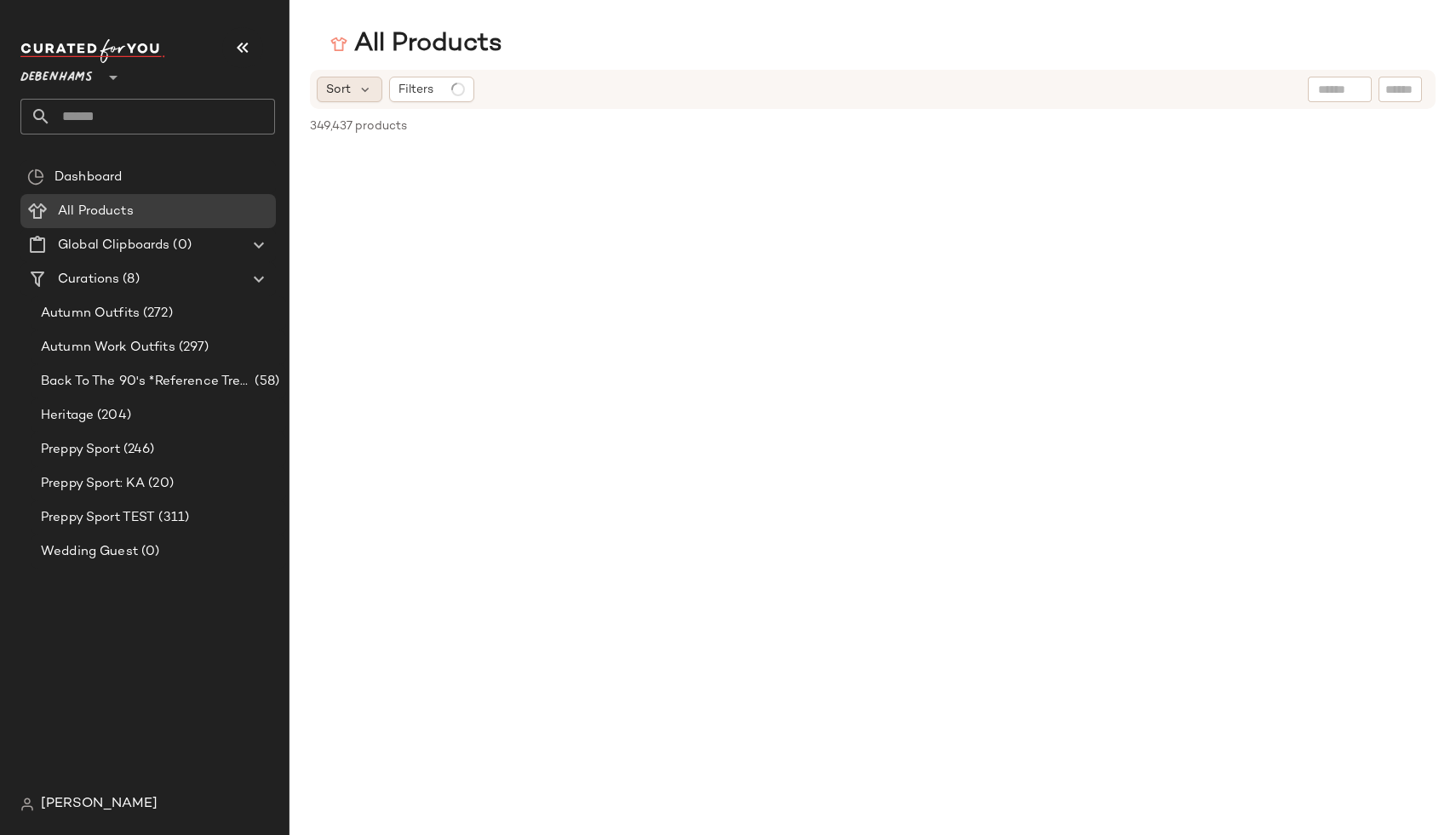
click at [351, 98] on div "Sort" at bounding box center [349, 89] width 66 height 26
click at [649, 81] on div "Sort Filters" at bounding box center [761, 89] width 891 height 26
click at [354, 83] on div "Sort" at bounding box center [349, 89] width 66 height 26
click at [121, 312] on span "Autumn Outfits" at bounding box center [90, 314] width 98 height 20
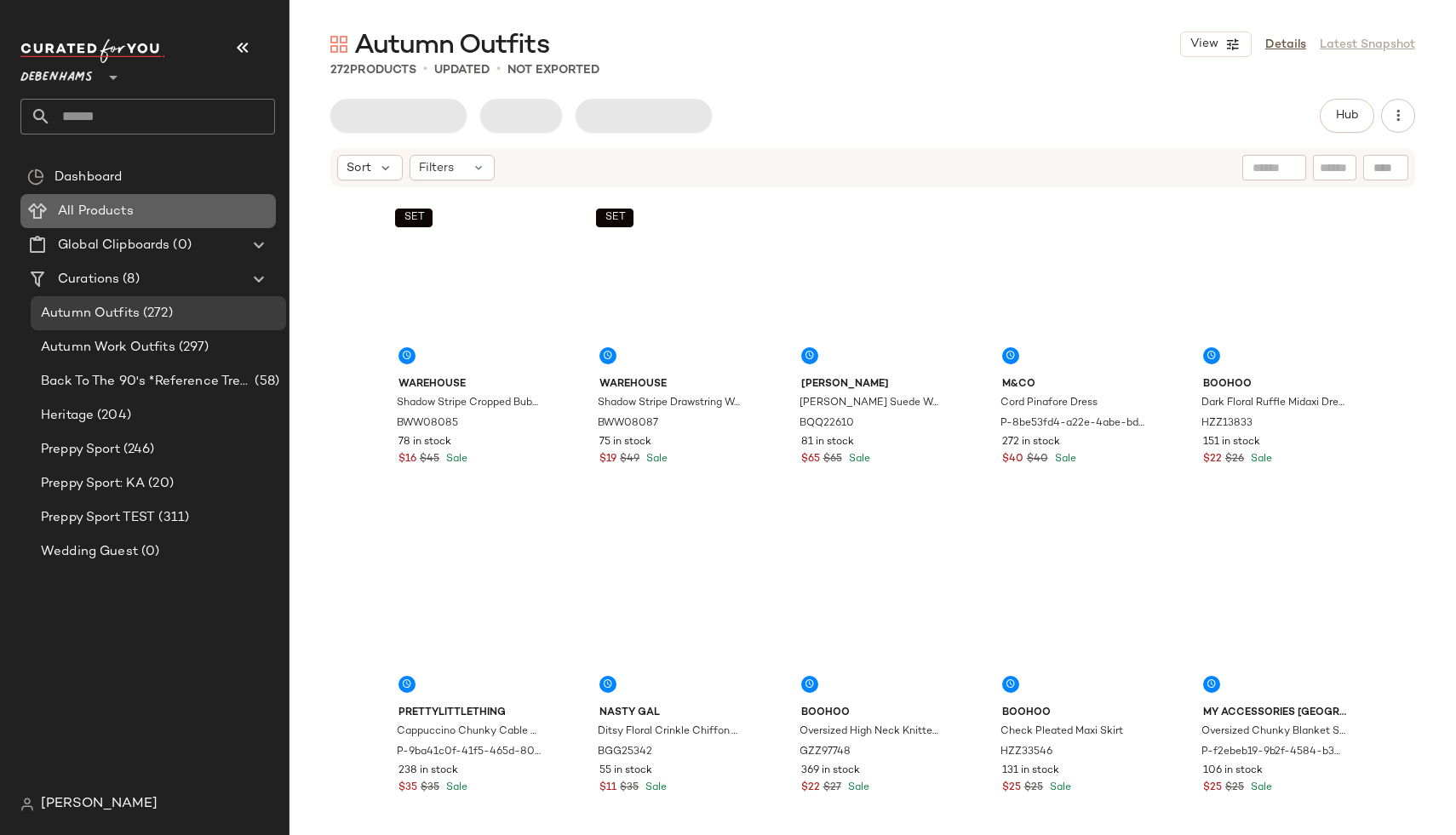
click at [107, 207] on span "All Products" at bounding box center [95, 212] width 75 height 20
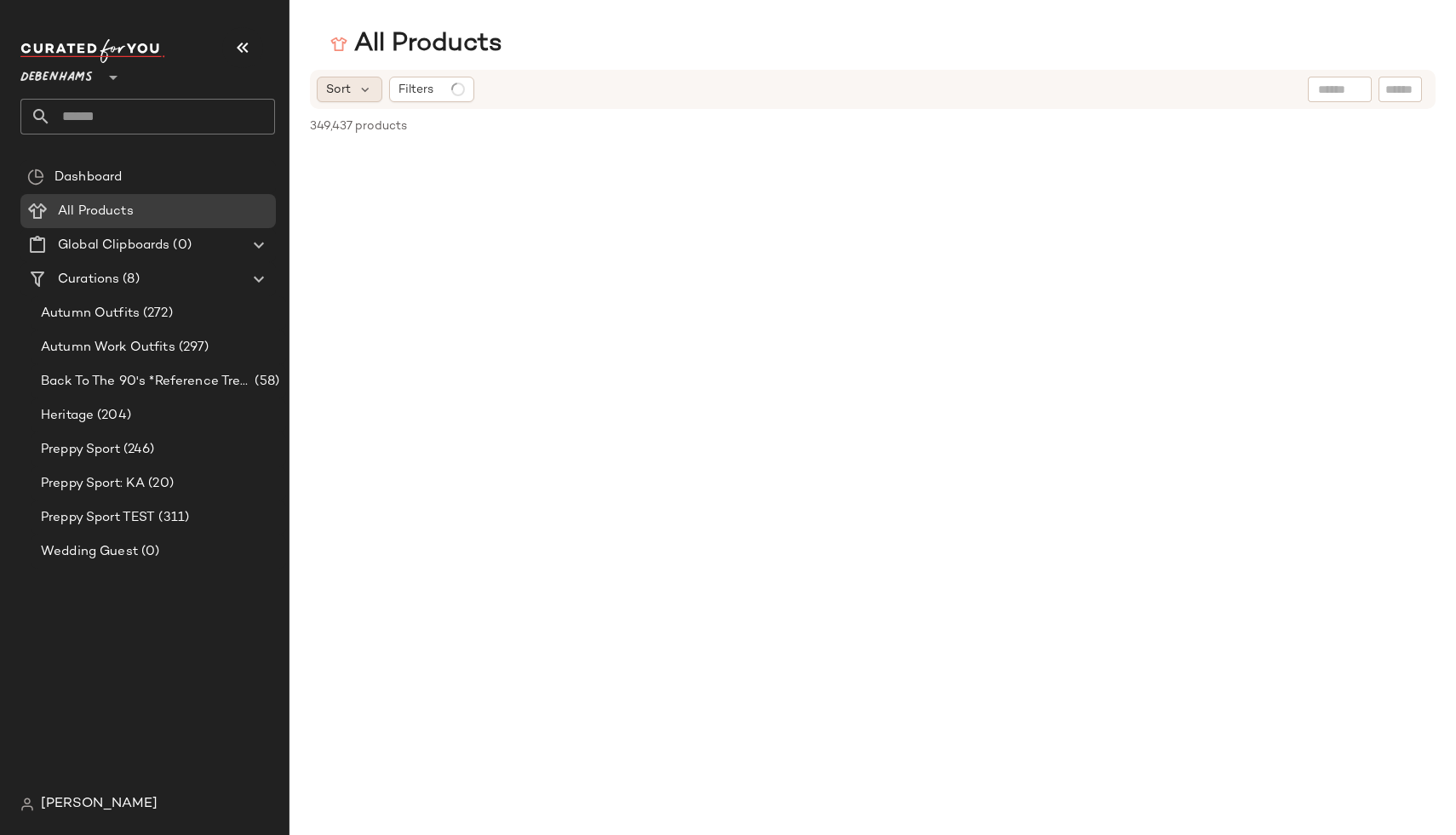
click at [341, 77] on div "Sort" at bounding box center [349, 89] width 66 height 26
click at [635, 39] on div "All Products" at bounding box center [873, 44] width 1166 height 34
click at [423, 85] on span "Filters" at bounding box center [416, 90] width 35 height 18
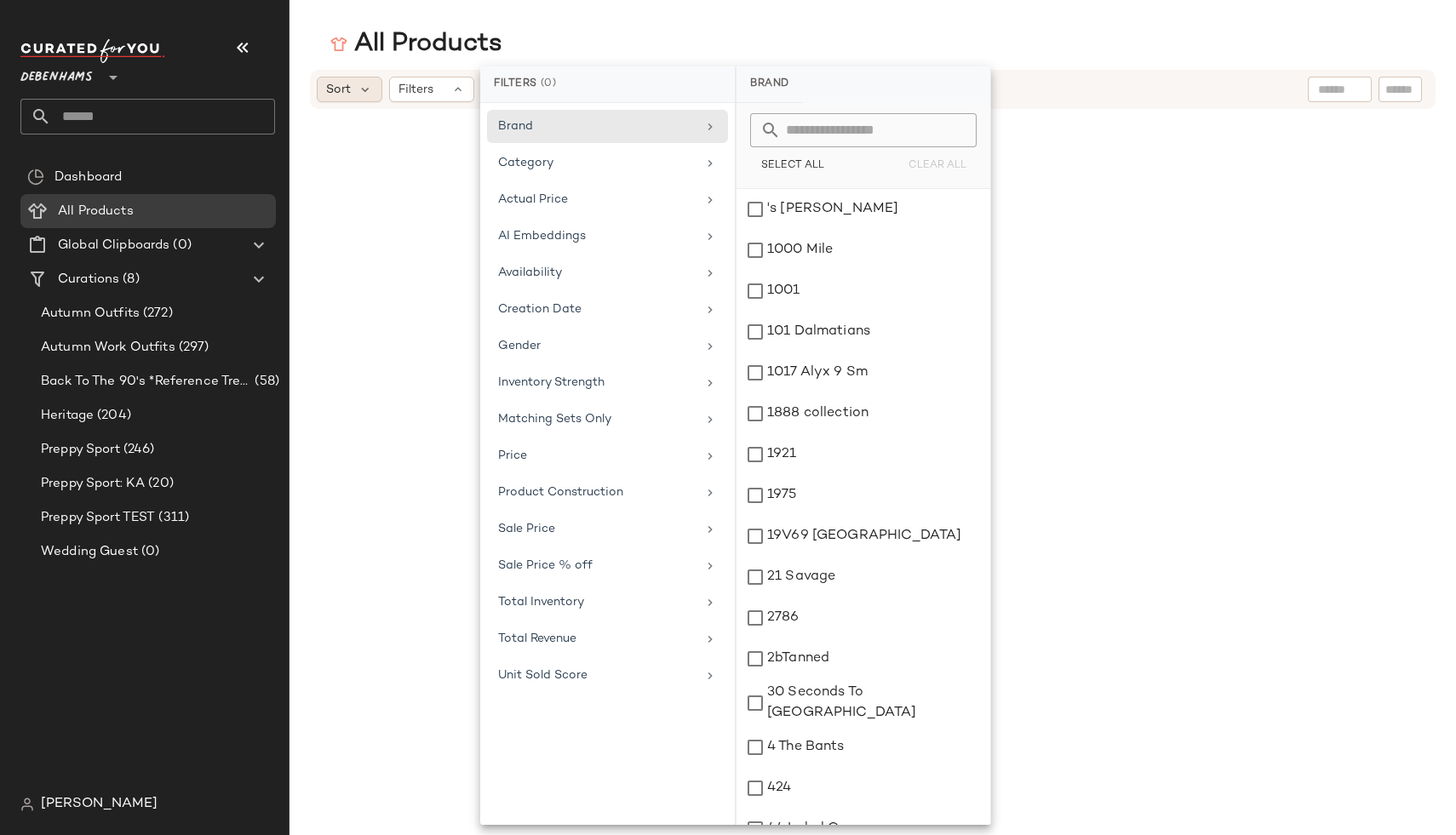
click at [360, 72] on div "Sort Filters" at bounding box center [873, 90] width 1125 height 39
click at [360, 79] on div "Sort" at bounding box center [349, 89] width 66 height 26
click at [361, 94] on icon at bounding box center [364, 89] width 15 height 15
click at [309, 46] on div "All Products" at bounding box center [873, 44] width 1166 height 34
click at [367, 96] on icon at bounding box center [364, 89] width 15 height 15
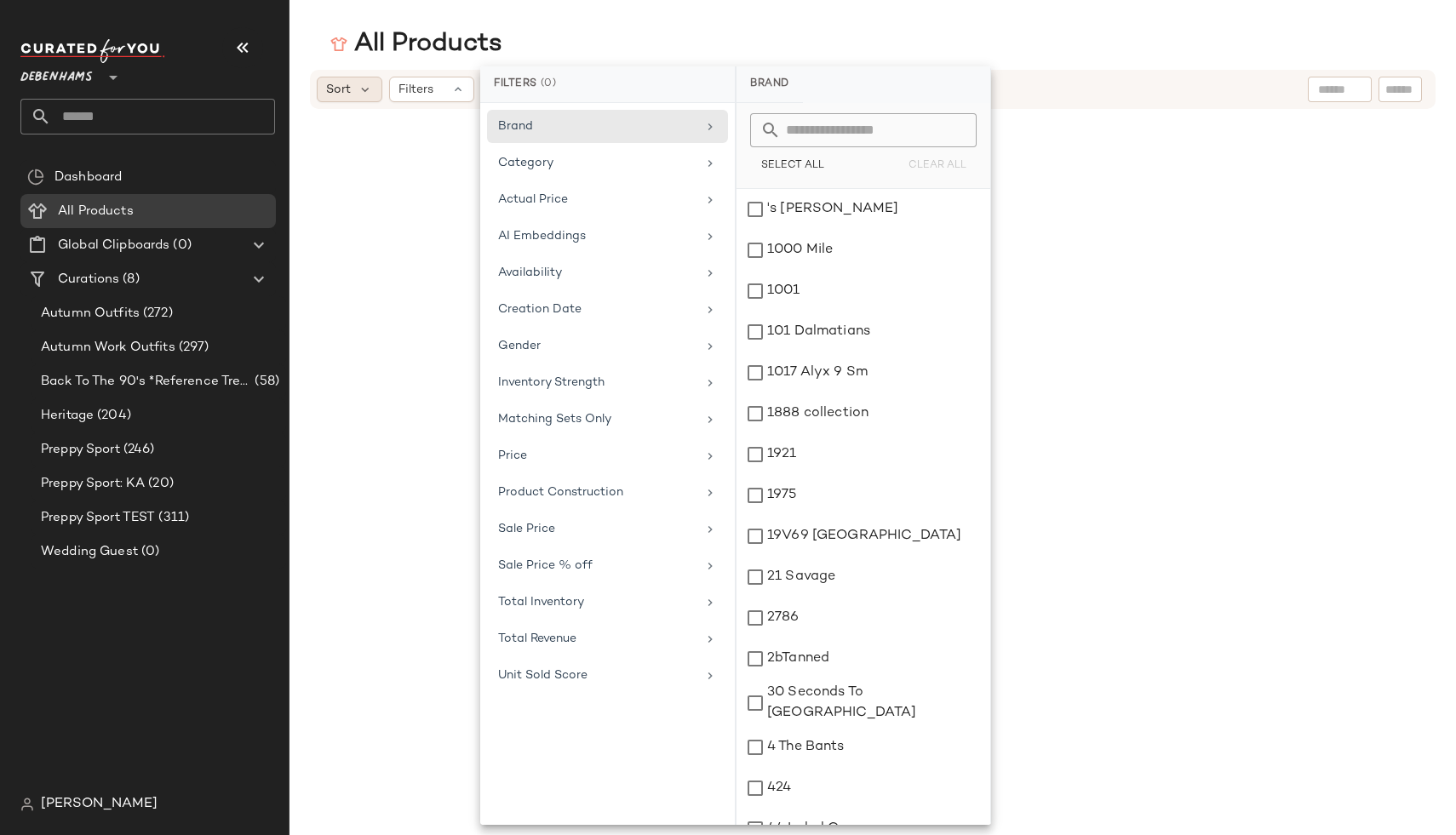
click at [650, 16] on main "All Products Sort Filters" at bounding box center [728, 418] width 1456 height 835
click at [353, 90] on div "Sort" at bounding box center [349, 89] width 66 height 26
click at [363, 94] on icon at bounding box center [364, 89] width 15 height 15
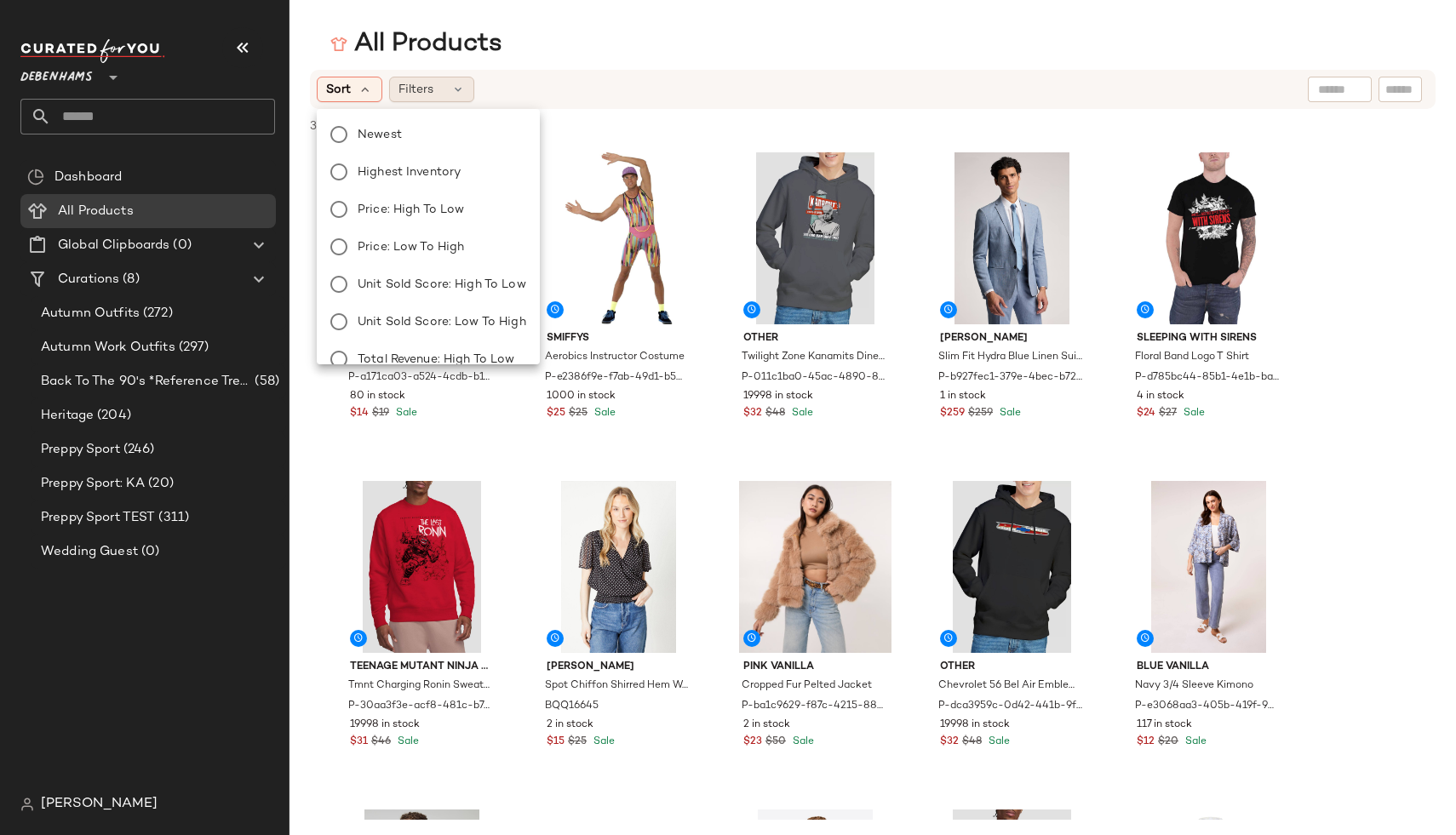
click at [422, 87] on span "Filters" at bounding box center [416, 90] width 35 height 18
click at [680, 38] on div "All Products" at bounding box center [873, 44] width 1166 height 34
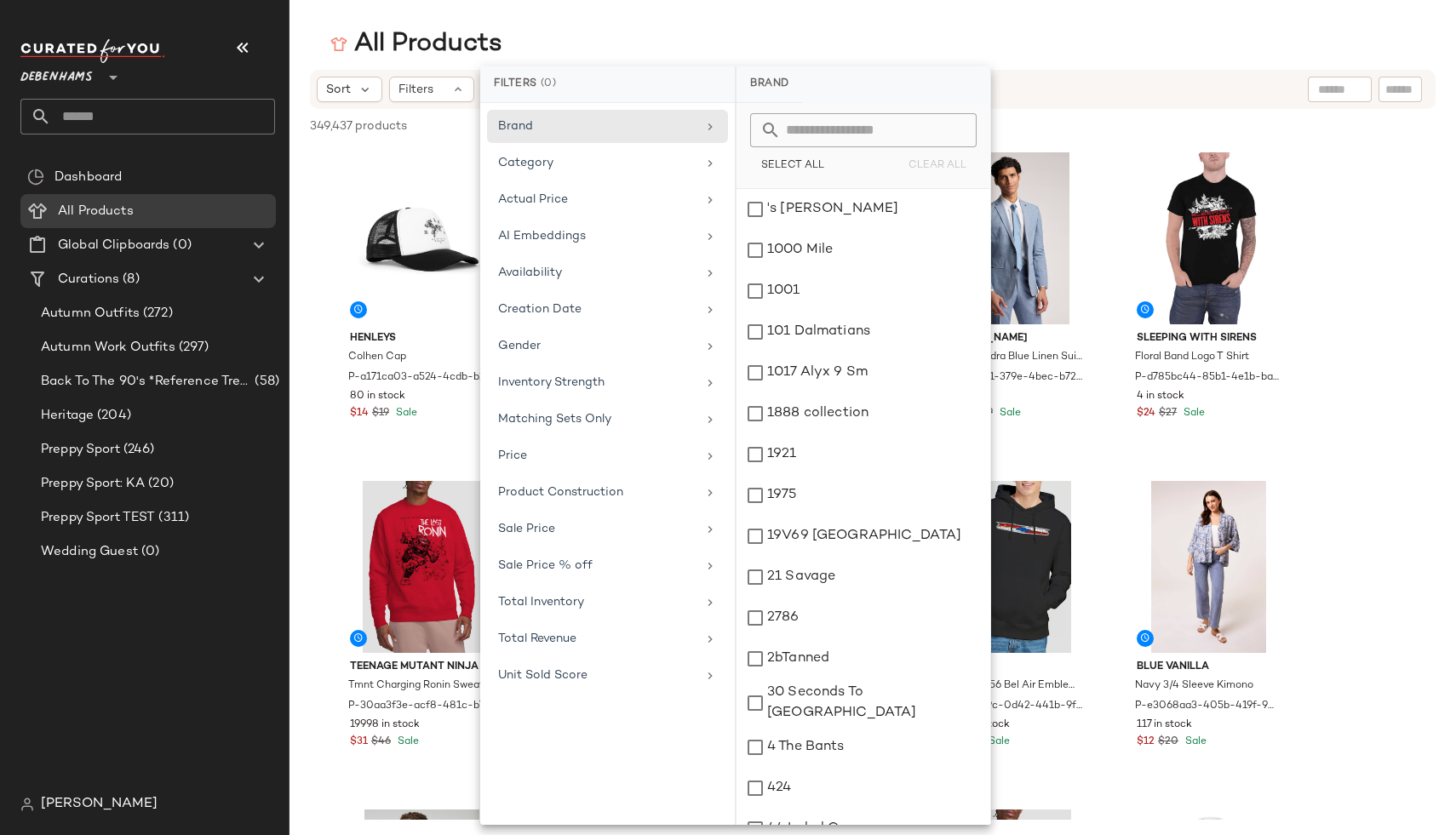
scroll to position [231, 0]
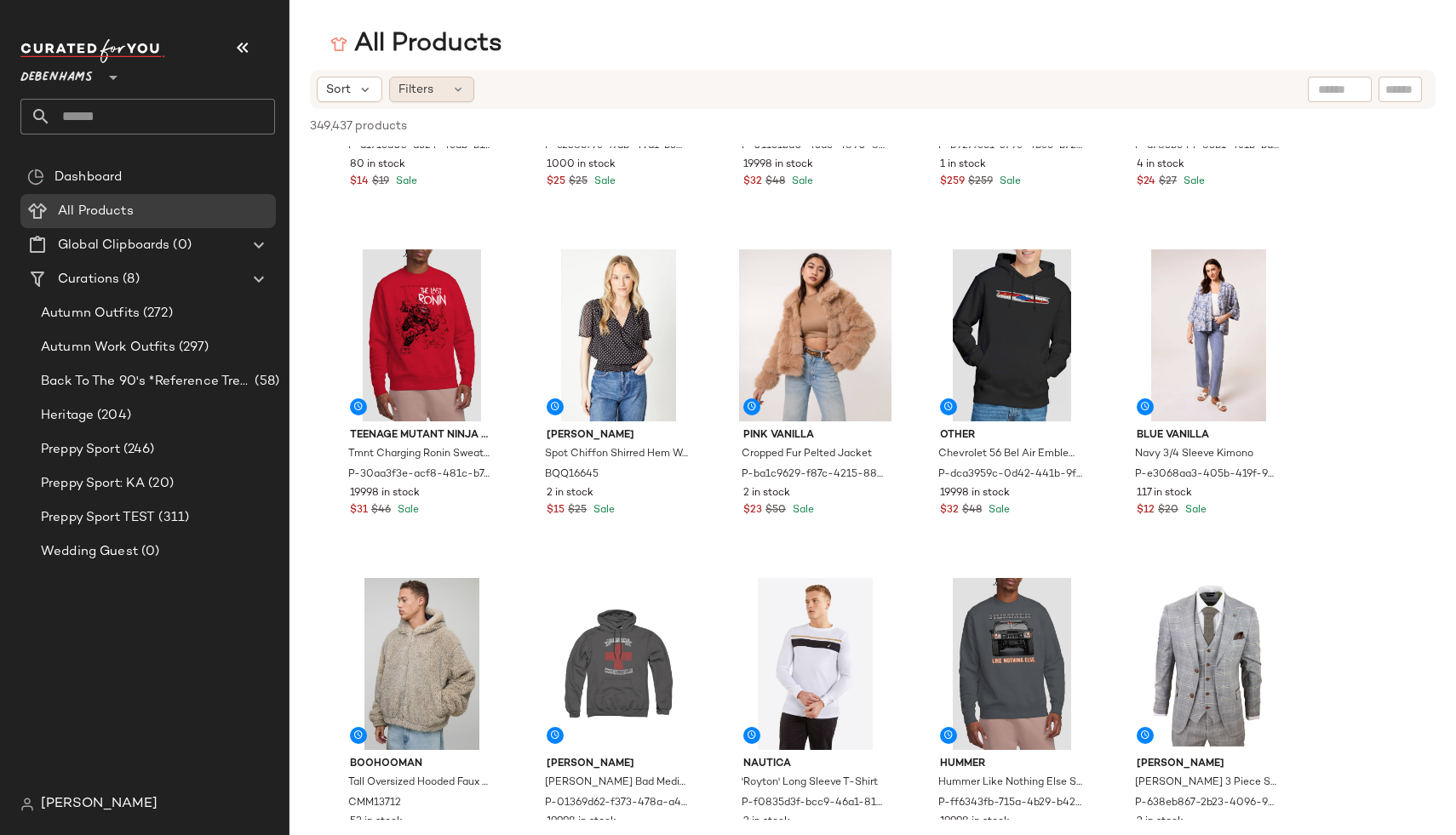
click at [427, 90] on span "Filters" at bounding box center [416, 90] width 35 height 18
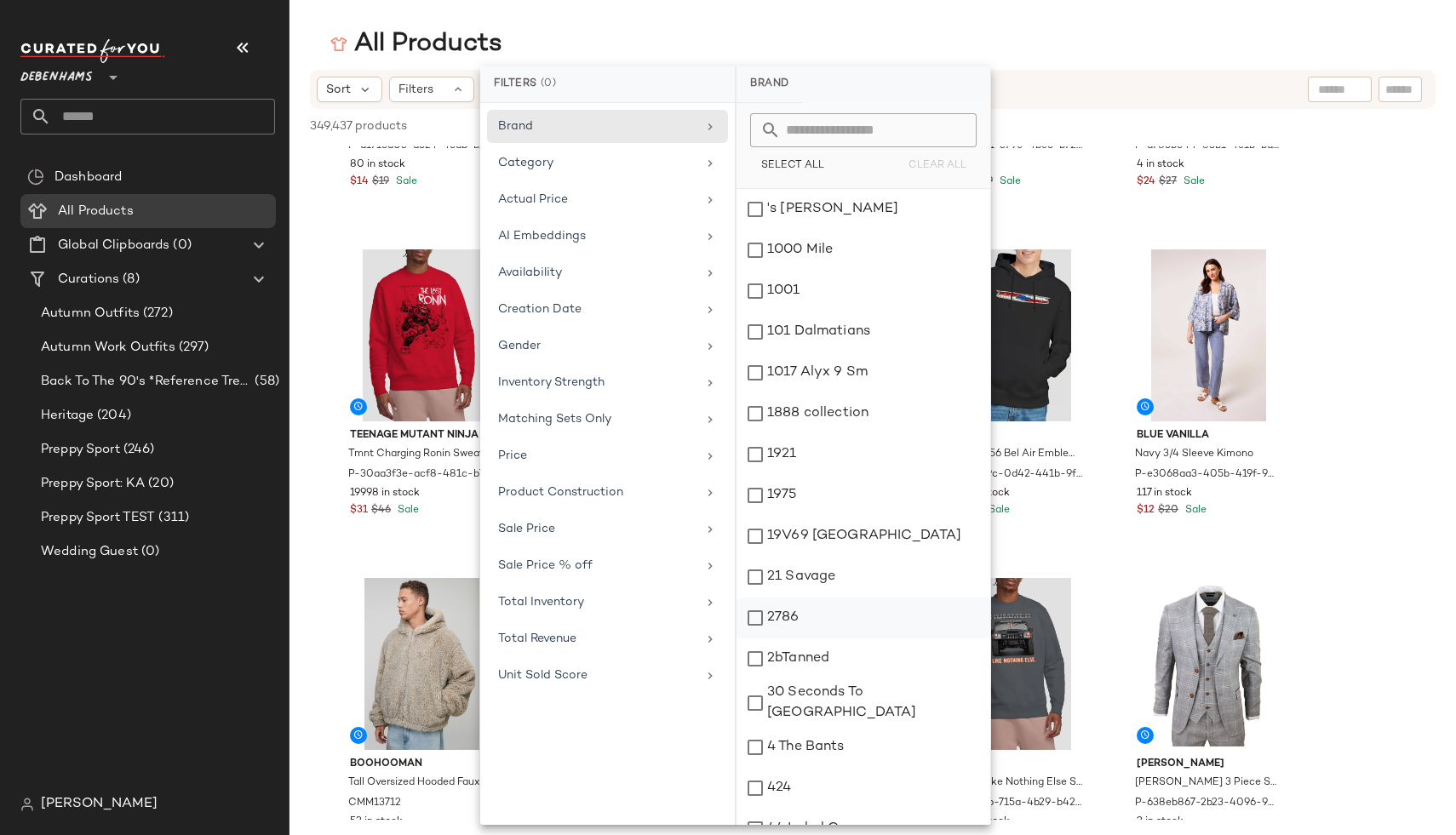
scroll to position [489, 0]
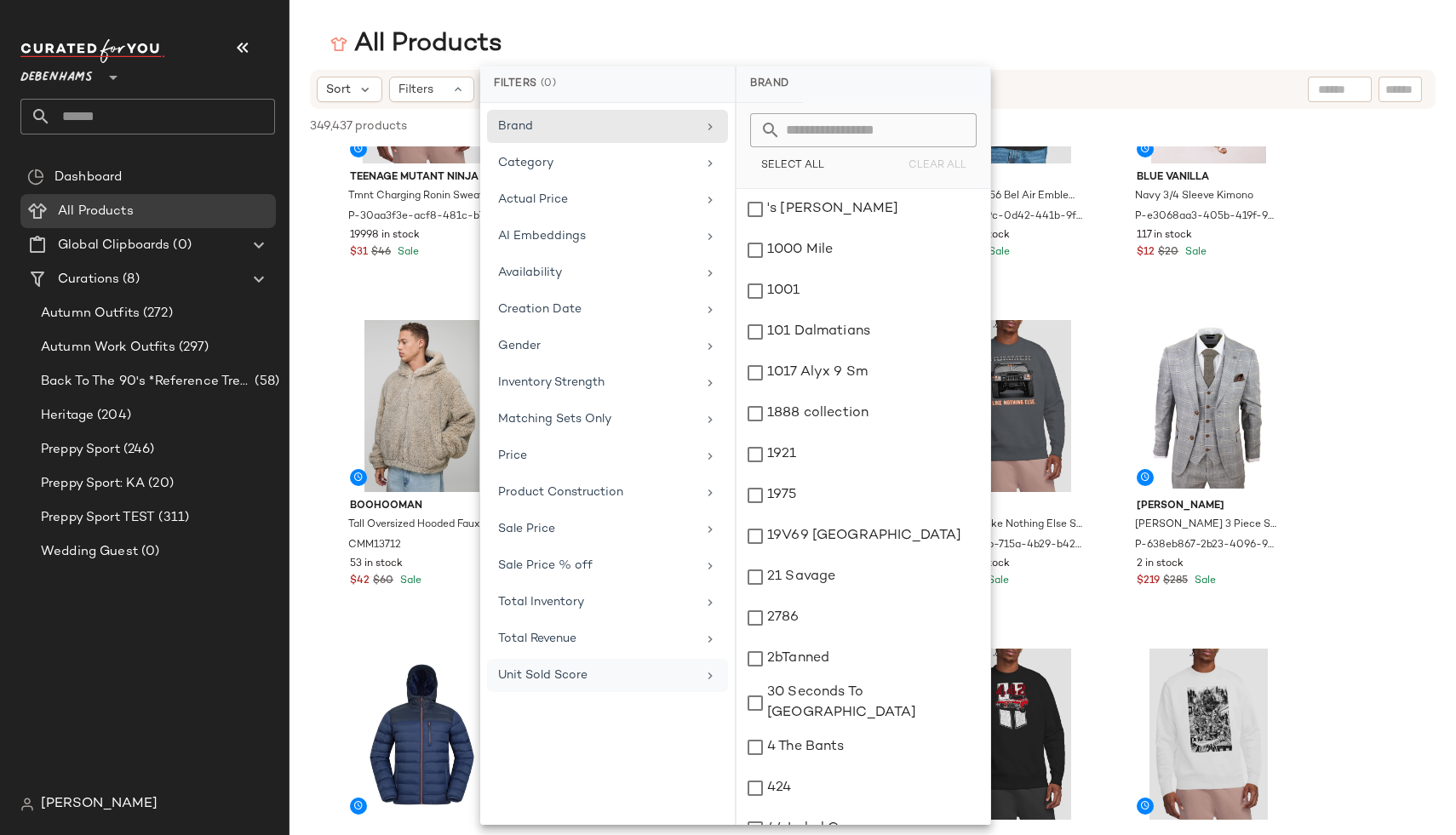
click at [557, 673] on span "Unit Sold Score" at bounding box center [542, 675] width 90 height 12
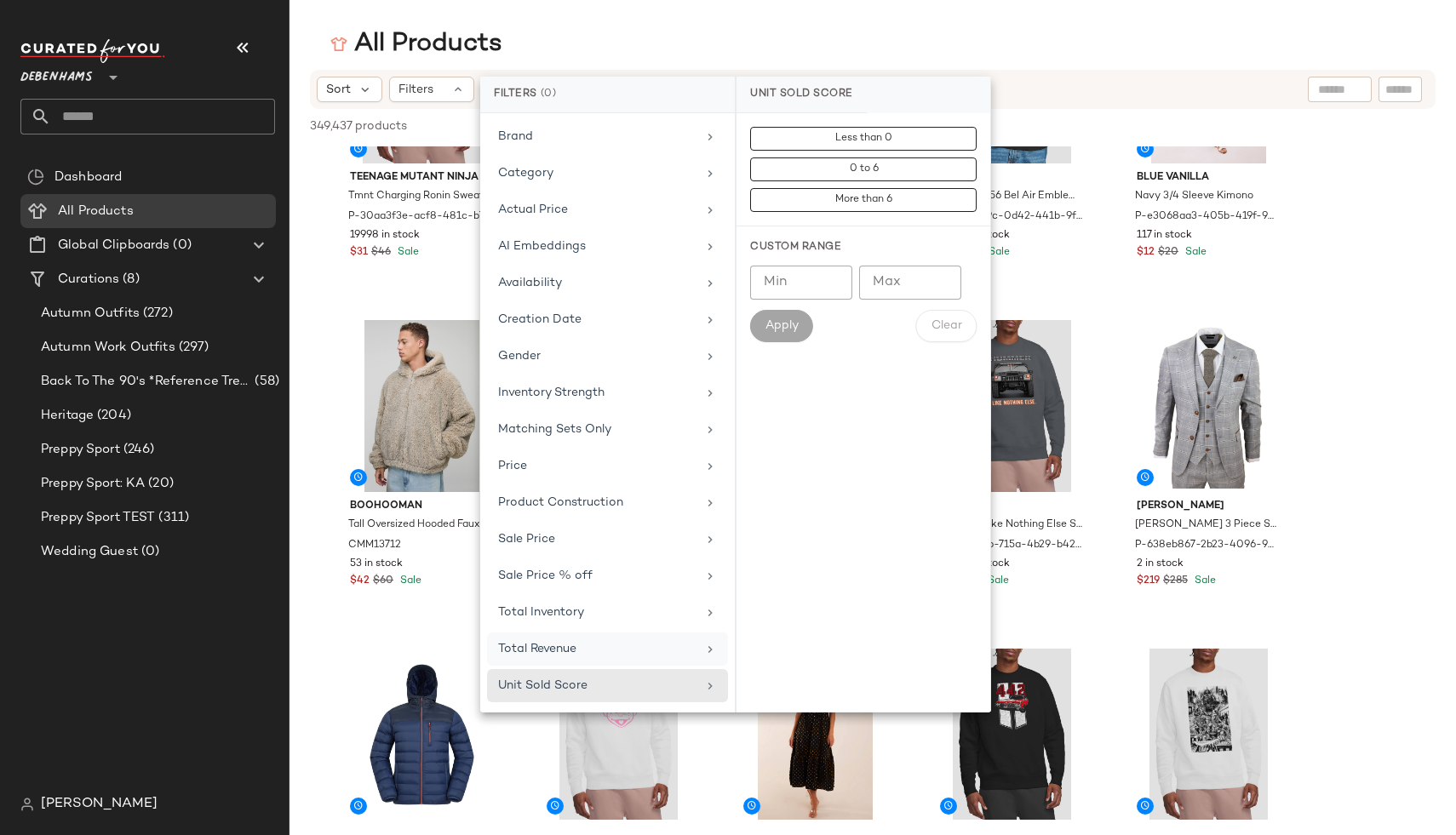
click at [549, 651] on span "Total Revenue" at bounding box center [537, 649] width 78 height 12
click at [357, 92] on icon at bounding box center [364, 89] width 15 height 15
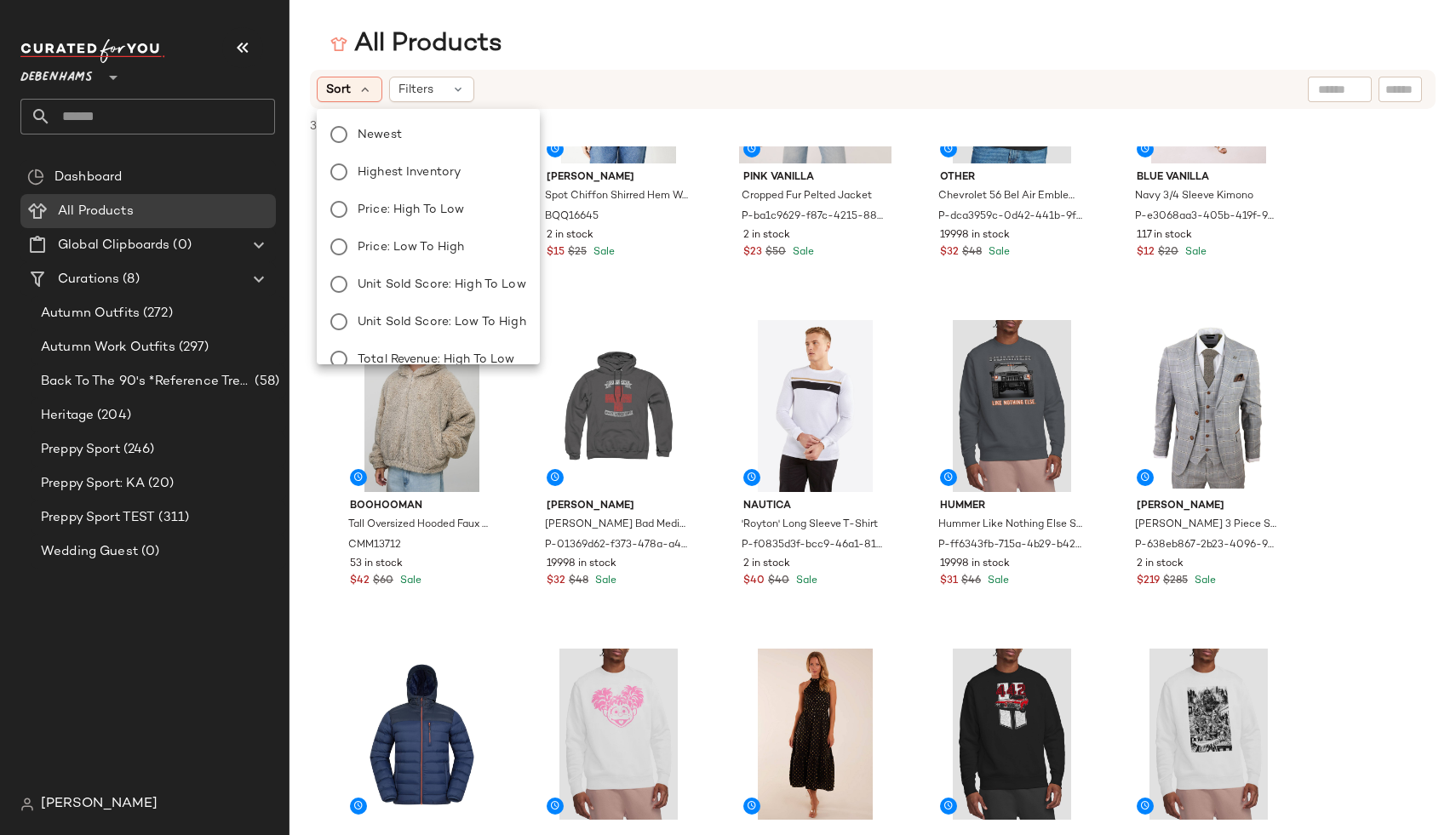
scroll to position [58, 0]
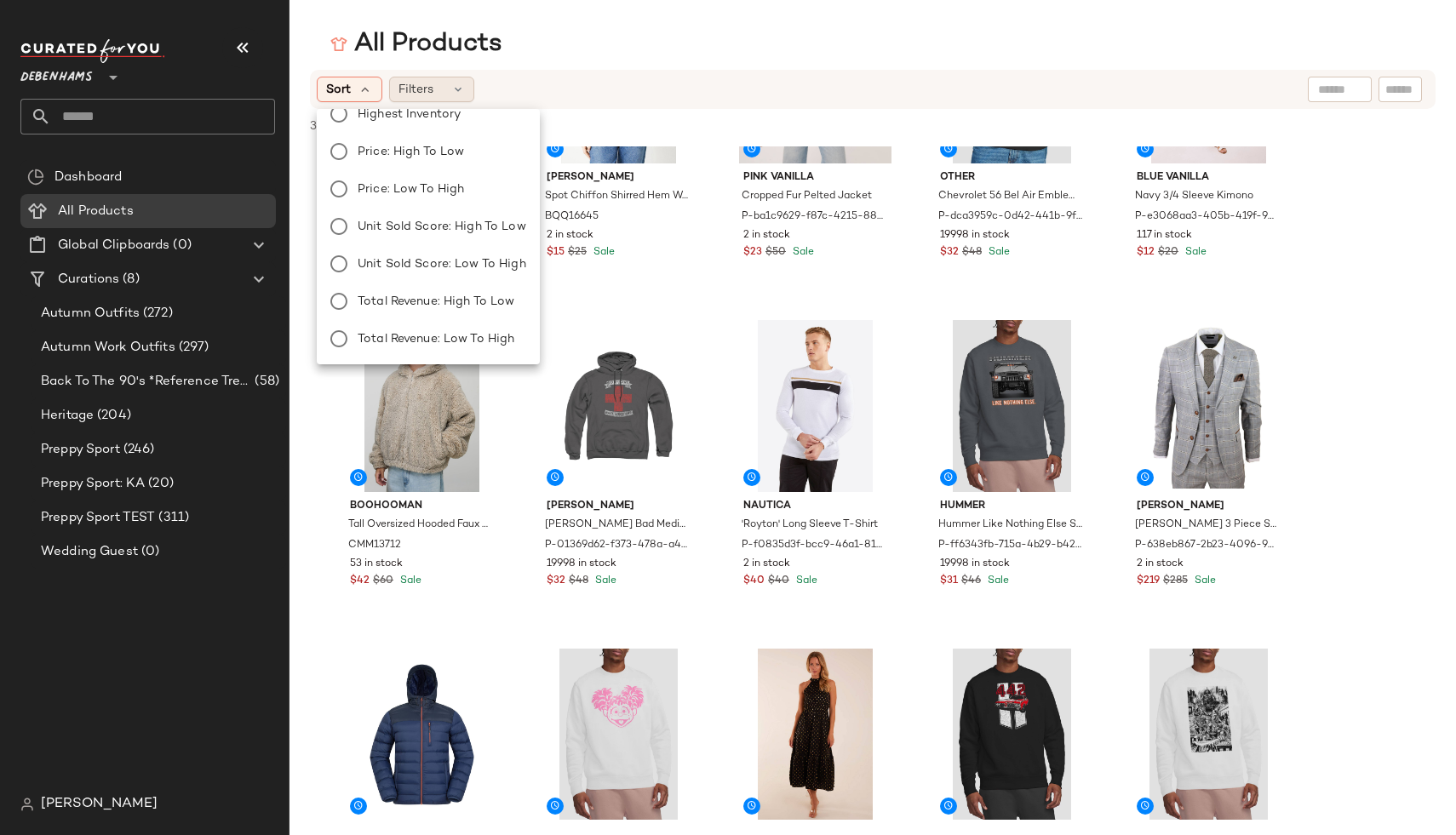
click at [429, 92] on span "Filters" at bounding box center [416, 90] width 35 height 18
click at [1048, 39] on div "All Products" at bounding box center [873, 44] width 1166 height 34
click at [146, 691] on div "Dashboard All Products Global Clipboards (0) Curations (8) Autumn Outfits (272)…" at bounding box center [154, 474] width 269 height 628
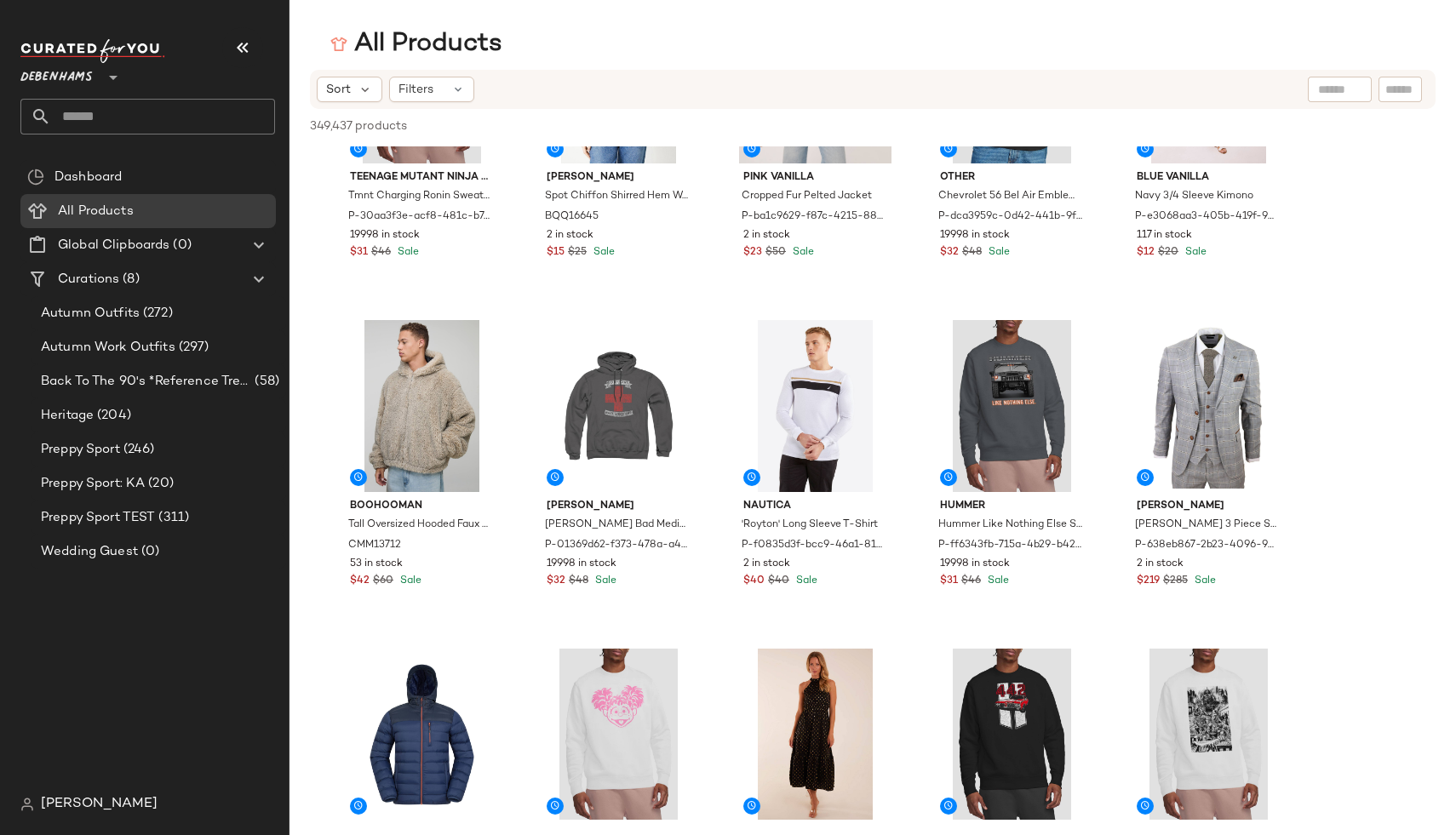
scroll to position [1294, 0]
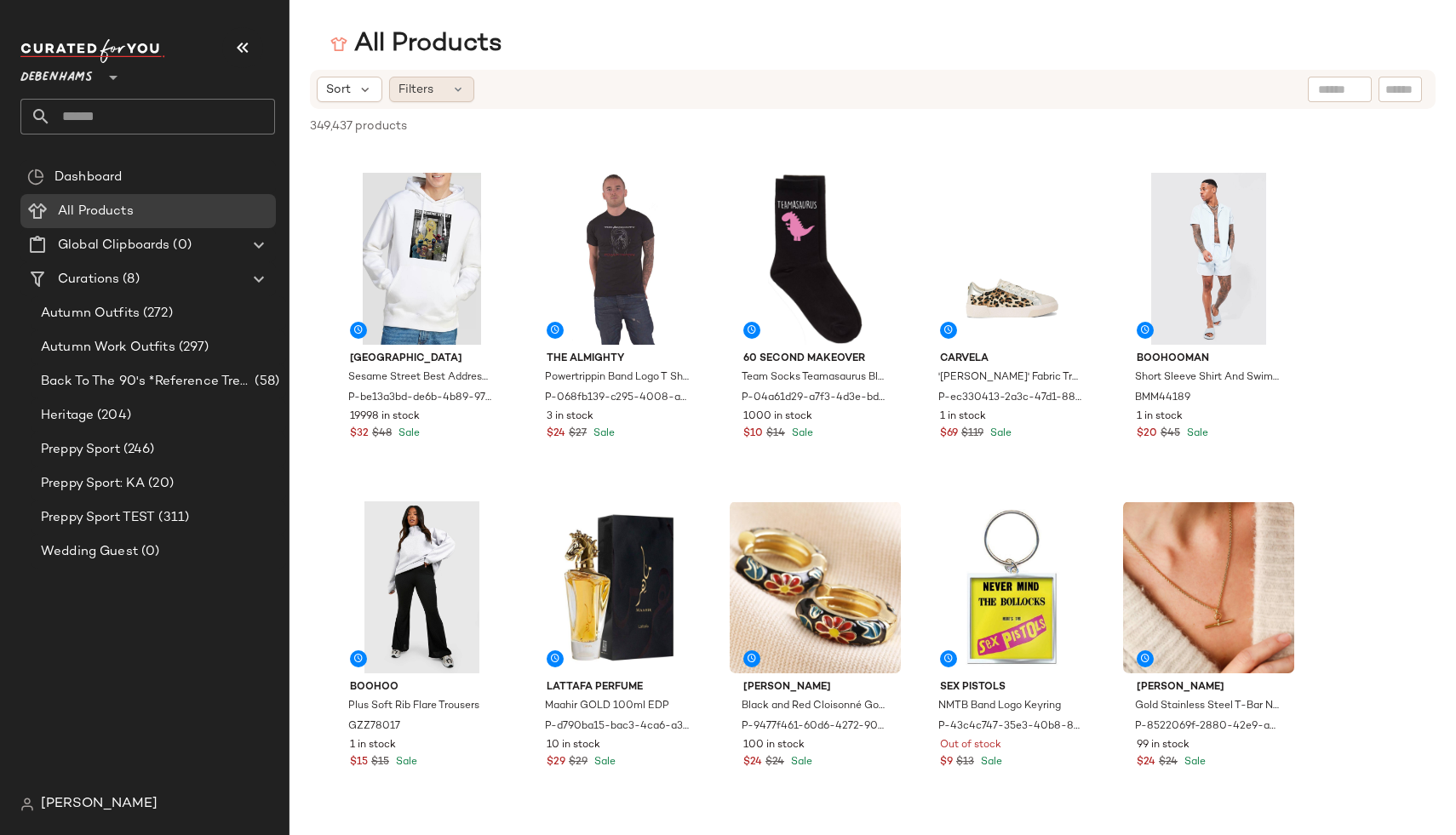
click at [448, 97] on div "Filters" at bounding box center [432, 89] width 85 height 26
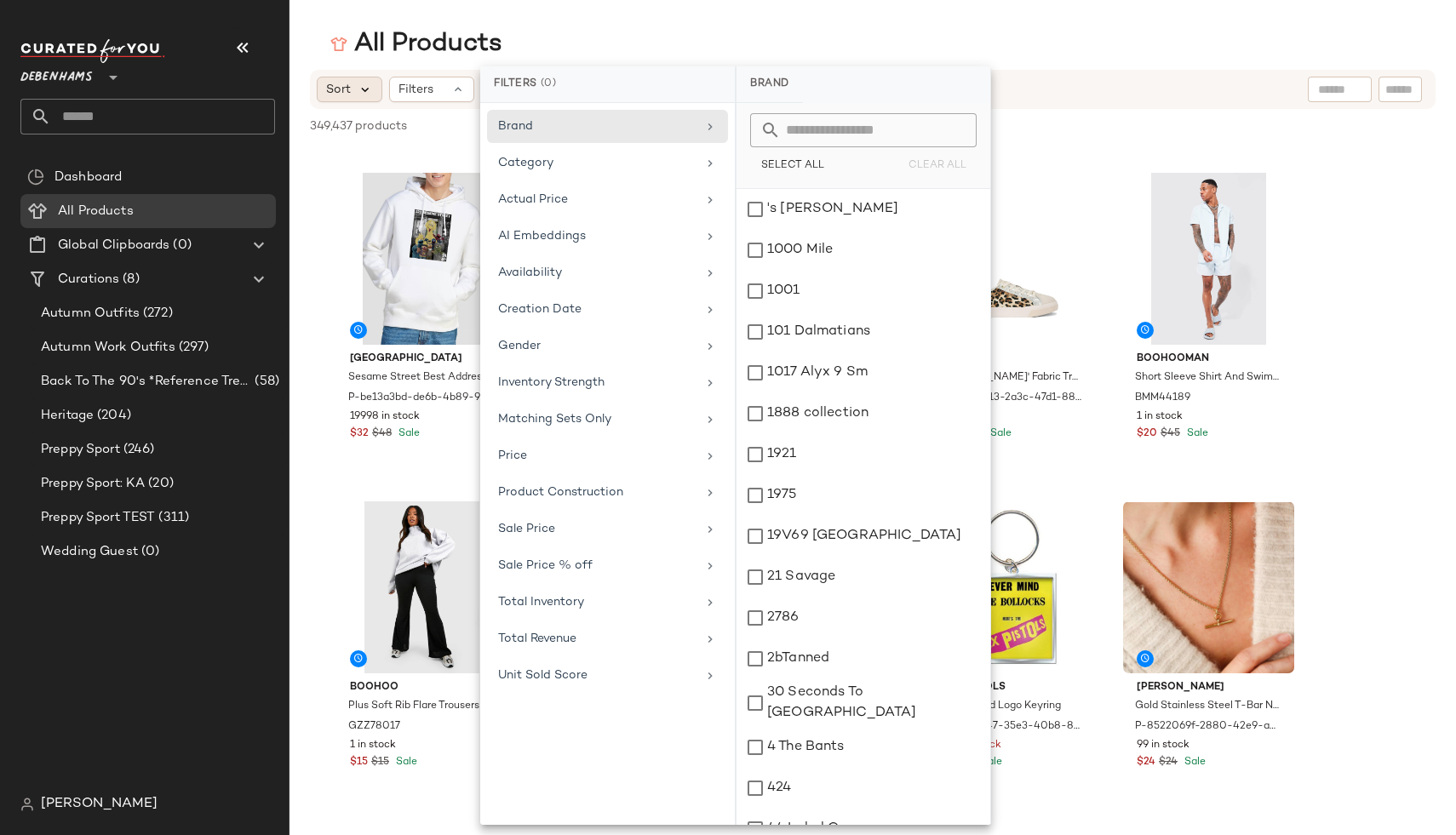
click at [357, 90] on icon at bounding box center [364, 89] width 15 height 15
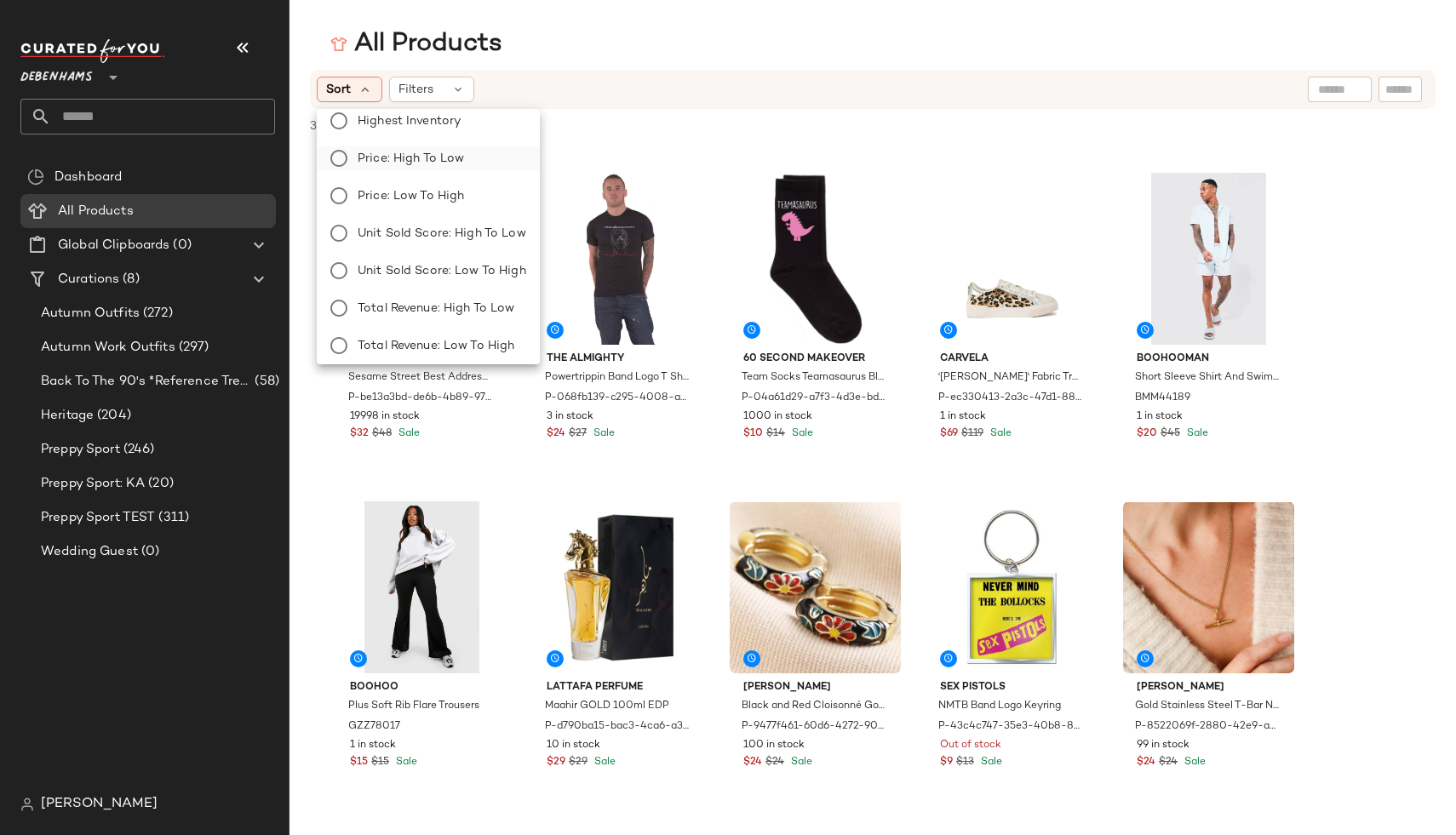
scroll to position [58, 0]
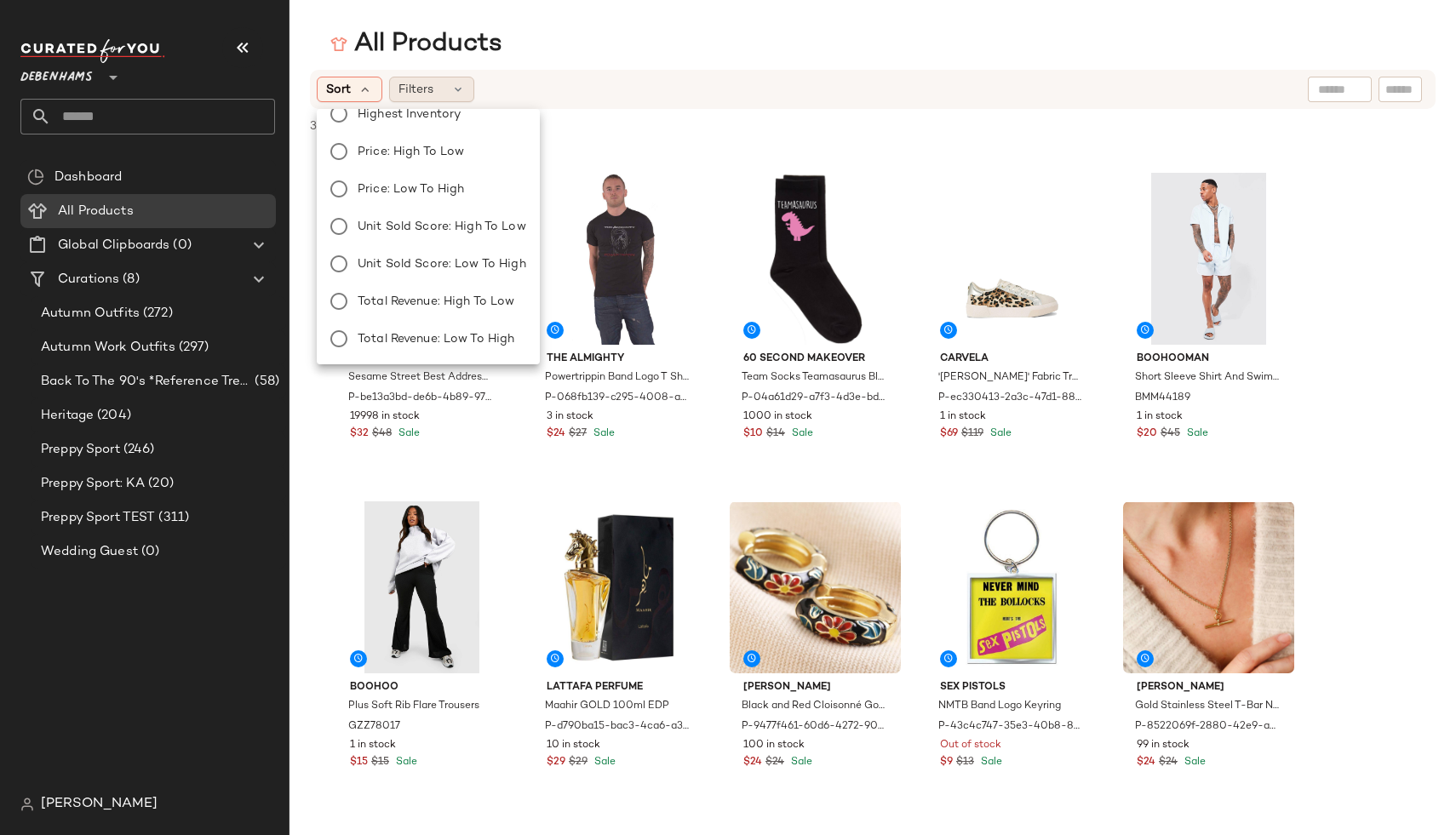
click at [446, 91] on div "Filters" at bounding box center [432, 89] width 85 height 26
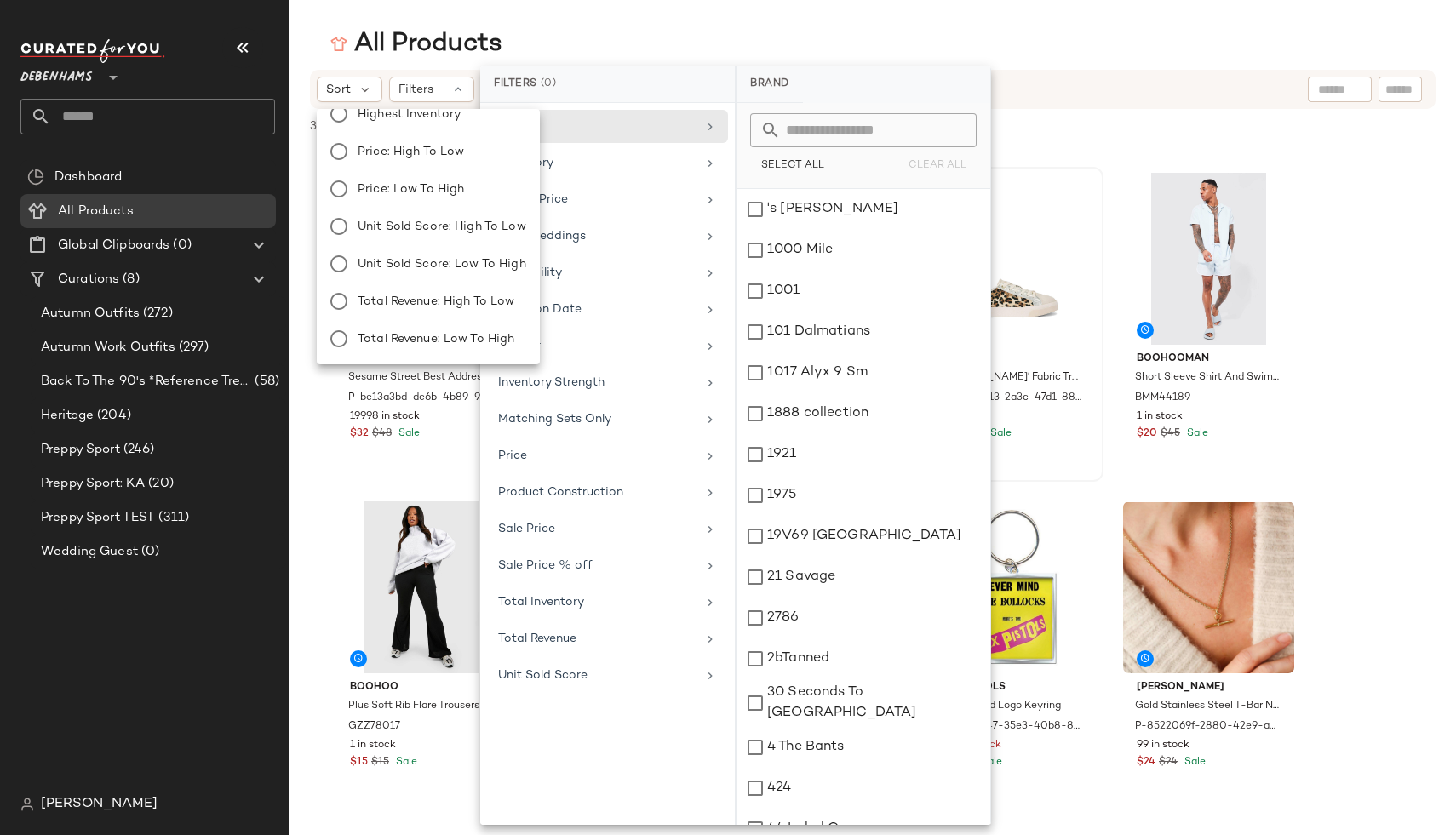
click at [1115, 123] on div "349,437 products • 0 selected Deselect All" at bounding box center [873, 128] width 1166 height 37
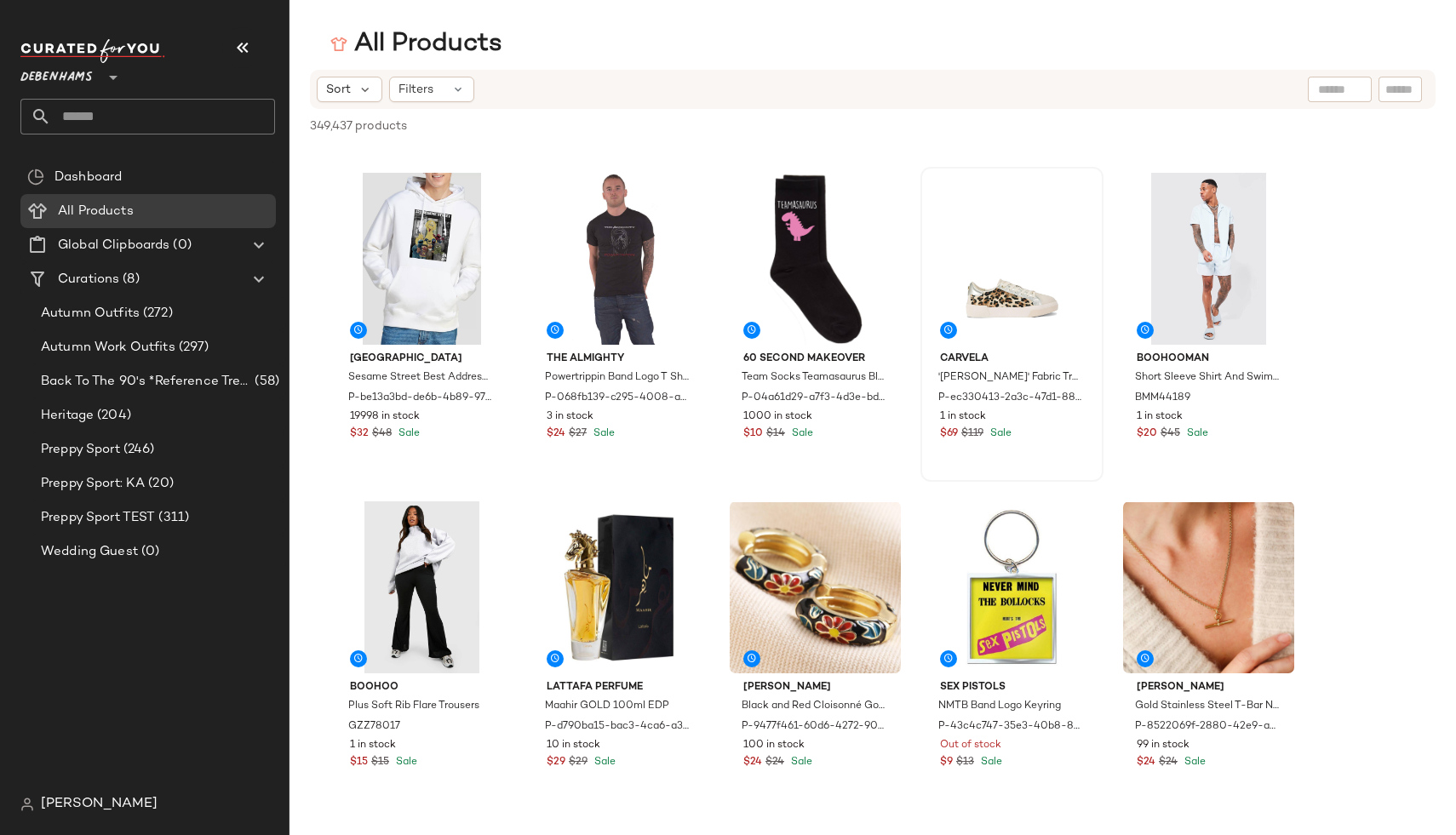
scroll to position [2066, 0]
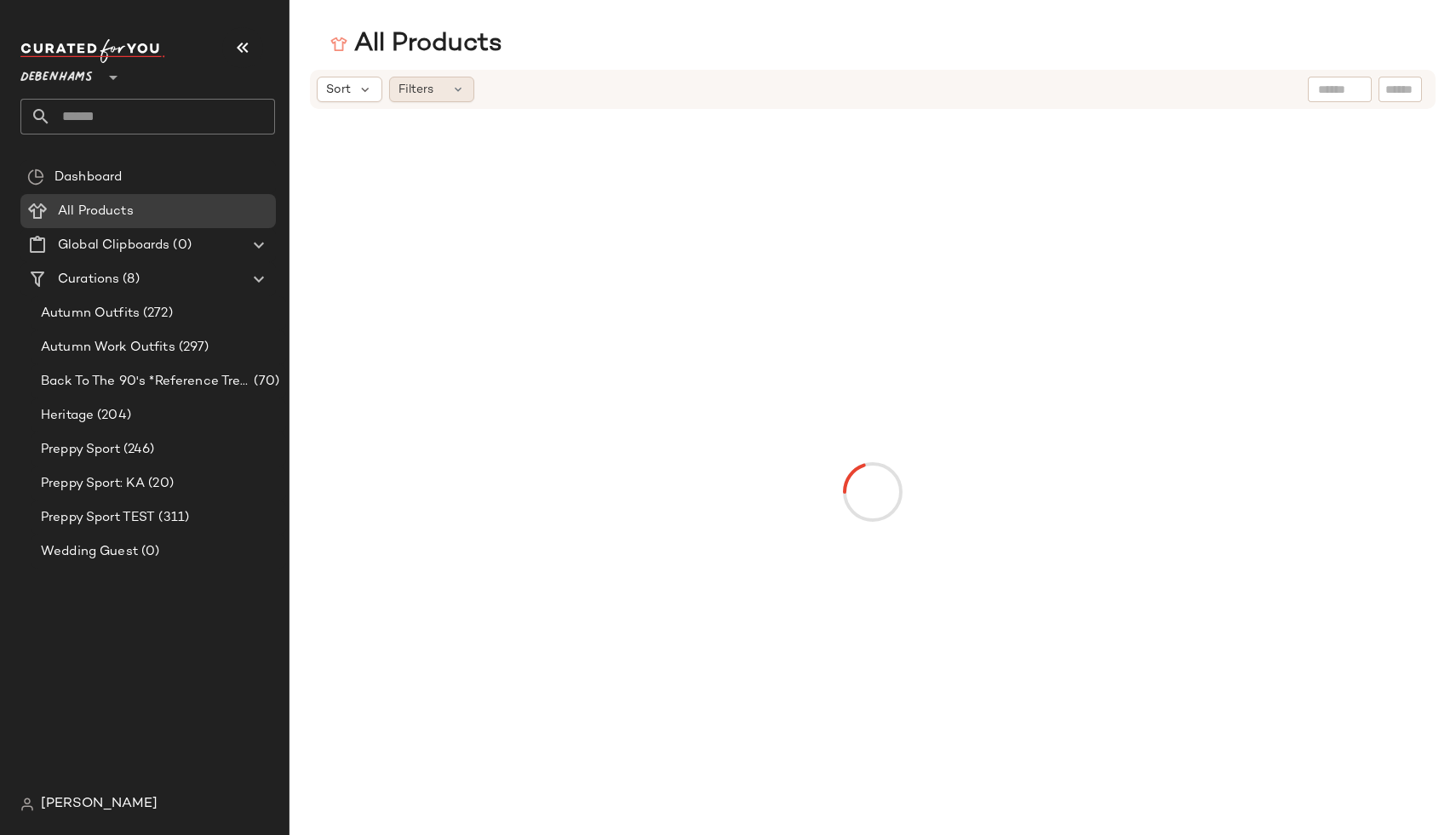
click at [430, 92] on span "Filters" at bounding box center [416, 90] width 35 height 18
click at [359, 91] on icon at bounding box center [364, 89] width 15 height 15
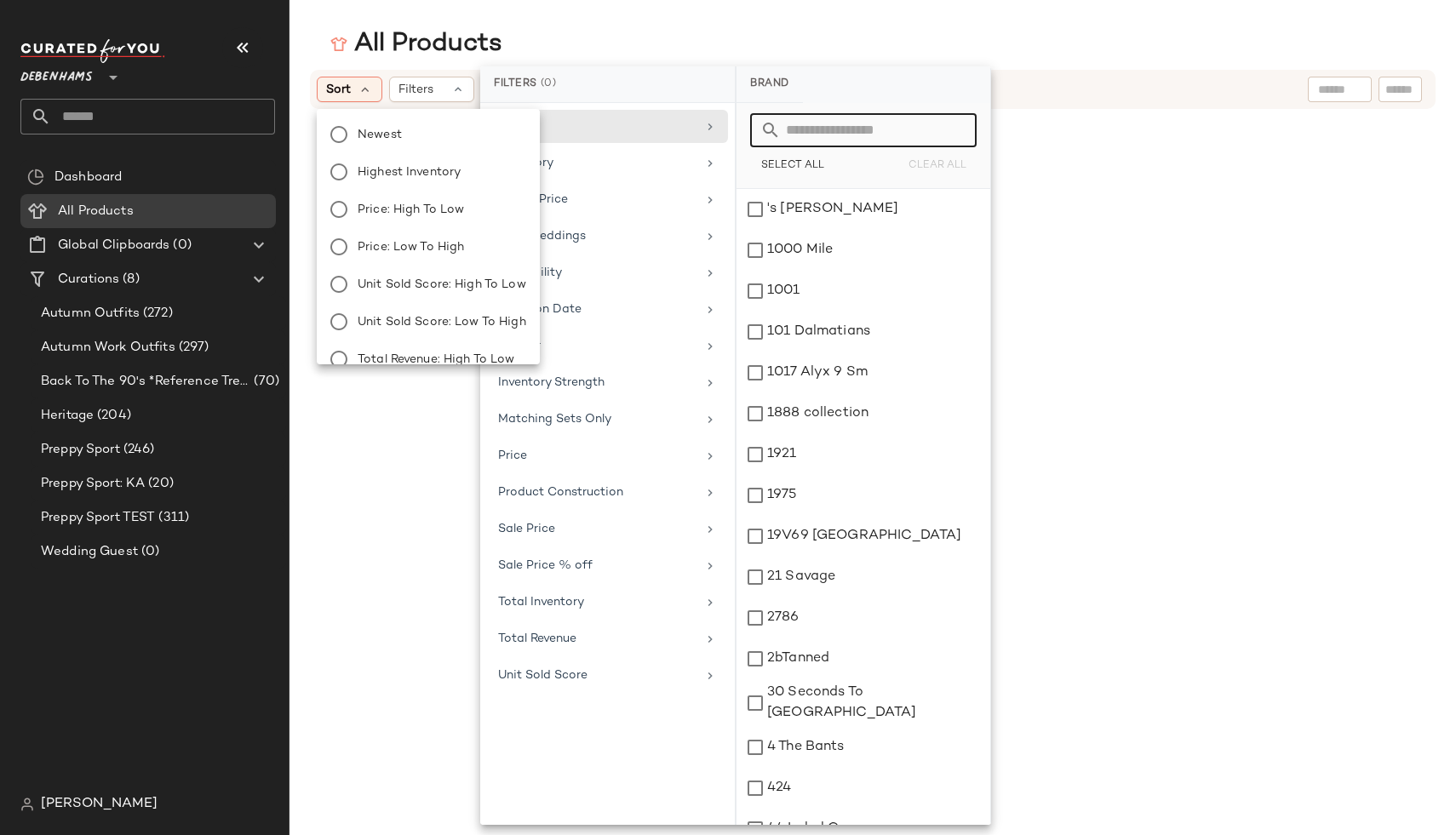
click at [601, 719] on div "Brand Category Actual Price AI Embeddings Availability Creation Date Gender Inv…" at bounding box center [607, 464] width 254 height 722
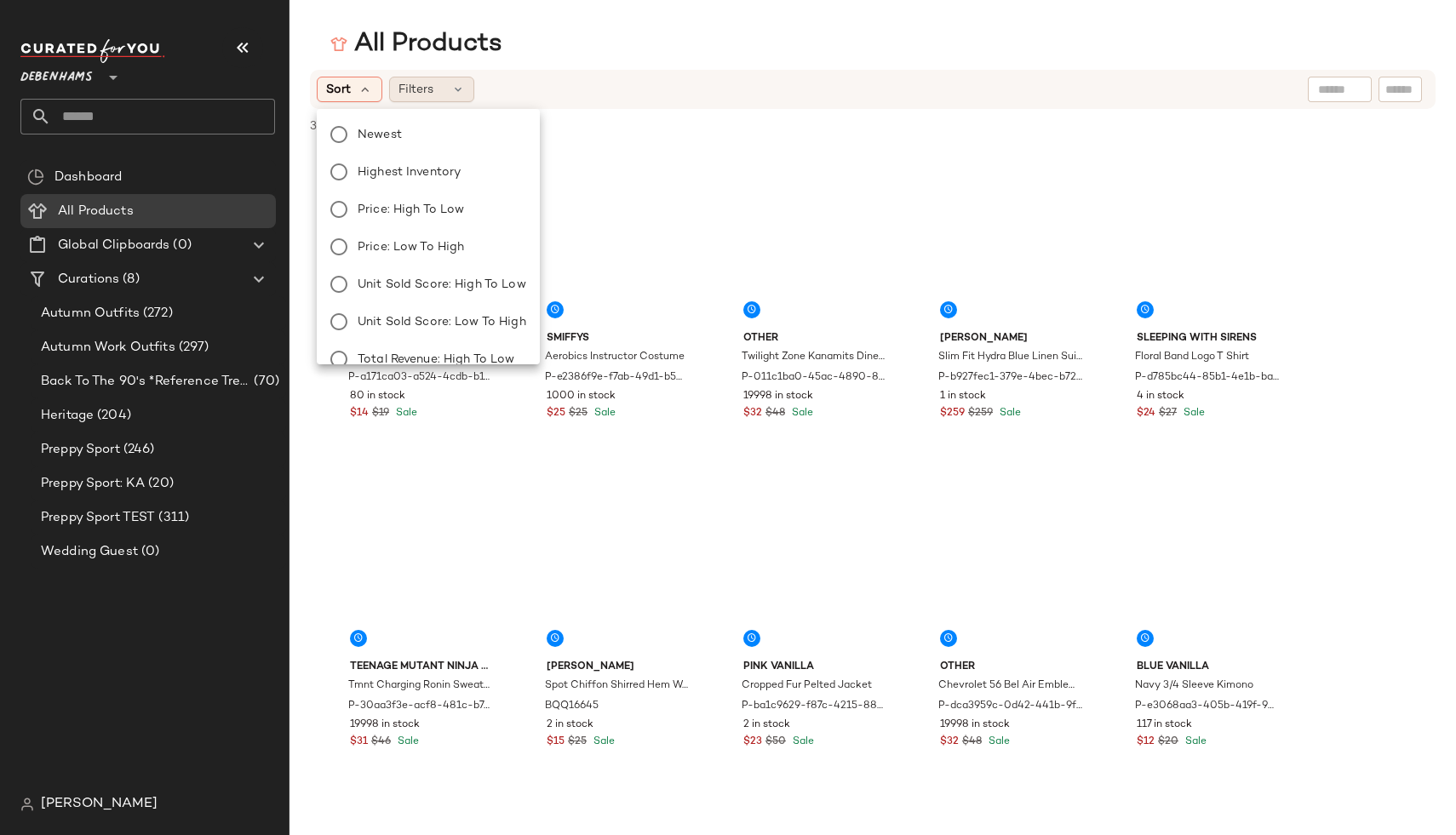
scroll to position [58, 0]
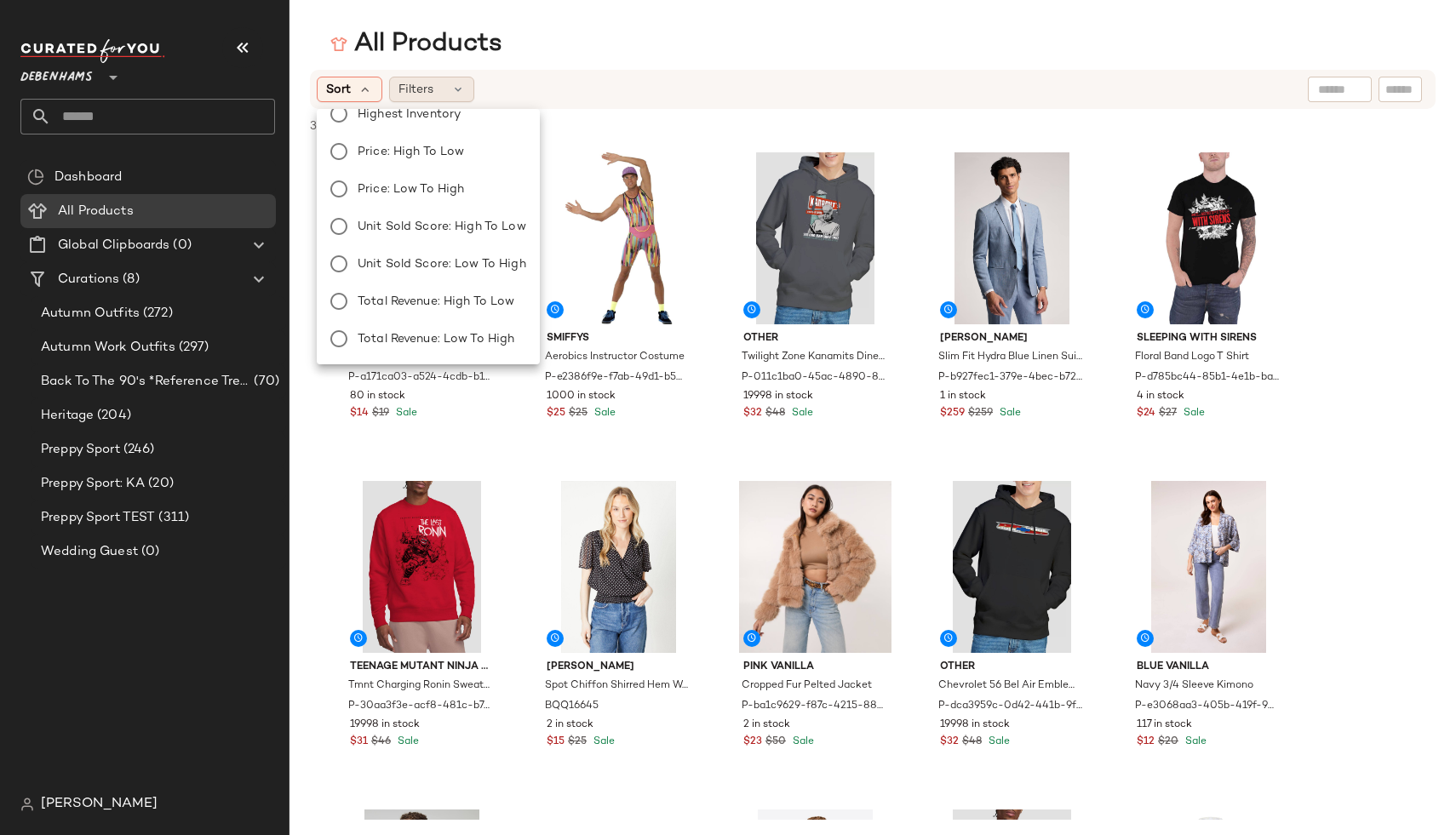
click at [432, 93] on div "Filters" at bounding box center [432, 89] width 85 height 26
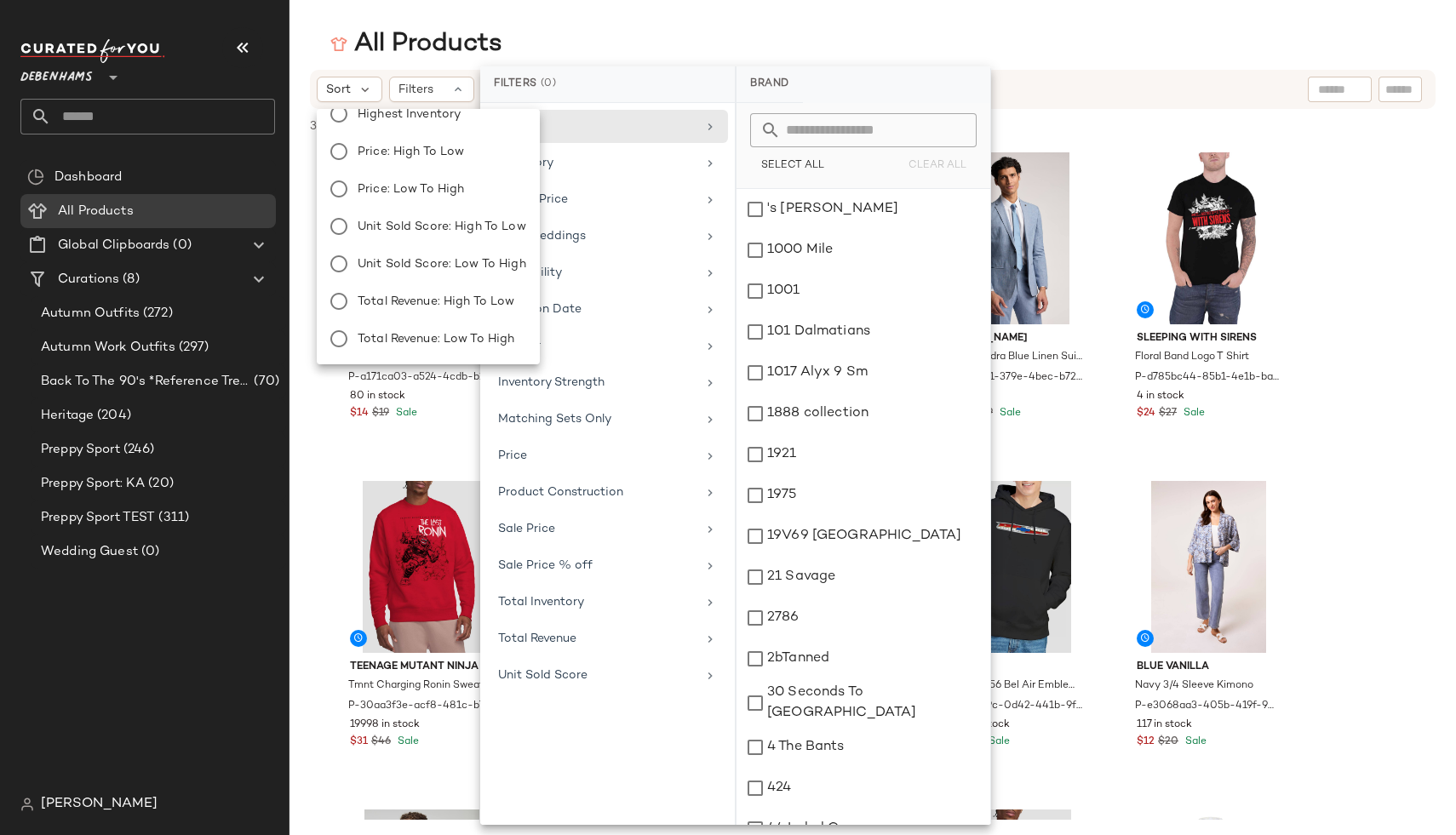
click at [772, 41] on div "All Products" at bounding box center [873, 44] width 1166 height 34
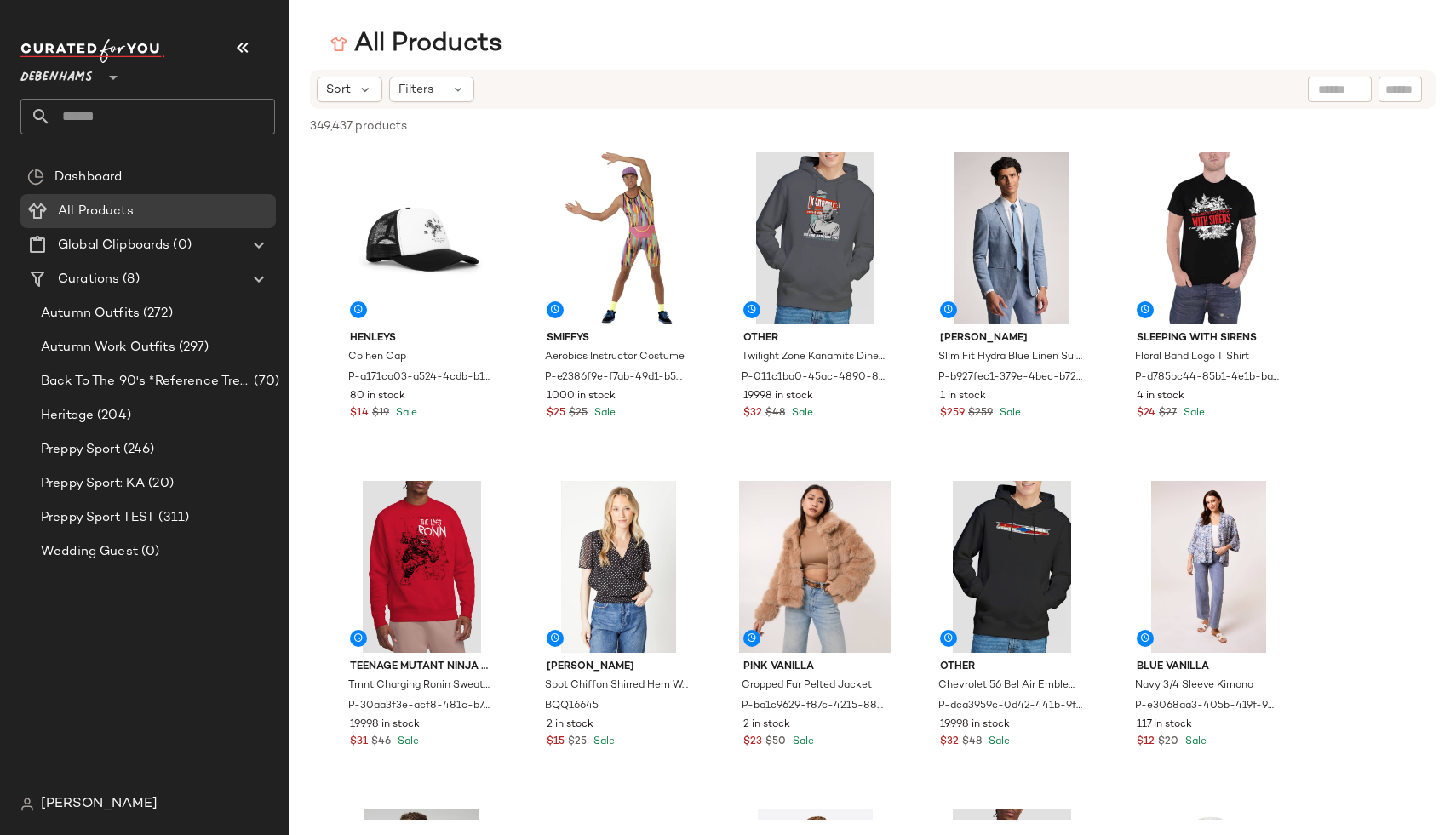
scroll to position [1097, 0]
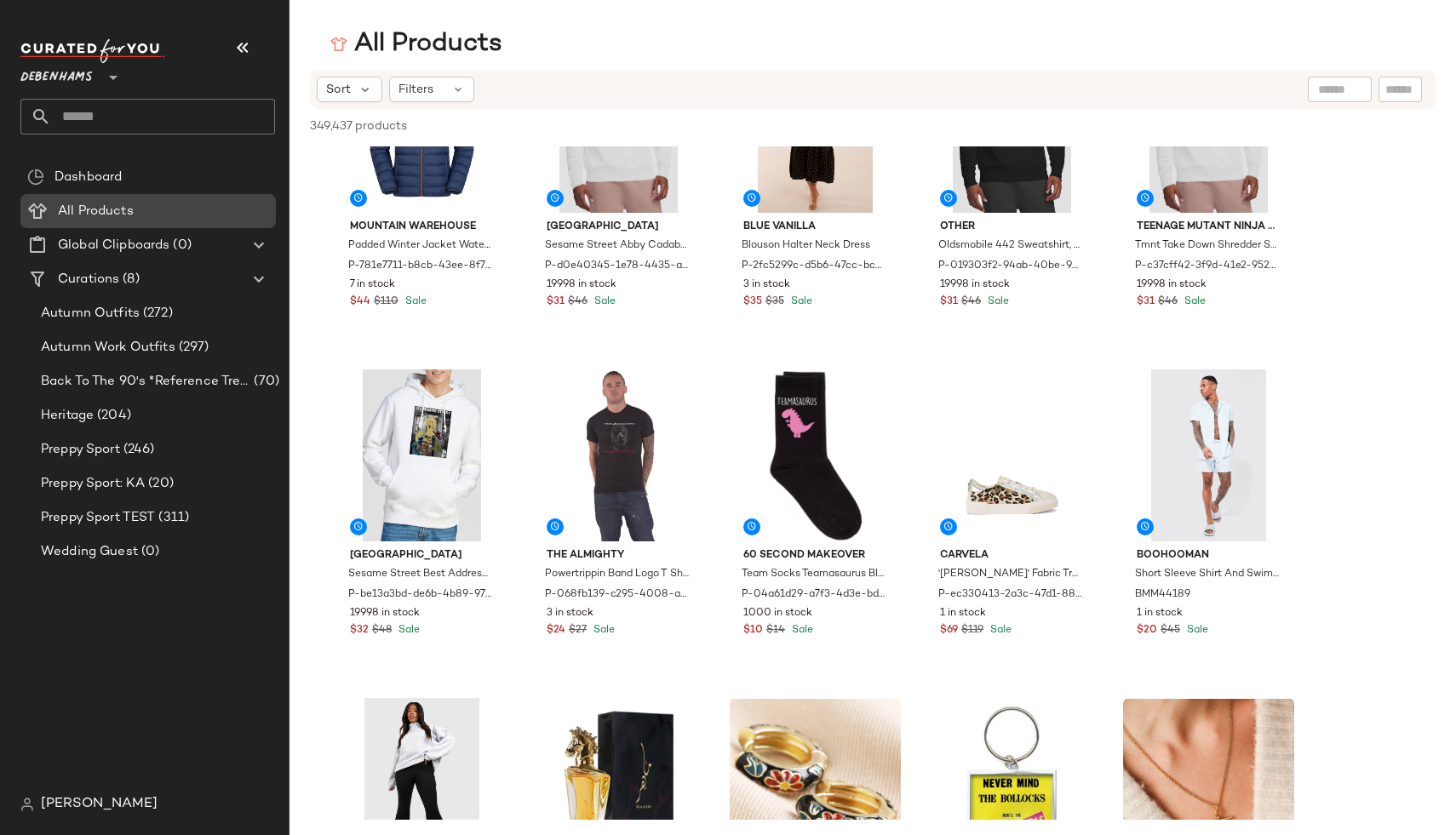
click at [72, 76] on span "Debenhams" at bounding box center [57, 73] width 73 height 31
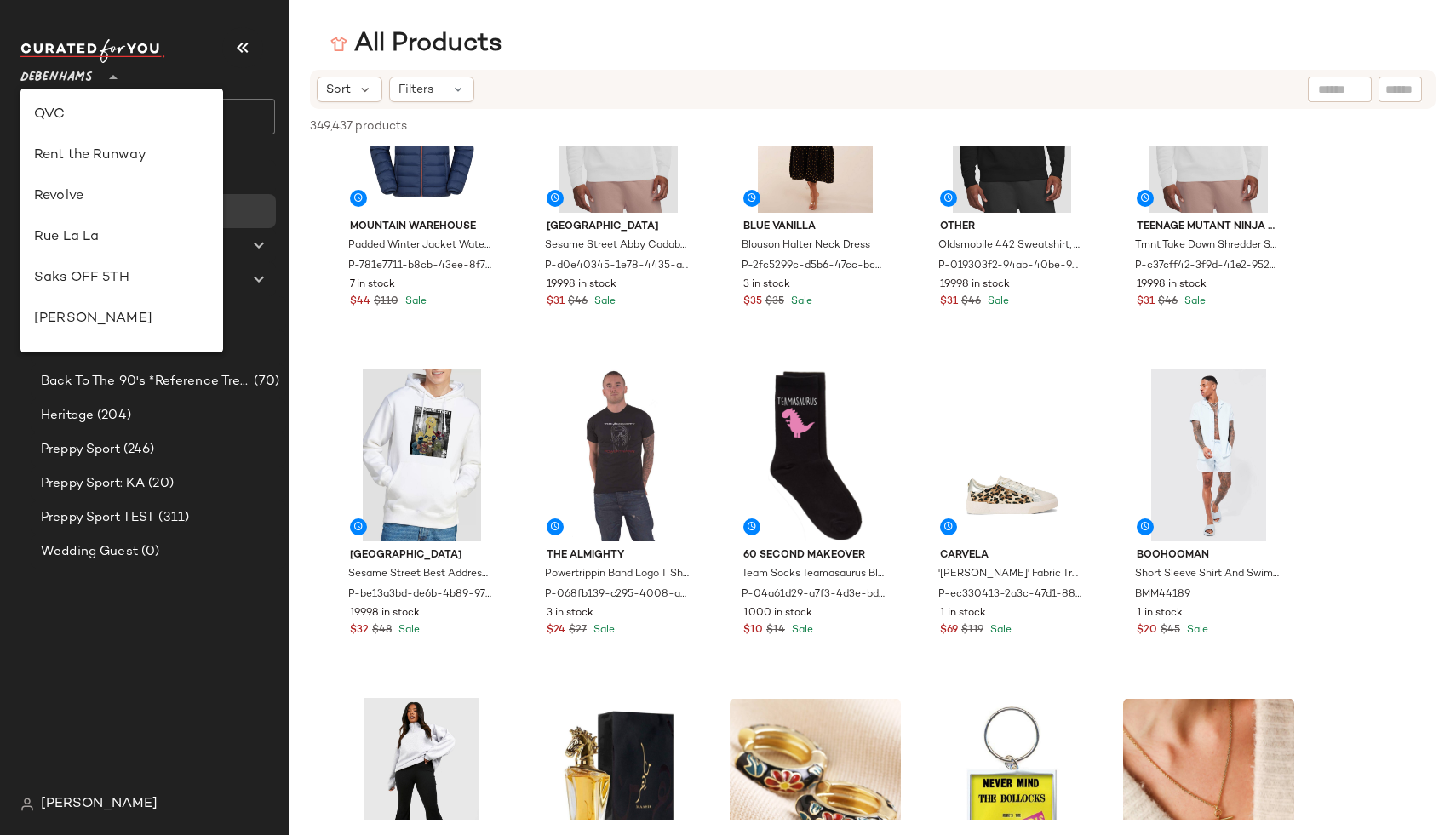
scroll to position [738, 0]
click at [86, 230] on div "Rue La La" at bounding box center [121, 236] width 175 height 20
type input "**"
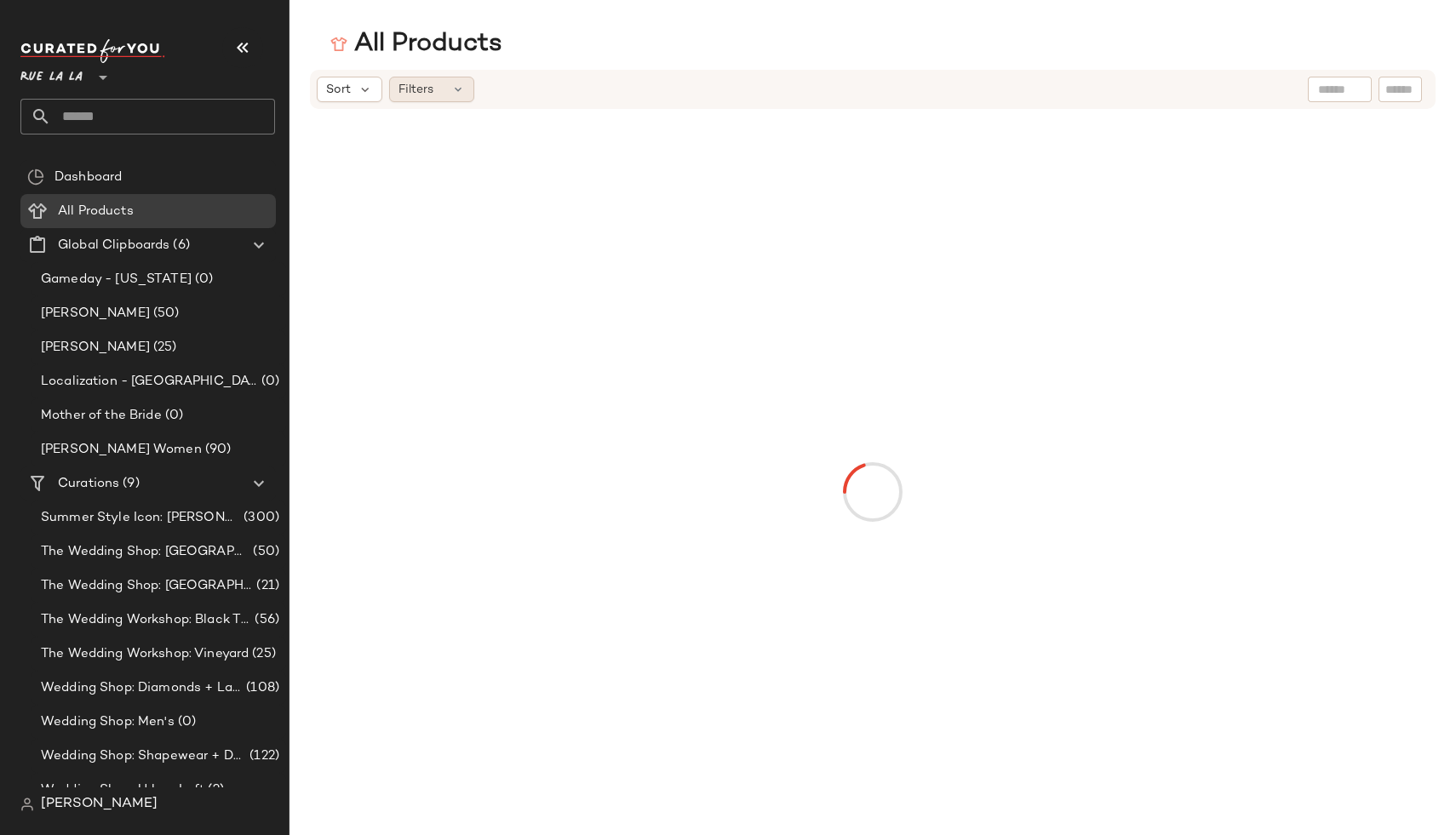
click at [422, 107] on div "Sort Filters" at bounding box center [873, 90] width 1125 height 39
click at [414, 95] on span "Filters" at bounding box center [416, 90] width 35 height 18
click at [439, 87] on div "Filters" at bounding box center [432, 89] width 85 height 26
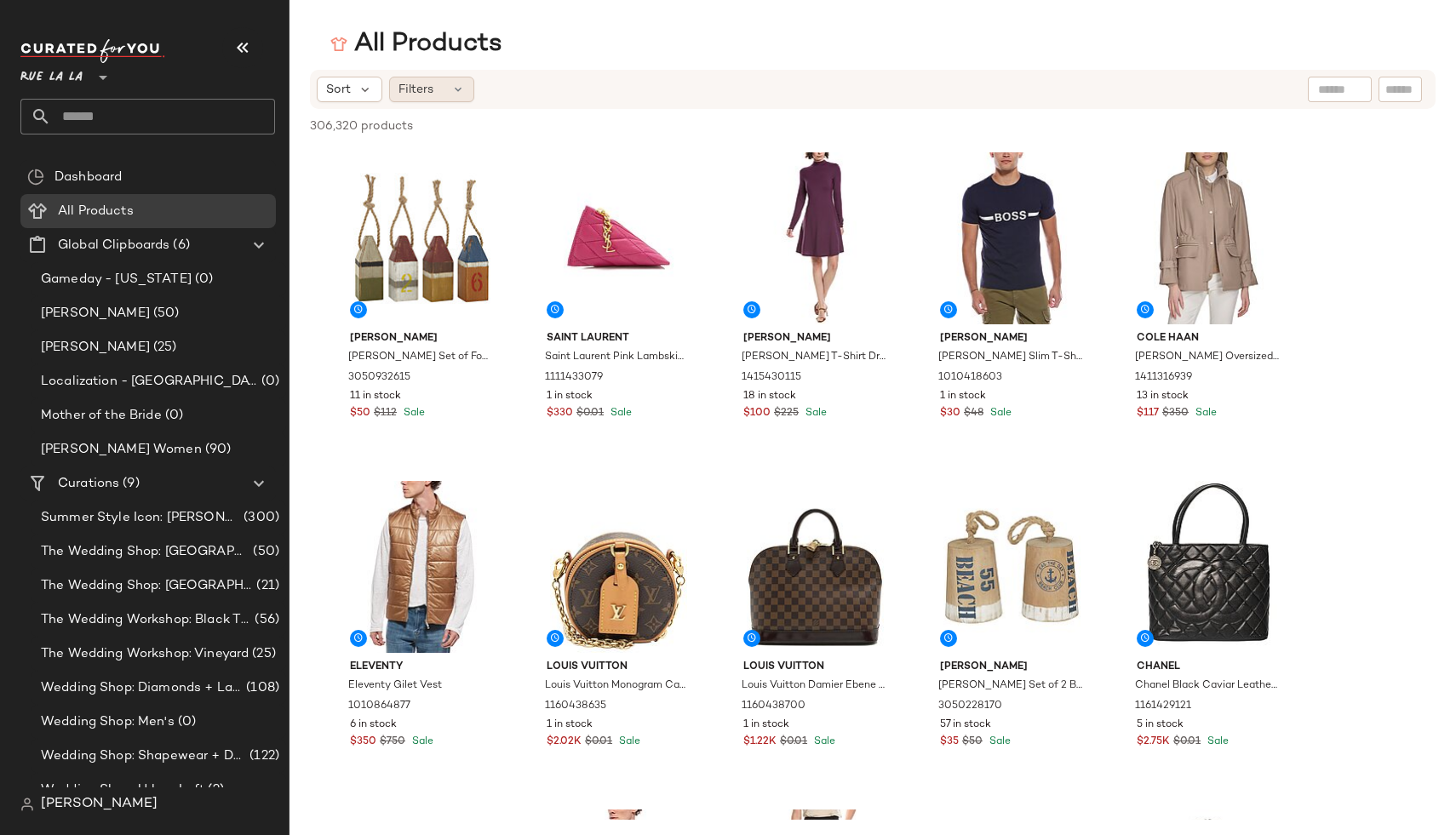
click at [451, 91] on icon at bounding box center [457, 89] width 13 height 13
